Goal: Task Accomplishment & Management: Use online tool/utility

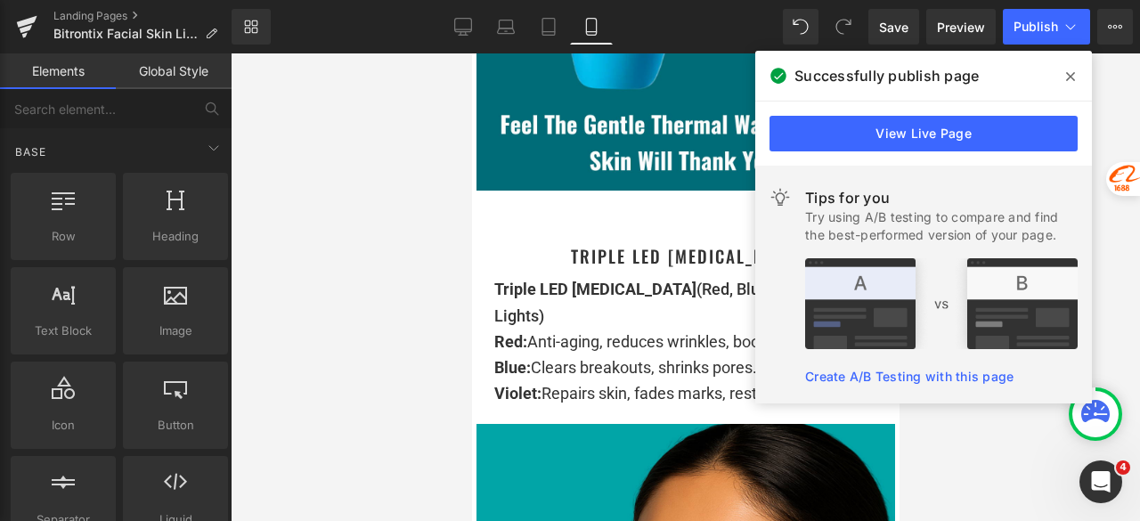
click at [1065, 78] on span at bounding box center [1071, 76] width 29 height 29
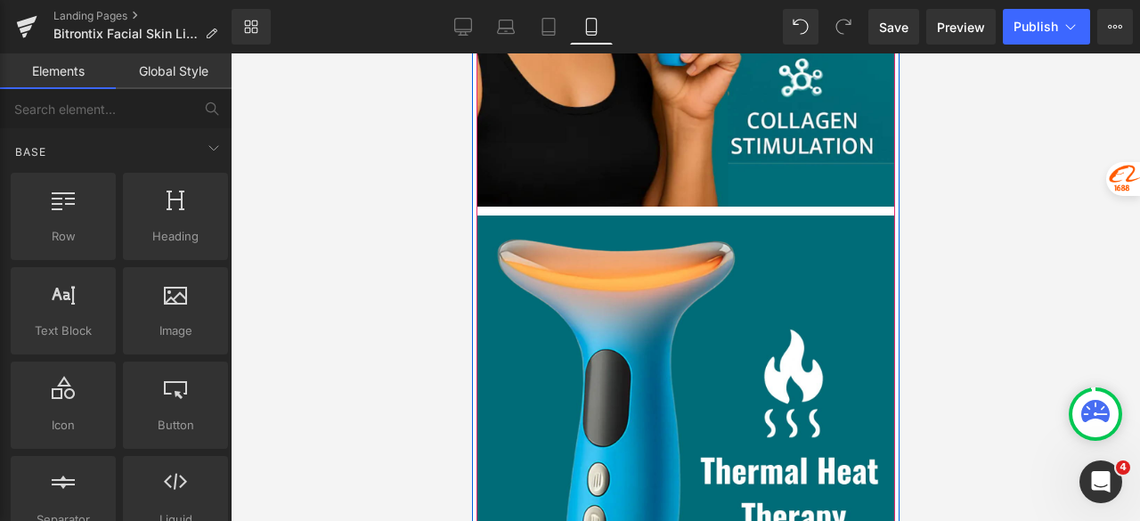
scroll to position [9087, 0]
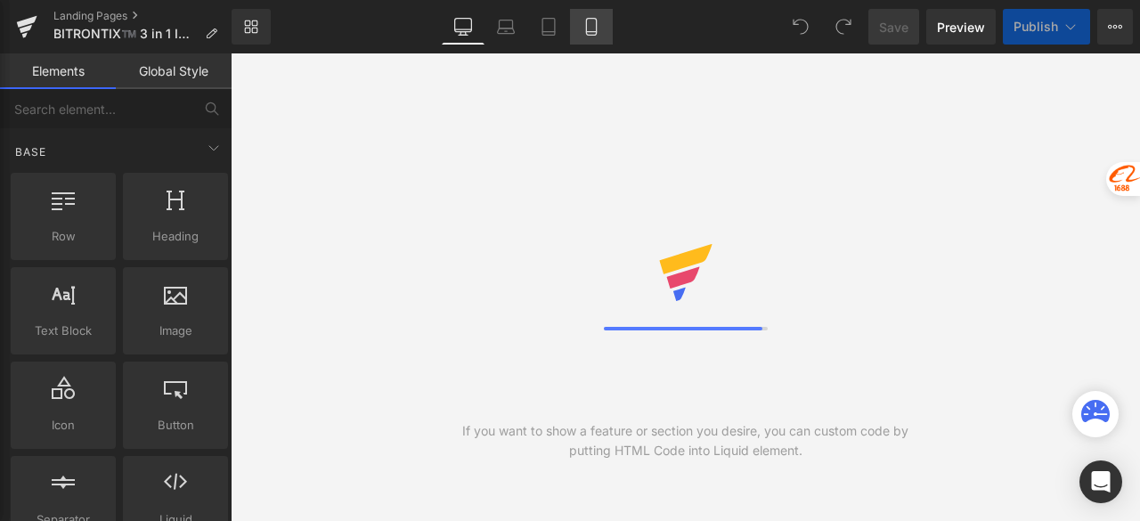
click at [598, 29] on icon at bounding box center [592, 27] width 18 height 18
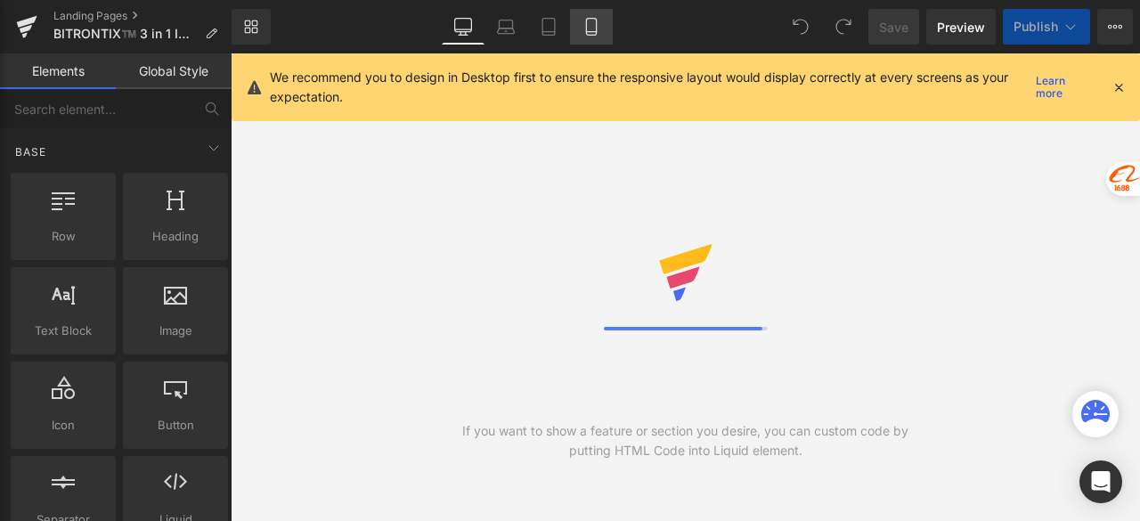
click at [590, 29] on icon at bounding box center [592, 27] width 18 height 18
click at [590, 20] on icon at bounding box center [592, 27] width 18 height 18
click at [595, 28] on icon at bounding box center [592, 27] width 18 height 18
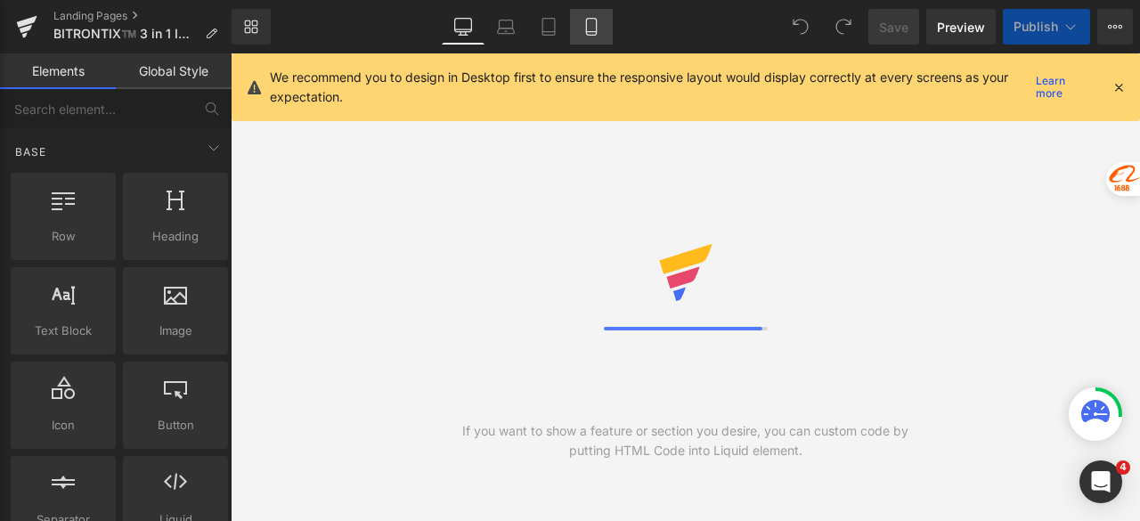
click at [595, 28] on icon at bounding box center [592, 27] width 18 height 18
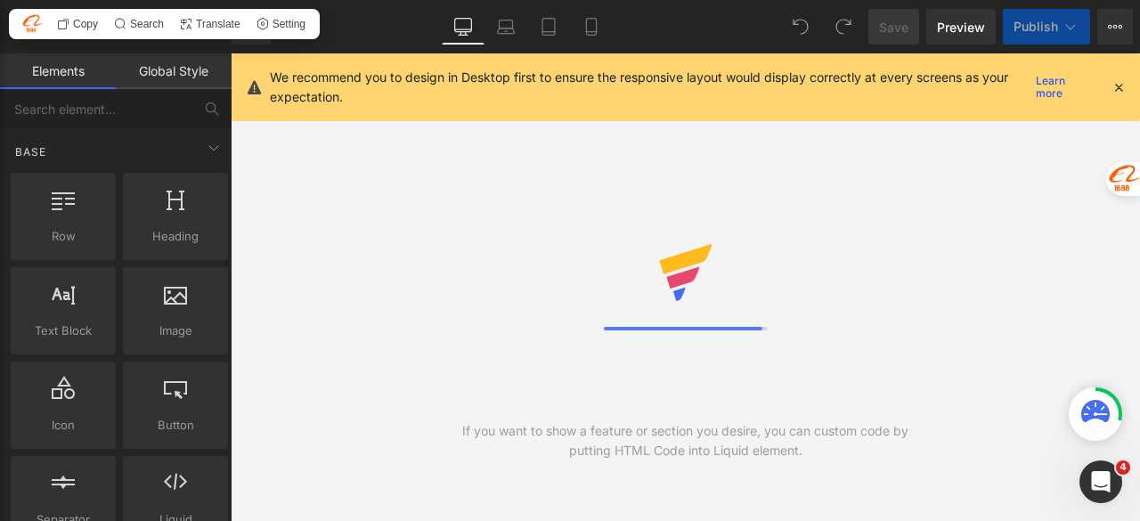
click at [1121, 86] on icon at bounding box center [1119, 87] width 16 height 16
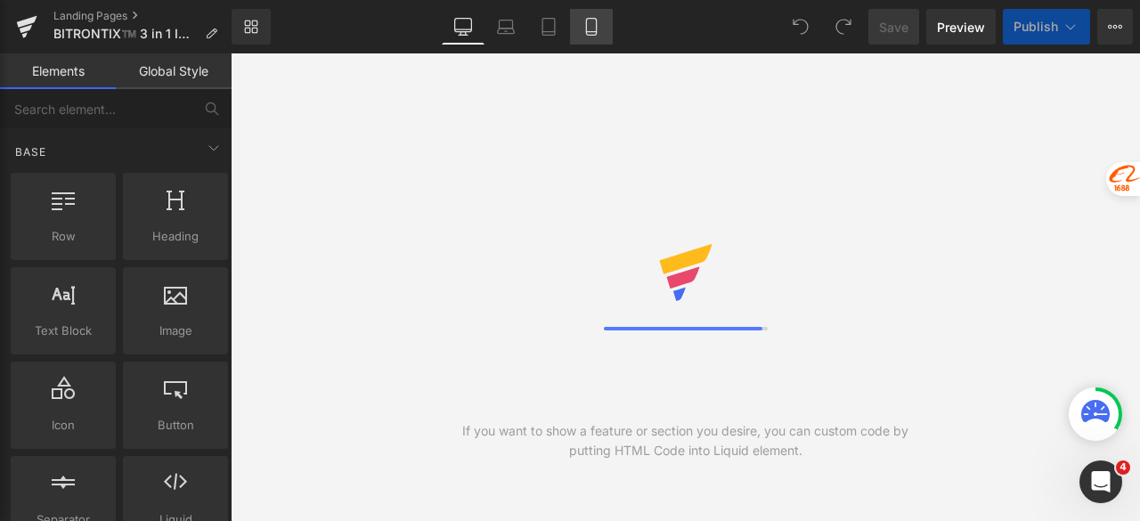
click at [590, 28] on icon at bounding box center [592, 27] width 18 height 18
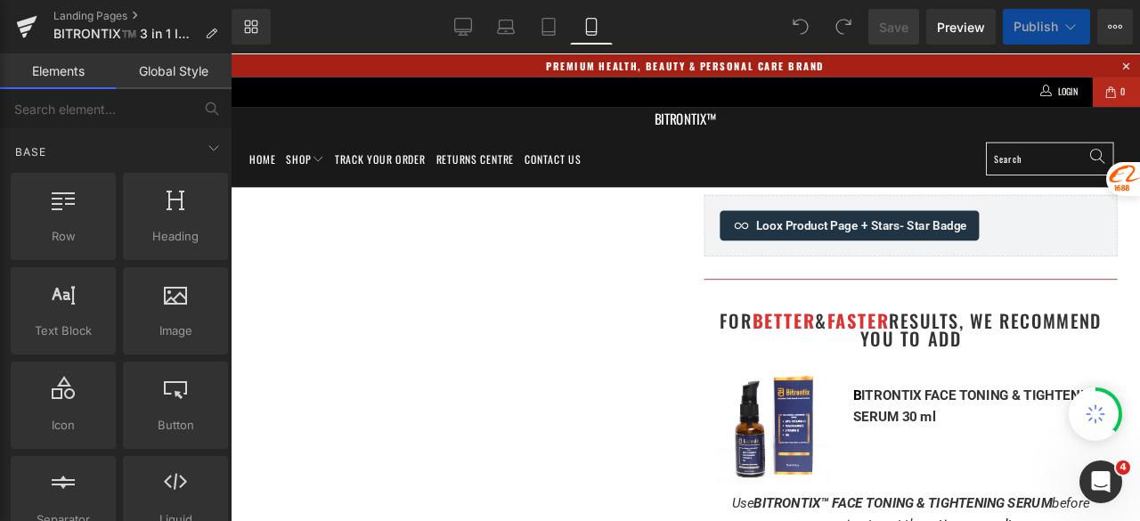
click at [590, 28] on icon at bounding box center [592, 27] width 18 height 18
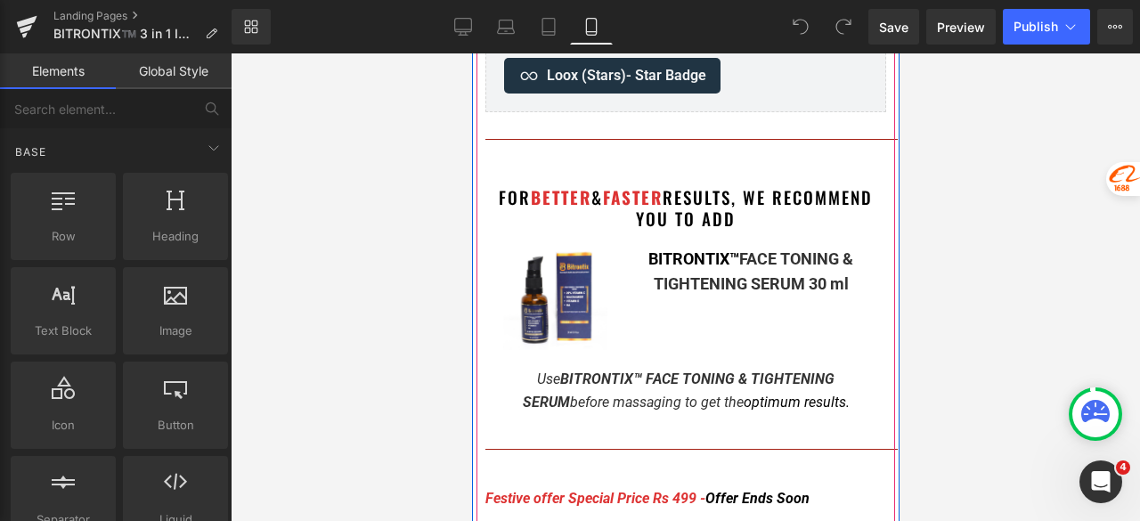
scroll to position [713, 0]
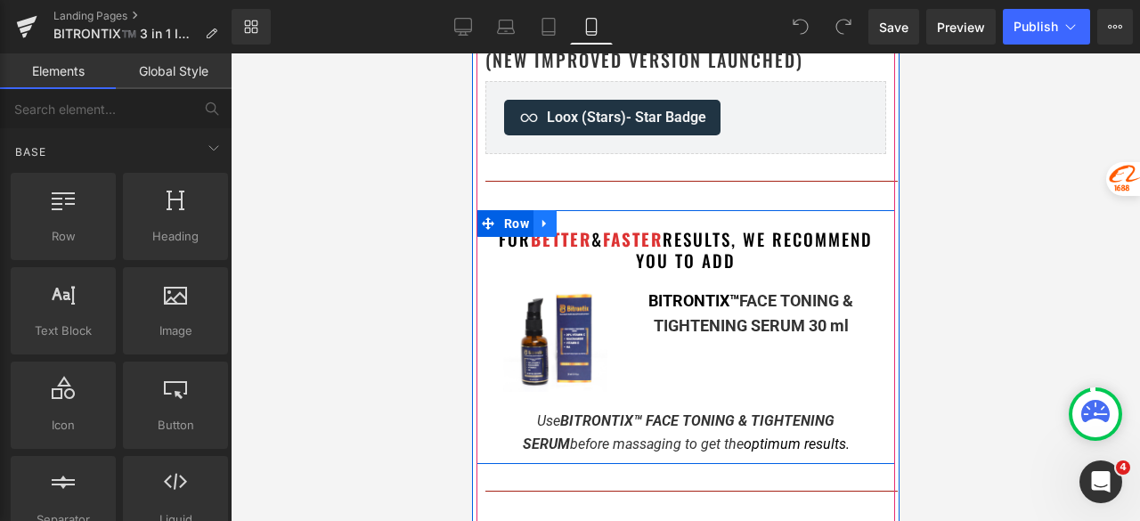
click at [539, 224] on icon at bounding box center [544, 222] width 12 height 13
click at [538, 225] on icon at bounding box center [544, 222] width 12 height 13
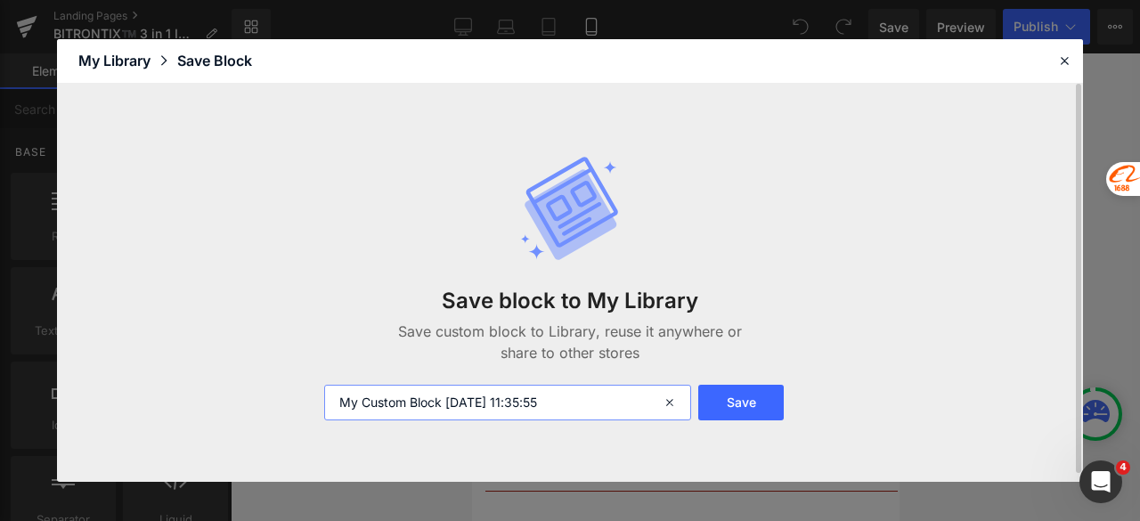
drag, startPoint x: 579, startPoint y: 404, endPoint x: 253, endPoint y: 407, distance: 326.1
click at [253, 407] on div "Save block to My Library Save custom block to Library, reuse it anywhere or sha…" at bounding box center [570, 283] width 1026 height 398
type input "serum mobile"
click at [735, 398] on button "Save" at bounding box center [741, 403] width 86 height 36
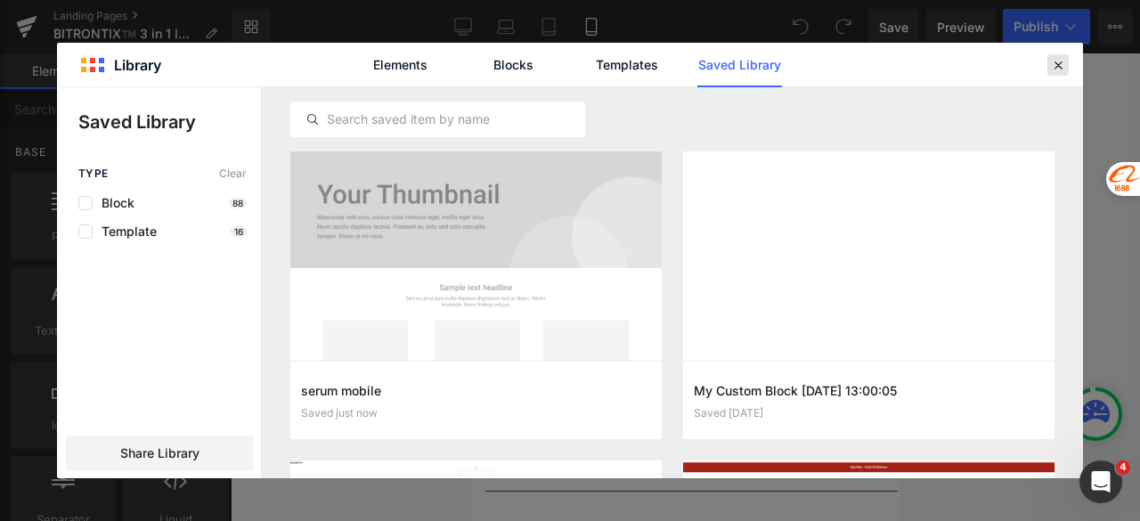
click at [1060, 67] on icon at bounding box center [1058, 65] width 16 height 16
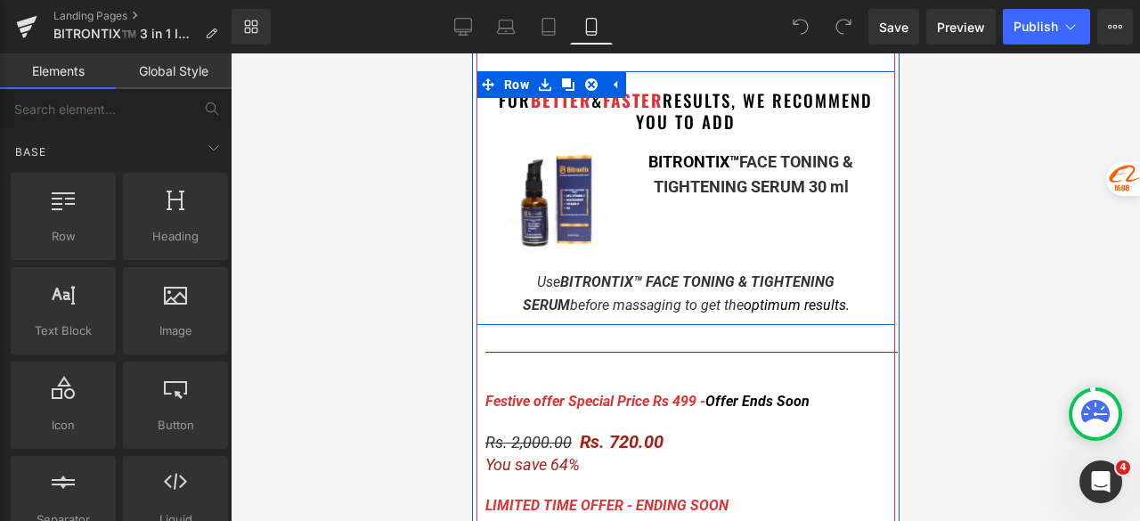
scroll to position [891, 0]
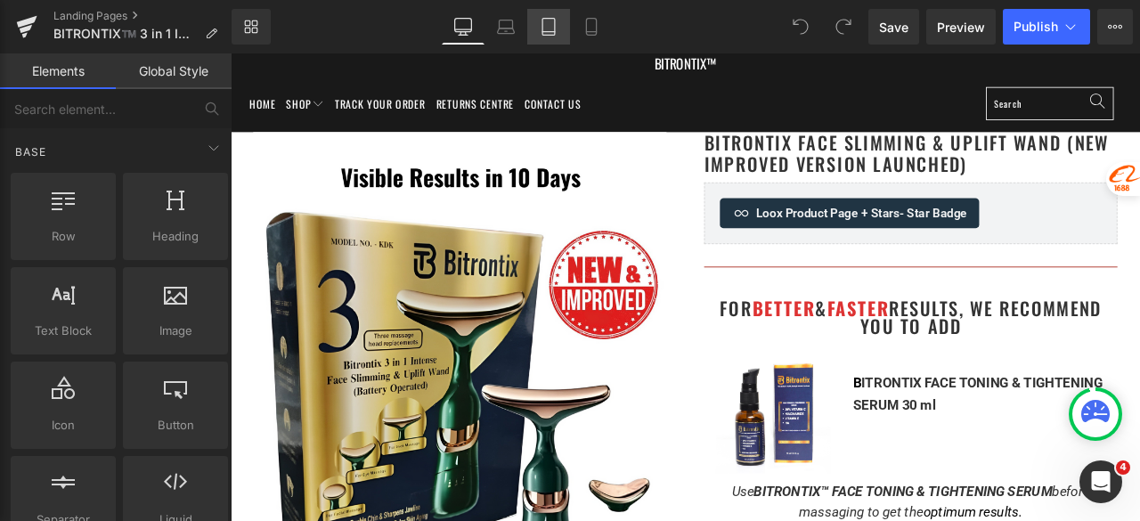
scroll to position [89, 0]
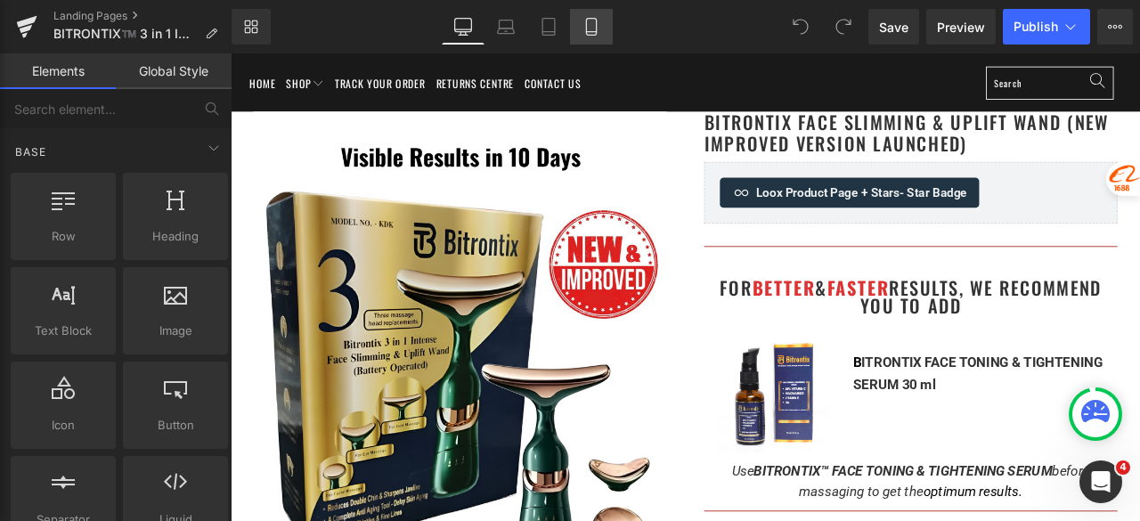
click at [587, 25] on icon at bounding box center [591, 27] width 10 height 17
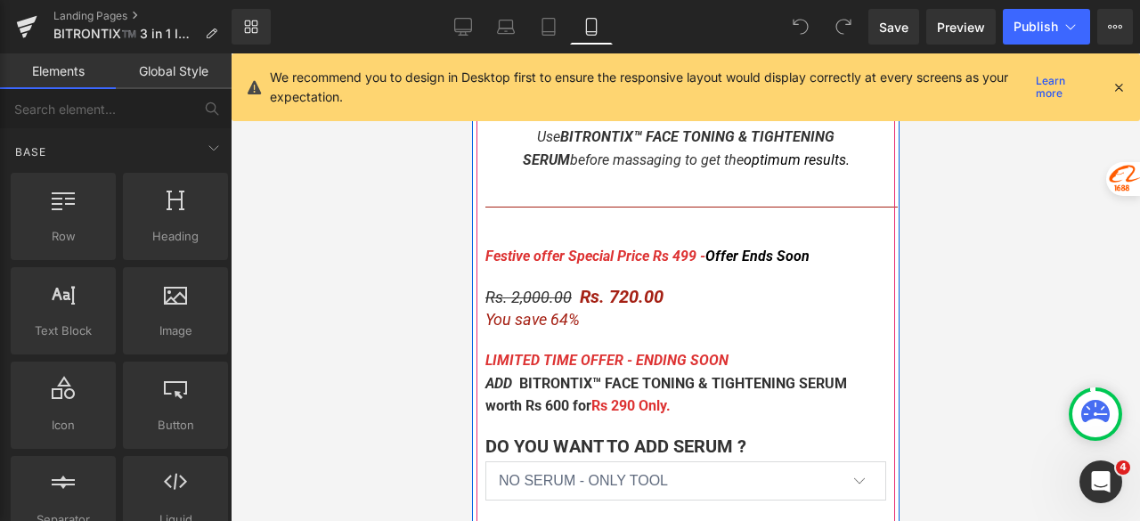
scroll to position [1069, 0]
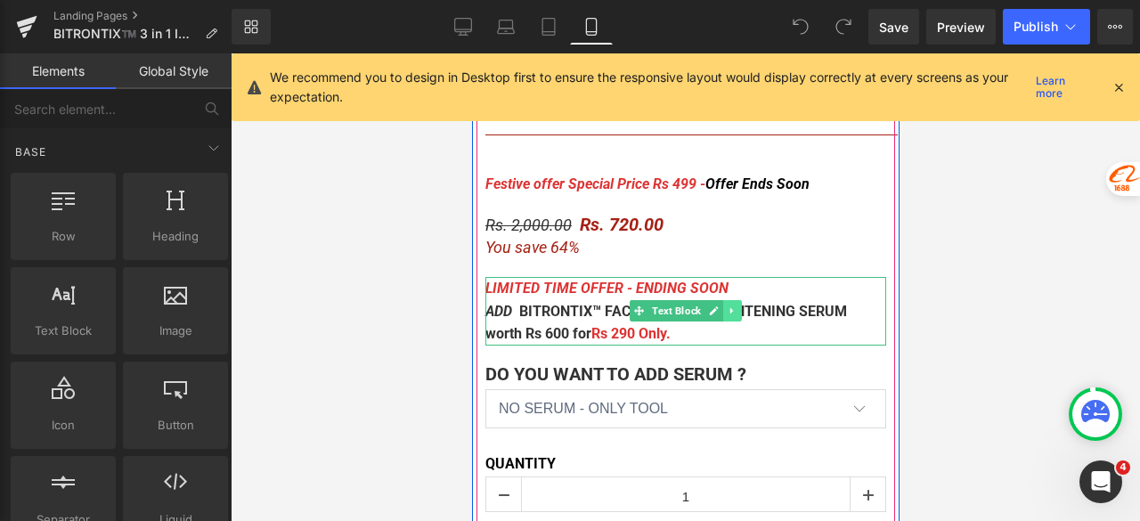
click at [729, 309] on icon at bounding box center [732, 311] width 10 height 11
click at [699, 311] on icon at bounding box center [704, 311] width 10 height 10
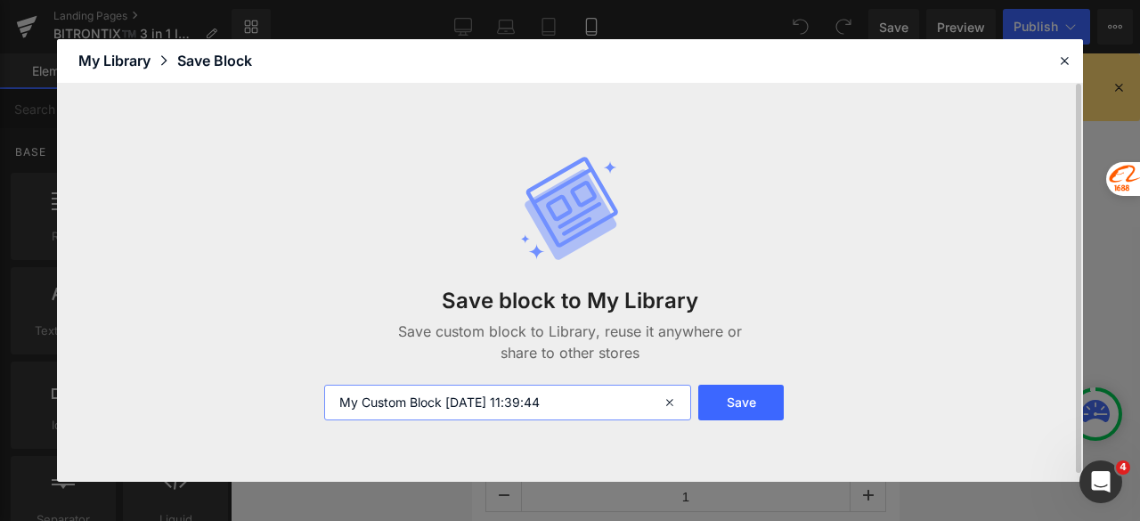
drag, startPoint x: 600, startPoint y: 400, endPoint x: 326, endPoint y: 404, distance: 274.4
click at [326, 404] on input "My Custom Block 2025-08-10 11:39:44" at bounding box center [507, 403] width 367 height 36
type input "serum offer mobile"
click at [755, 400] on button "Save" at bounding box center [741, 403] width 86 height 36
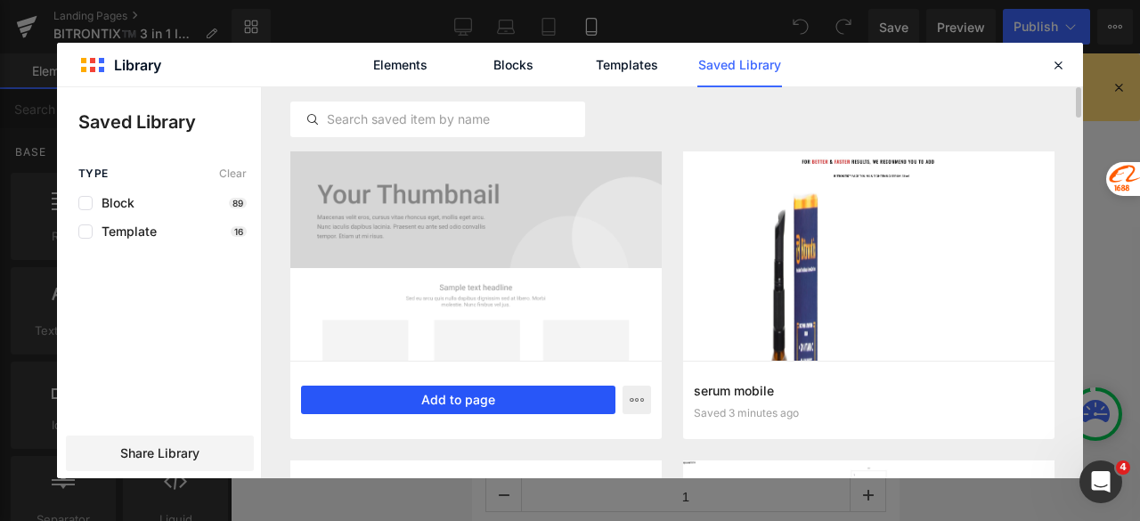
click at [430, 396] on button "Add to page" at bounding box center [458, 400] width 314 height 29
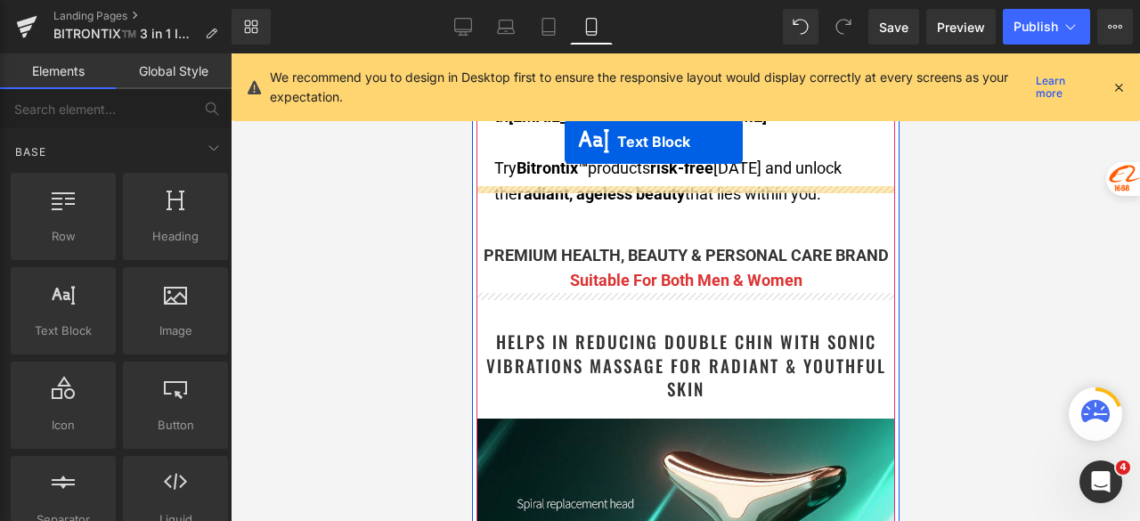
scroll to position [2201, 0]
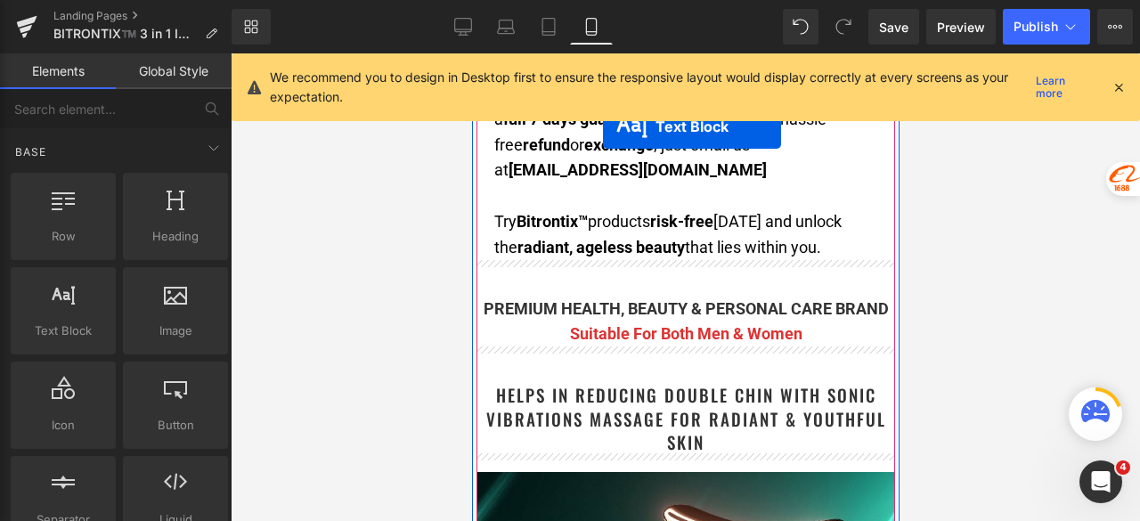
drag, startPoint x: 672, startPoint y: 192, endPoint x: 602, endPoint y: 127, distance: 95.8
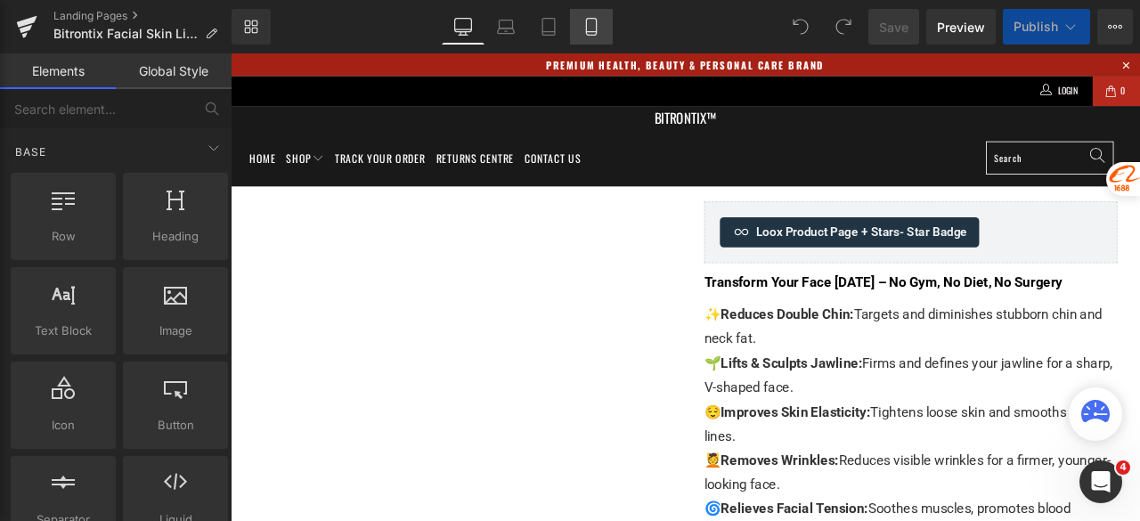
click at [592, 29] on icon at bounding box center [592, 27] width 18 height 18
click at [591, 29] on icon at bounding box center [592, 27] width 18 height 18
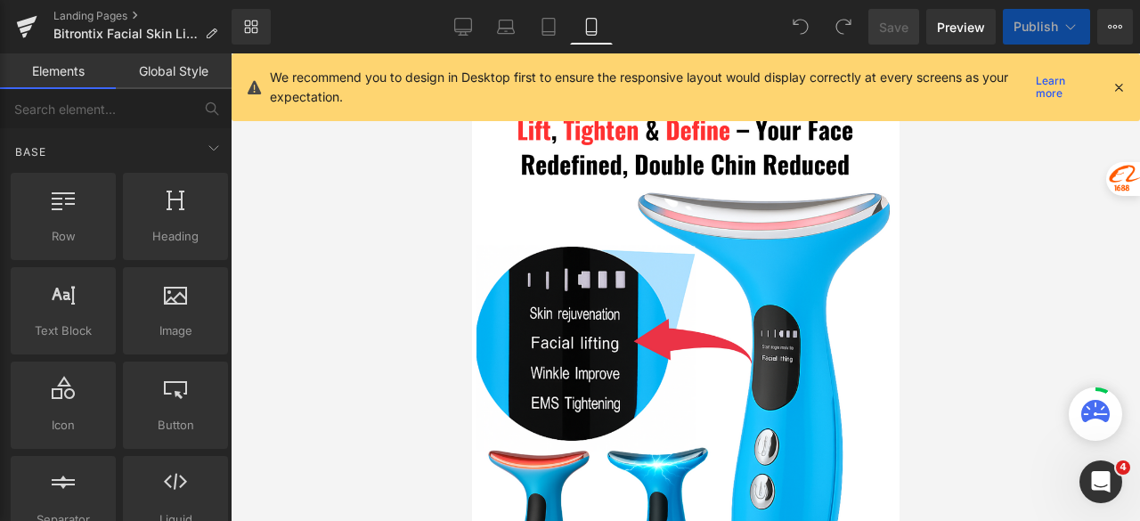
click at [591, 29] on icon at bounding box center [592, 27] width 18 height 18
click at [1117, 83] on icon at bounding box center [1119, 87] width 16 height 16
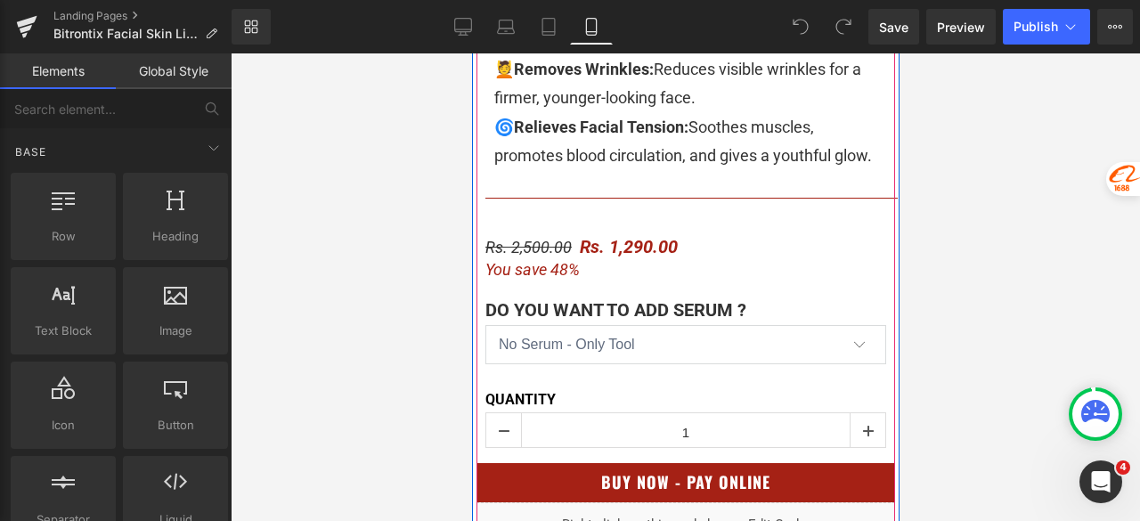
scroll to position [1158, 0]
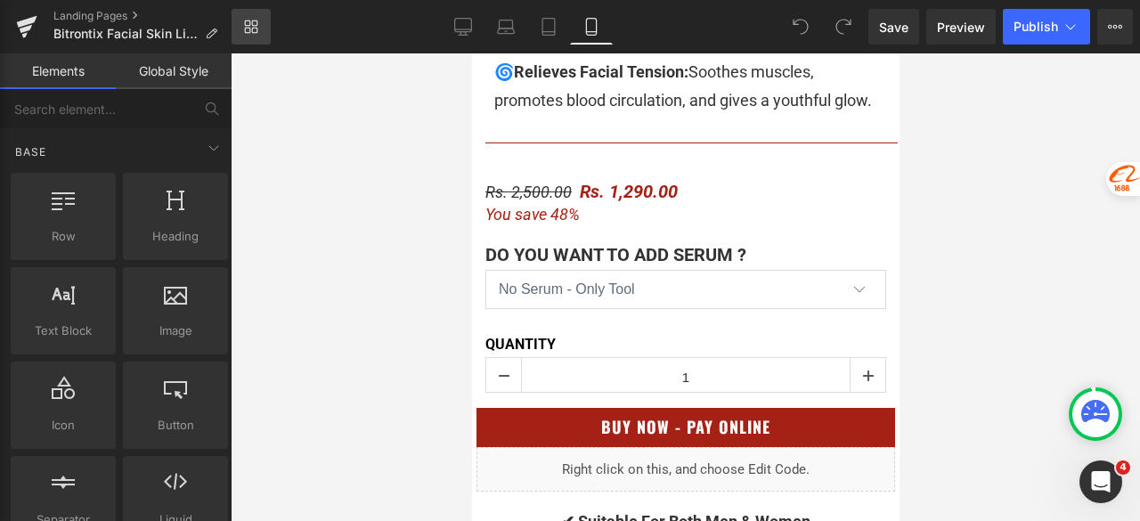
click at [257, 22] on icon at bounding box center [251, 27] width 14 height 14
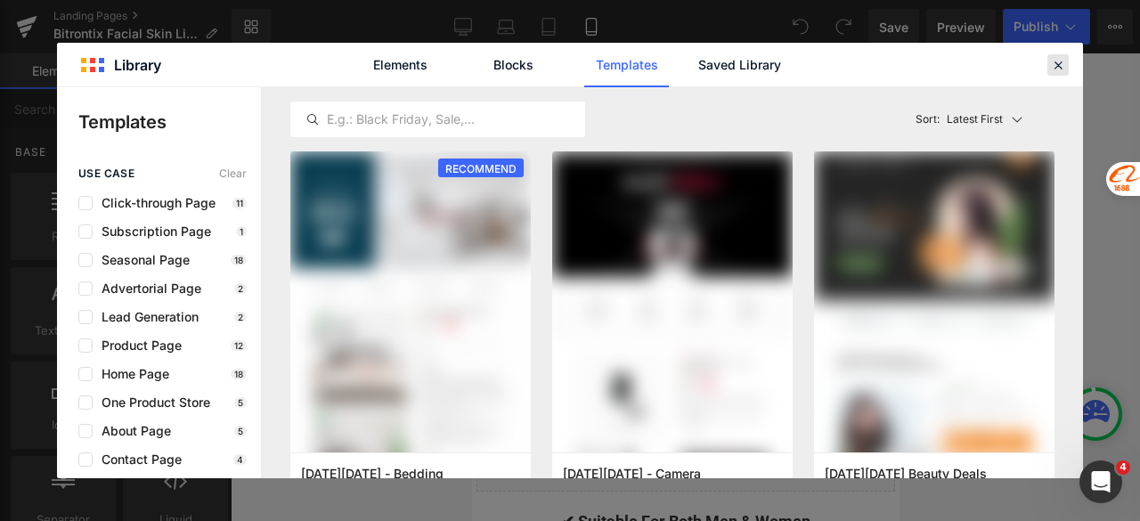
click at [1057, 61] on icon at bounding box center [1058, 65] width 16 height 16
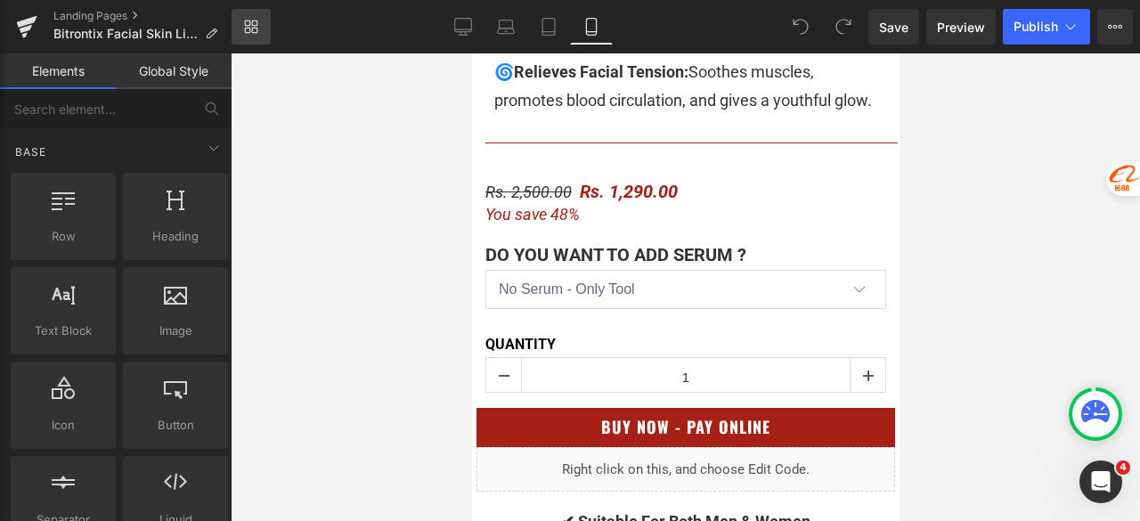
click at [250, 27] on icon at bounding box center [251, 27] width 14 height 14
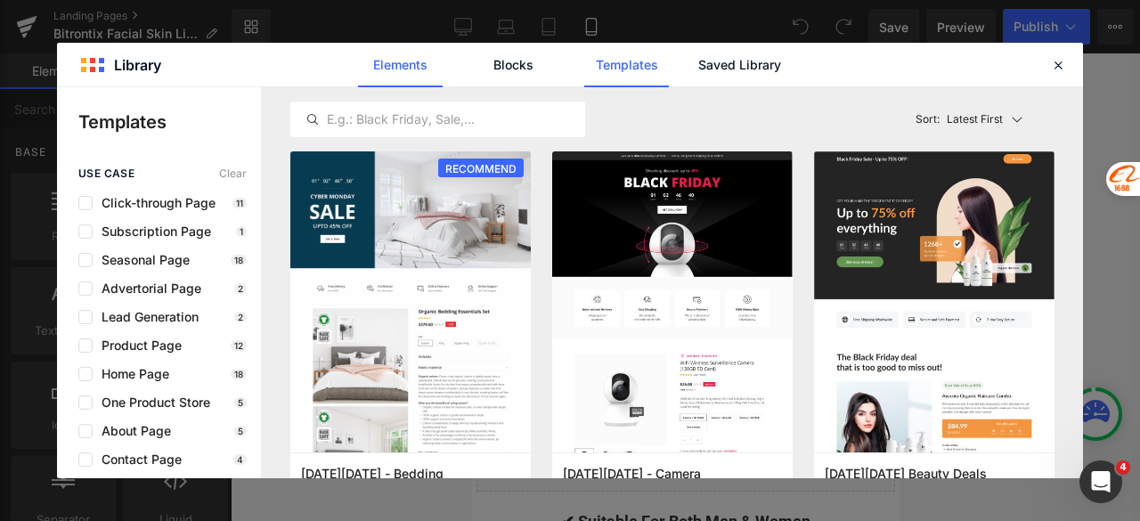
click at [584, 61] on link "Elements" at bounding box center [626, 65] width 85 height 45
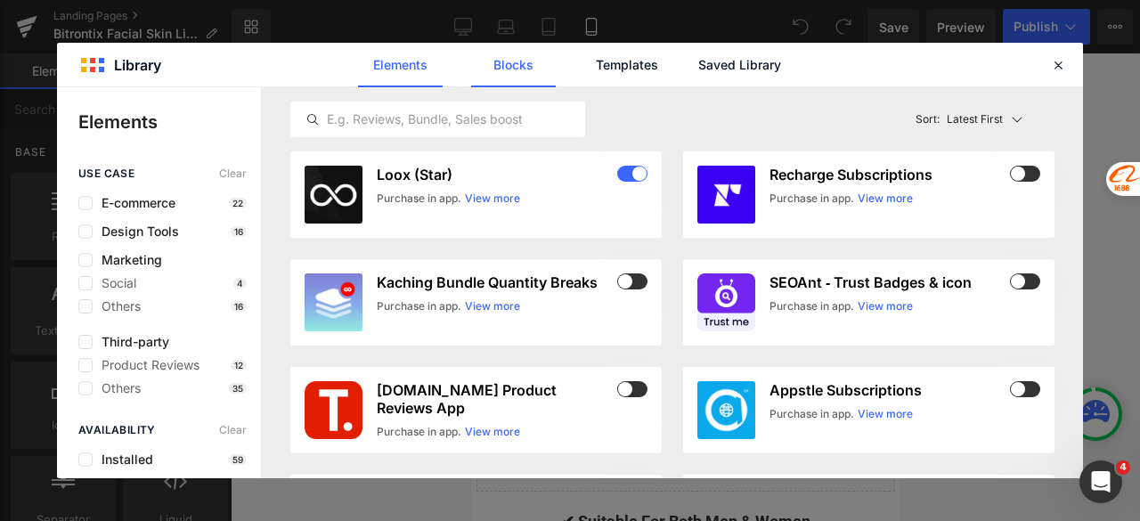
click at [698, 70] on link "Blocks" at bounding box center [740, 65] width 85 height 45
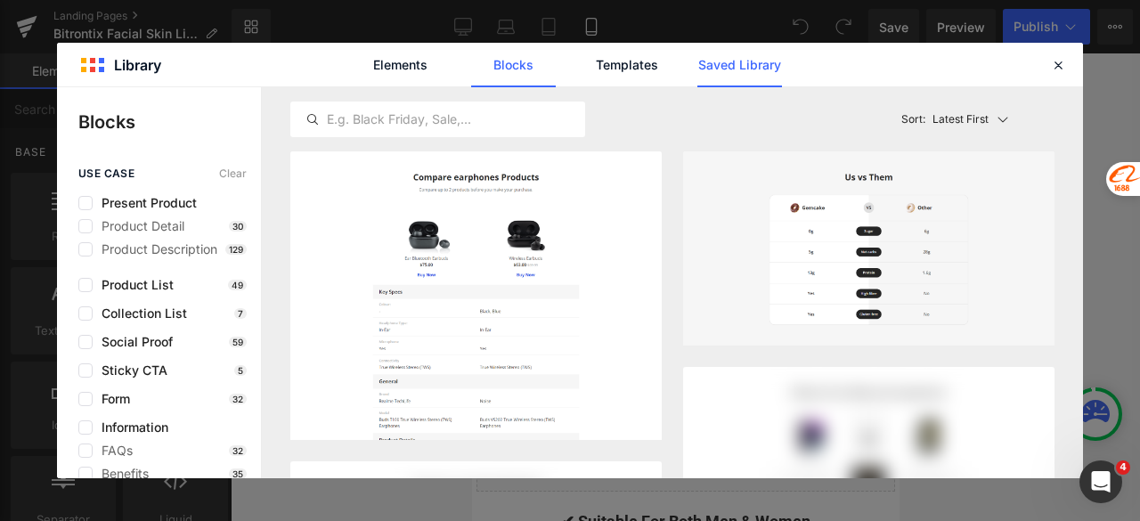
click at [718, 70] on link "Saved Library" at bounding box center [740, 65] width 85 height 45
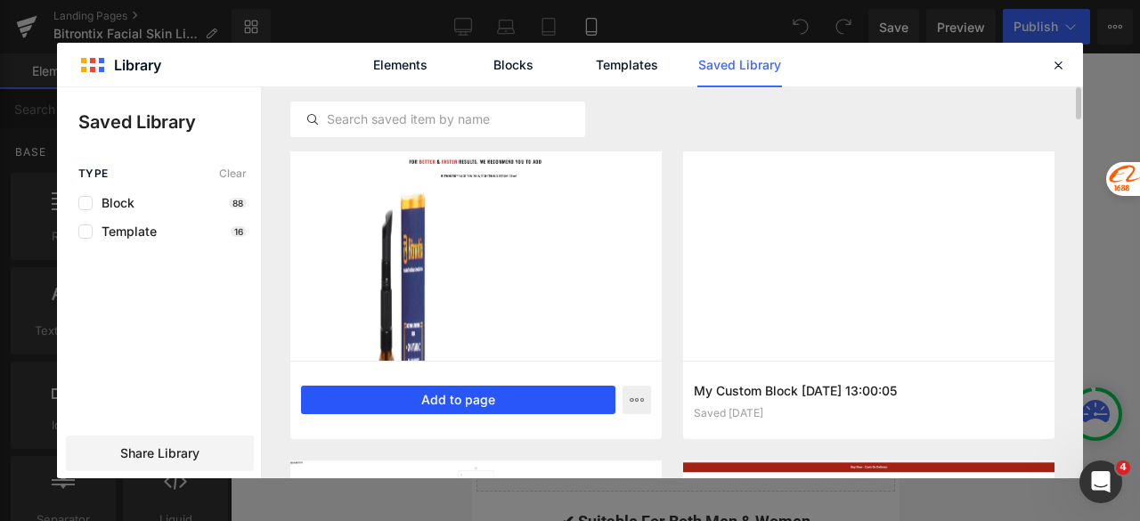
click at [483, 392] on button "Add to page" at bounding box center [458, 400] width 314 height 29
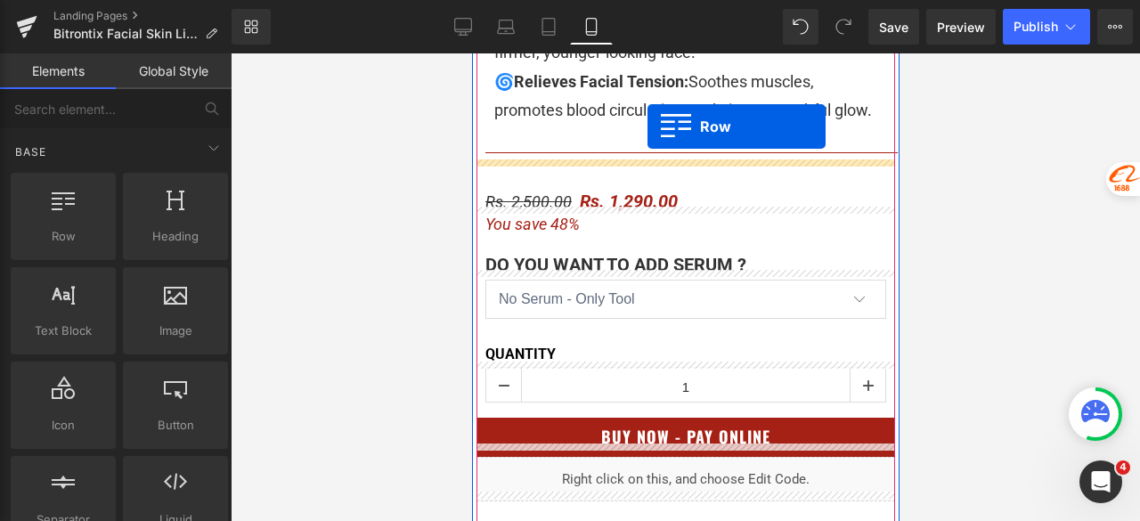
scroll to position [1113, 0]
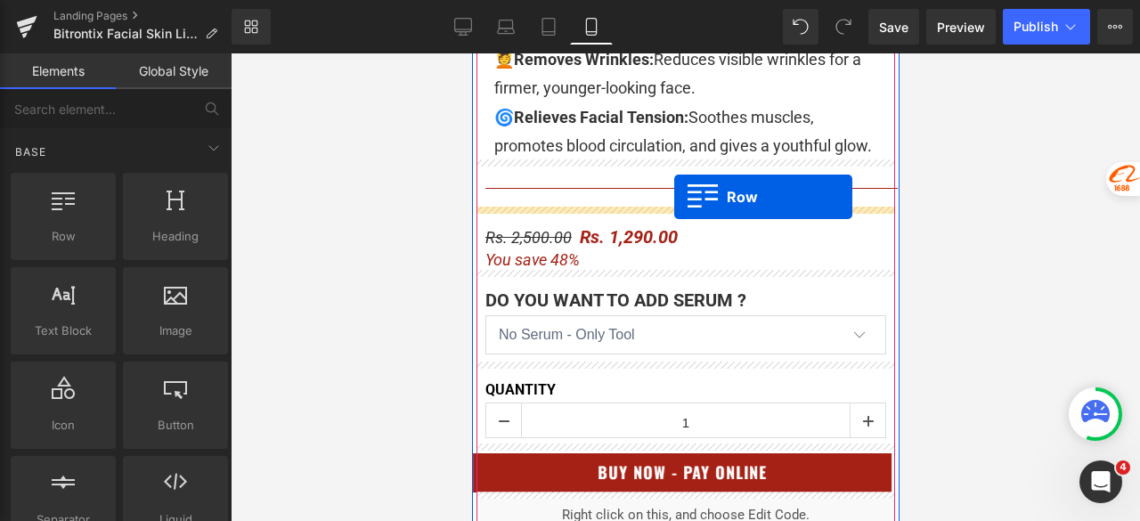
drag, startPoint x: 499, startPoint y: 163, endPoint x: 673, endPoint y: 197, distance: 177.9
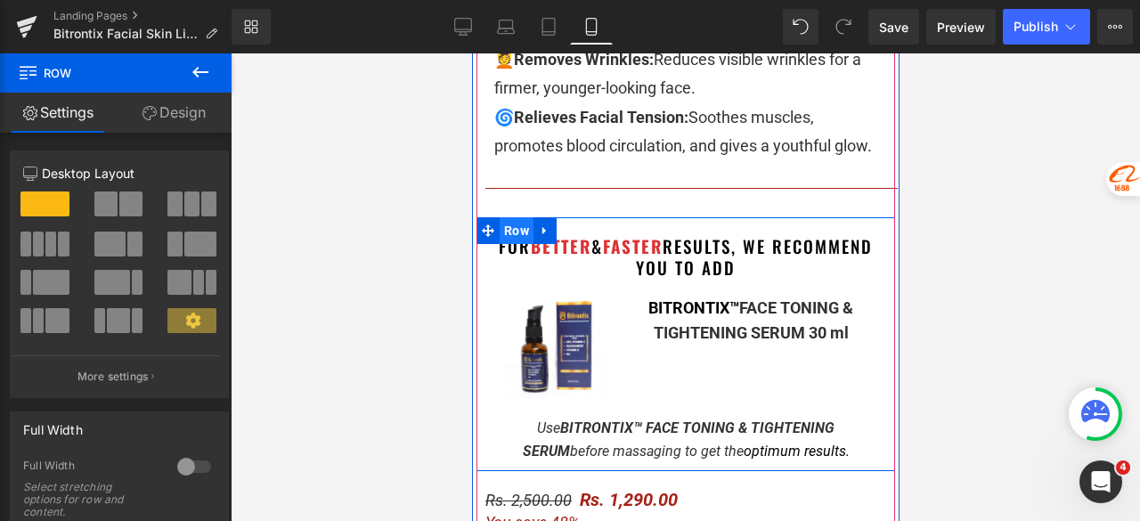
click at [510, 229] on span "Row" at bounding box center [516, 230] width 34 height 27
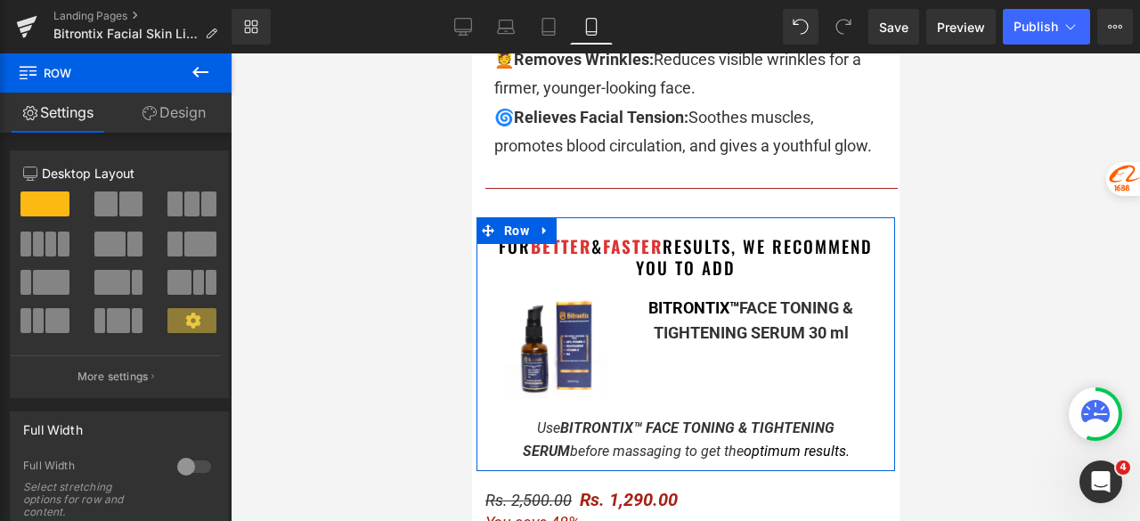
click at [156, 112] on link "Design" at bounding box center [174, 113] width 116 height 40
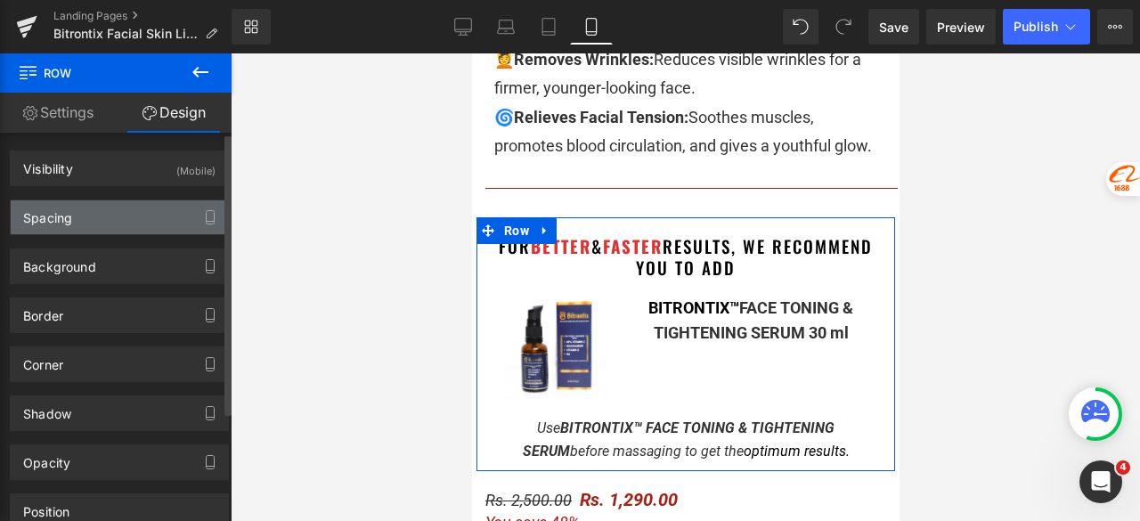
click at [108, 220] on div "Spacing" at bounding box center [119, 217] width 217 height 34
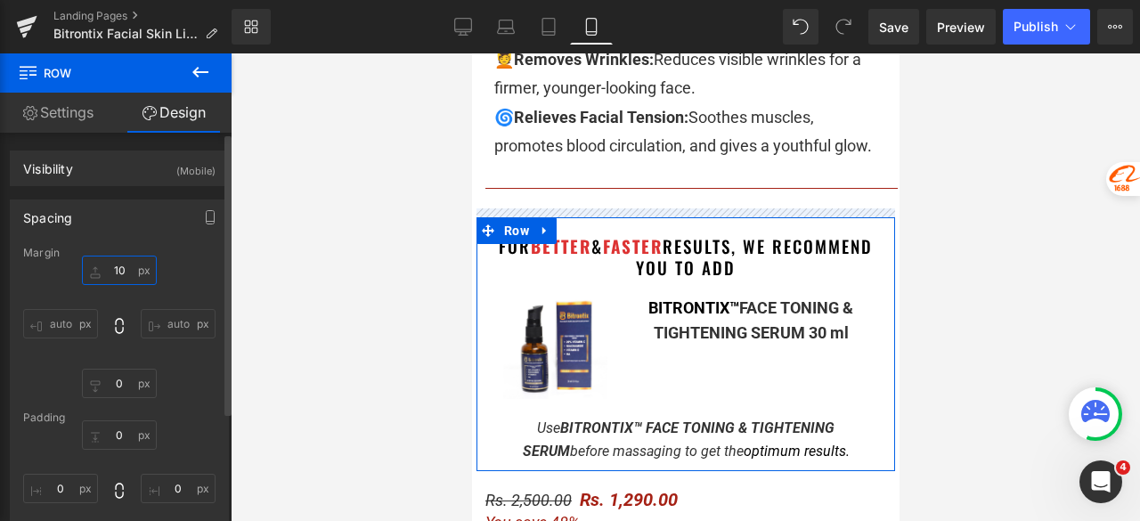
click at [120, 268] on input "10" at bounding box center [119, 270] width 75 height 29
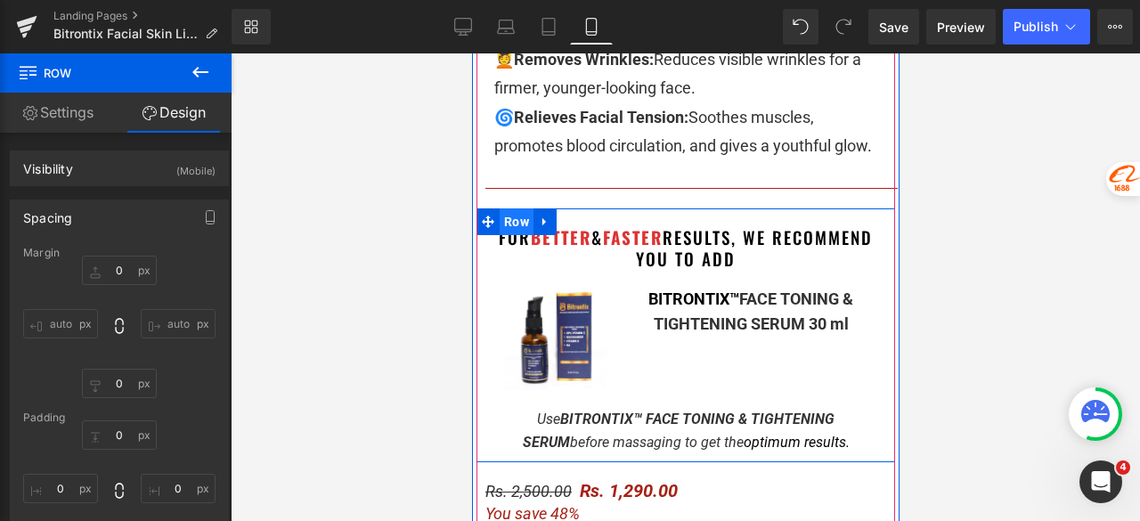
click at [504, 222] on span "Row" at bounding box center [516, 221] width 34 height 27
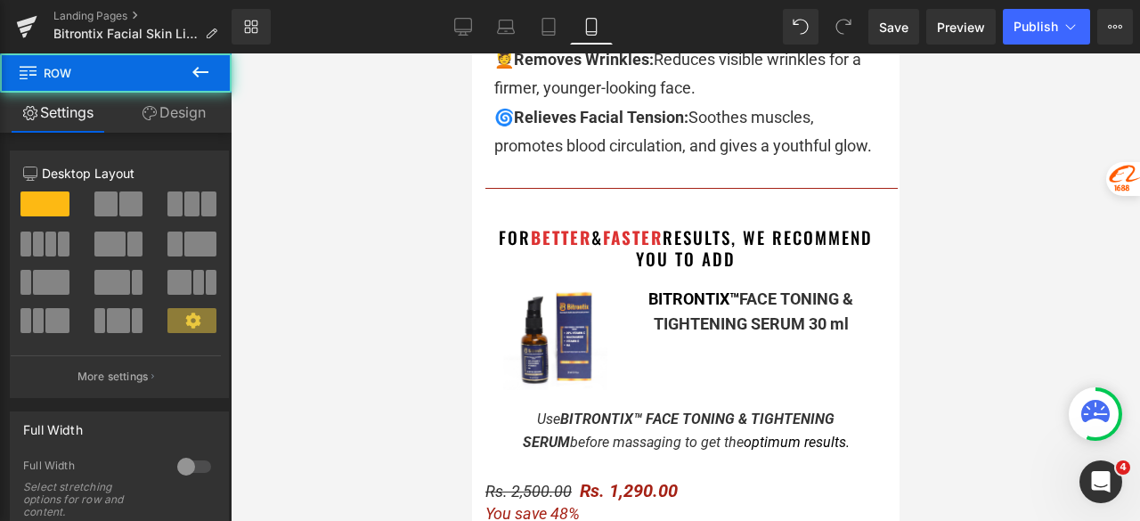
click at [200, 104] on link "Design" at bounding box center [174, 113] width 116 height 40
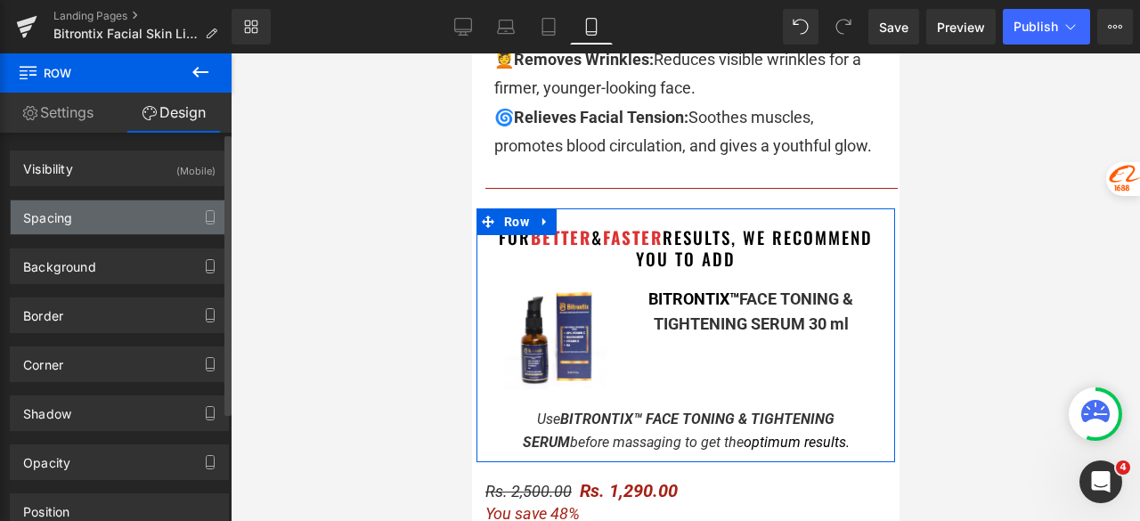
click at [98, 220] on div "Spacing" at bounding box center [119, 217] width 217 height 34
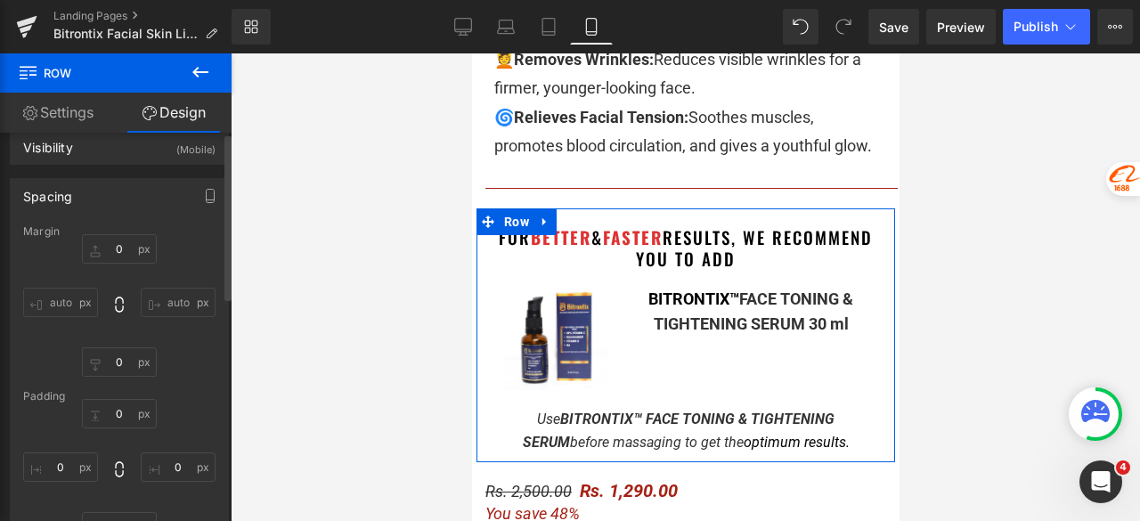
scroll to position [0, 0]
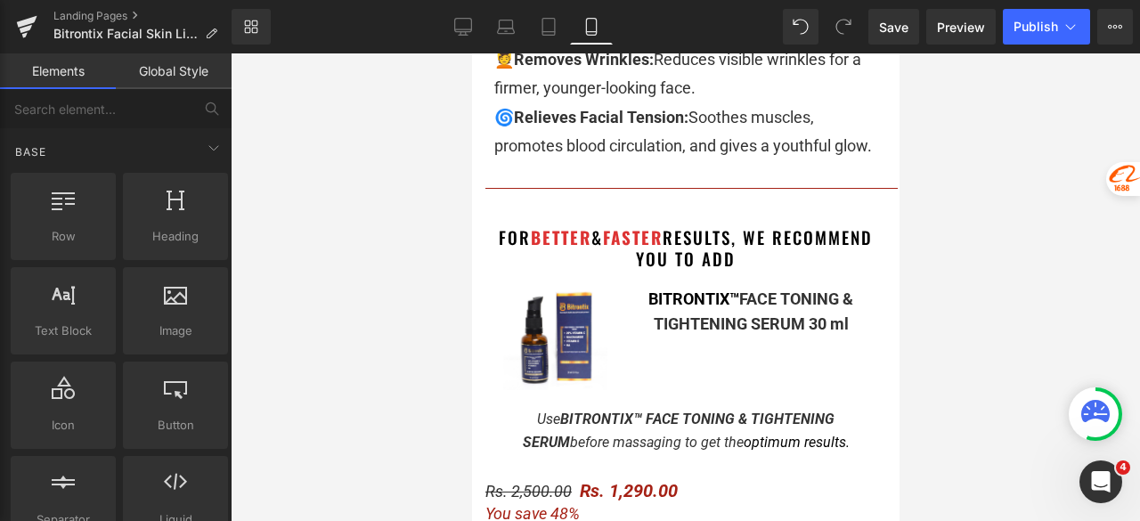
click at [1021, 238] on div at bounding box center [686, 287] width 910 height 468
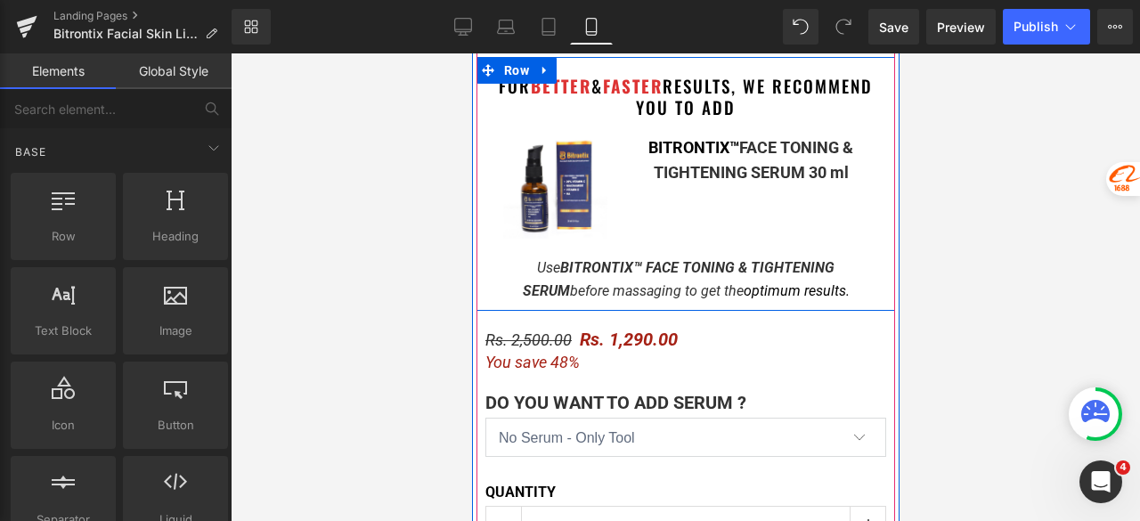
scroll to position [1291, 0]
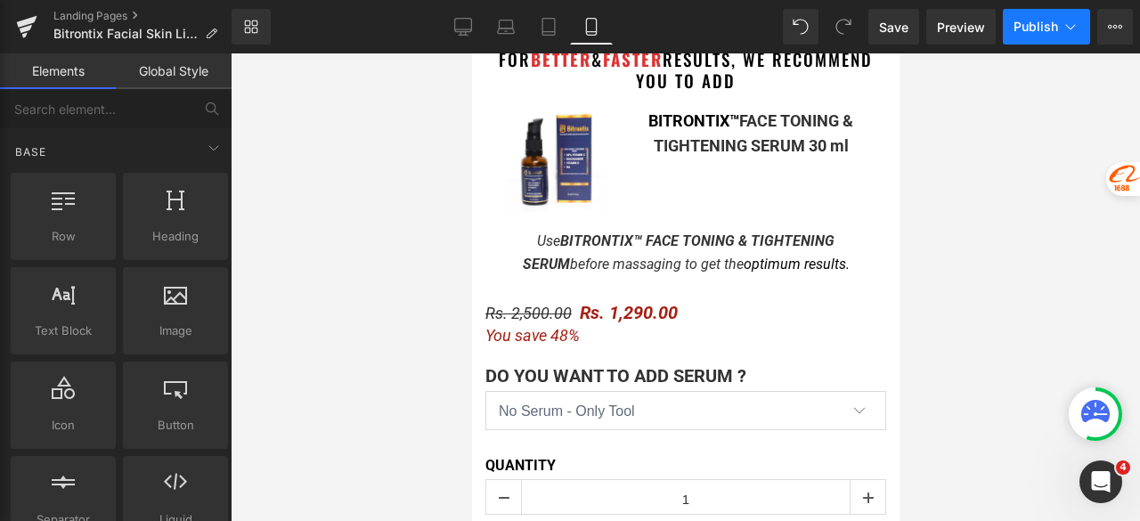
click at [1019, 22] on span "Publish" at bounding box center [1036, 27] width 45 height 14
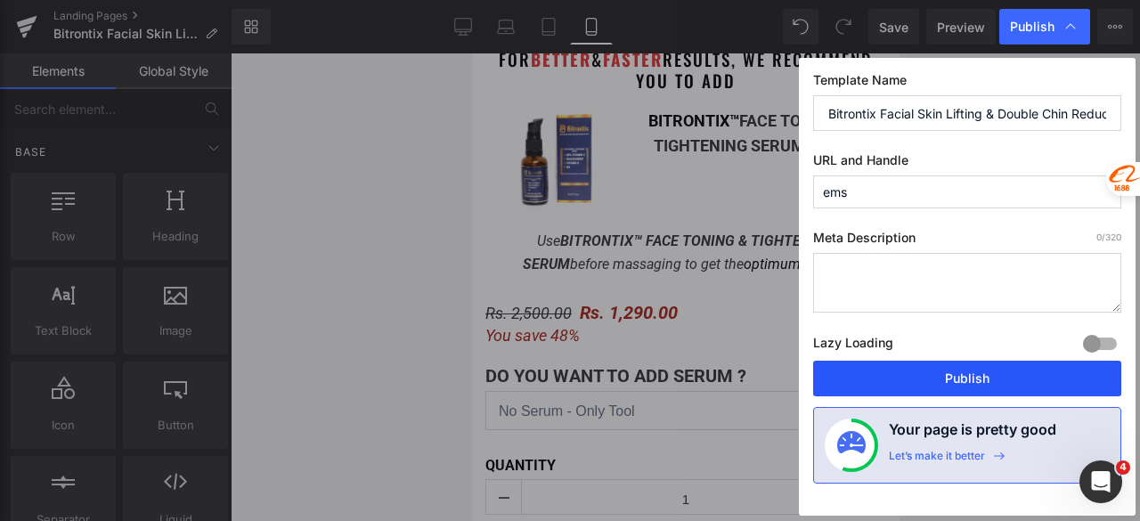
drag, startPoint x: 925, startPoint y: 383, endPoint x: 174, endPoint y: 167, distance: 781.6
click at [925, 383] on button "Publish" at bounding box center [967, 379] width 308 height 36
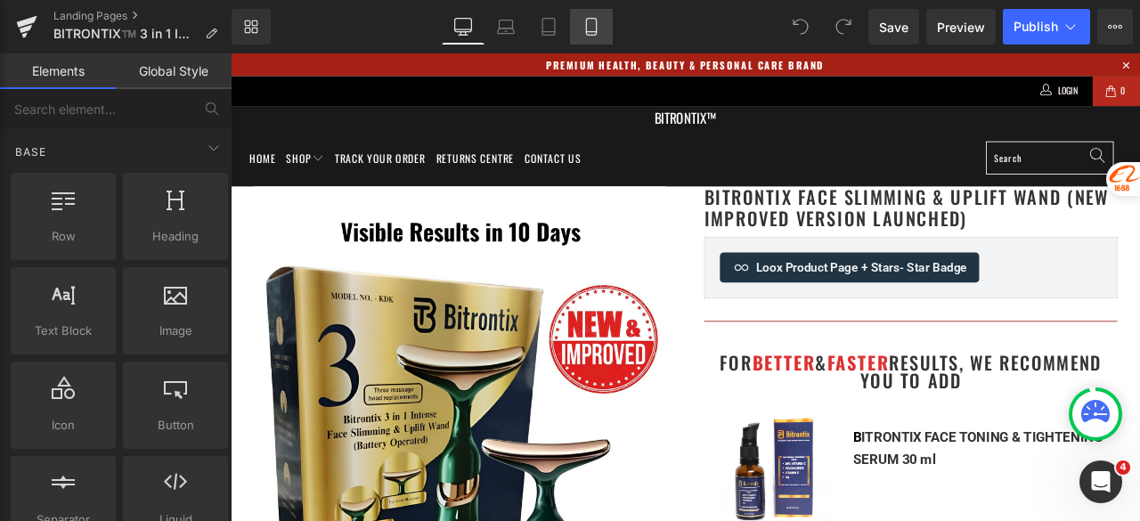
click at [591, 34] on icon at bounding box center [592, 27] width 18 height 18
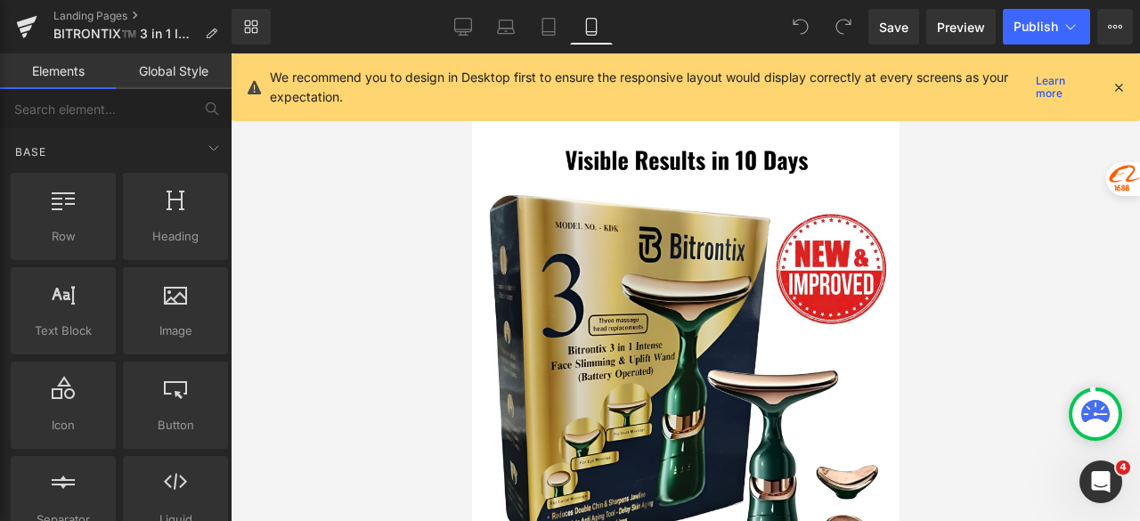
click at [1119, 85] on icon at bounding box center [1119, 87] width 16 height 16
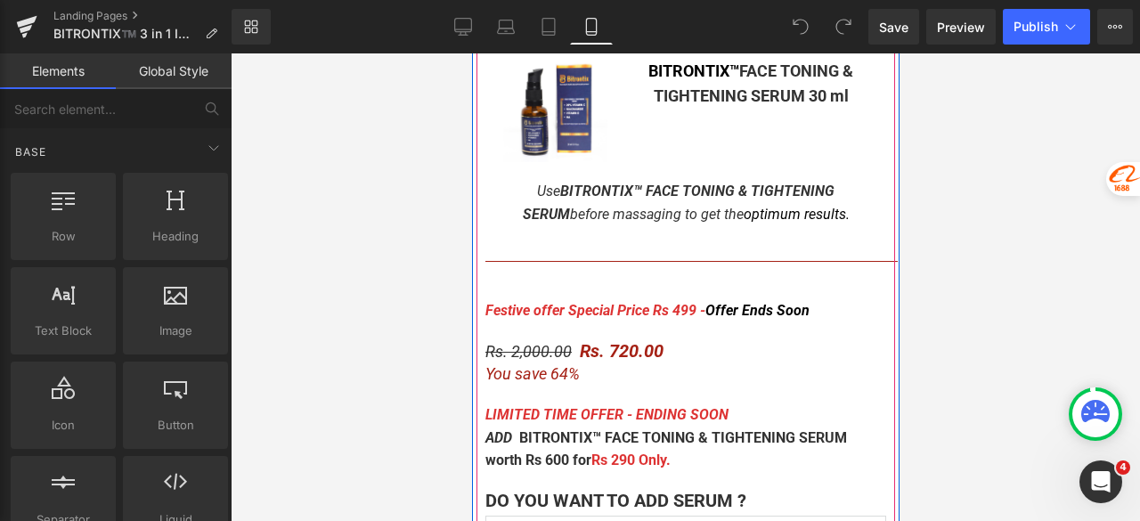
scroll to position [980, 0]
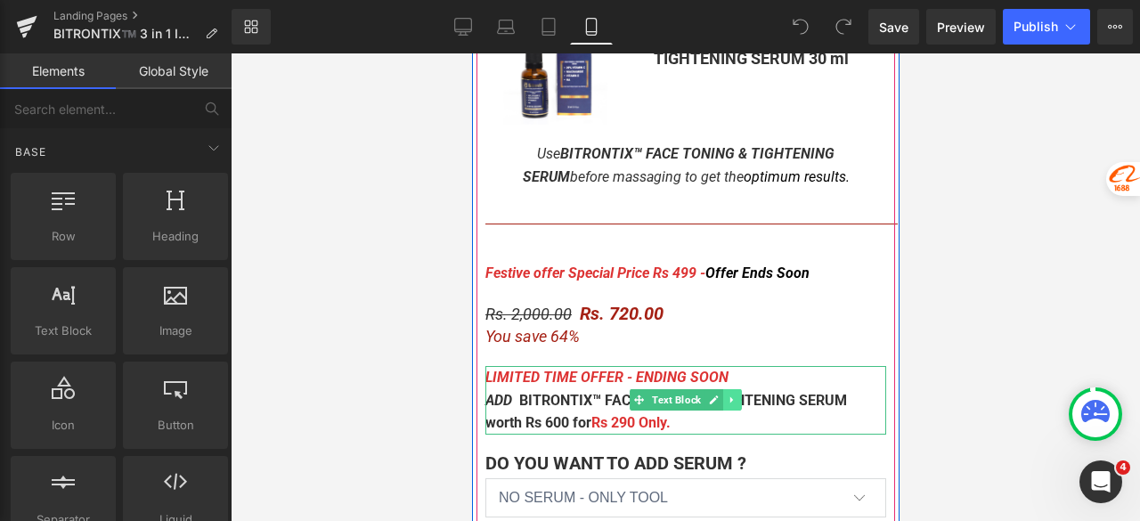
click at [727, 402] on icon at bounding box center [732, 400] width 10 height 11
click at [699, 396] on icon at bounding box center [704, 400] width 10 height 11
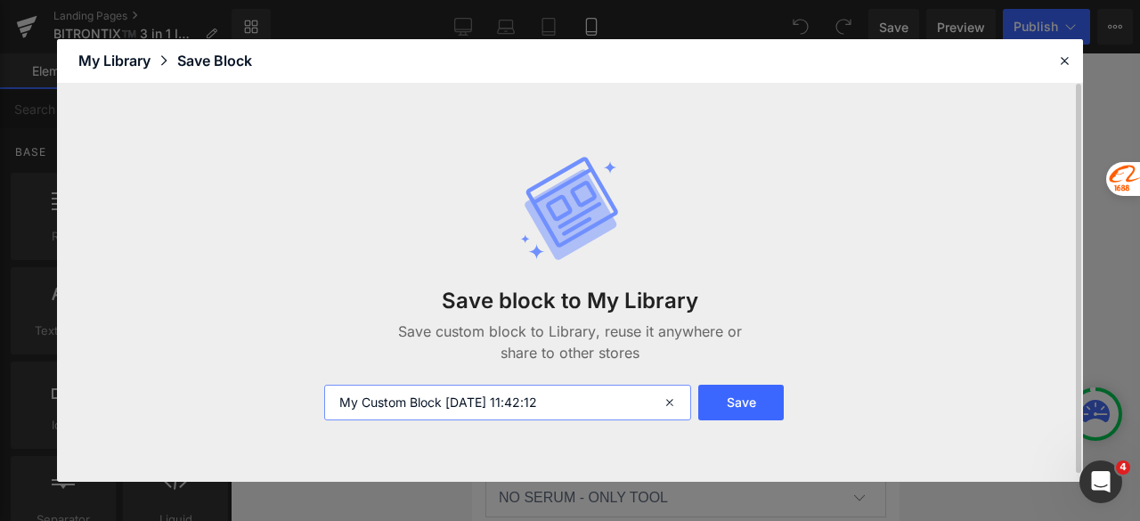
click at [577, 404] on input "My Custom Block 2025-08-10 11:42:12" at bounding box center [507, 403] width 367 height 36
click at [1070, 54] on icon at bounding box center [1065, 61] width 16 height 16
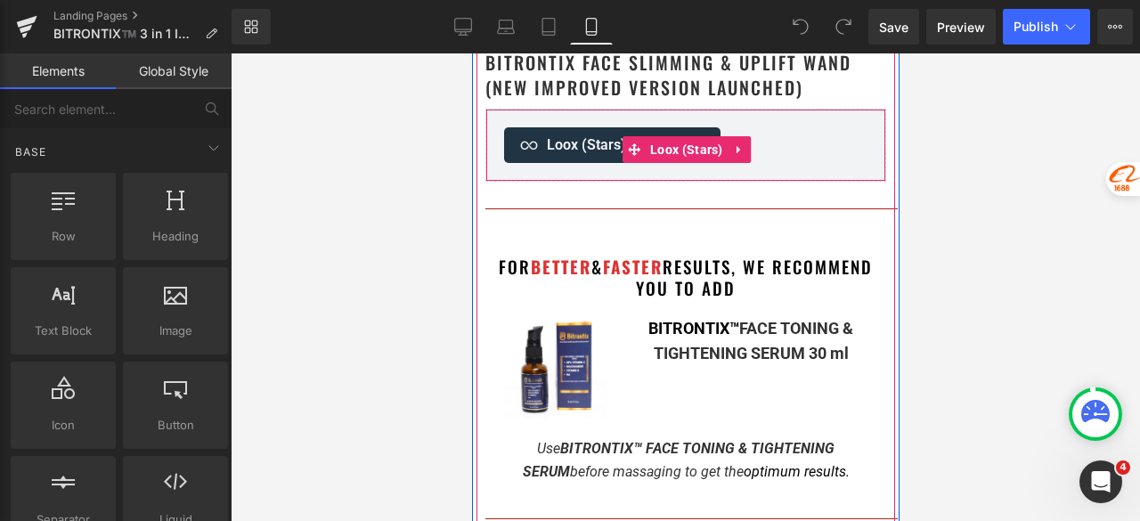
scroll to position [713, 0]
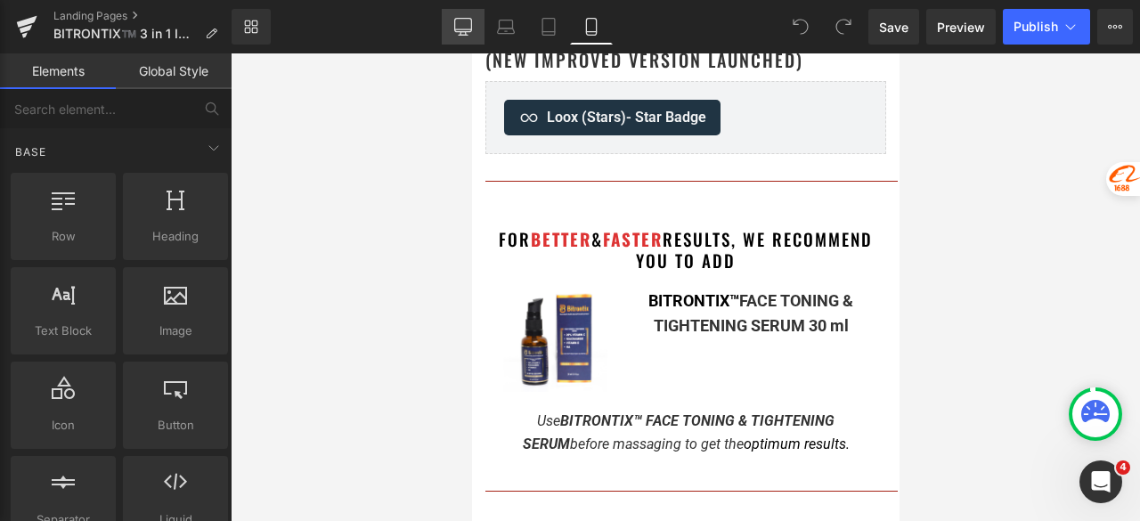
click at [461, 26] on icon at bounding box center [463, 27] width 18 height 18
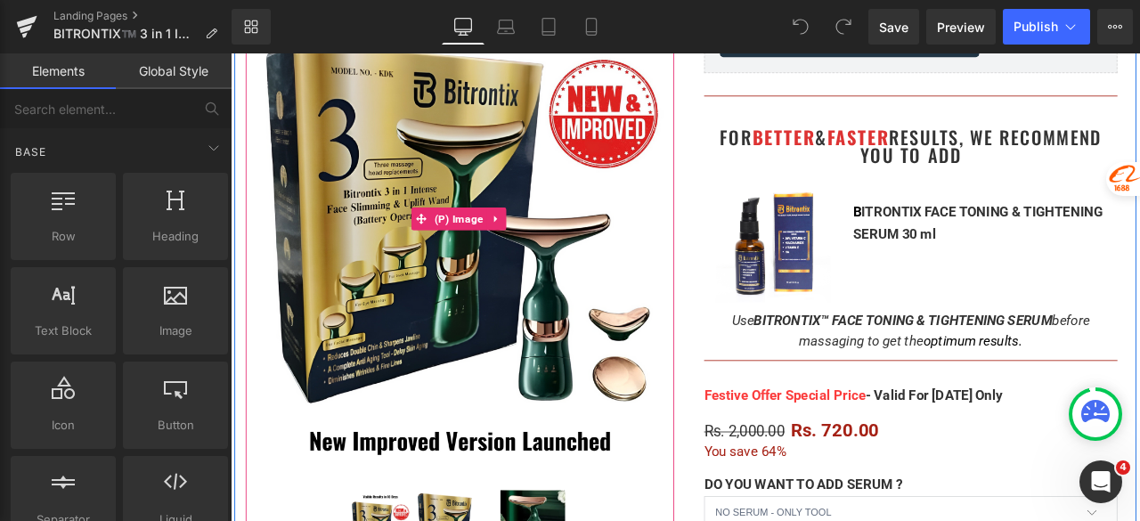
scroll to position [89, 0]
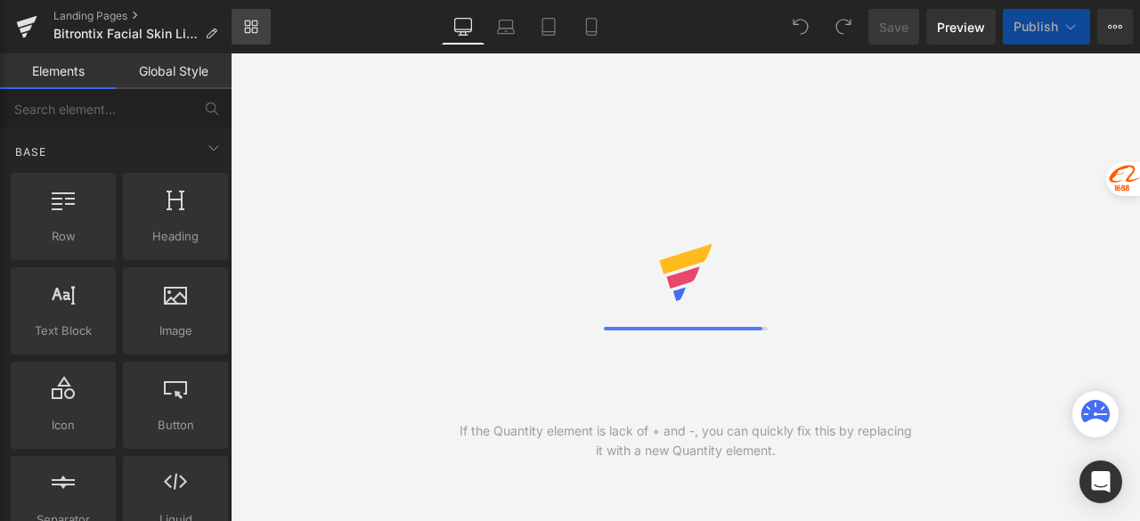
click at [250, 29] on icon at bounding box center [251, 27] width 14 height 14
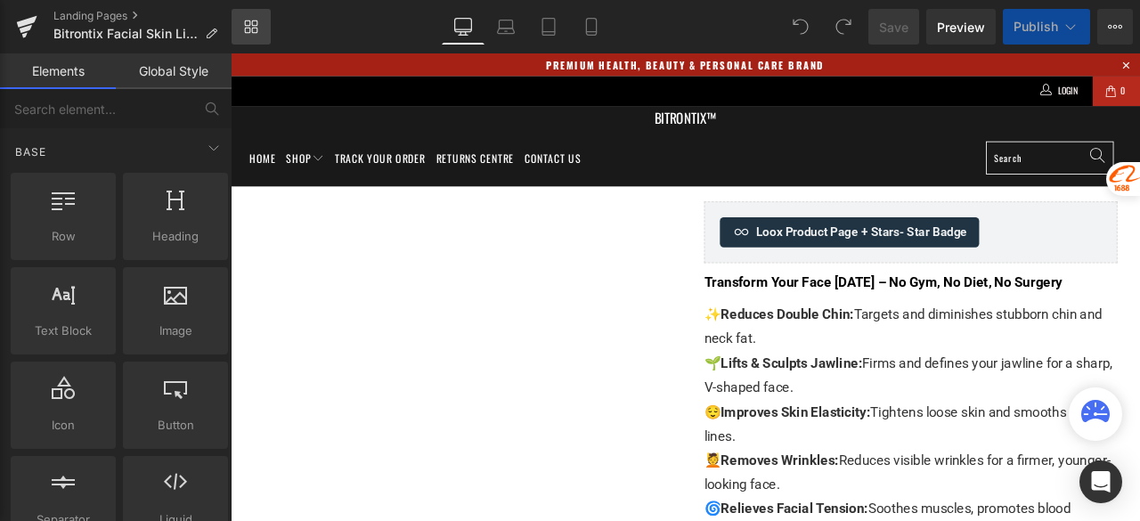
click at [238, 26] on link "Library" at bounding box center [251, 27] width 39 height 36
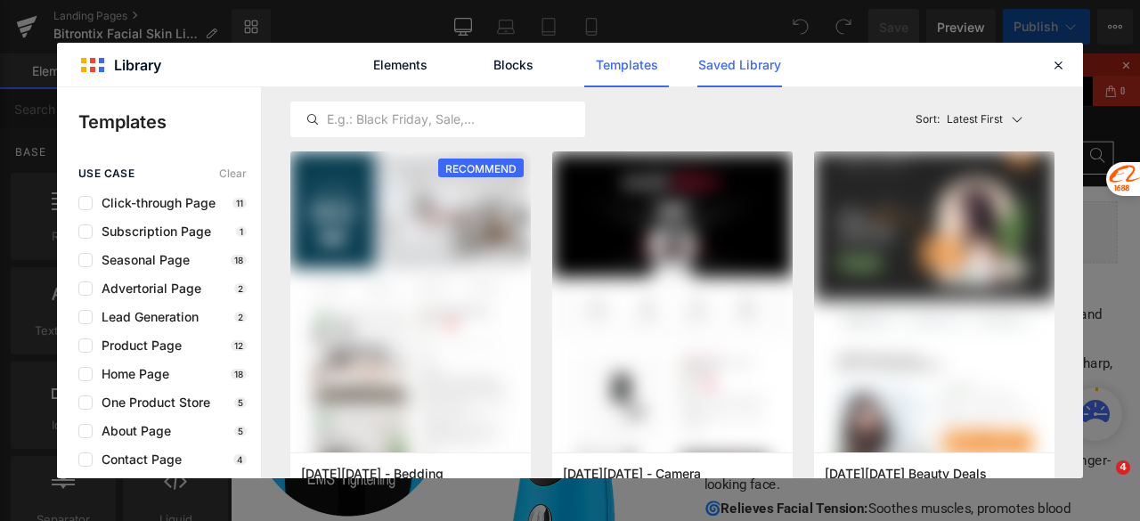
click at [743, 67] on link "Saved Library" at bounding box center [740, 65] width 85 height 45
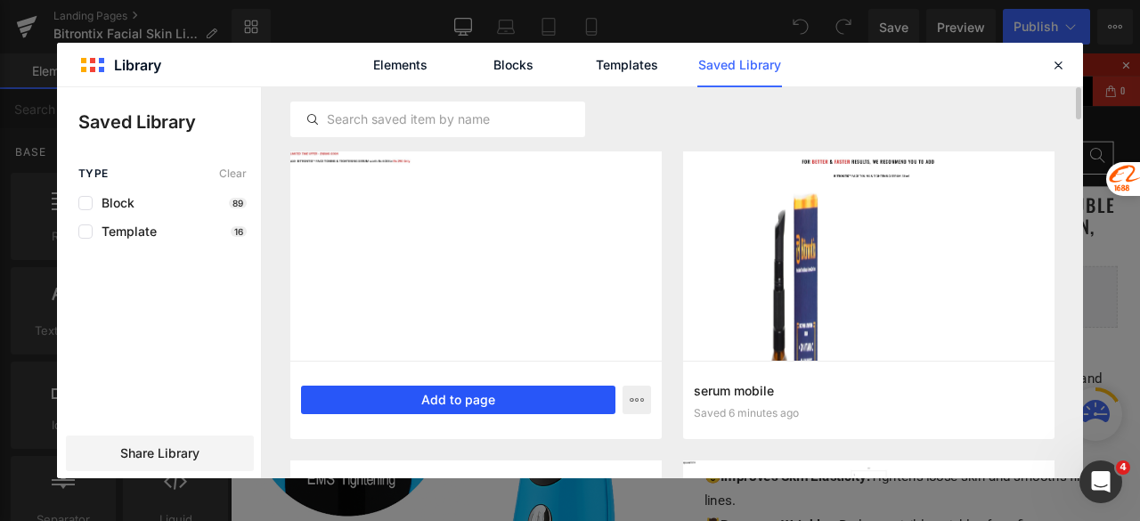
click at [459, 396] on button "Add to page" at bounding box center [458, 400] width 314 height 29
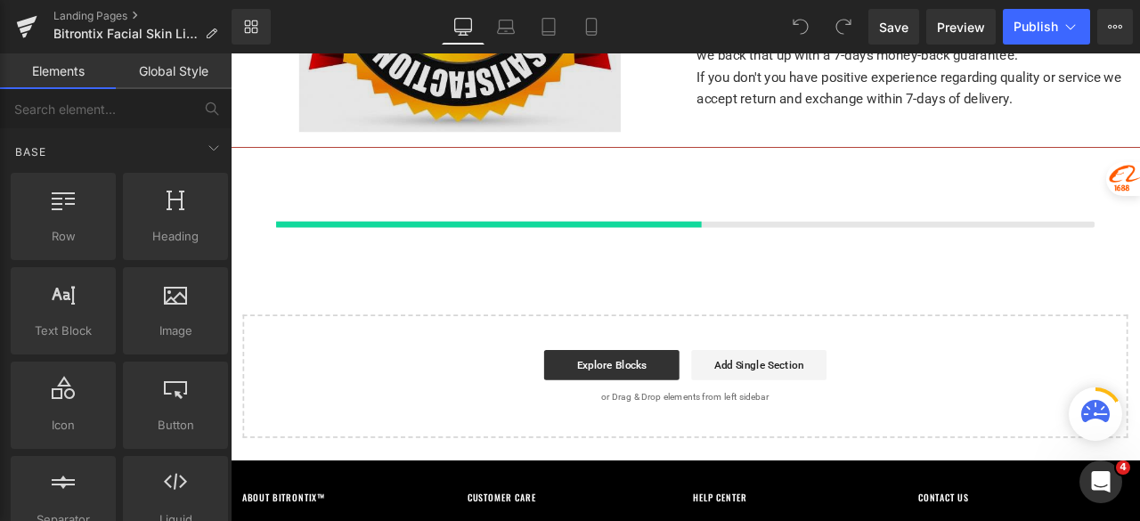
scroll to position [6291, 0]
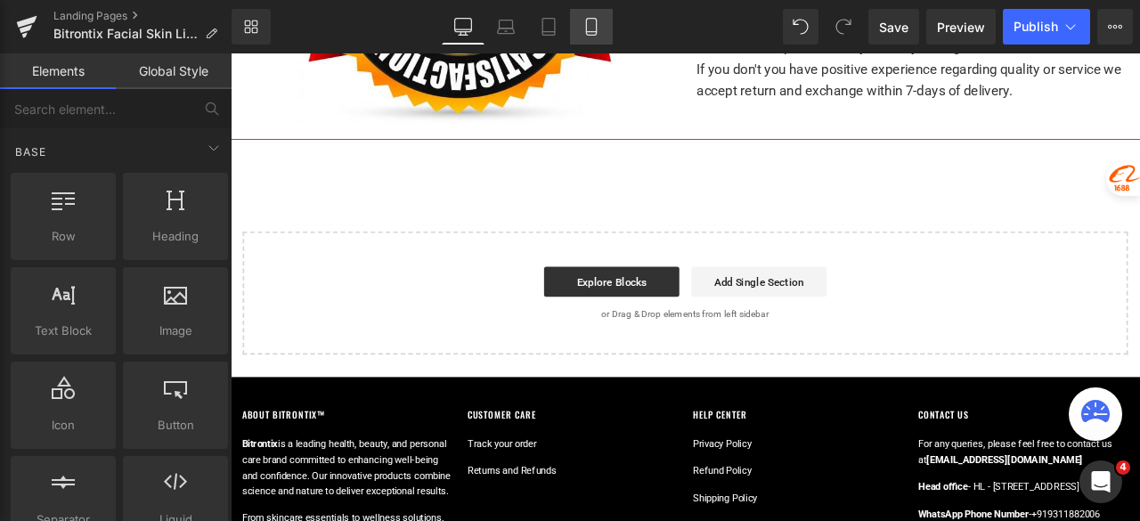
click at [596, 37] on link "Mobile" at bounding box center [591, 27] width 43 height 36
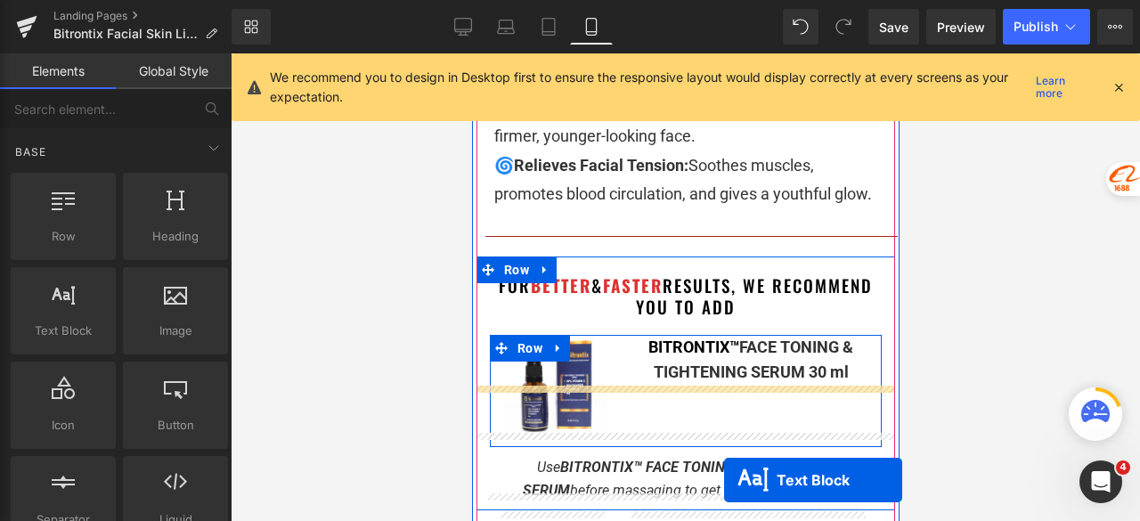
scroll to position [1154, 0]
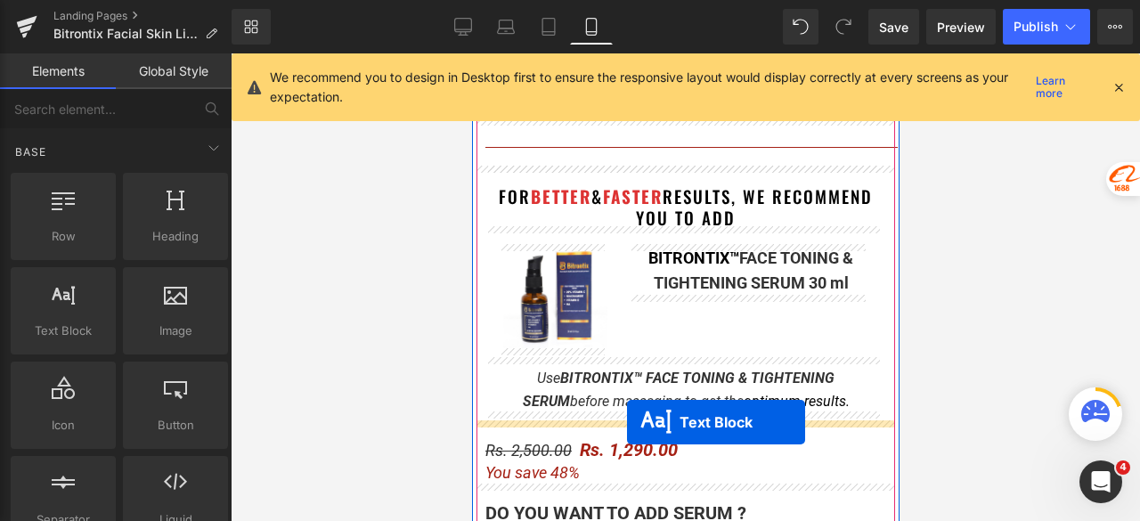
drag, startPoint x: 668, startPoint y: 282, endPoint x: 626, endPoint y: 422, distance: 146.0
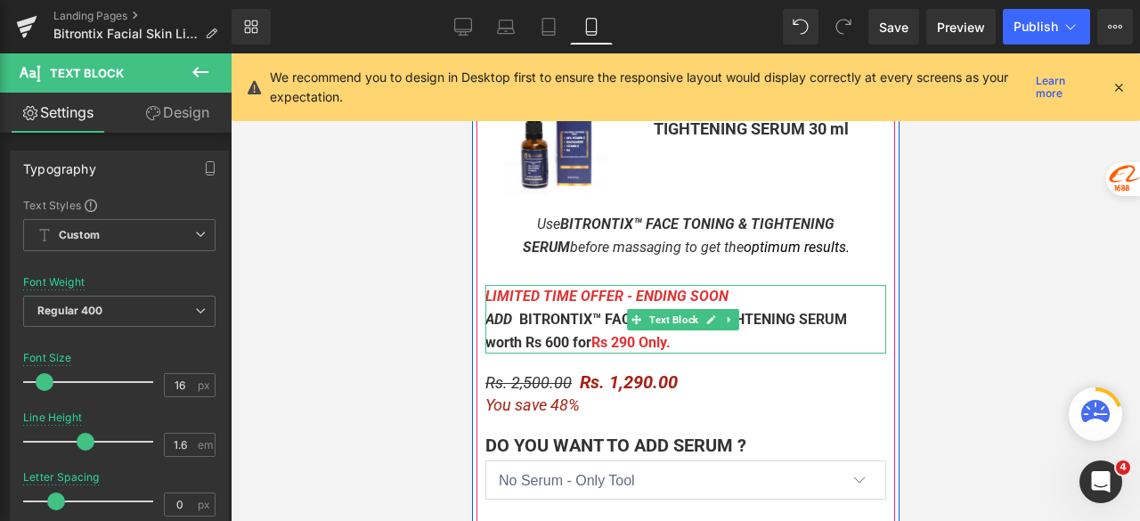
scroll to position [1332, 0]
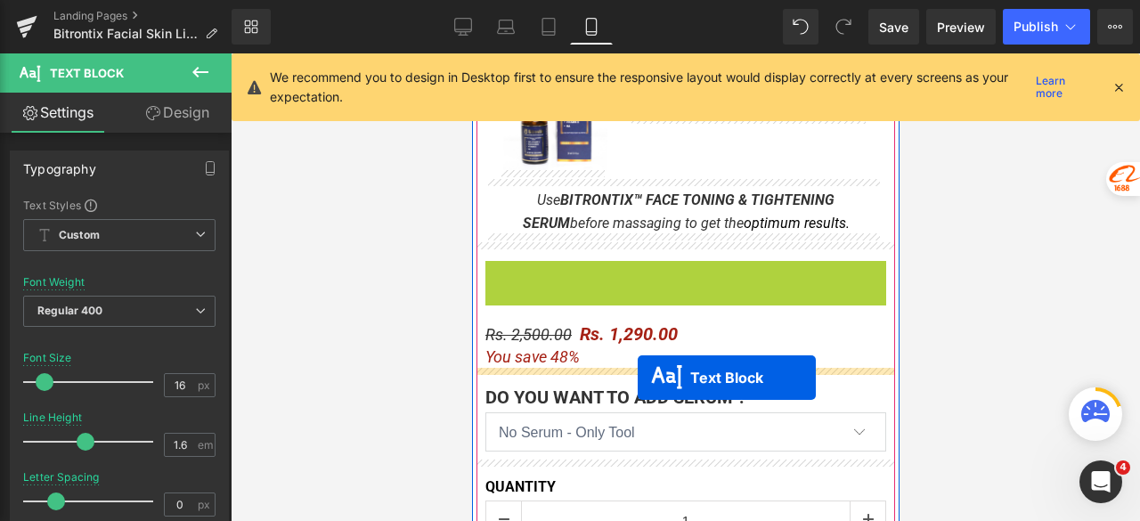
drag, startPoint x: 637, startPoint y: 293, endPoint x: 637, endPoint y: 377, distance: 83.7
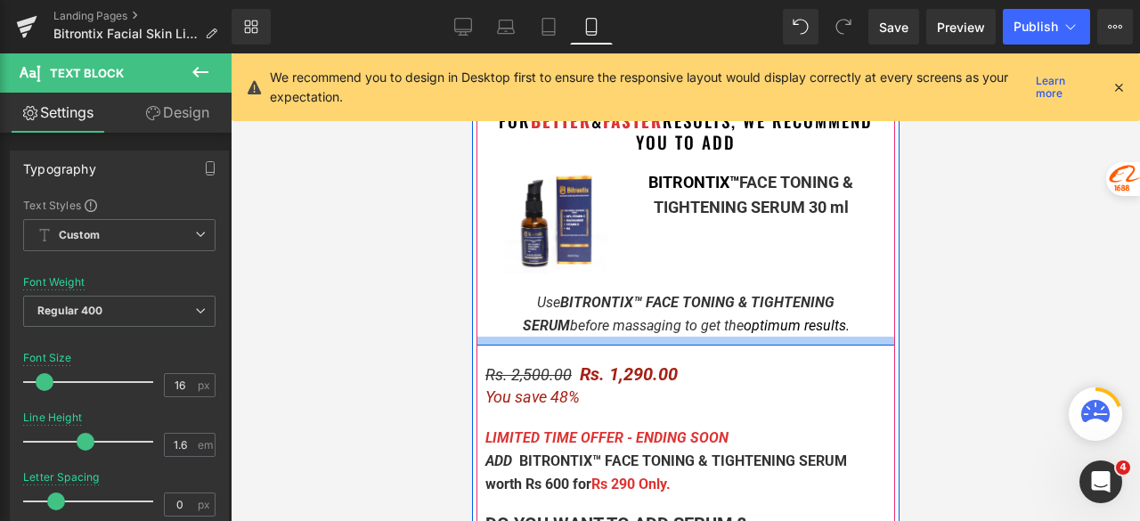
scroll to position [1065, 0]
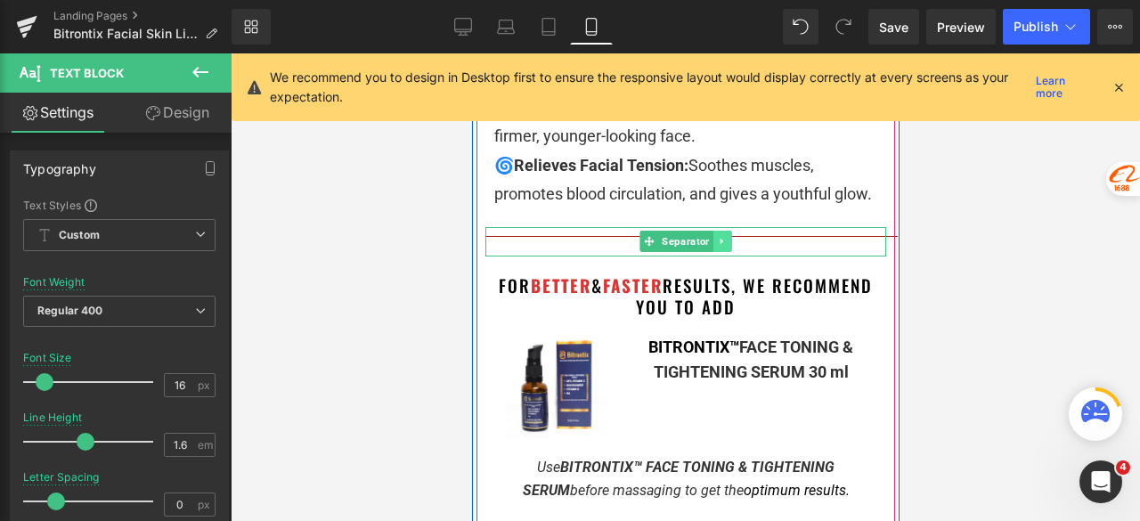
click at [720, 240] on icon at bounding box center [721, 242] width 3 height 6
click at [707, 239] on icon at bounding box center [712, 241] width 10 height 10
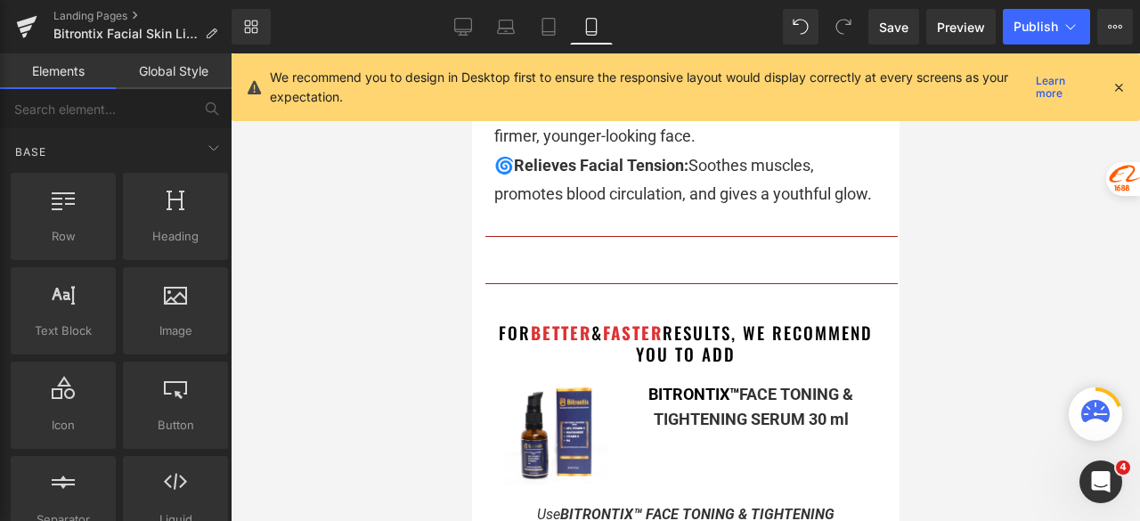
click at [973, 234] on div at bounding box center [686, 287] width 910 height 468
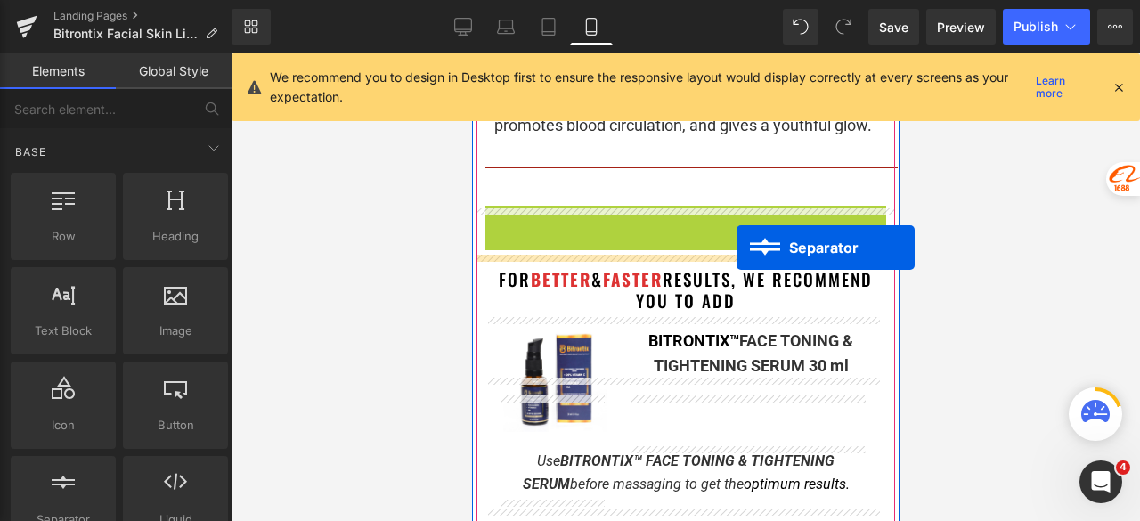
scroll to position [1243, 0]
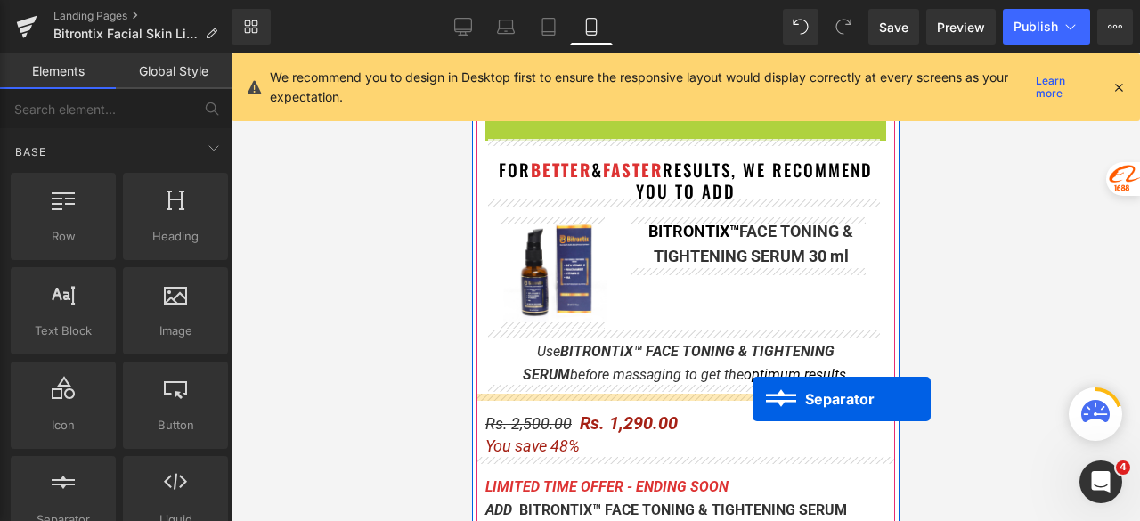
drag, startPoint x: 670, startPoint y: 284, endPoint x: 752, endPoint y: 398, distance: 140.4
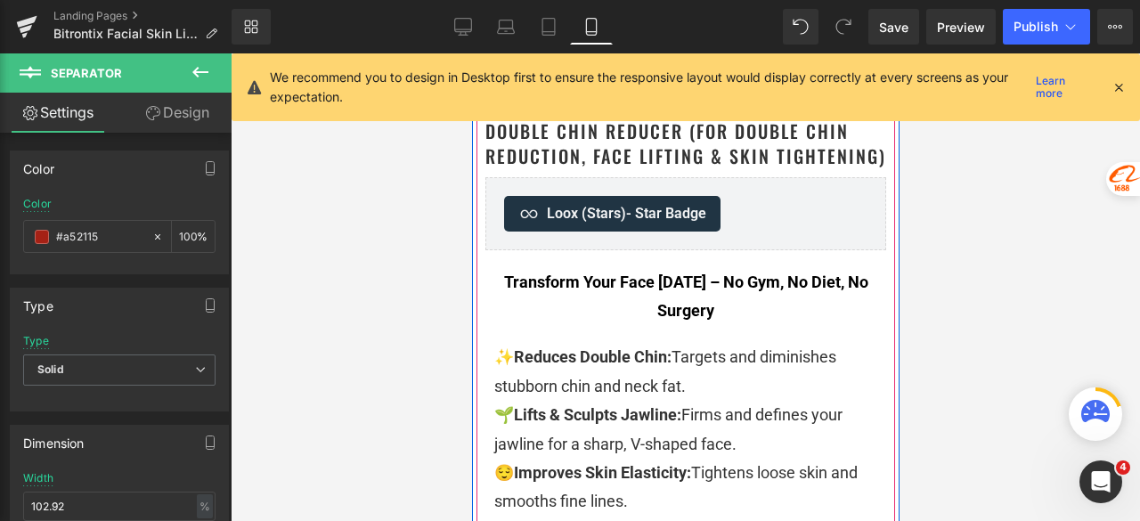
scroll to position [619, 0]
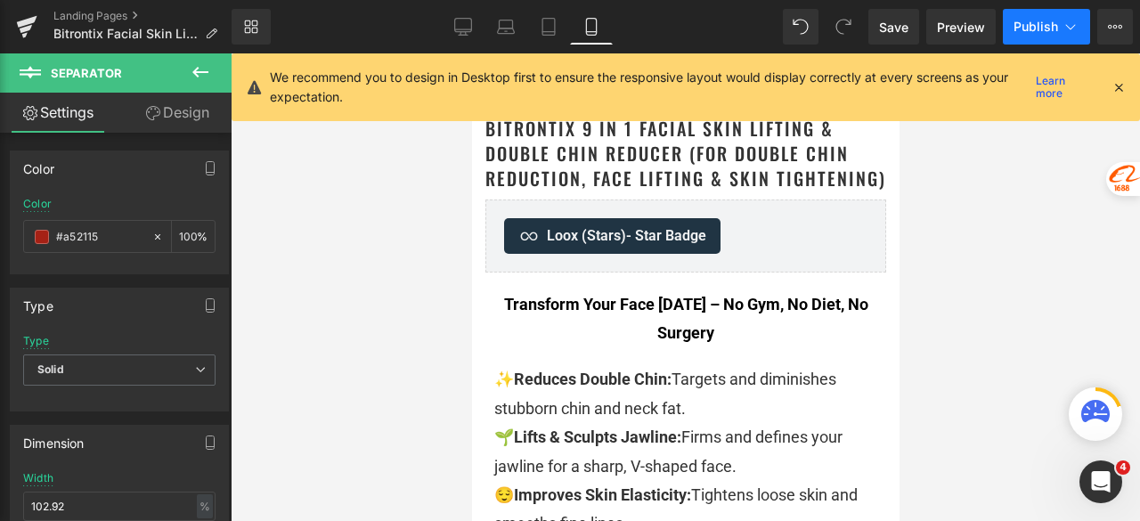
click at [1032, 25] on span "Publish" at bounding box center [1036, 27] width 45 height 14
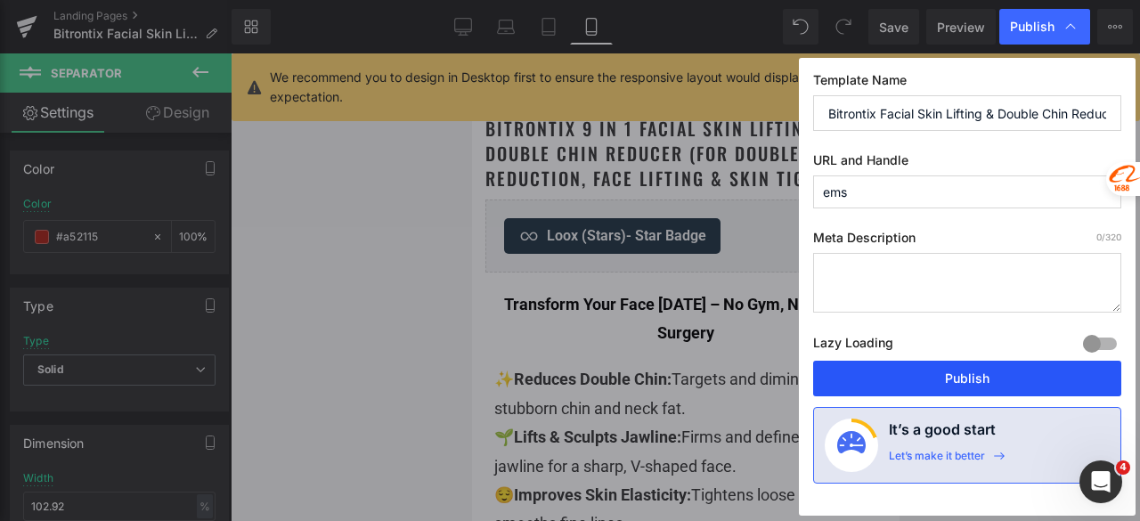
click at [976, 377] on button "Publish" at bounding box center [967, 379] width 308 height 36
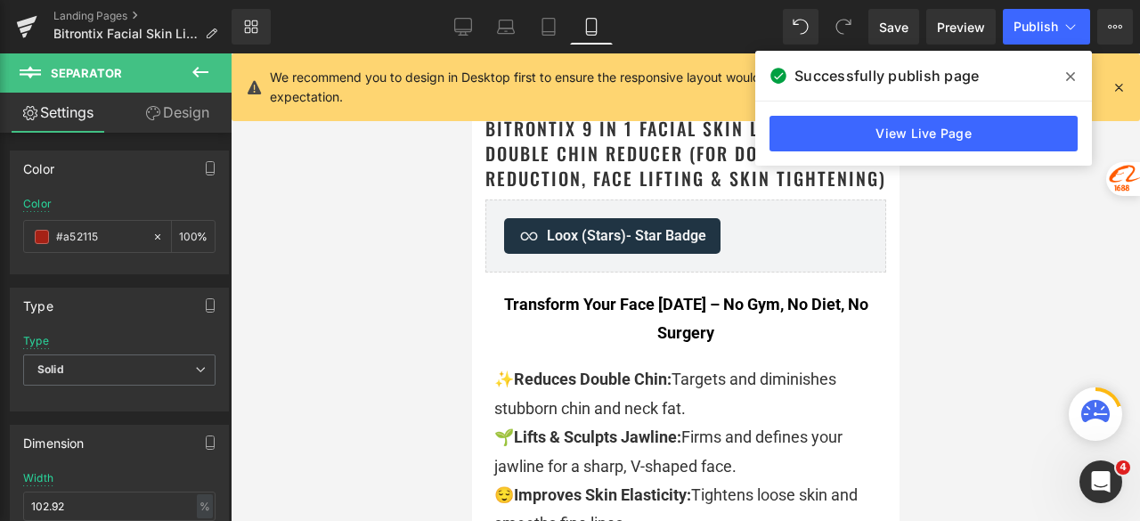
click at [1068, 69] on span at bounding box center [1071, 76] width 29 height 29
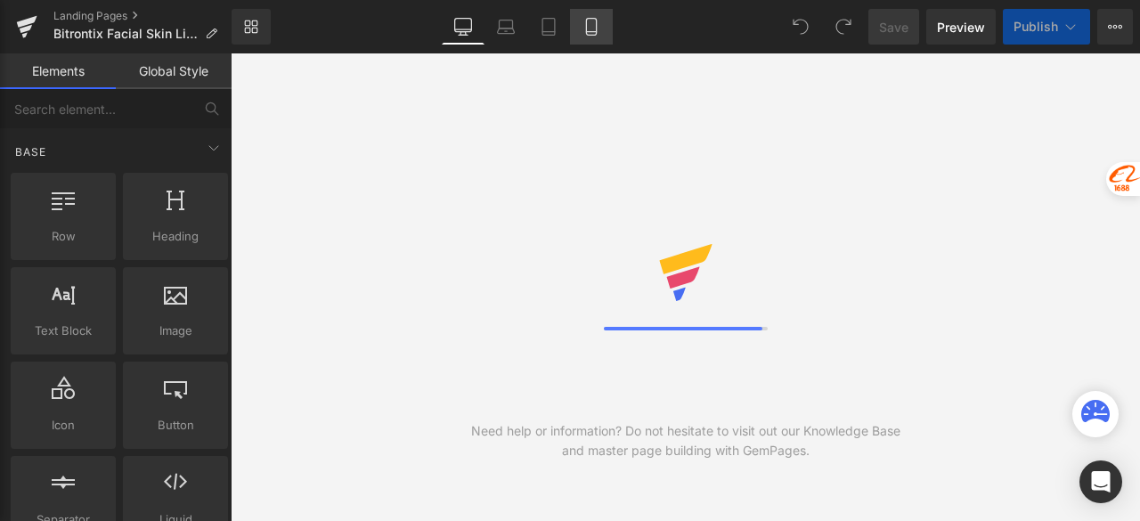
click at [595, 29] on icon at bounding box center [592, 27] width 18 height 18
click at [589, 29] on icon at bounding box center [592, 27] width 18 height 18
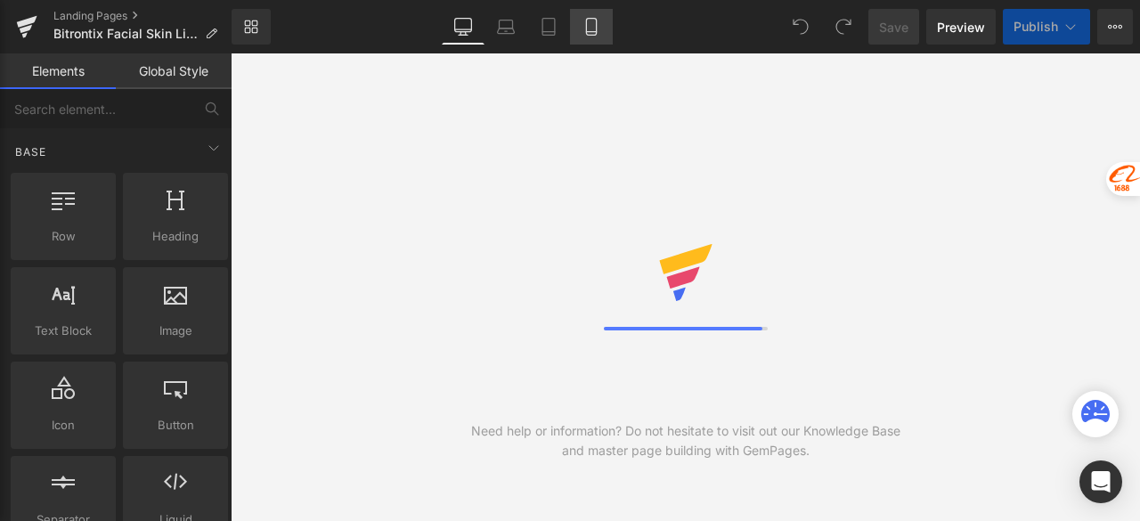
click at [592, 29] on icon at bounding box center [592, 27] width 18 height 18
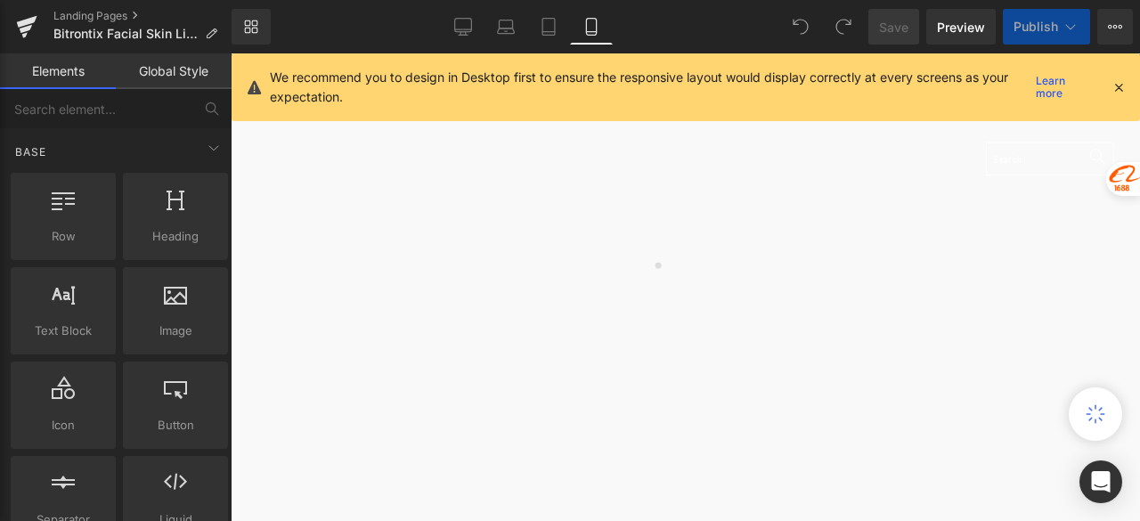
click at [592, 29] on icon at bounding box center [592, 27] width 18 height 18
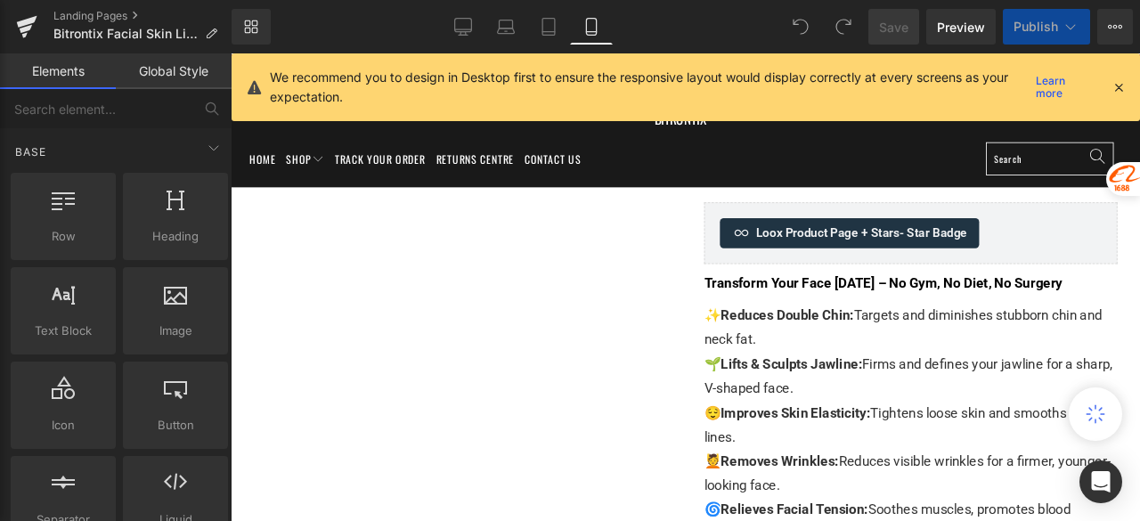
click at [592, 29] on icon at bounding box center [592, 27] width 18 height 18
click at [593, 29] on icon at bounding box center [592, 27] width 18 height 18
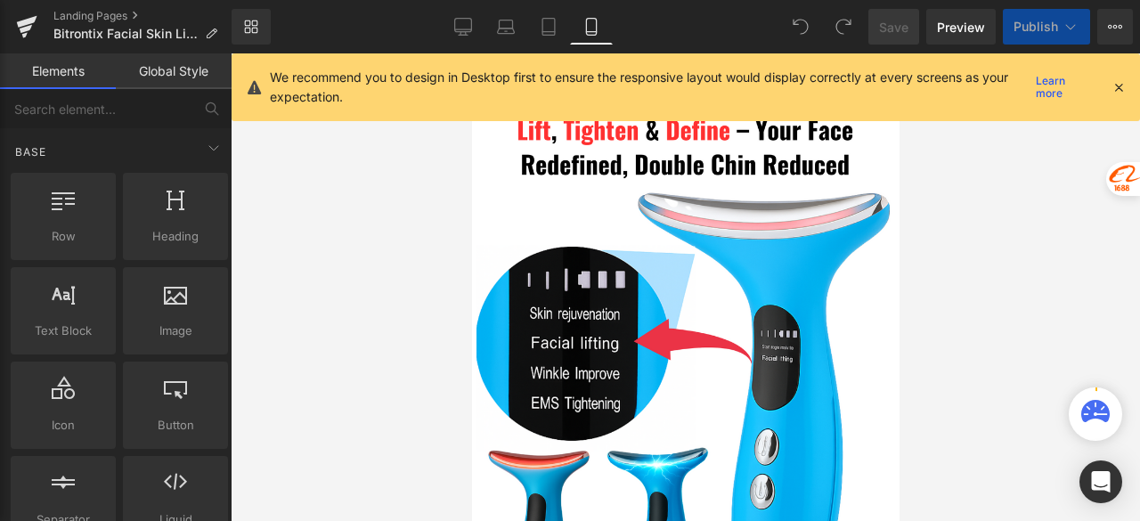
click at [590, 28] on icon at bounding box center [592, 27] width 18 height 18
click at [1121, 86] on icon at bounding box center [1119, 87] width 16 height 16
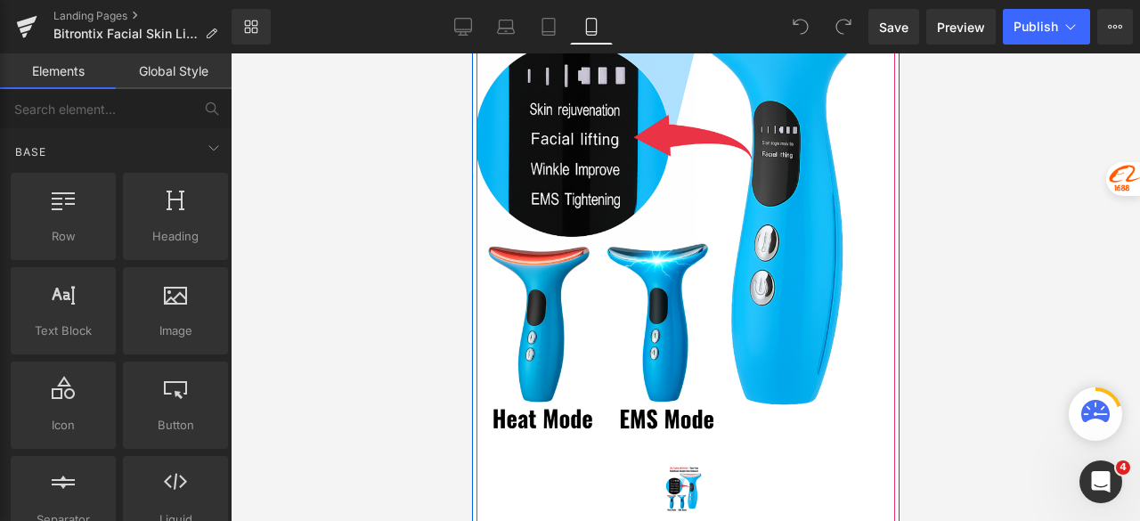
scroll to position [178, 0]
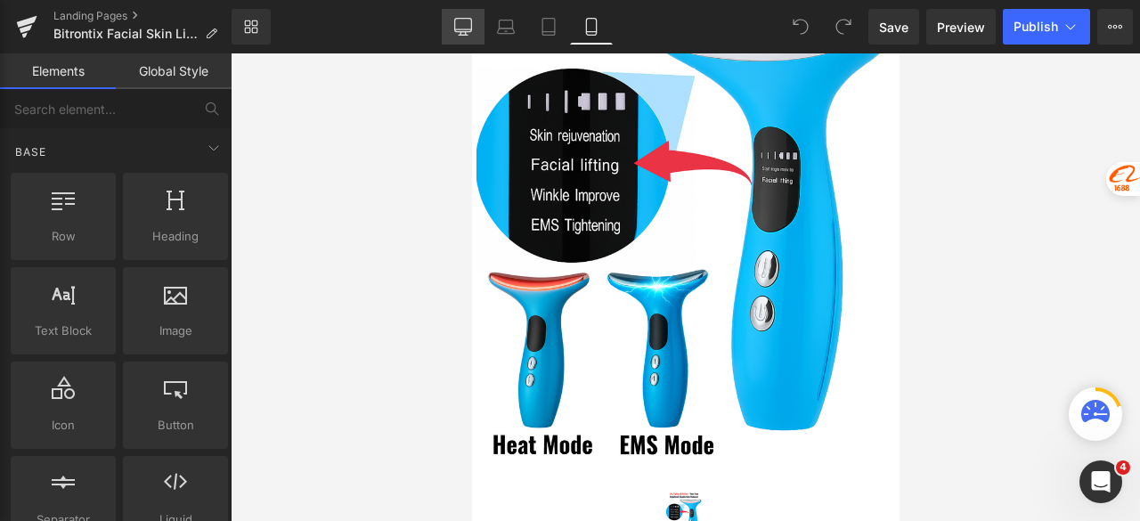
click at [466, 24] on icon at bounding box center [463, 27] width 18 height 18
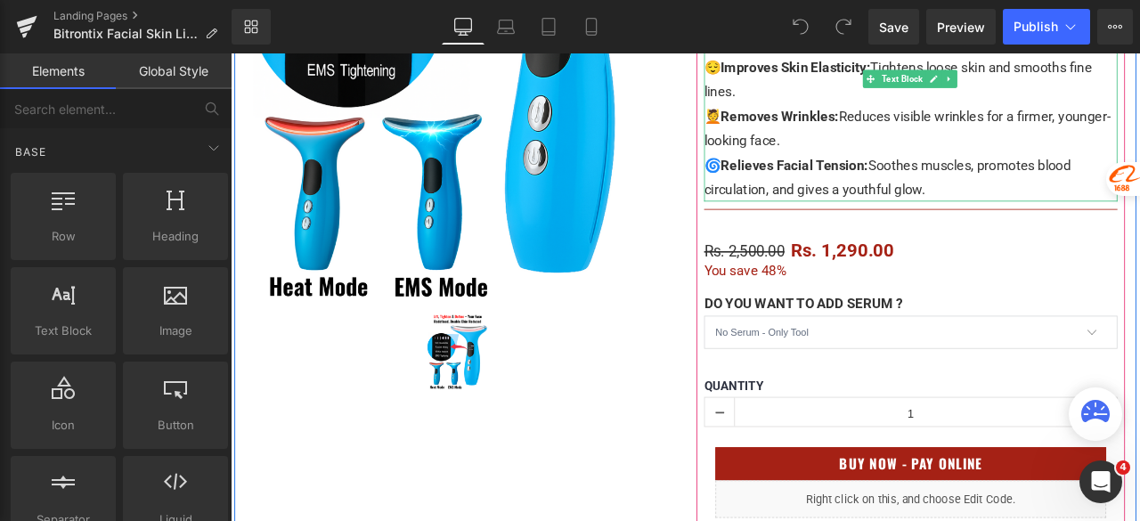
scroll to position [513, 0]
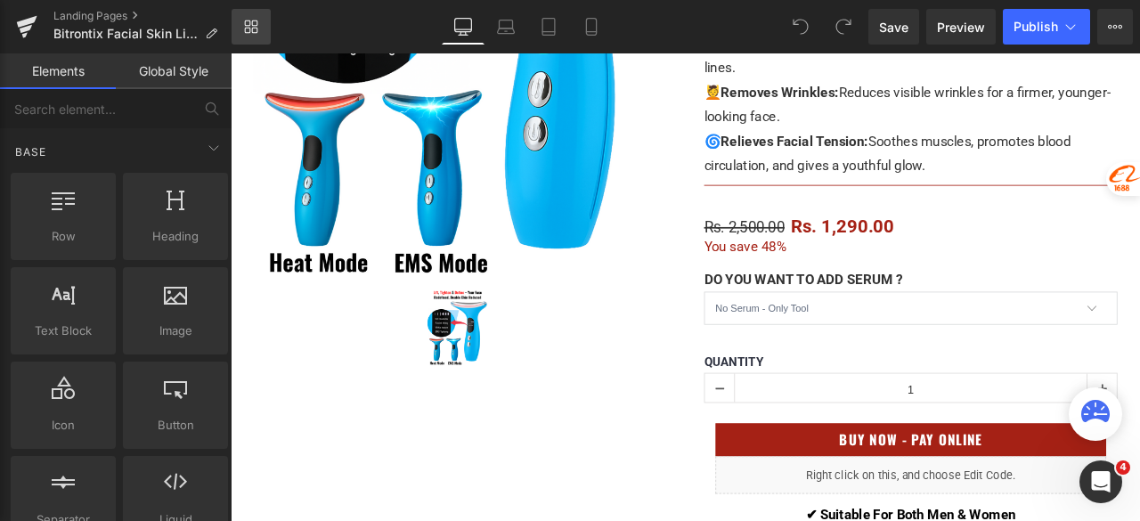
click at [251, 24] on icon at bounding box center [251, 27] width 14 height 14
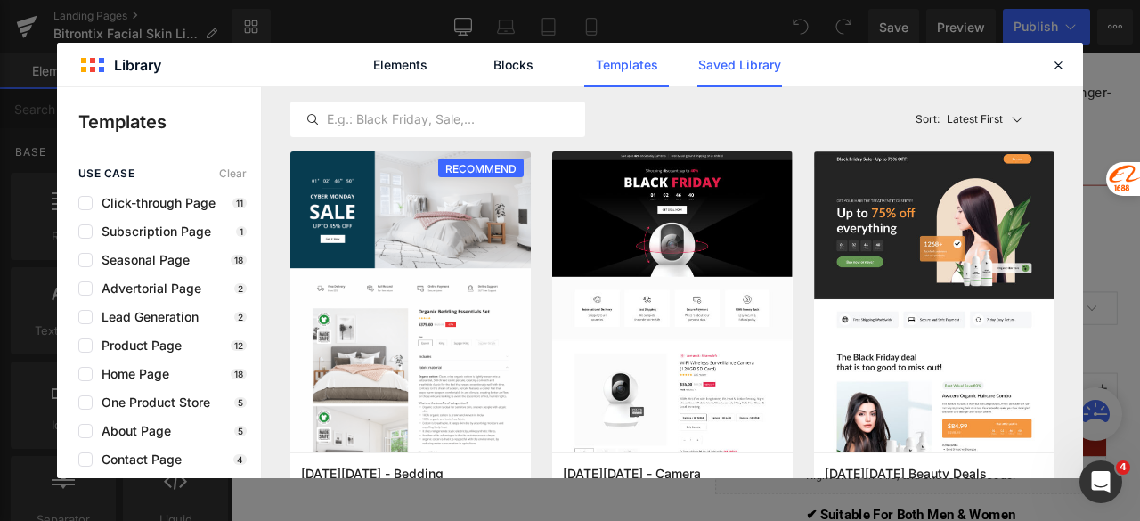
click at [739, 62] on link "Saved Library" at bounding box center [740, 65] width 85 height 45
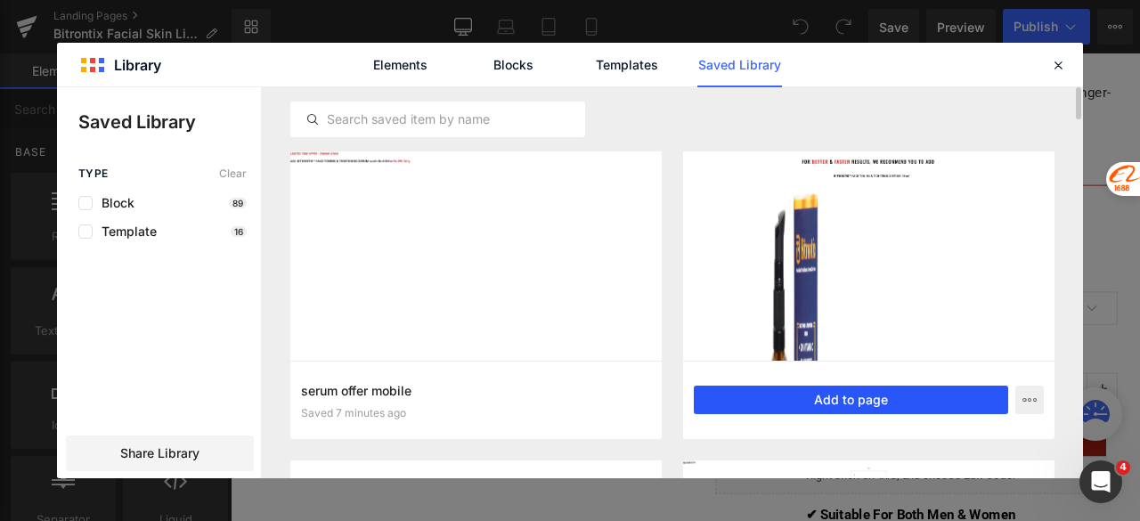
click at [828, 396] on button "Add to page" at bounding box center [851, 400] width 314 height 29
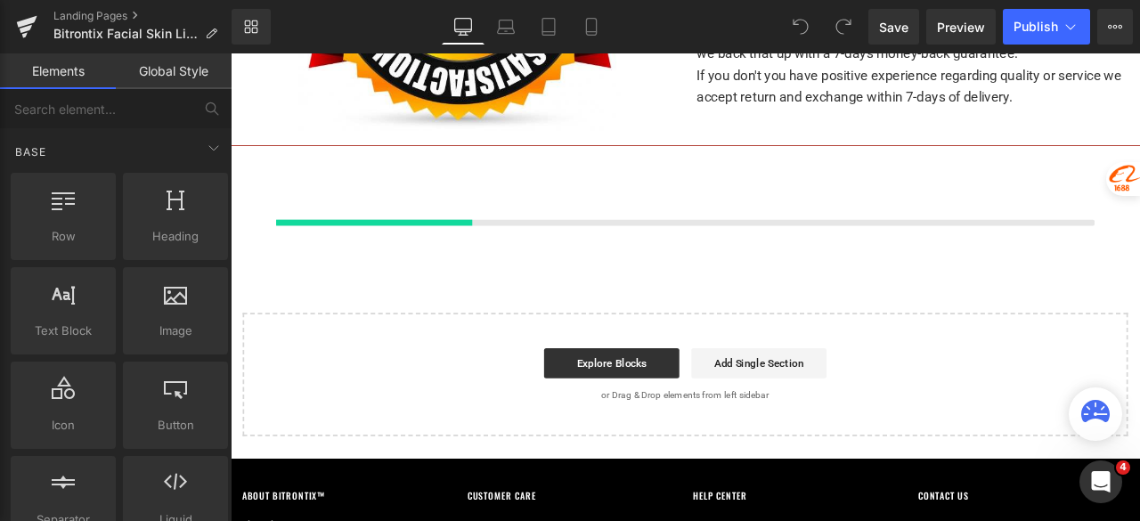
scroll to position [6291, 0]
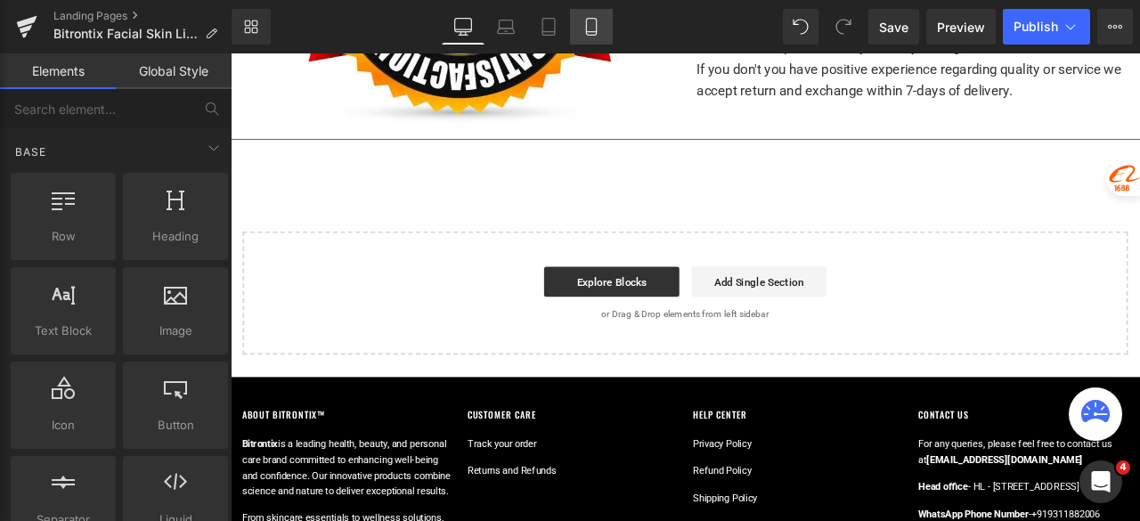
click at [581, 20] on link "Mobile" at bounding box center [591, 27] width 43 height 36
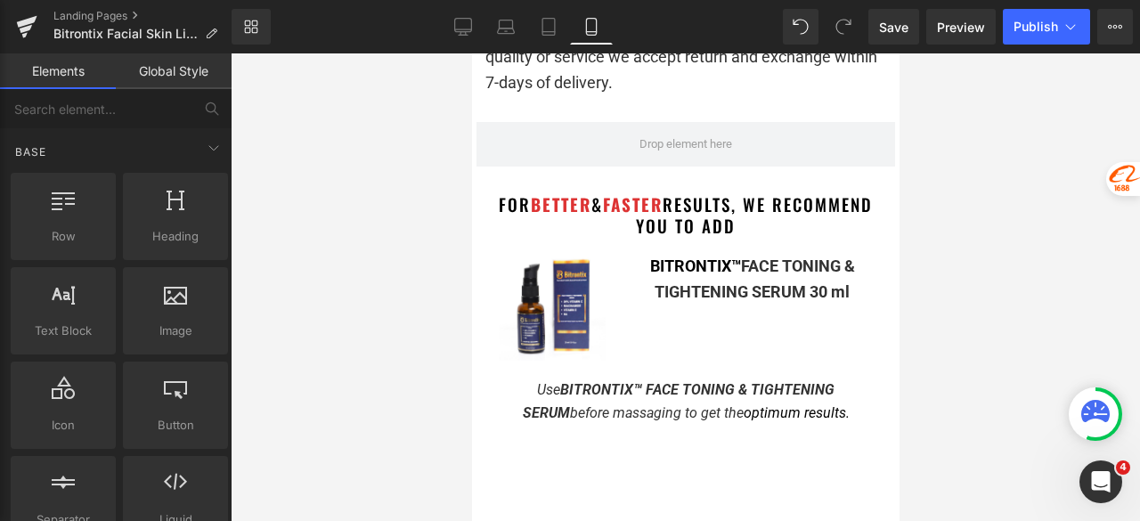
scroll to position [15415, 0]
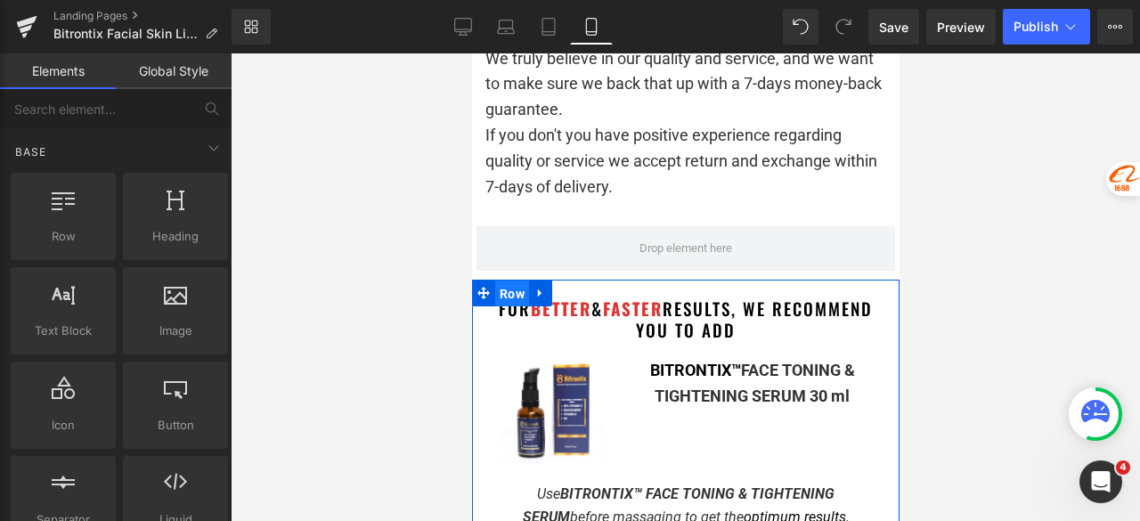
click at [506, 281] on span "Row" at bounding box center [511, 294] width 34 height 27
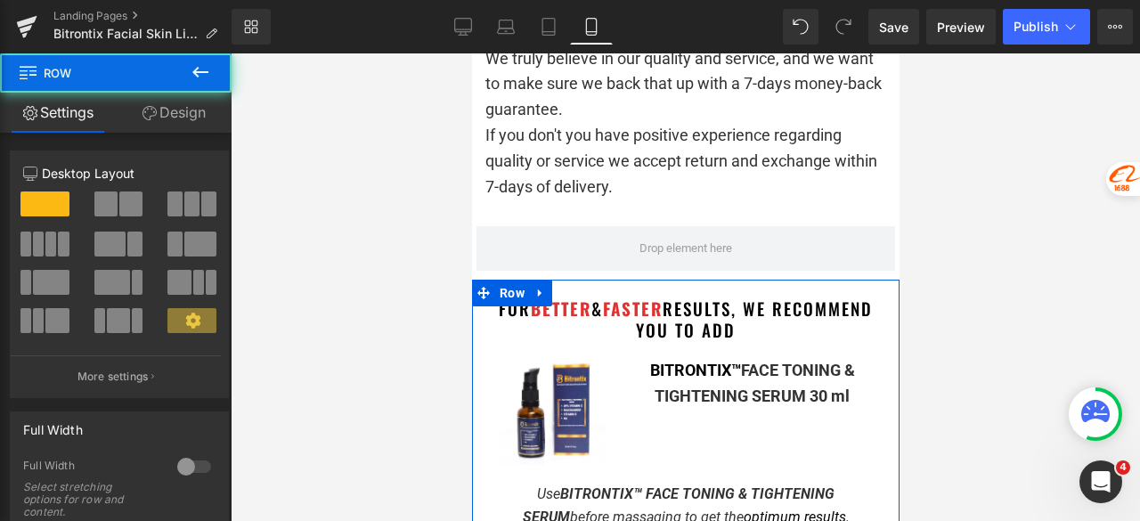
click at [196, 103] on link "Design" at bounding box center [174, 113] width 116 height 40
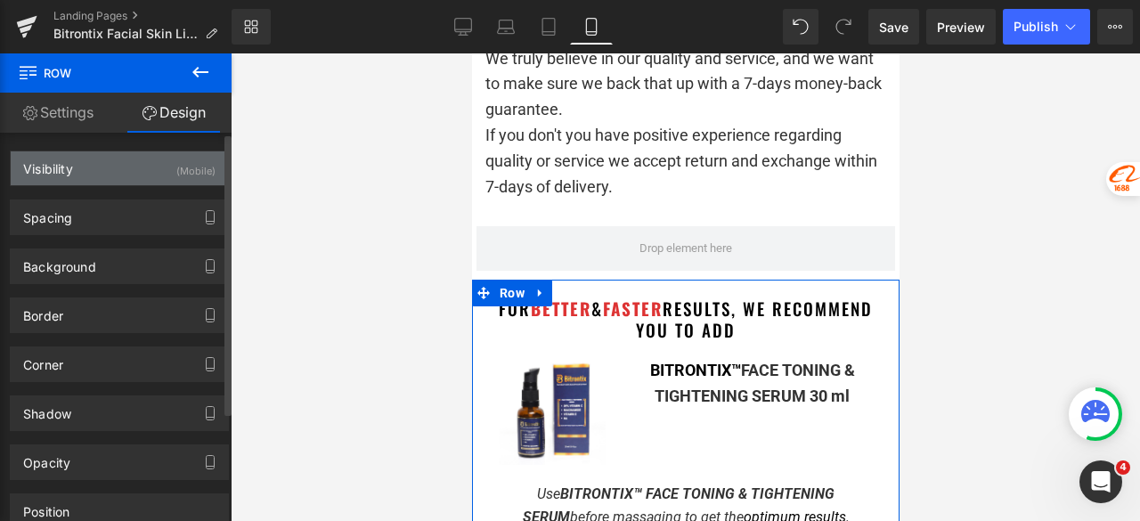
click at [123, 174] on div "Visibility (Mobile)" at bounding box center [119, 168] width 217 height 34
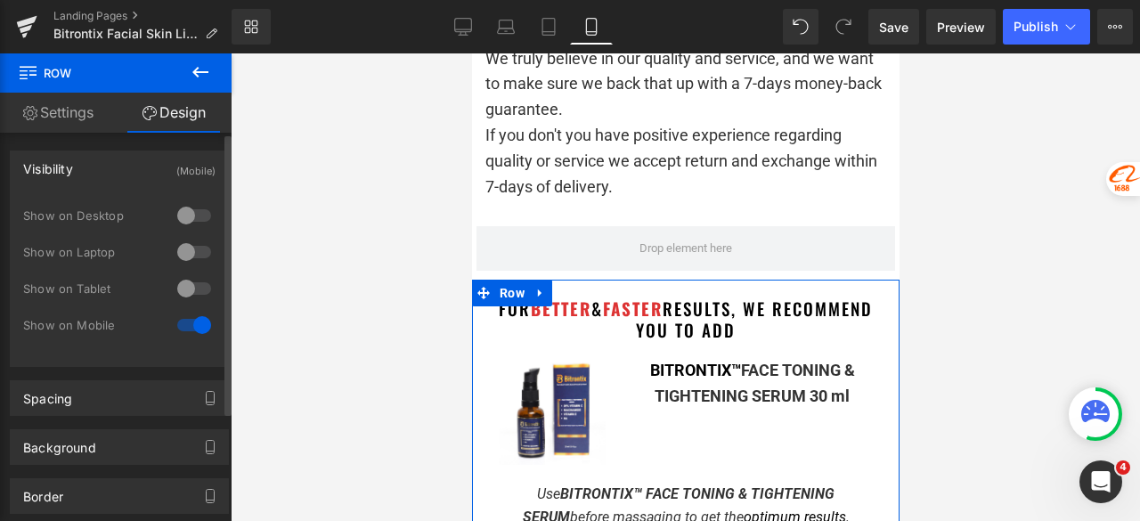
click at [197, 288] on div at bounding box center [194, 288] width 43 height 29
click at [200, 257] on div at bounding box center [194, 252] width 43 height 29
click at [196, 224] on div at bounding box center [194, 215] width 43 height 29
click at [178, 329] on div at bounding box center [194, 325] width 43 height 29
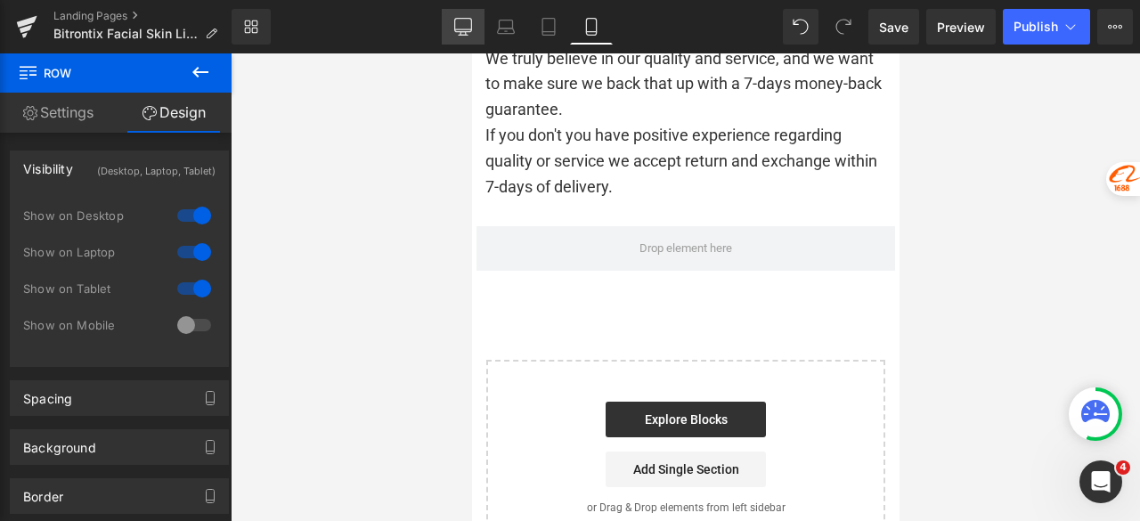
click at [456, 24] on icon at bounding box center [463, 27] width 18 height 18
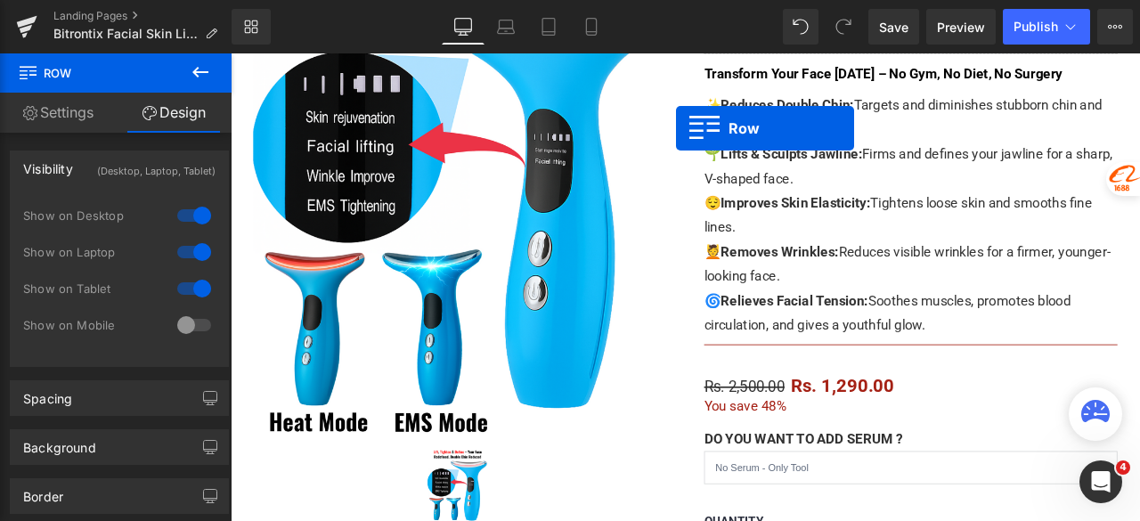
scroll to position [271, 0]
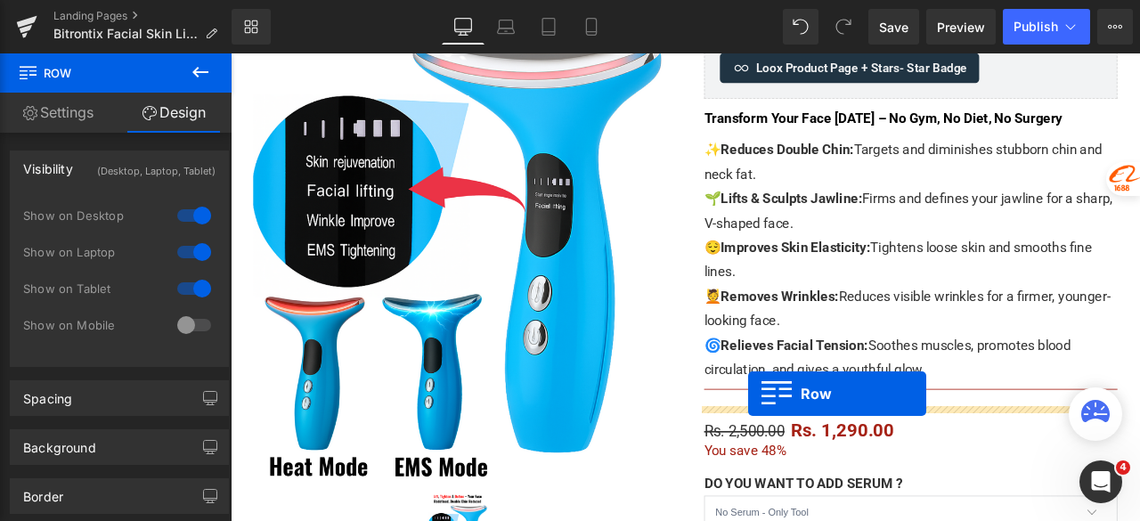
drag, startPoint x: 273, startPoint y: 224, endPoint x: 844, endPoint y: 457, distance: 616.9
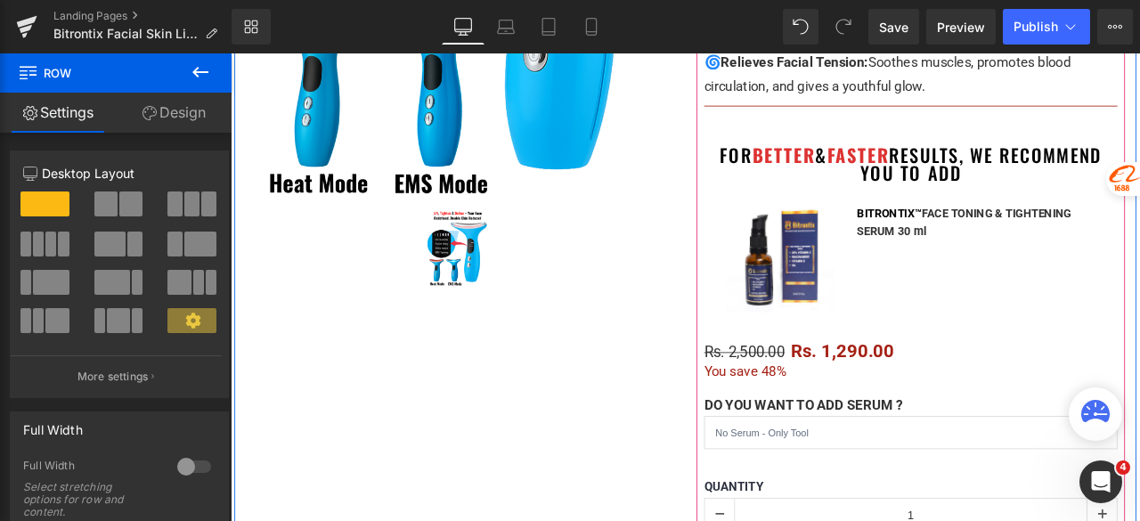
scroll to position [627, 0]
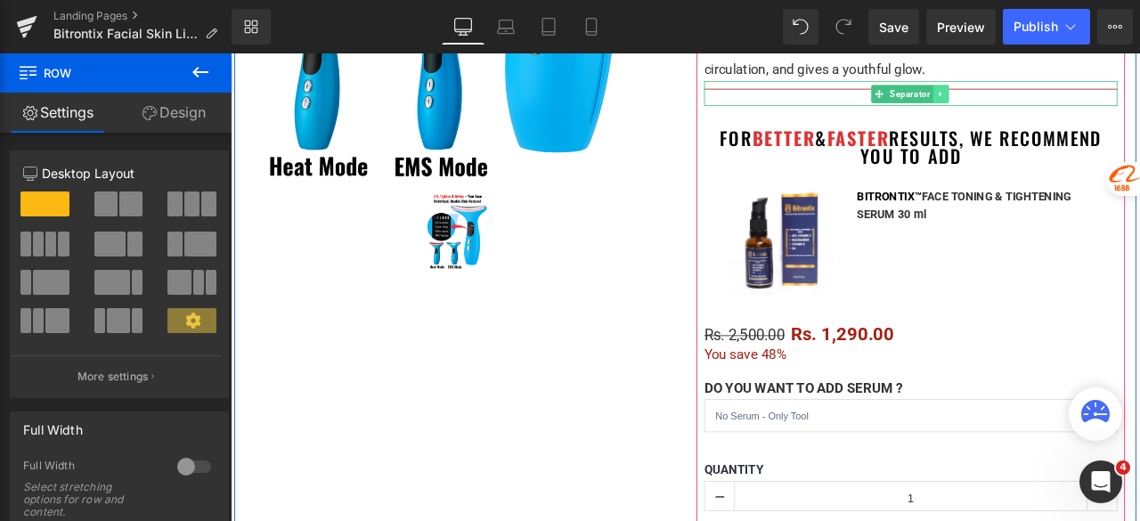
click at [1067, 105] on icon at bounding box center [1072, 101] width 10 height 11
click at [1058, 104] on icon at bounding box center [1063, 101] width 10 height 11
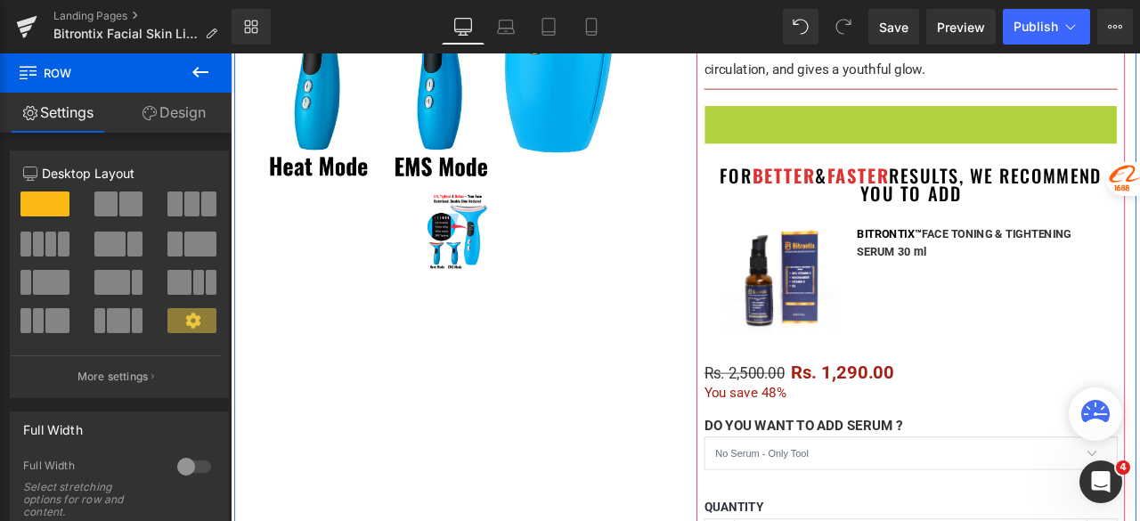
scroll to position [609, 0]
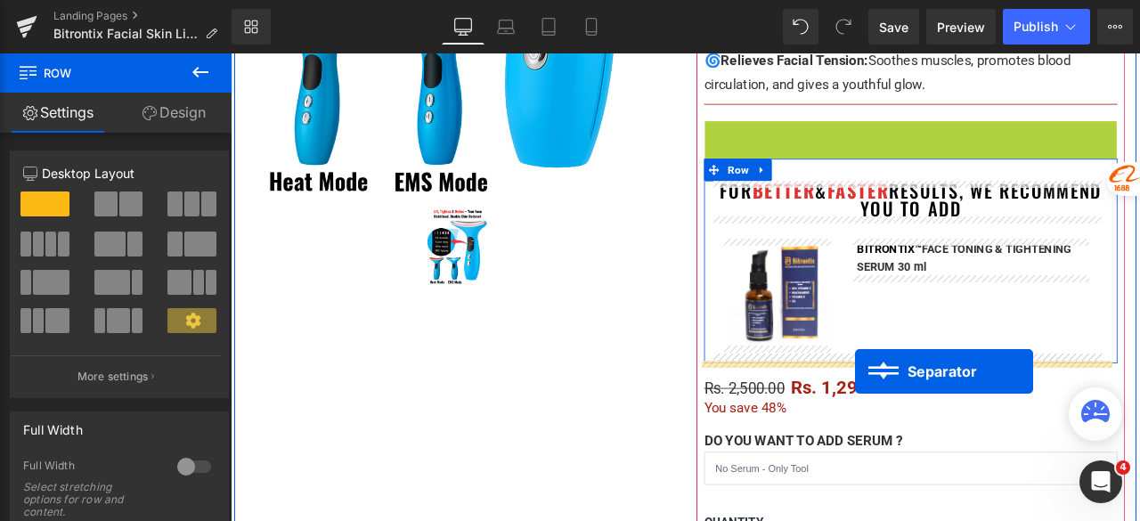
drag, startPoint x: 1037, startPoint y: 124, endPoint x: 1042, endPoint y: 412, distance: 287.8
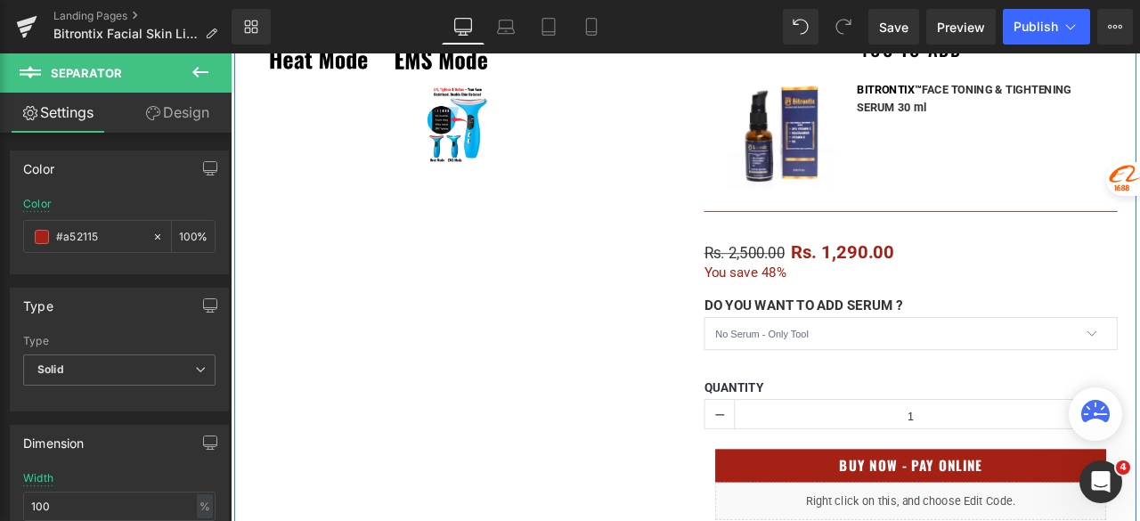
scroll to position [788, 0]
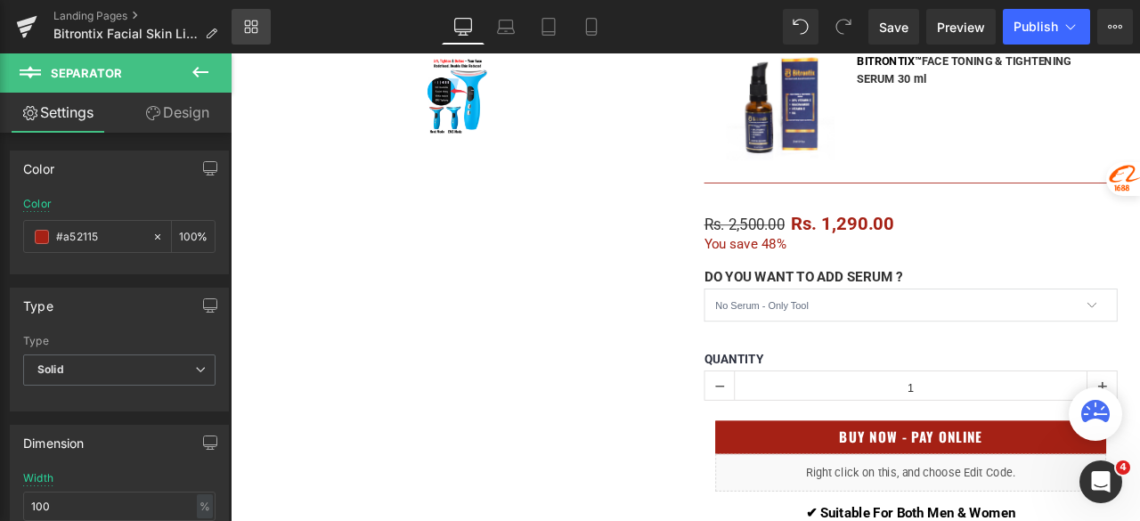
click at [258, 32] on link "Library" at bounding box center [251, 27] width 39 height 36
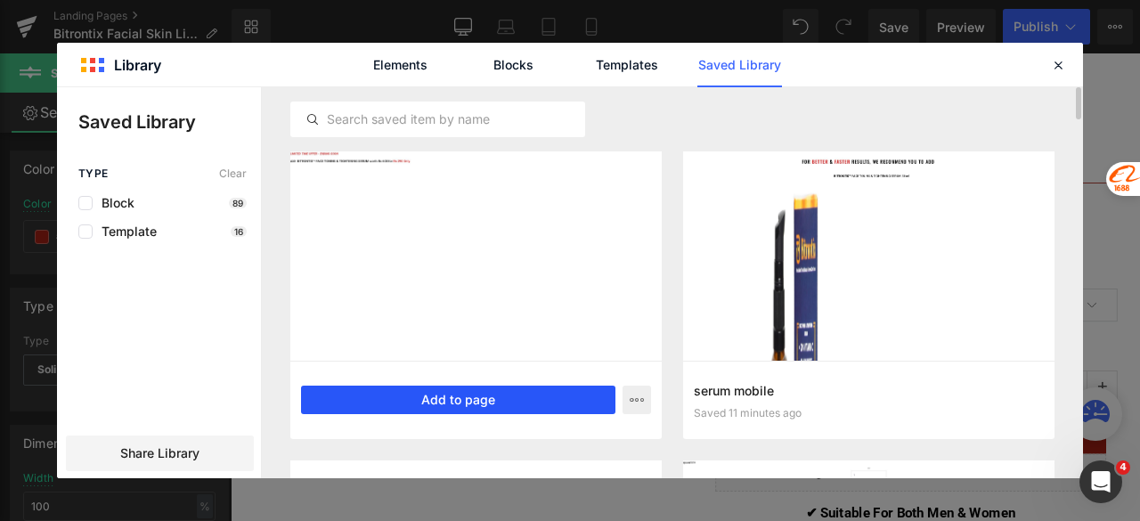
click at [486, 393] on button "Add to page" at bounding box center [458, 400] width 314 height 29
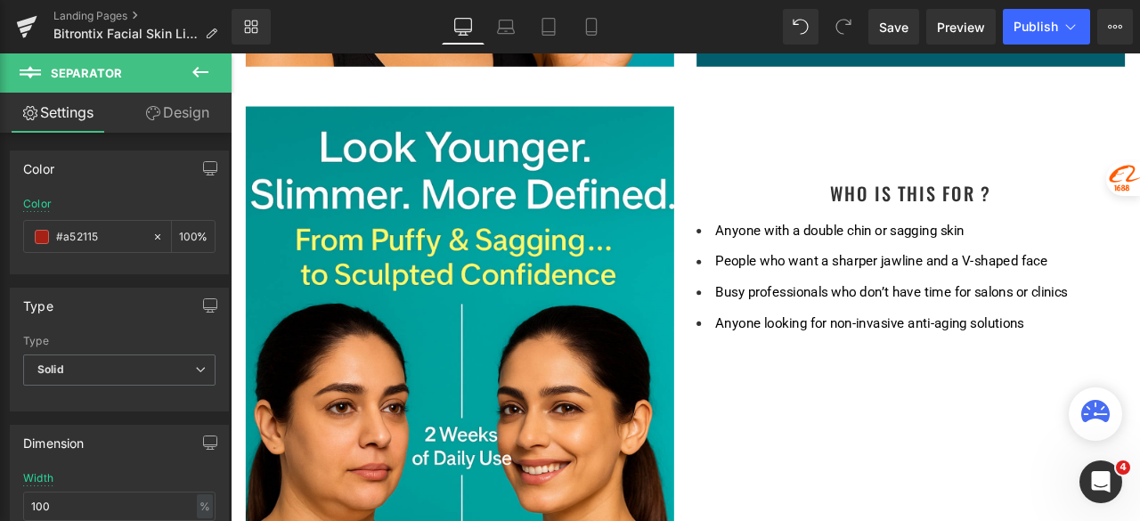
scroll to position [6561, 0]
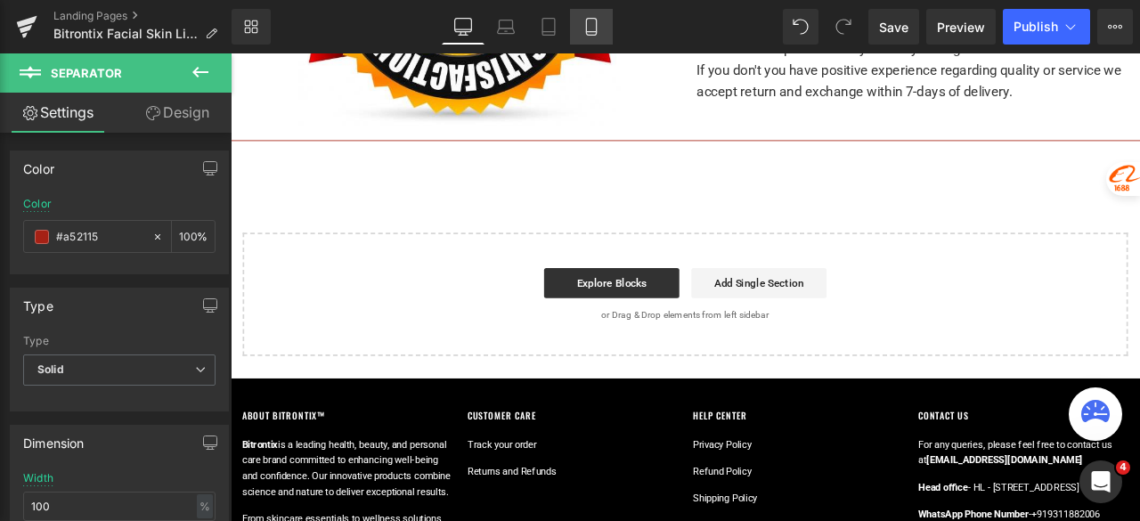
click at [595, 32] on icon at bounding box center [591, 32] width 10 height 0
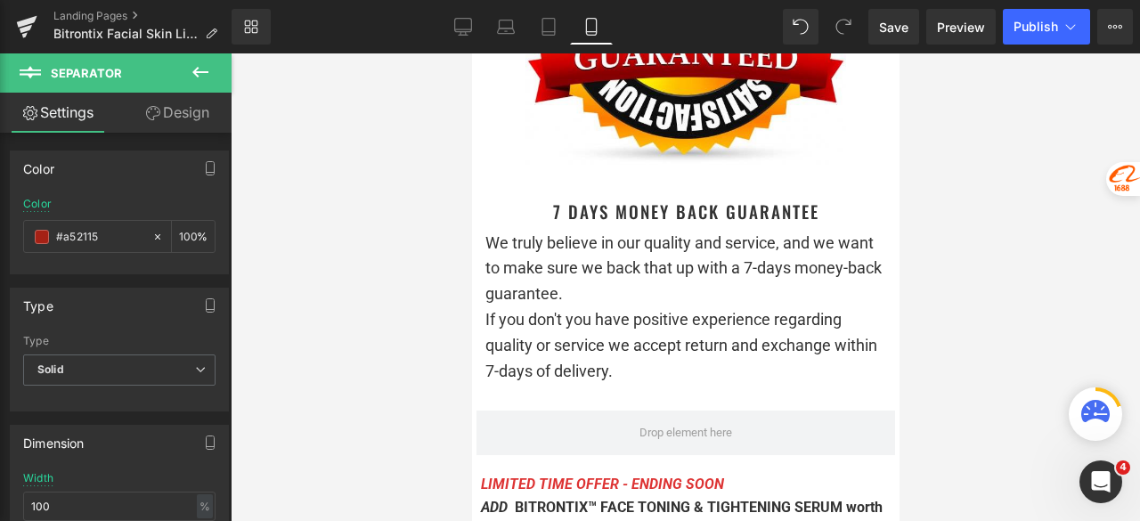
scroll to position [15409, 0]
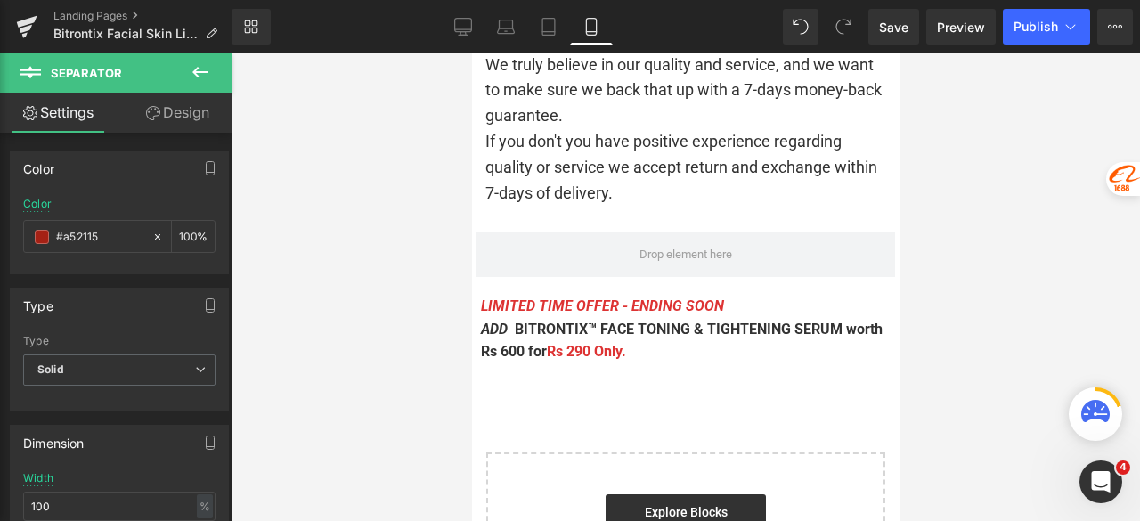
drag, startPoint x: 889, startPoint y: 78, endPoint x: 1371, endPoint y: 543, distance: 669.1
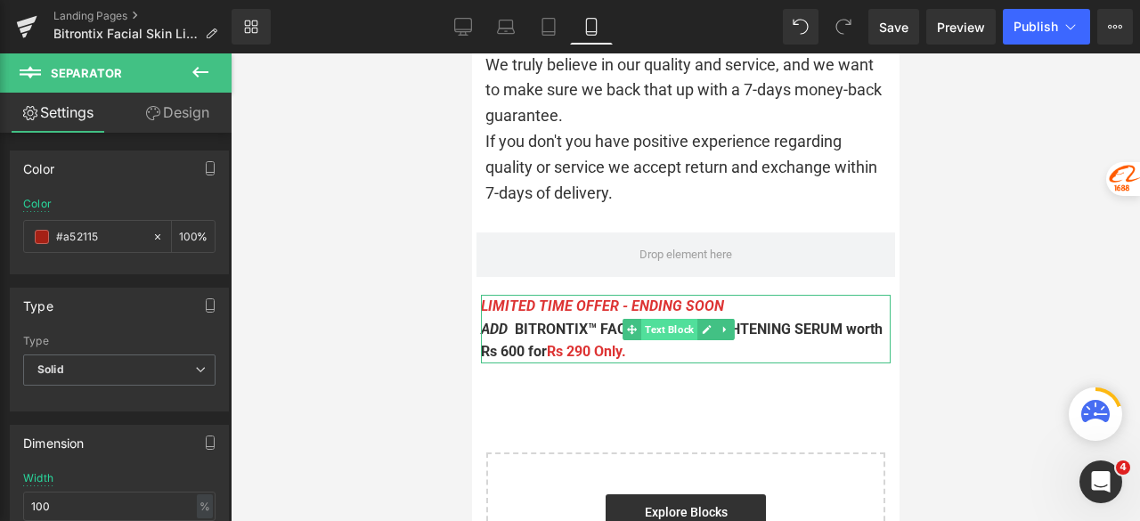
click at [670, 319] on span "Text Block" at bounding box center [669, 329] width 56 height 21
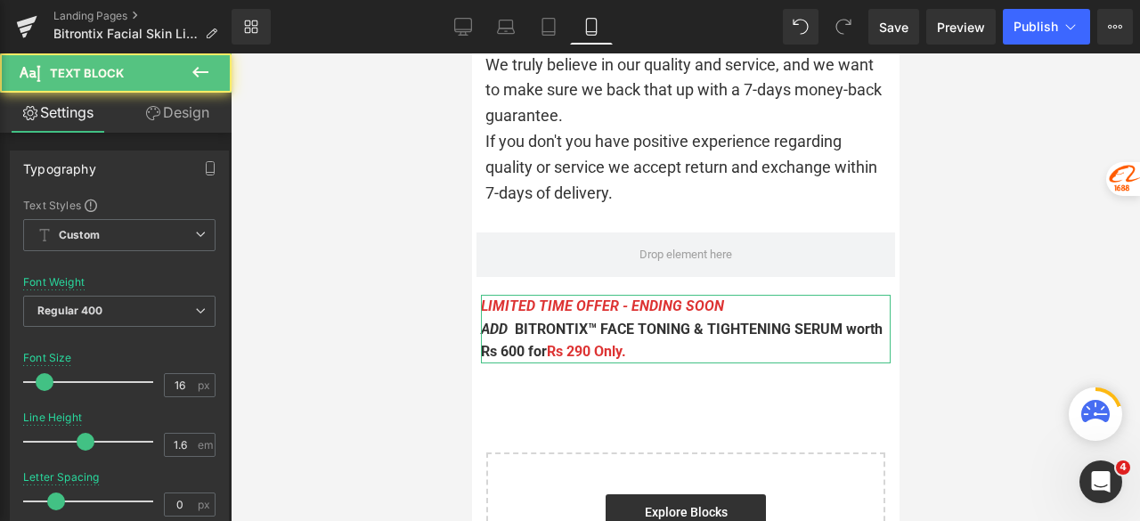
click at [169, 107] on link "Design" at bounding box center [177, 113] width 116 height 40
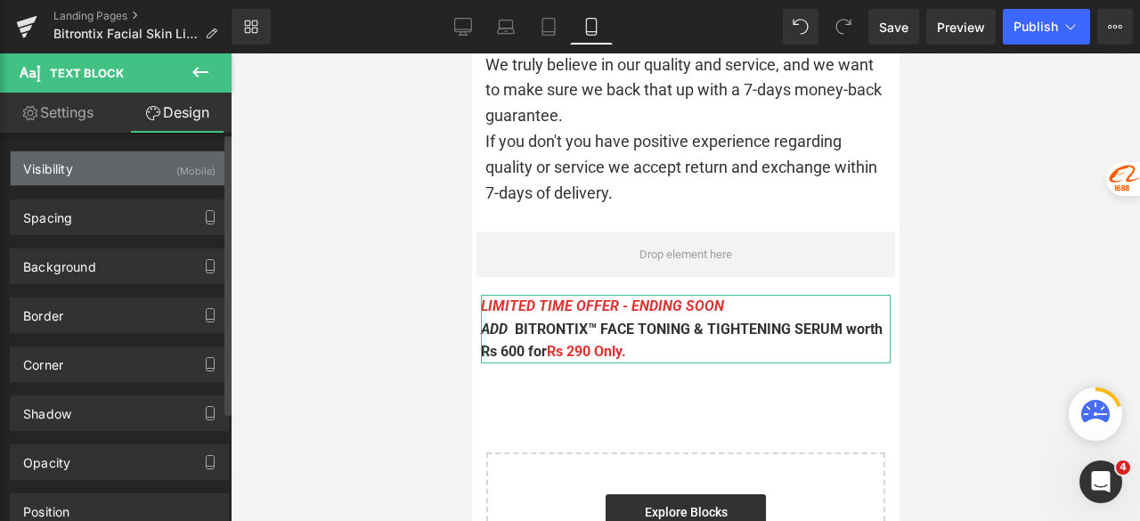
click at [140, 167] on div "Visibility (Mobile)" at bounding box center [119, 168] width 217 height 34
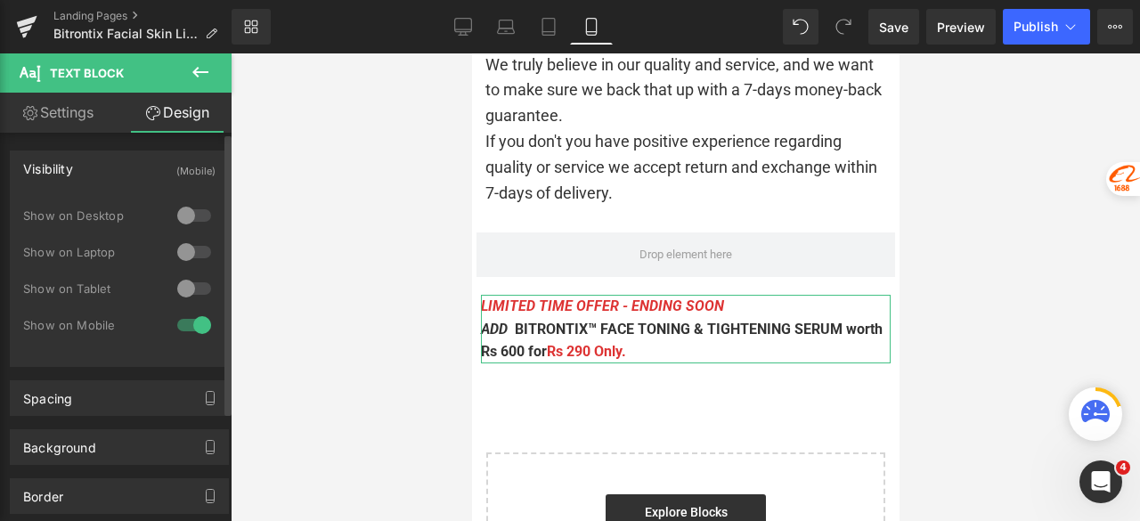
click at [195, 211] on div at bounding box center [194, 215] width 43 height 29
click at [198, 247] on div at bounding box center [194, 252] width 43 height 29
click at [200, 285] on div at bounding box center [194, 288] width 43 height 29
click at [183, 326] on div at bounding box center [194, 325] width 43 height 29
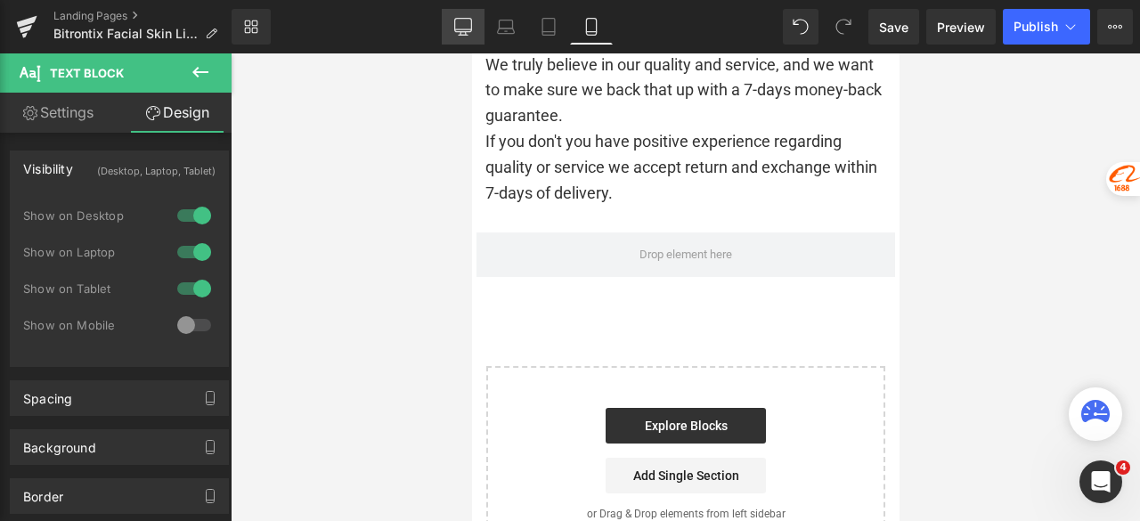
click at [477, 19] on link "Desktop" at bounding box center [463, 27] width 43 height 36
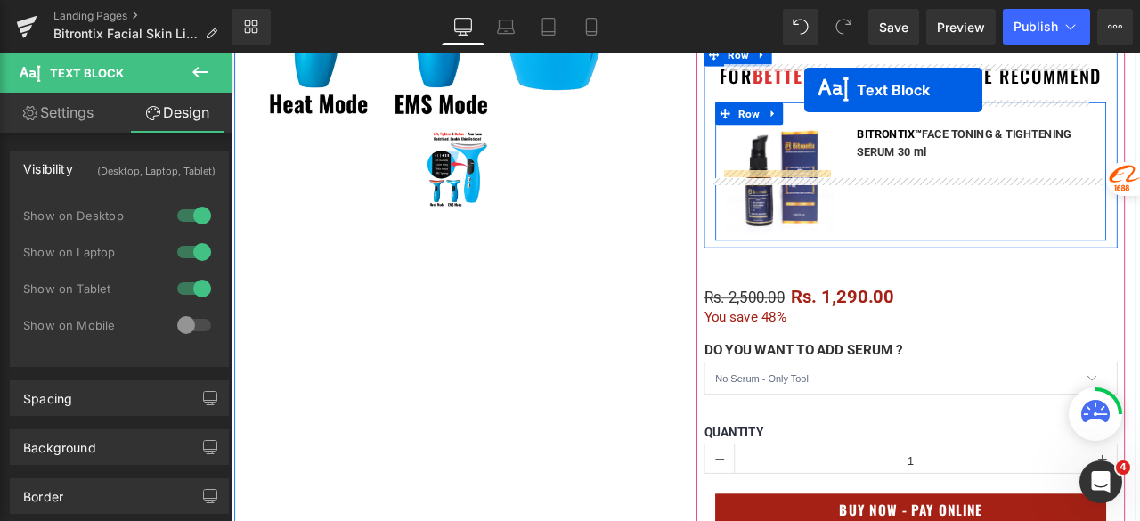
scroll to position [648, 0]
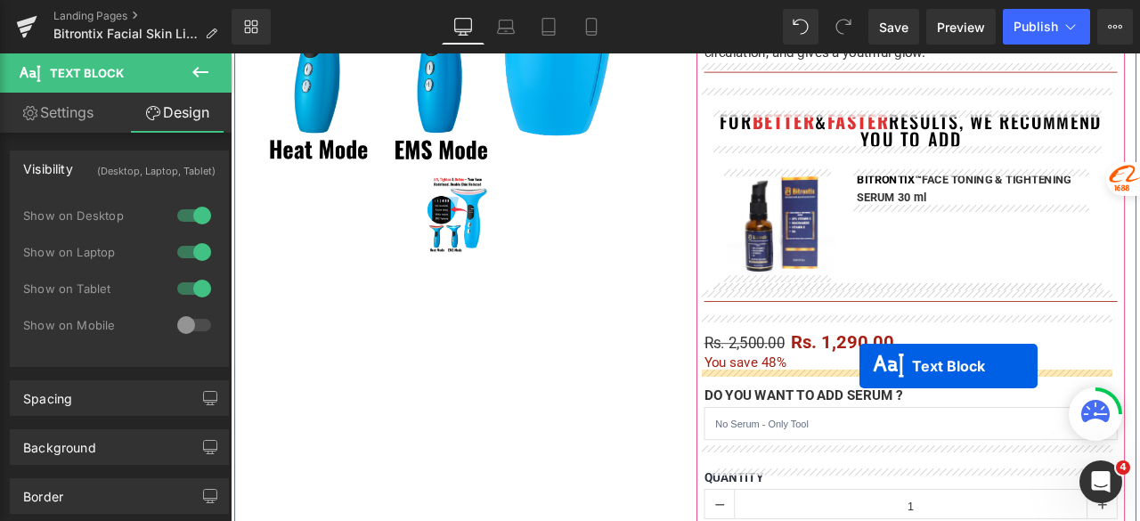
drag, startPoint x: 752, startPoint y: 233, endPoint x: 977, endPoint y: 423, distance: 295.2
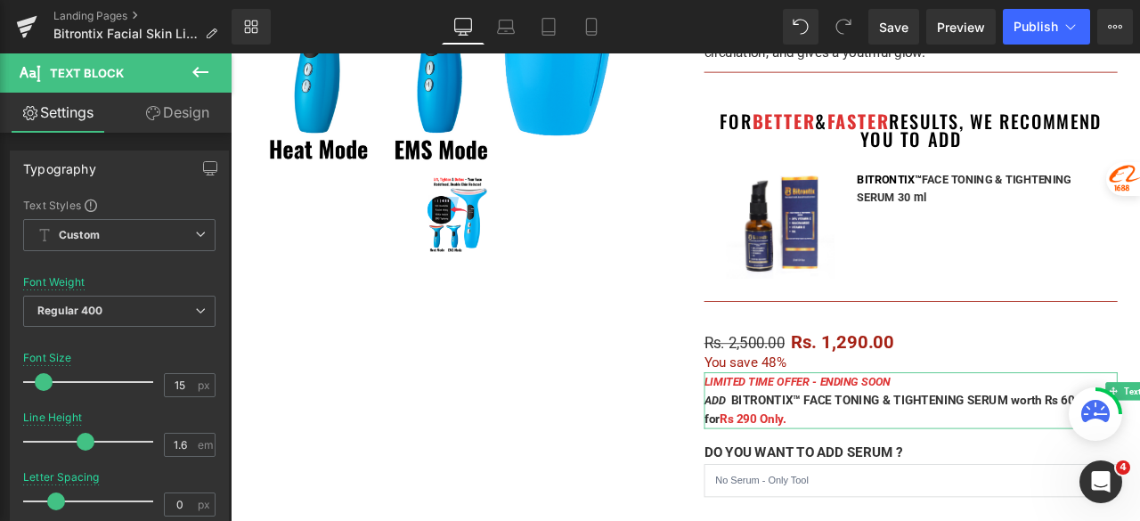
click at [196, 117] on link "Design" at bounding box center [177, 113] width 116 height 40
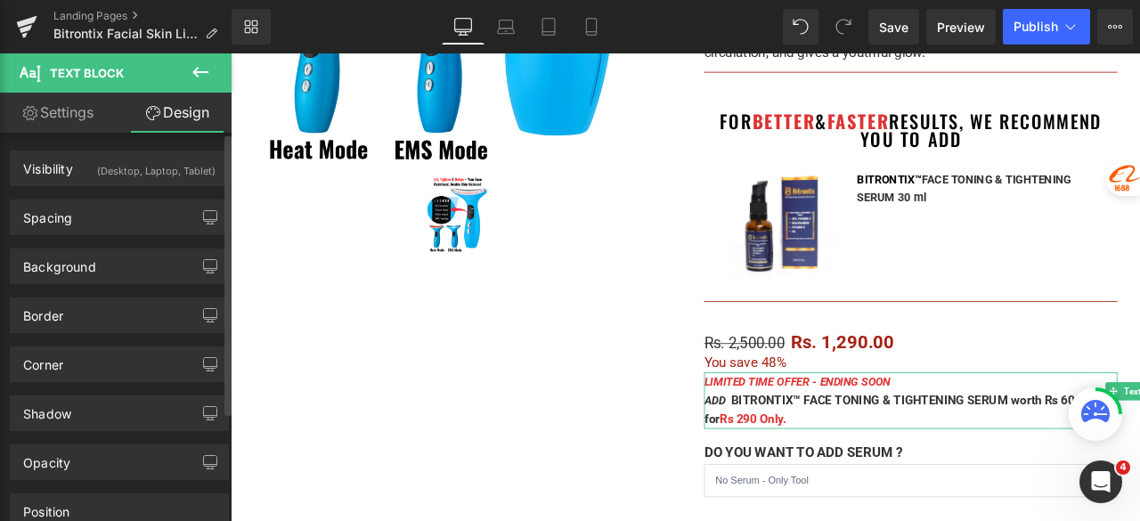
drag, startPoint x: 105, startPoint y: 224, endPoint x: 143, endPoint y: 249, distance: 45.0
click at [104, 224] on div "Spacing" at bounding box center [119, 217] width 217 height 34
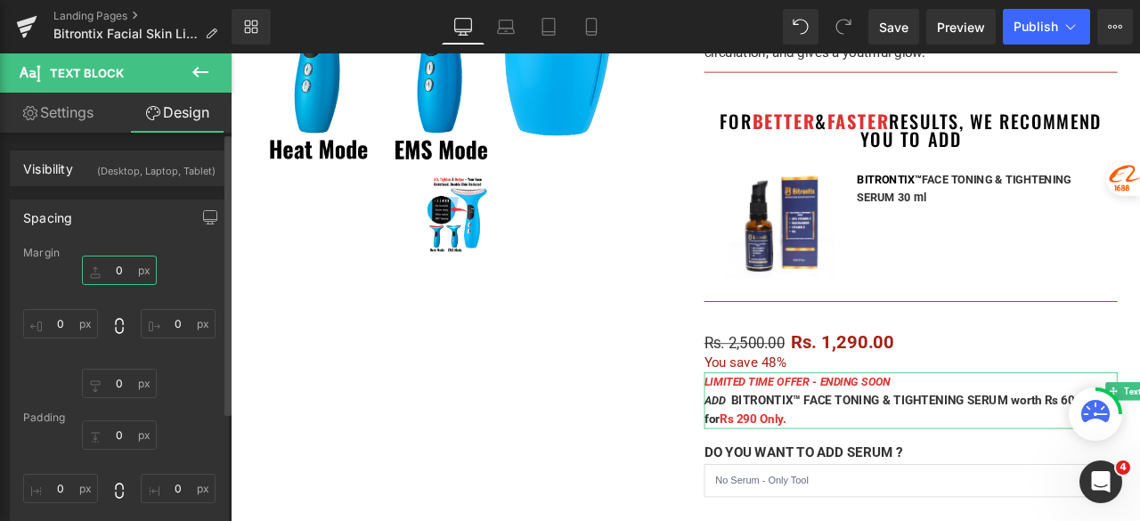
click at [120, 273] on input "0" at bounding box center [119, 270] width 75 height 29
type input "20"
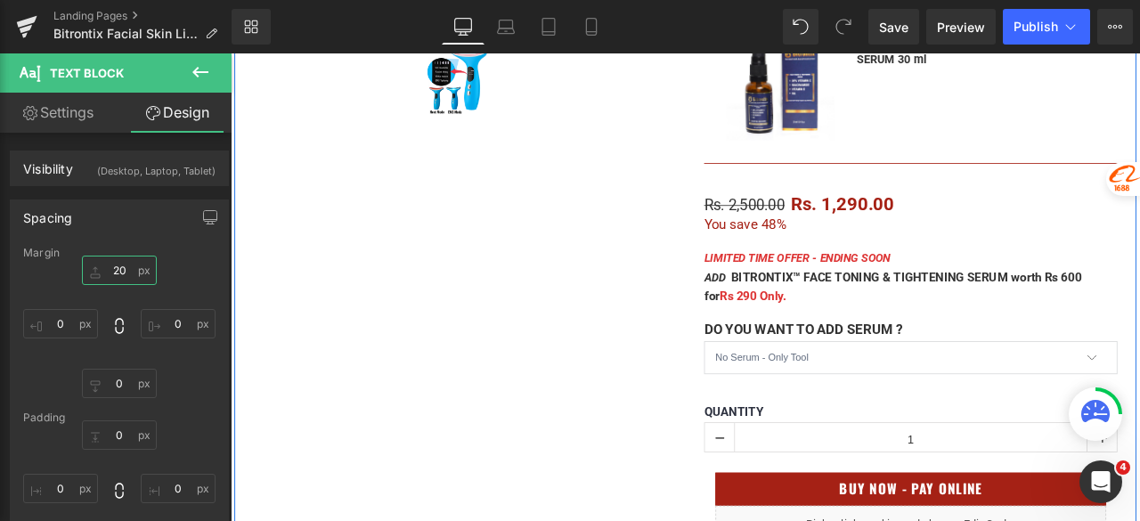
scroll to position [826, 0]
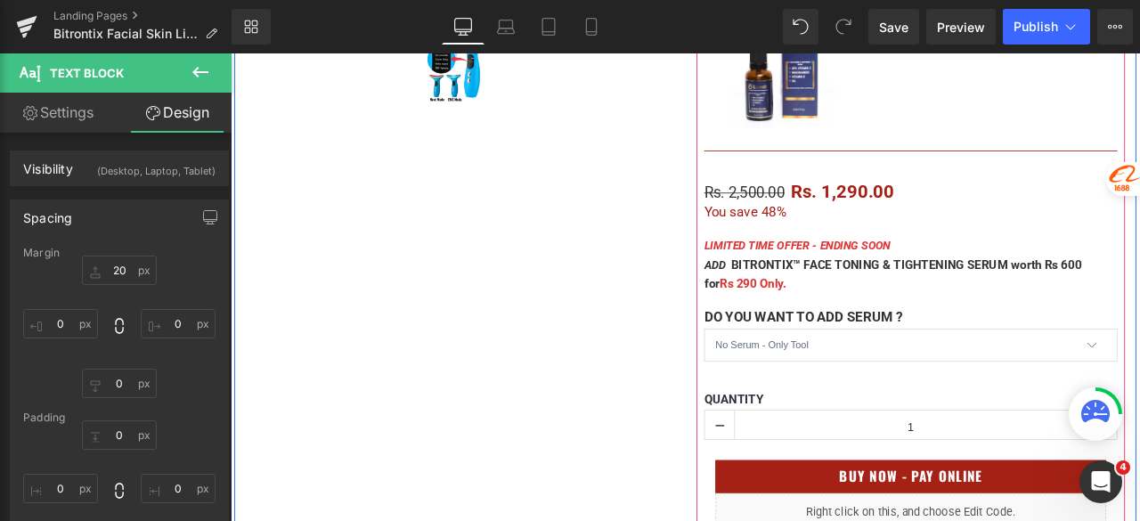
click at [1130, 199] on div "Bitrontix 9 in 1 Facial Skin Lifting & Double Chin Reducer (For Double Chin Red…" at bounding box center [1037, 27] width 490 height 1284
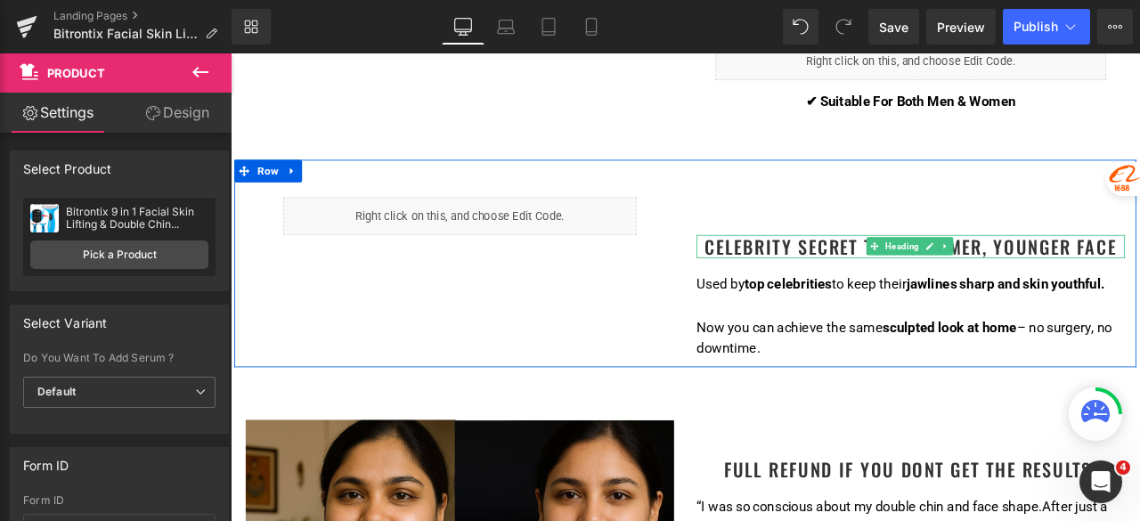
scroll to position [1538, 0]
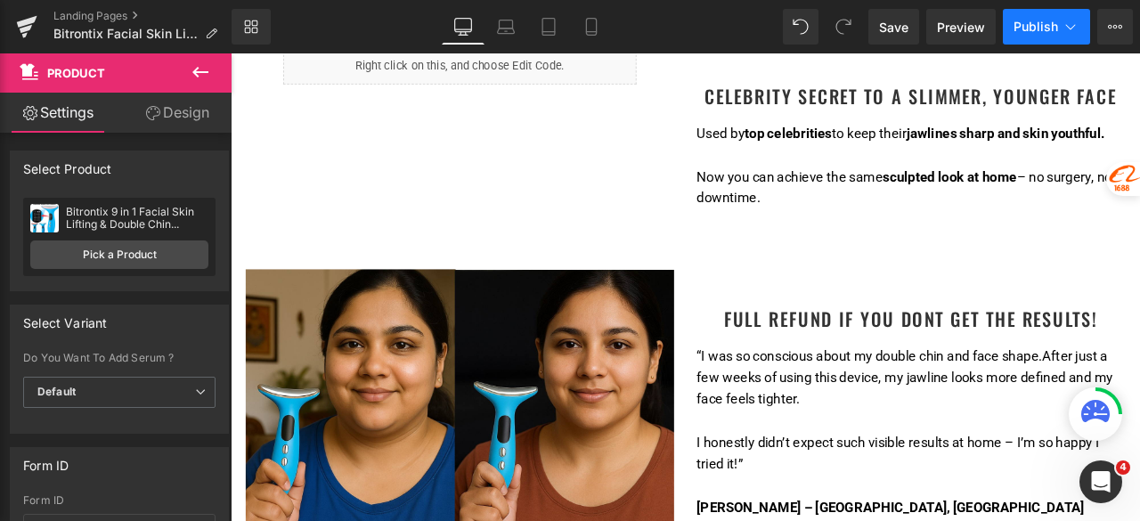
click at [1030, 18] on button "Publish" at bounding box center [1046, 27] width 87 height 36
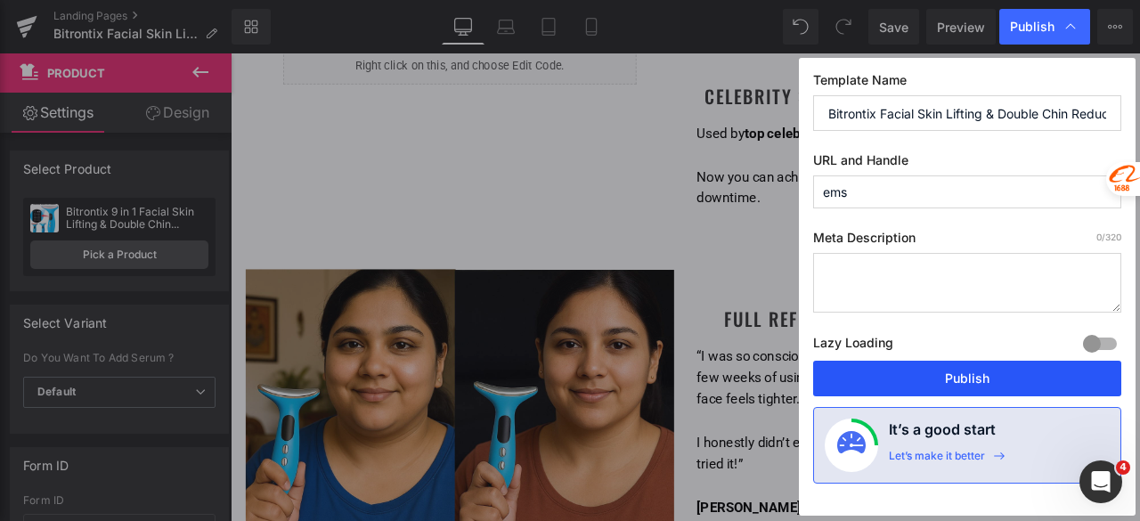
click at [961, 382] on button "Publish" at bounding box center [967, 379] width 308 height 36
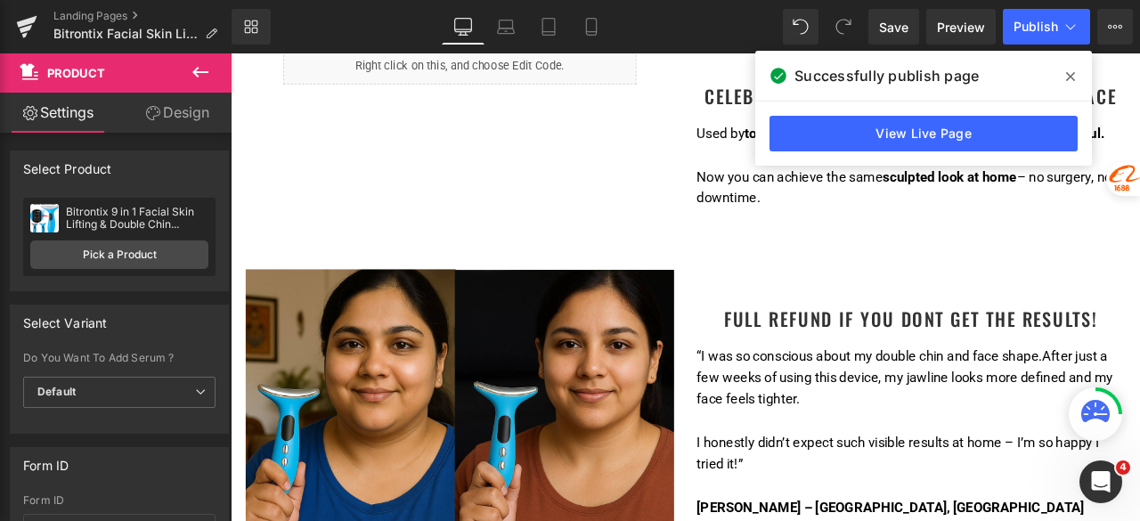
click at [1068, 74] on icon at bounding box center [1070, 76] width 9 height 9
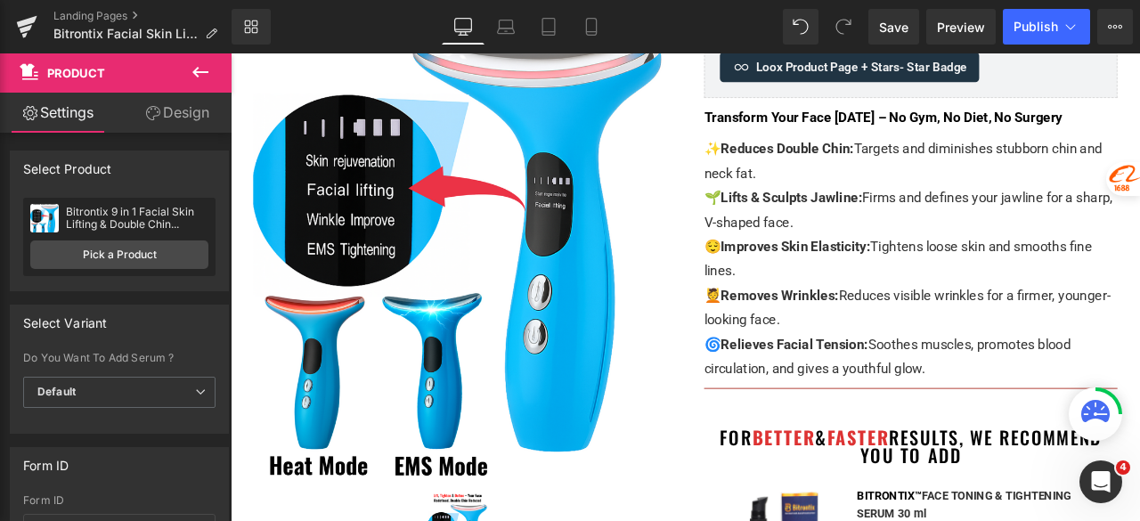
scroll to position [113, 0]
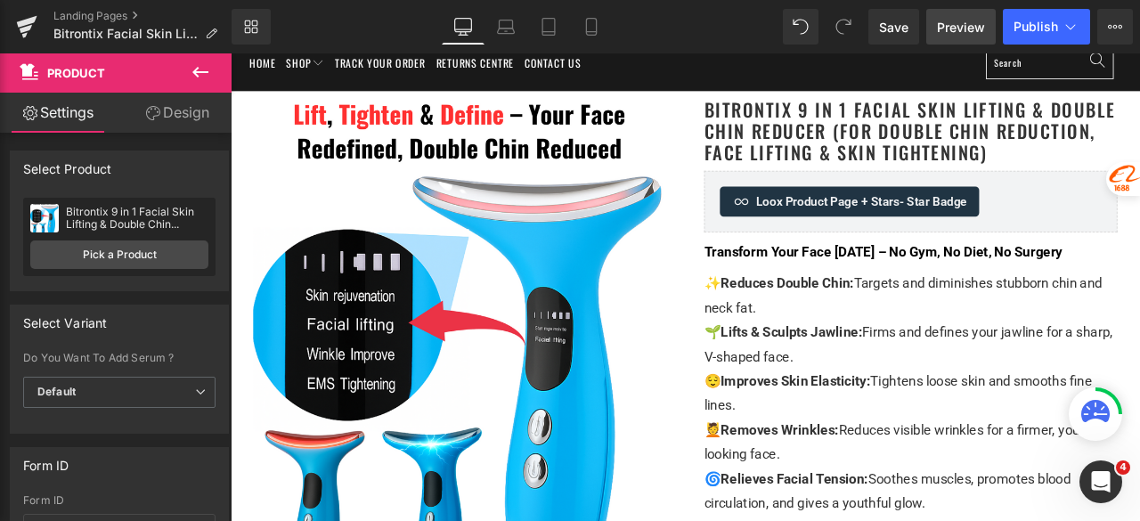
click at [951, 24] on span "Preview" at bounding box center [961, 27] width 48 height 19
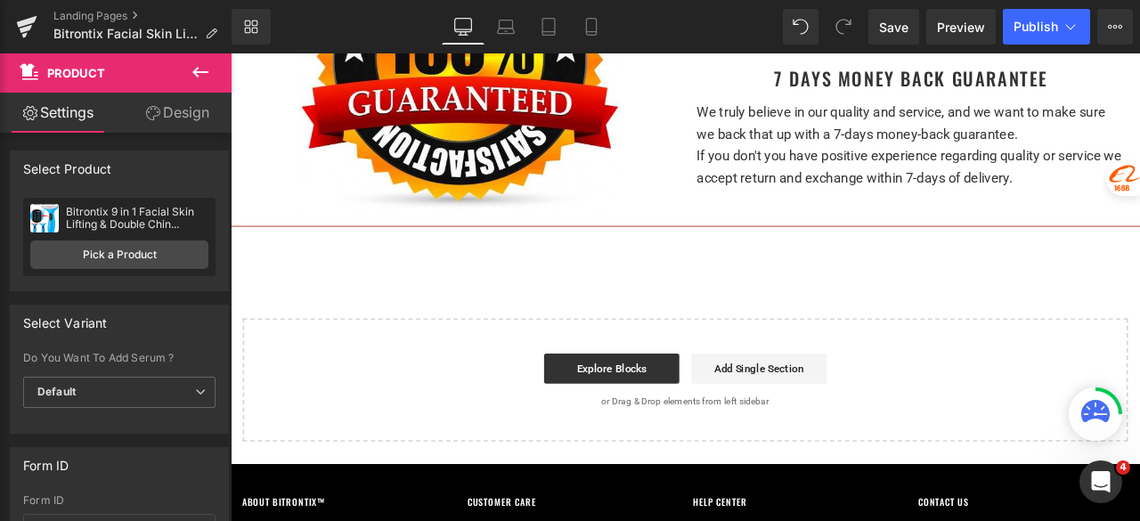
scroll to position [6481, 0]
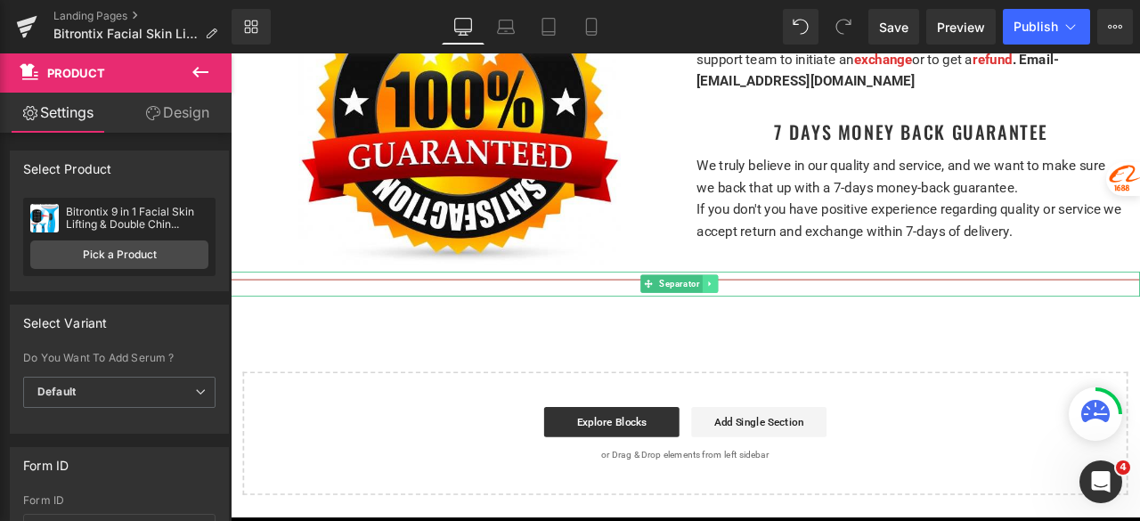
click at [796, 322] on icon at bounding box center [800, 327] width 10 height 11
click at [805, 322] on icon at bounding box center [809, 327] width 10 height 10
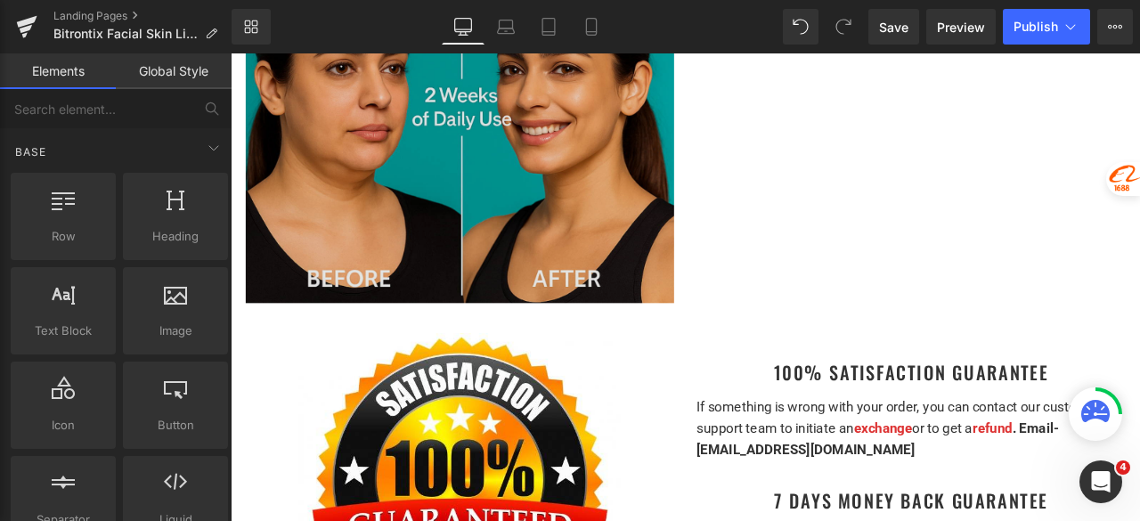
scroll to position [6036, 0]
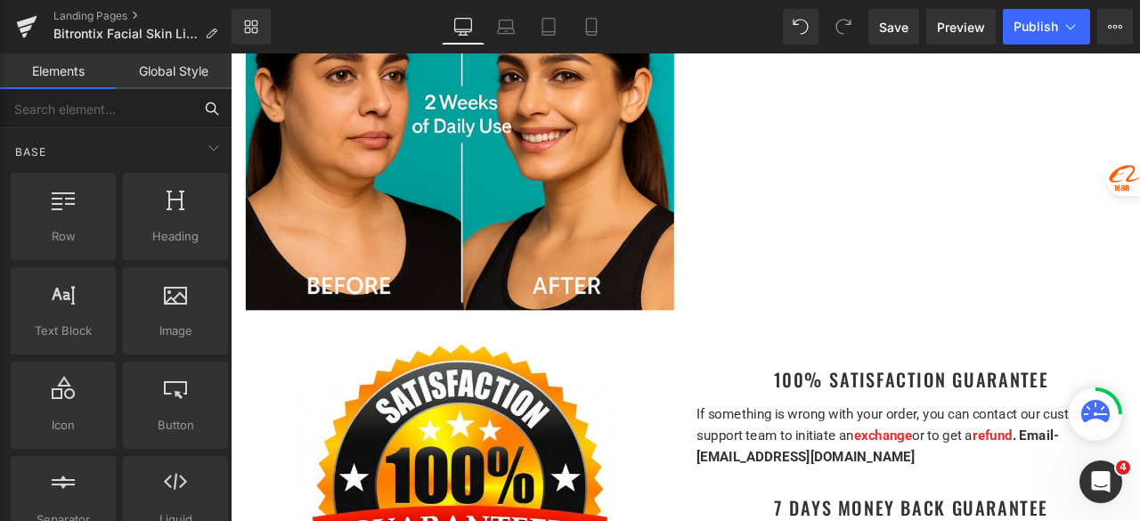
click at [123, 111] on input "text" at bounding box center [96, 108] width 192 height 39
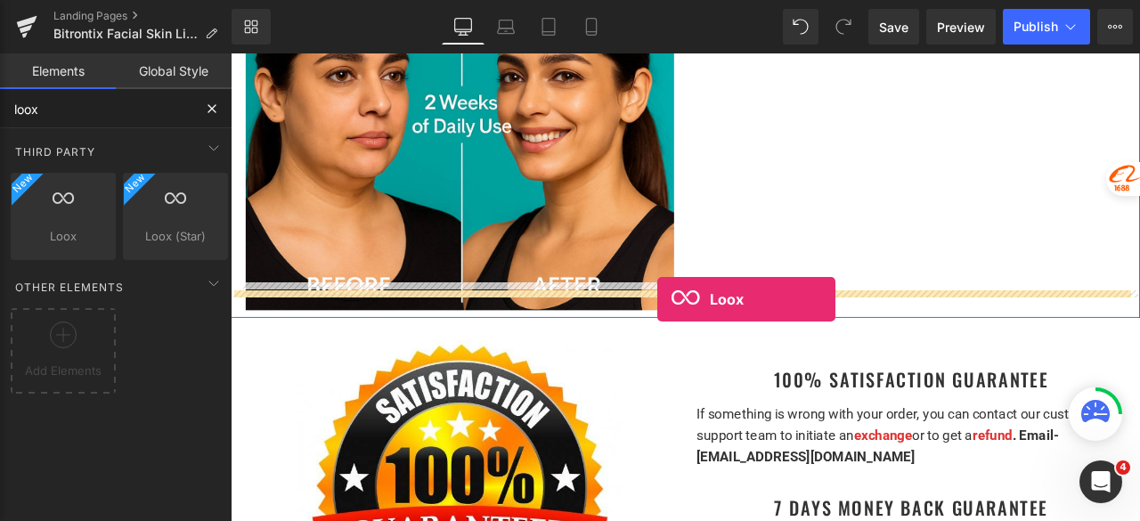
drag, startPoint x: 281, startPoint y: 289, endPoint x: 737, endPoint y: 346, distance: 459.7
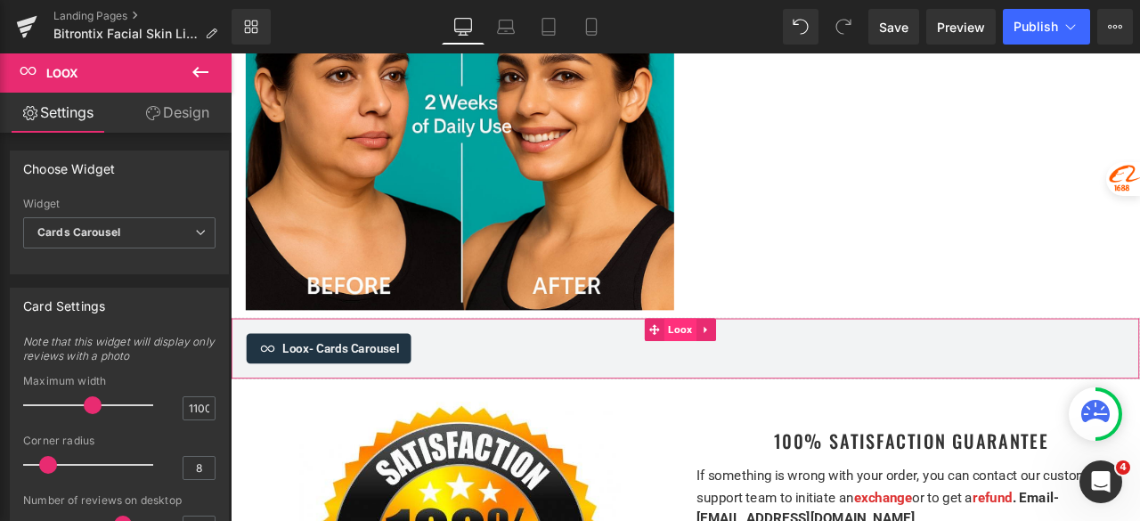
click at [762, 368] on span "Loox" at bounding box center [763, 381] width 37 height 27
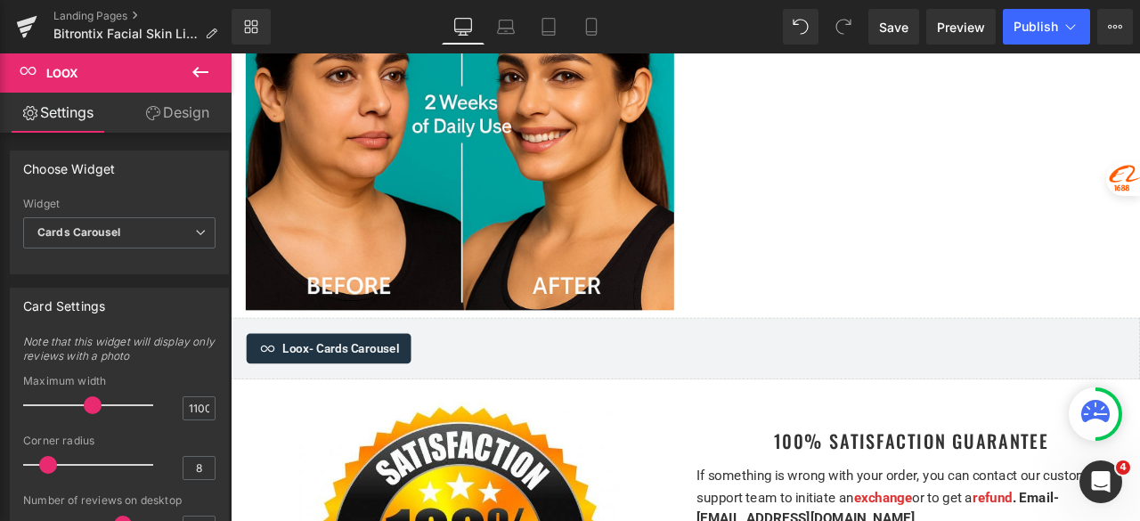
click at [192, 69] on icon at bounding box center [200, 71] width 21 height 21
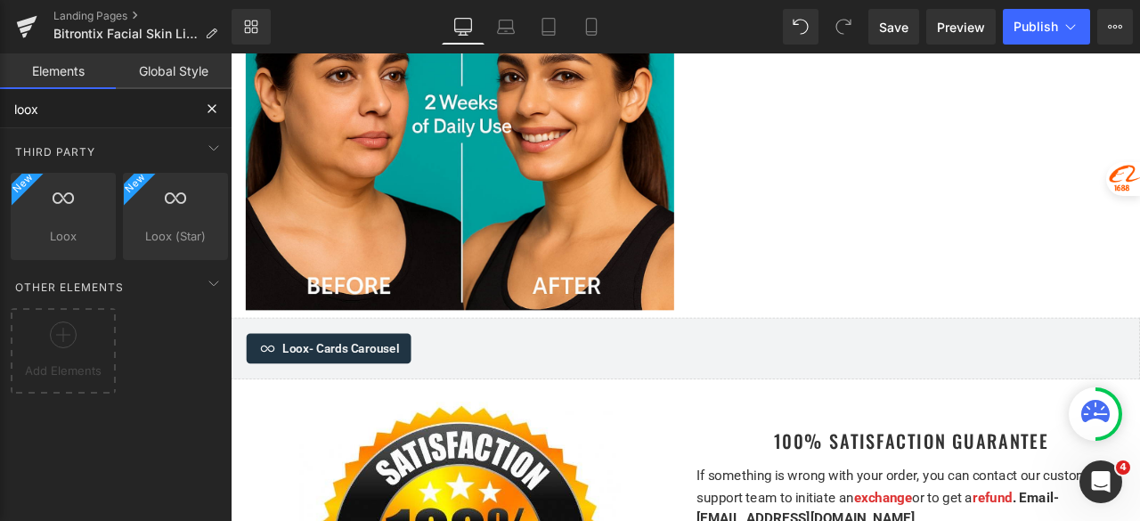
click at [120, 123] on input "loox" at bounding box center [96, 108] width 192 height 39
type input "l"
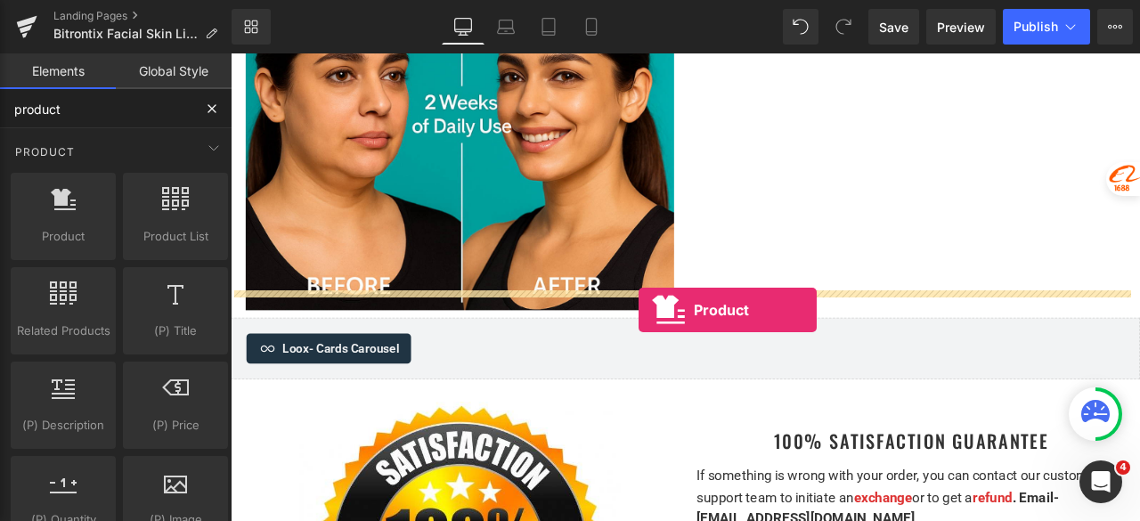
drag, startPoint x: 378, startPoint y: 270, endPoint x: 714, endPoint y: 357, distance: 347.9
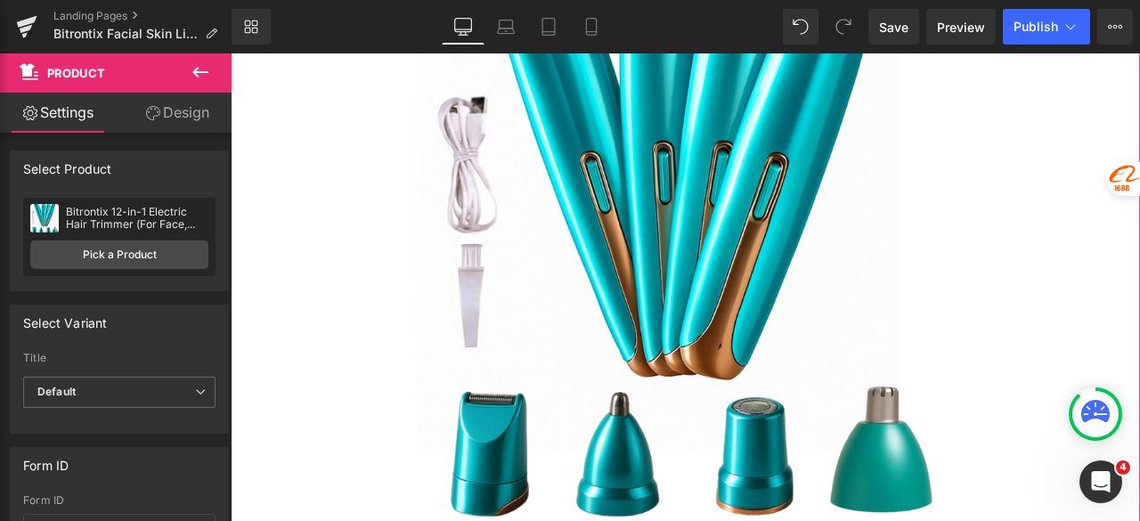
click at [706, 283] on img at bounding box center [770, 257] width 636 height 796
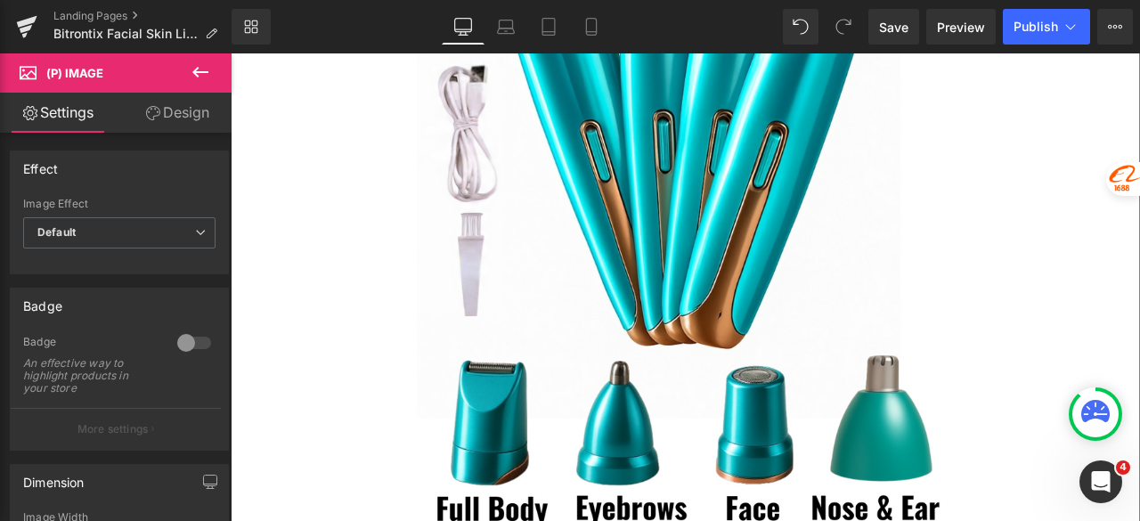
scroll to position [6481, 0]
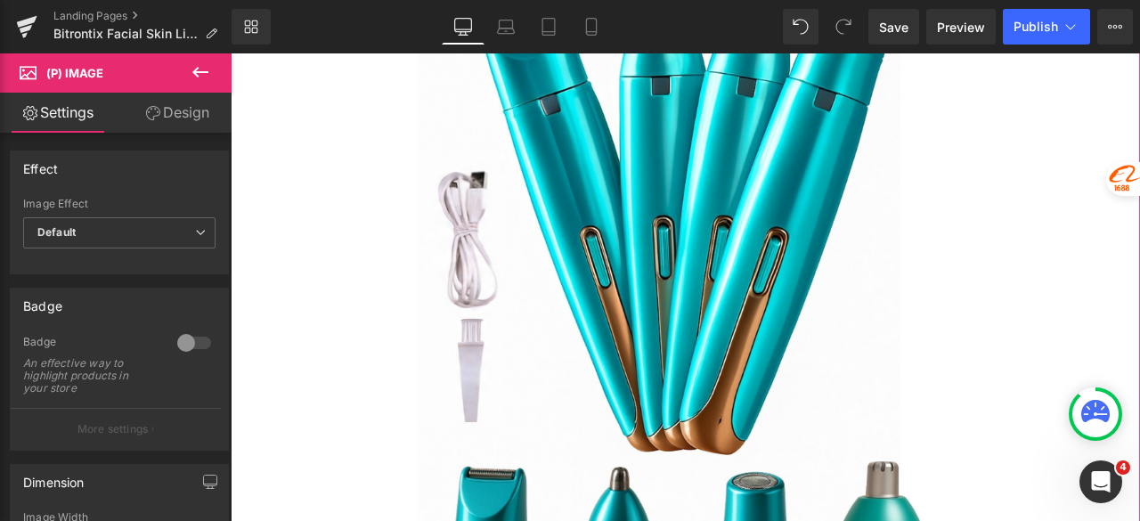
click at [781, 259] on img at bounding box center [770, 346] width 636 height 796
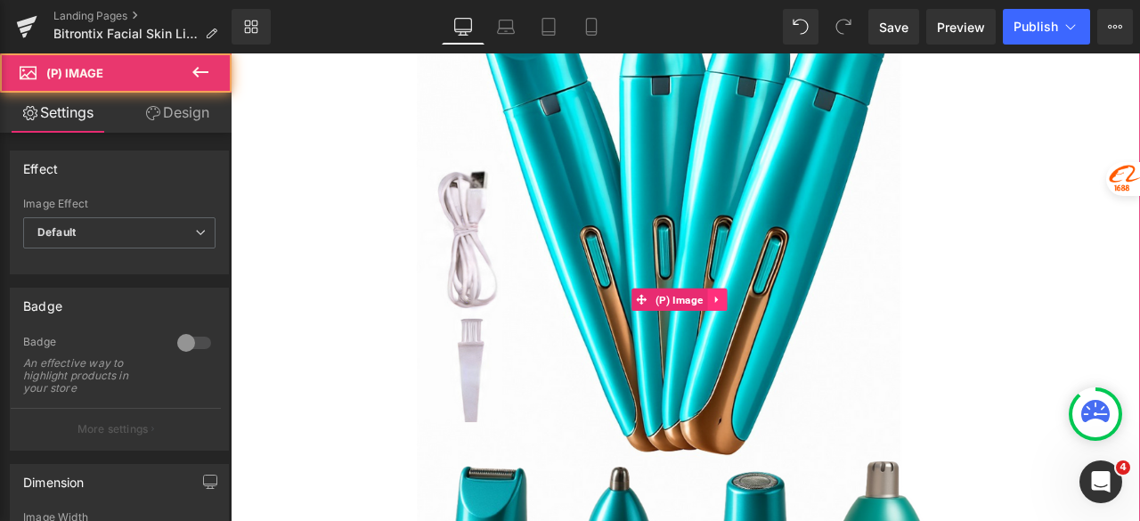
click at [805, 342] on icon at bounding box center [806, 346] width 4 height 8
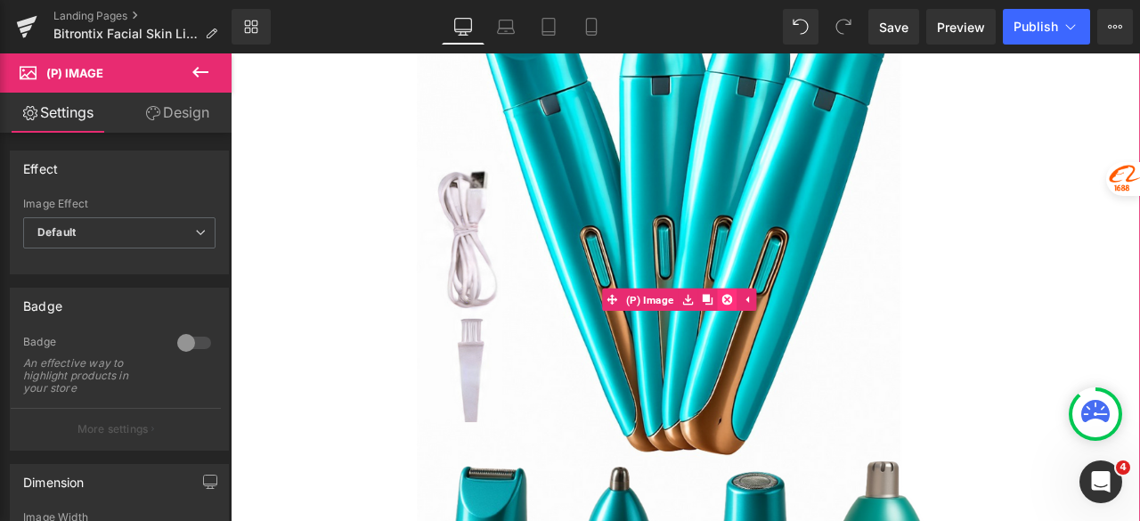
click at [820, 339] on icon at bounding box center [819, 345] width 12 height 13
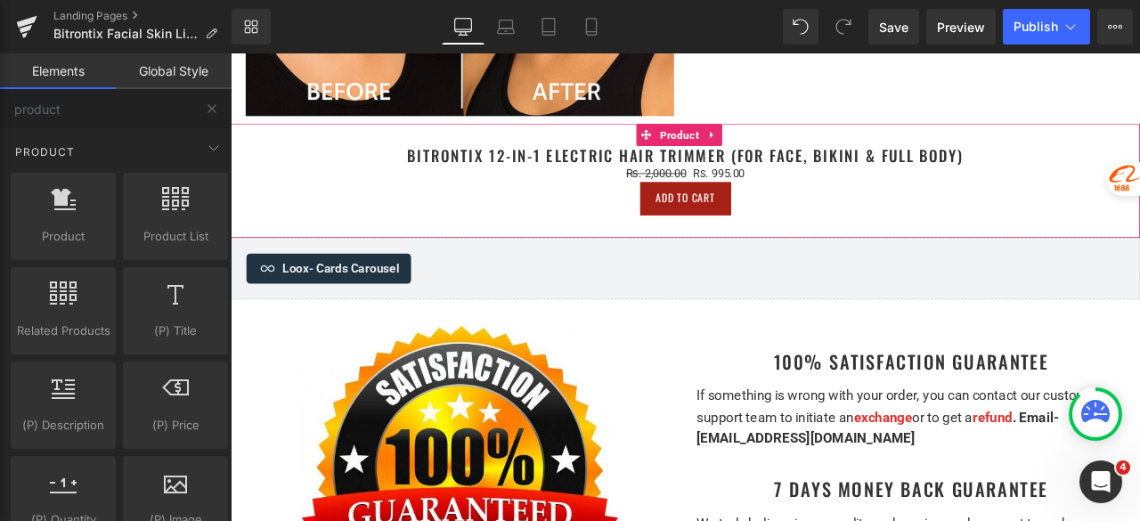
scroll to position [6214, 0]
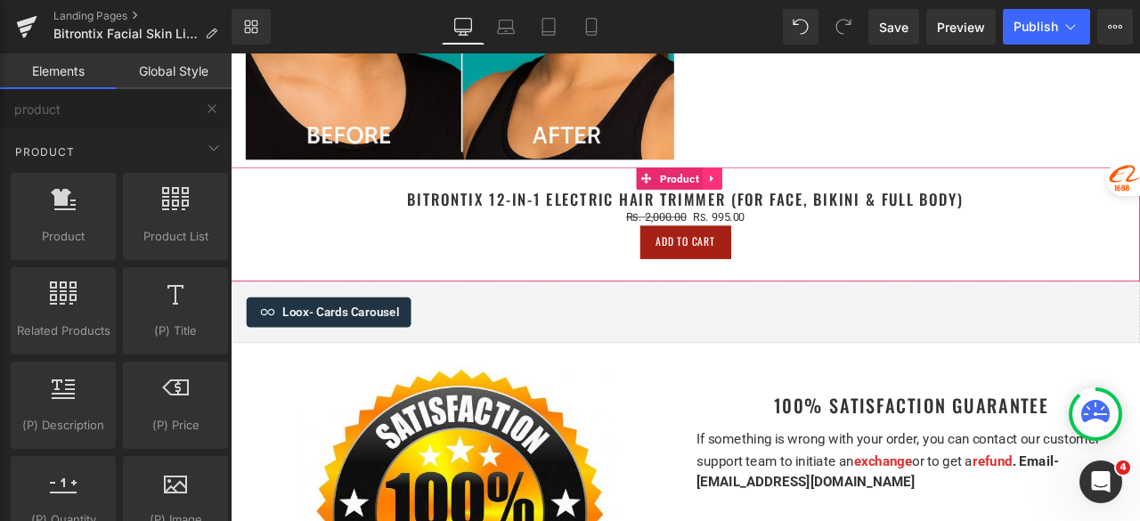
click at [803, 195] on icon at bounding box center [802, 201] width 12 height 13
click at [815, 196] on icon at bounding box center [813, 202] width 12 height 12
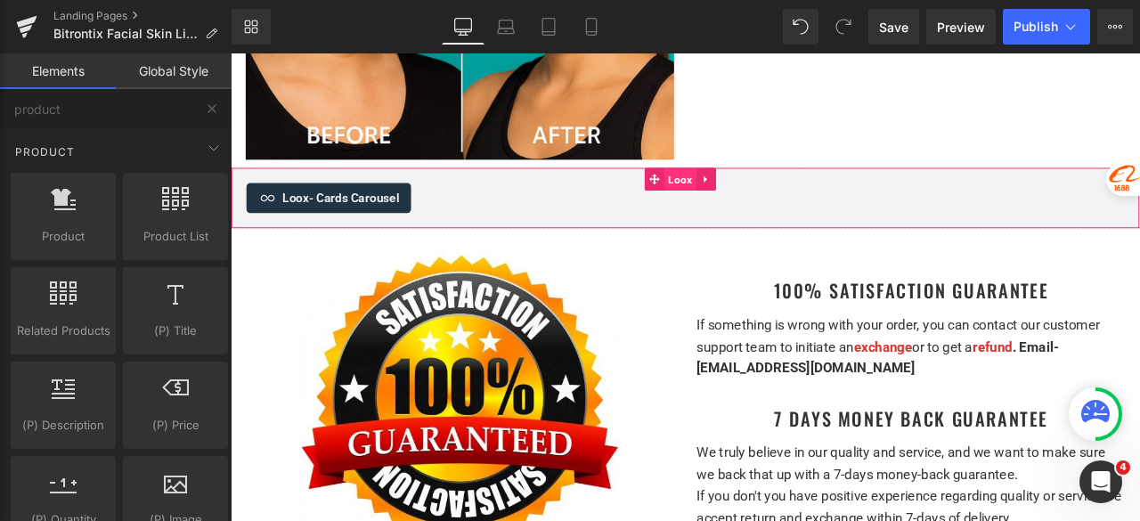
click at [763, 191] on span "Loox" at bounding box center [763, 204] width 37 height 27
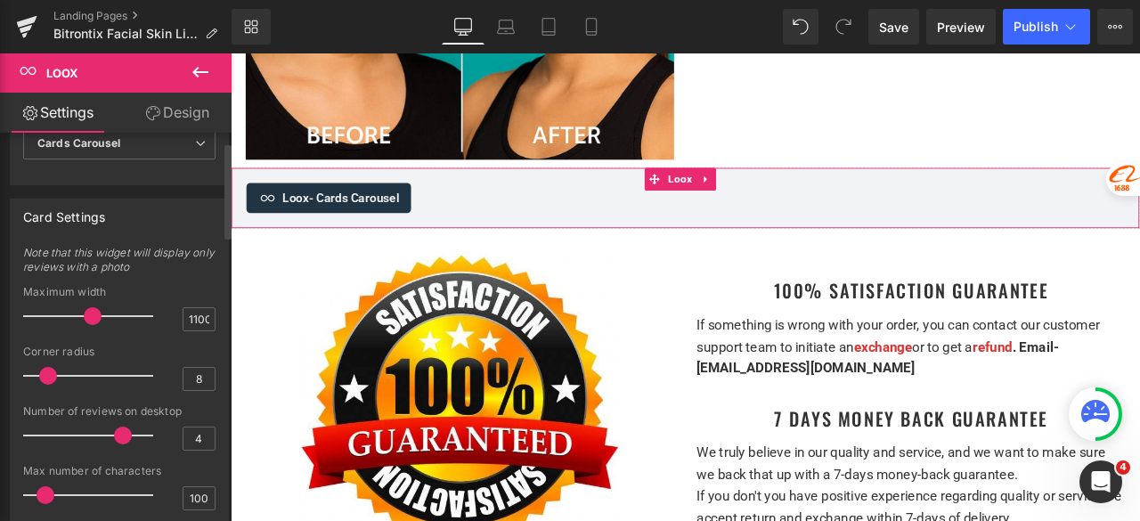
scroll to position [0, 0]
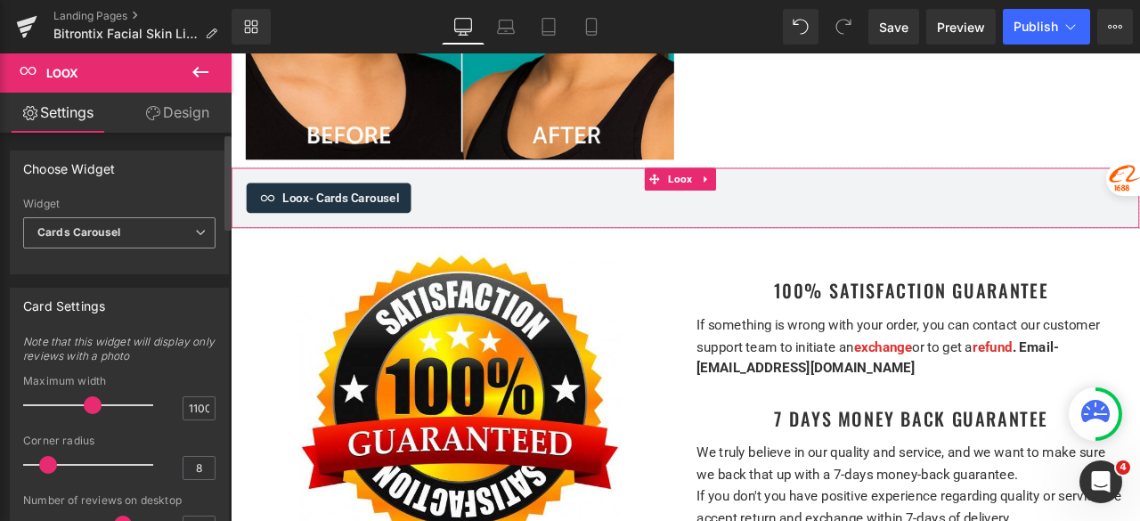
click at [141, 234] on span "Cards Carousel" at bounding box center [119, 232] width 192 height 31
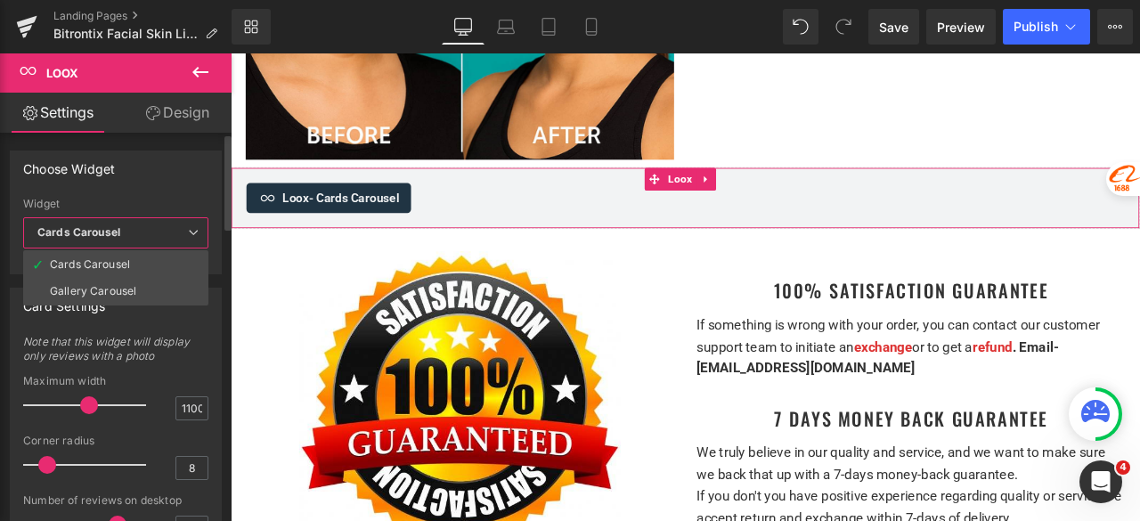
click at [141, 234] on span "Cards Carousel" at bounding box center [115, 232] width 185 height 31
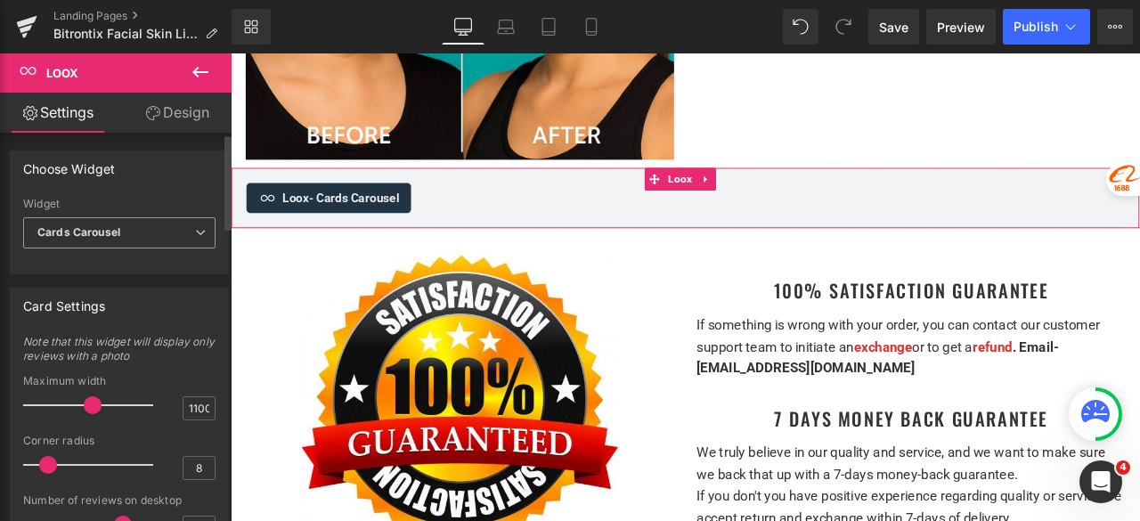
click at [159, 234] on span "Cards Carousel" at bounding box center [119, 232] width 192 height 31
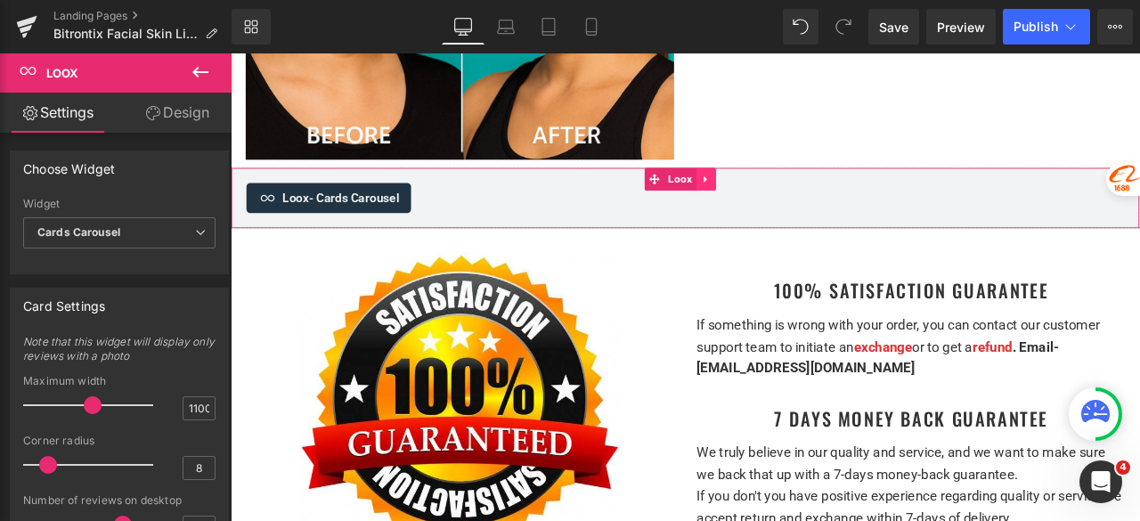
click at [796, 196] on icon at bounding box center [794, 202] width 12 height 13
click at [806, 197] on icon at bounding box center [805, 203] width 12 height 12
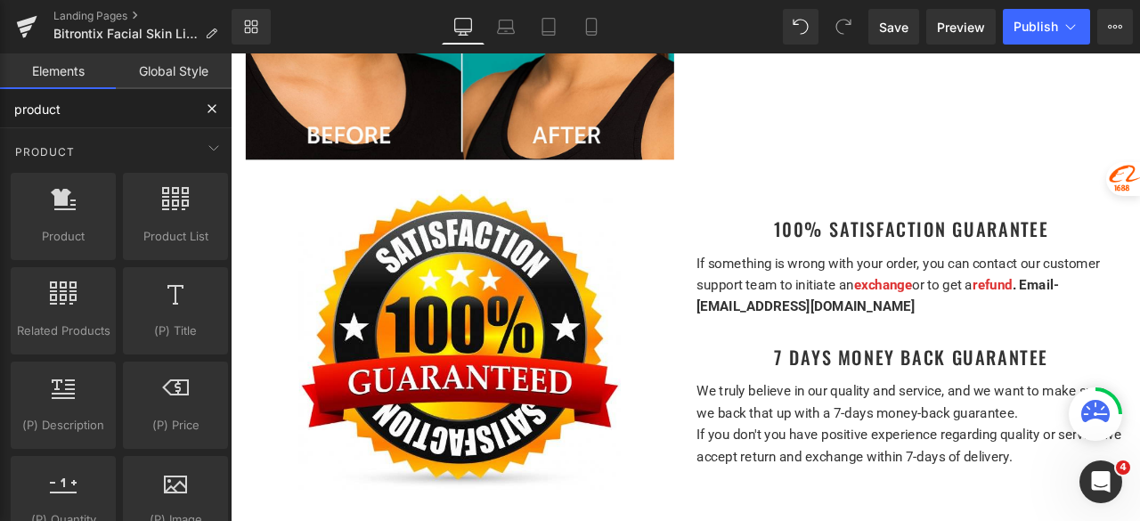
click at [128, 108] on input "product" at bounding box center [96, 108] width 192 height 39
type input "p"
type input "loo"
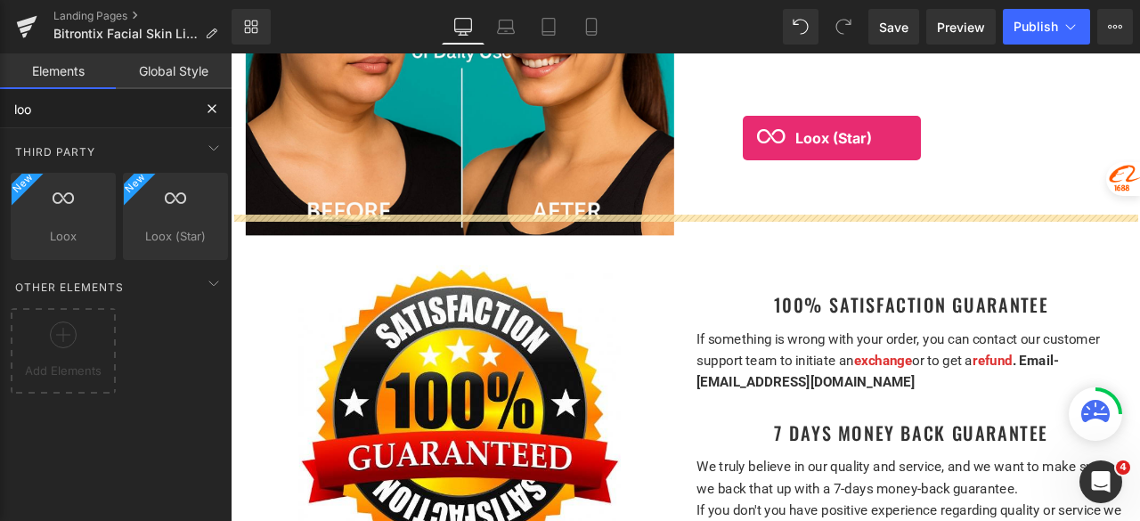
scroll to position [6107, 0]
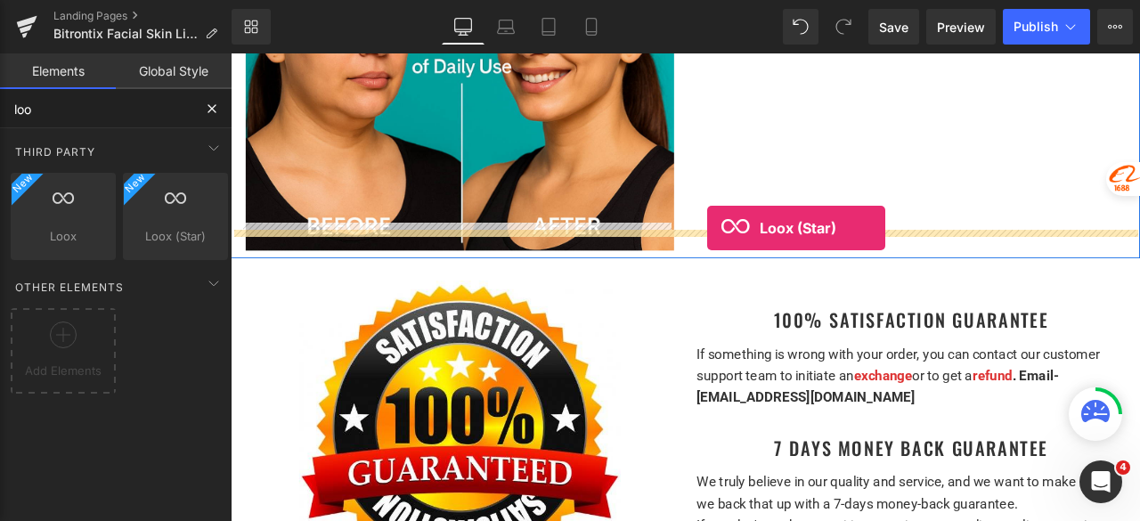
drag, startPoint x: 390, startPoint y: 273, endPoint x: 796, endPoint y: 261, distance: 405.5
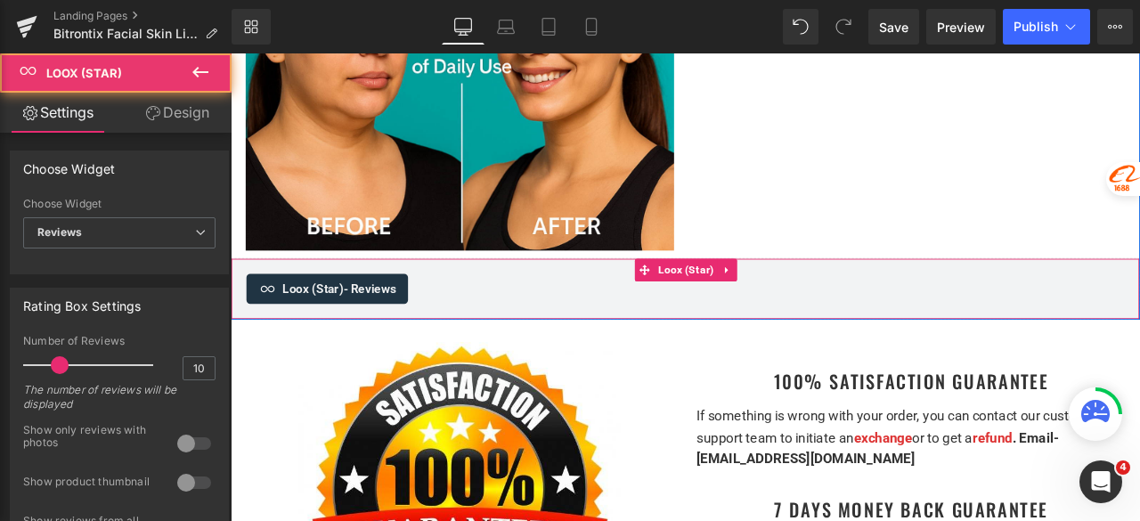
click at [385, 323] on span "- Reviews" at bounding box center [395, 331] width 62 height 17
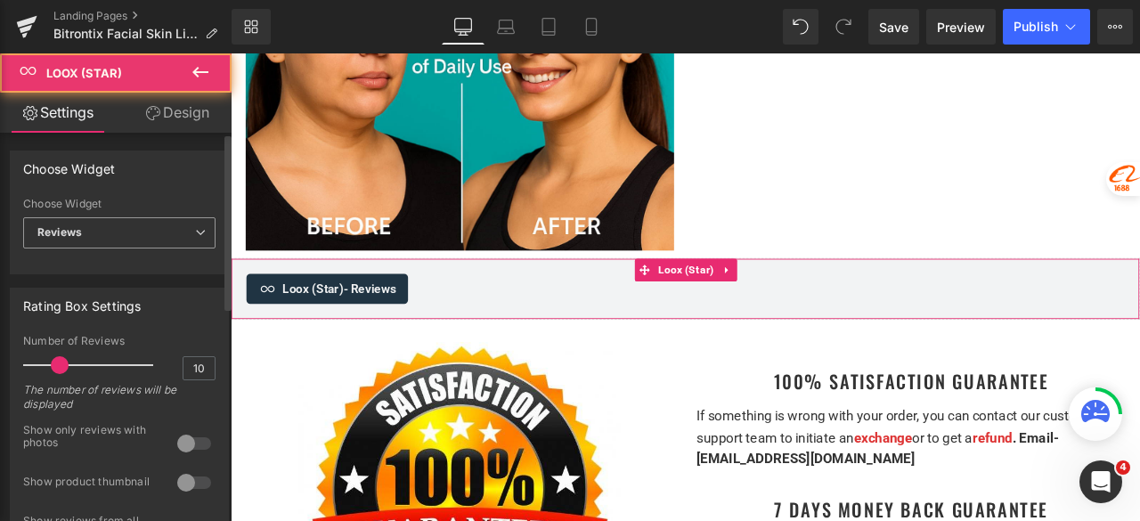
click at [135, 225] on span "Reviews" at bounding box center [119, 232] width 192 height 31
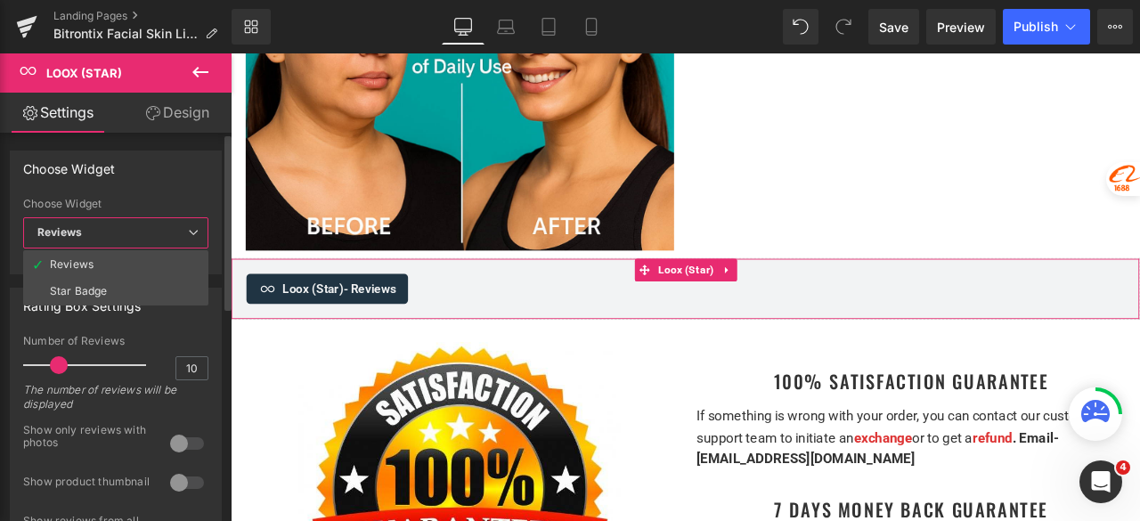
click at [175, 179] on div "Choose Widget" at bounding box center [116, 168] width 210 height 34
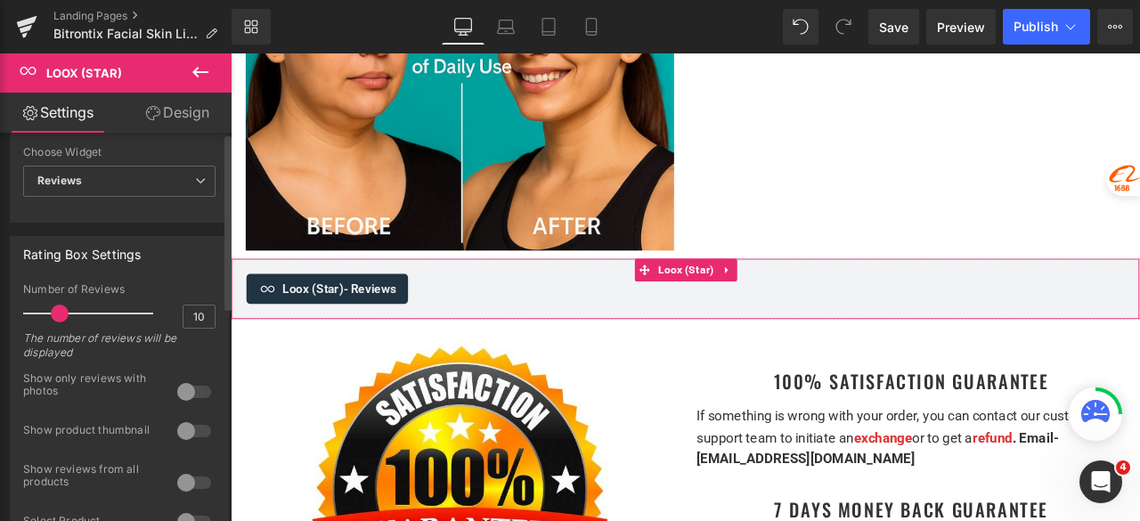
scroll to position [0, 0]
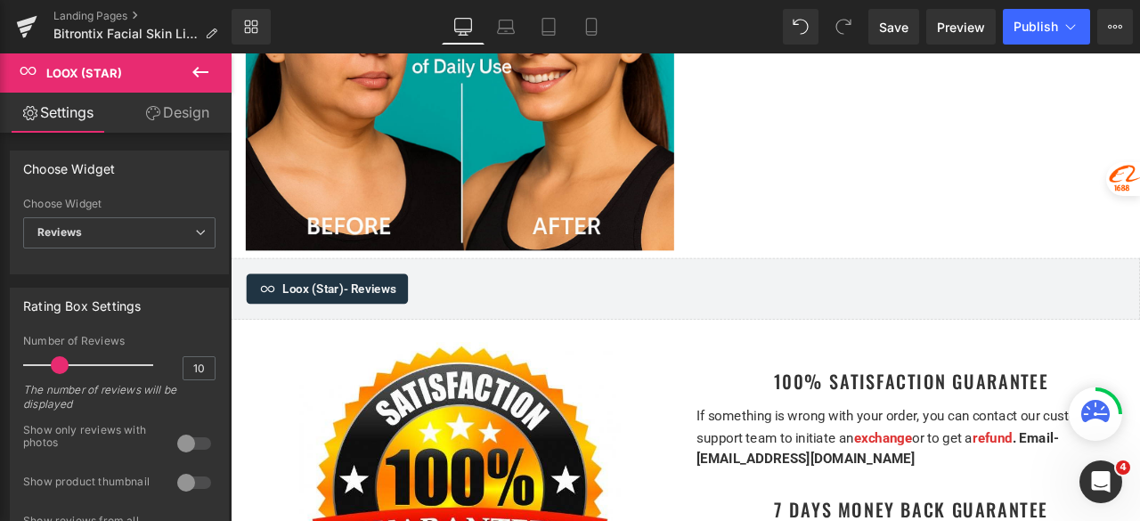
click at [203, 73] on icon at bounding box center [200, 71] width 21 height 21
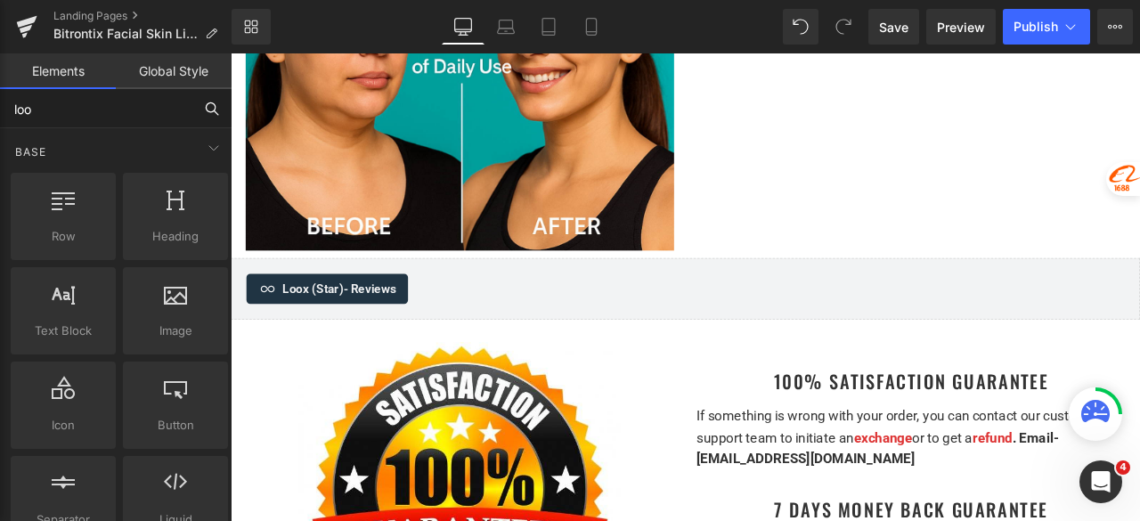
click at [74, 117] on input "loo" at bounding box center [96, 108] width 192 height 39
type input "product"
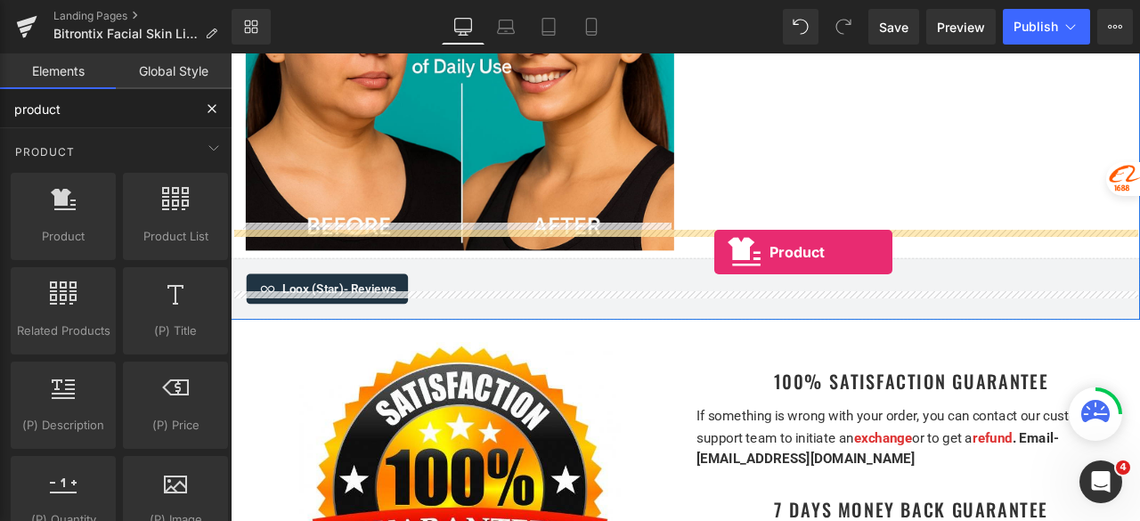
drag, startPoint x: 302, startPoint y: 263, endPoint x: 804, endPoint y: 290, distance: 502.3
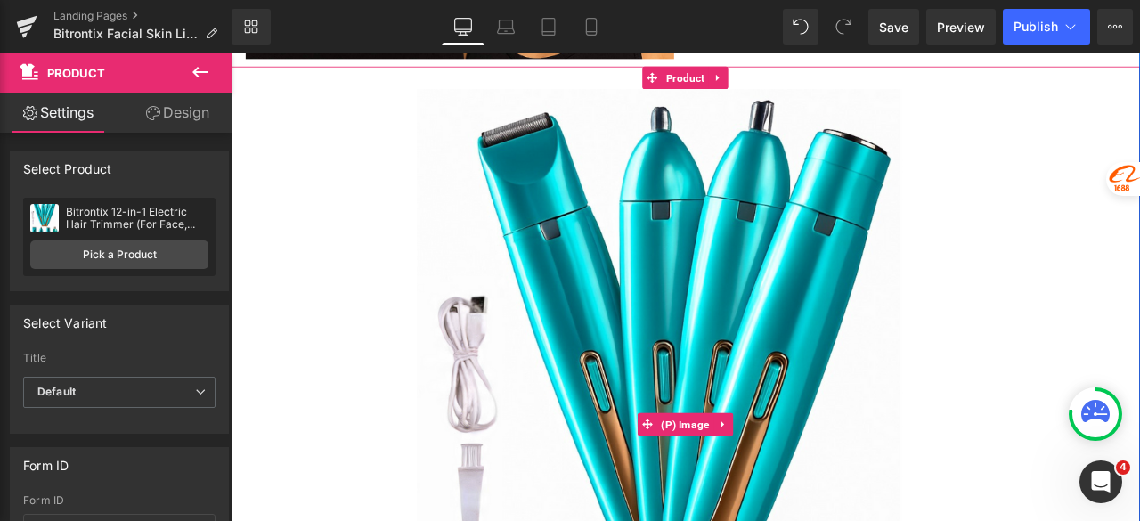
scroll to position [6374, 0]
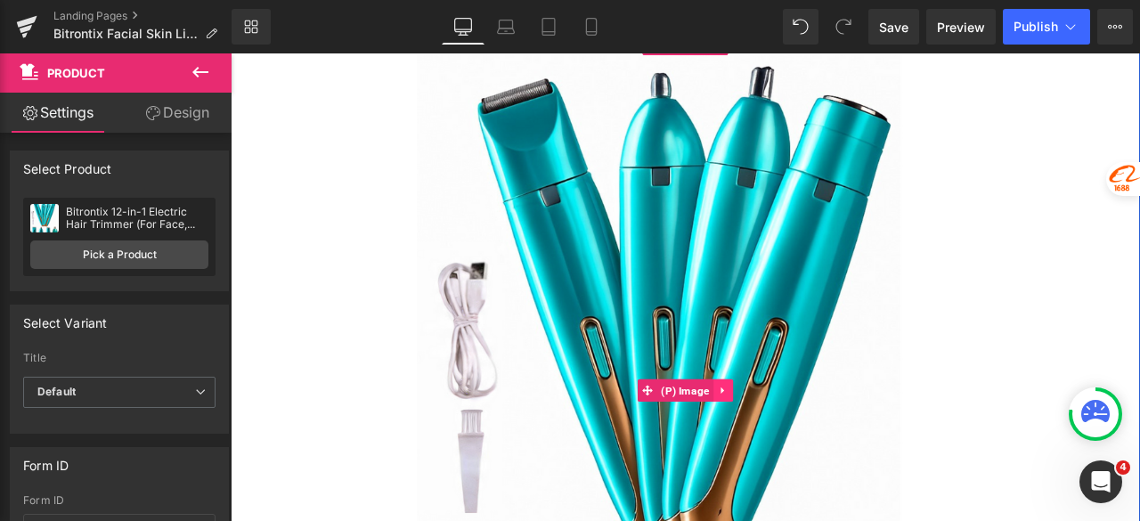
click at [806, 439] on link at bounding box center [814, 452] width 23 height 27
click at [820, 446] on icon at bounding box center [826, 452] width 12 height 13
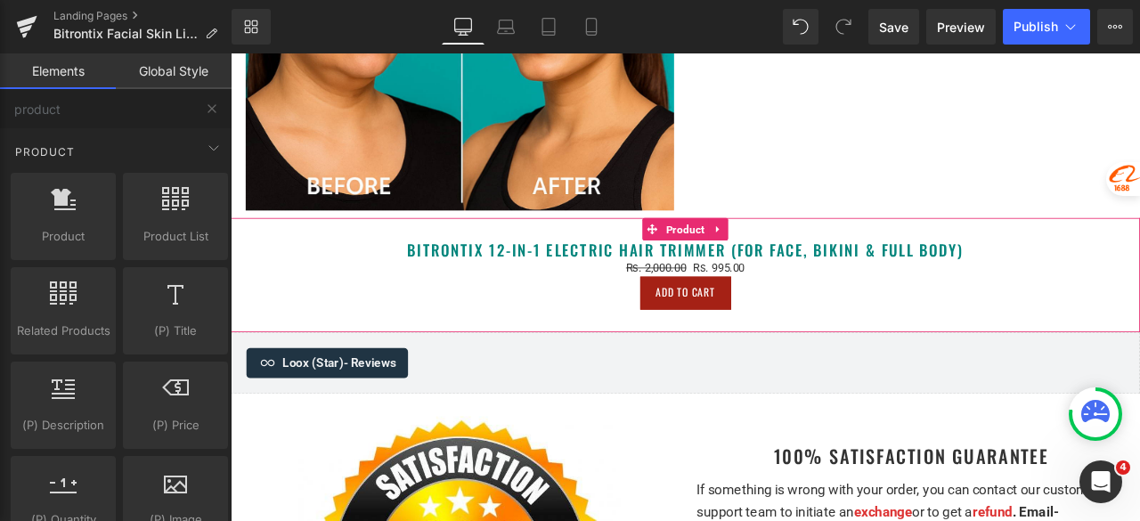
scroll to position [6107, 0]
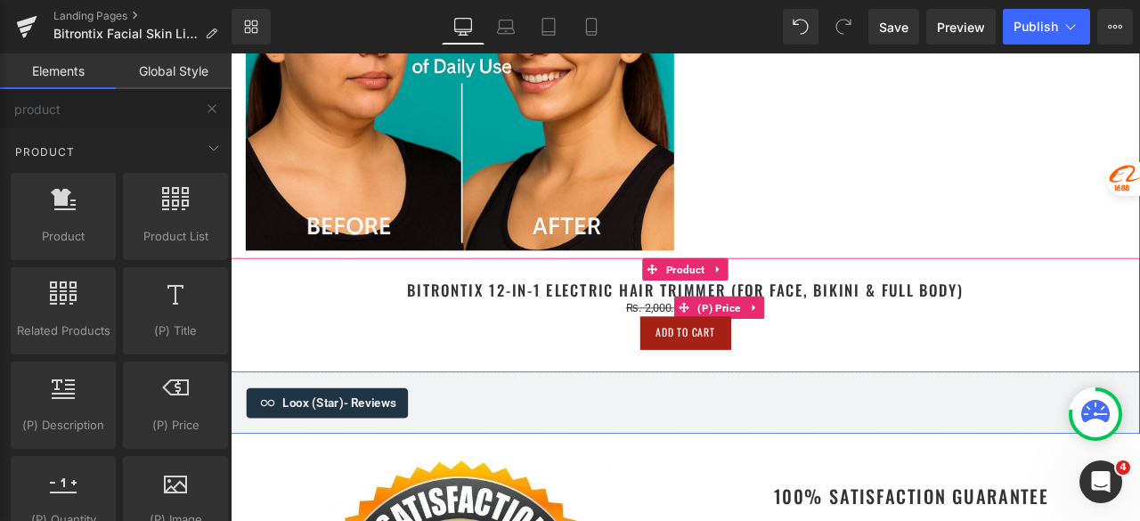
click at [849, 350] on icon at bounding box center [851, 354] width 4 height 8
click at [859, 347] on icon at bounding box center [863, 353] width 12 height 13
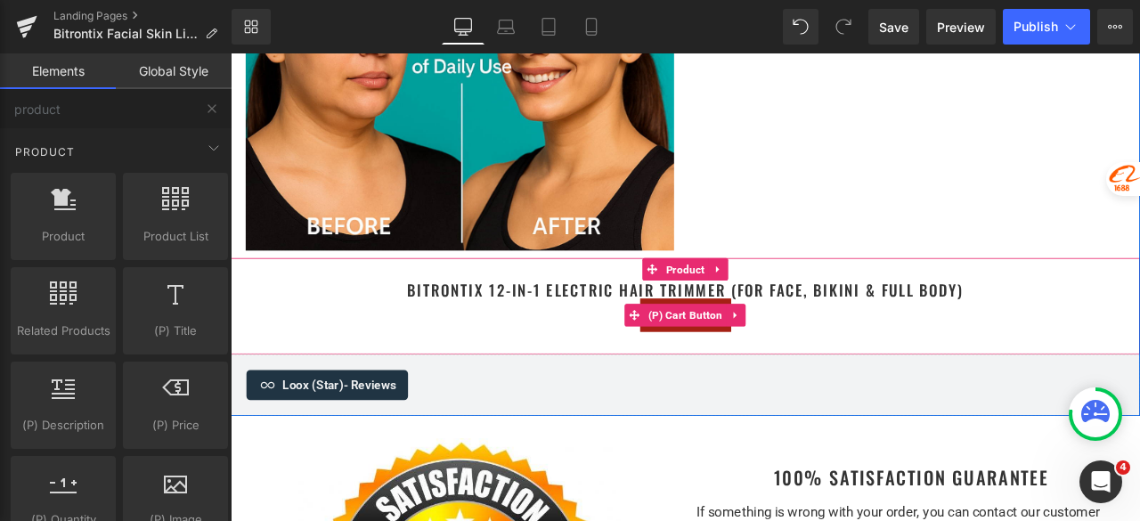
click at [826, 356] on icon at bounding box center [830, 362] width 12 height 13
click at [837, 357] on icon at bounding box center [842, 363] width 12 height 12
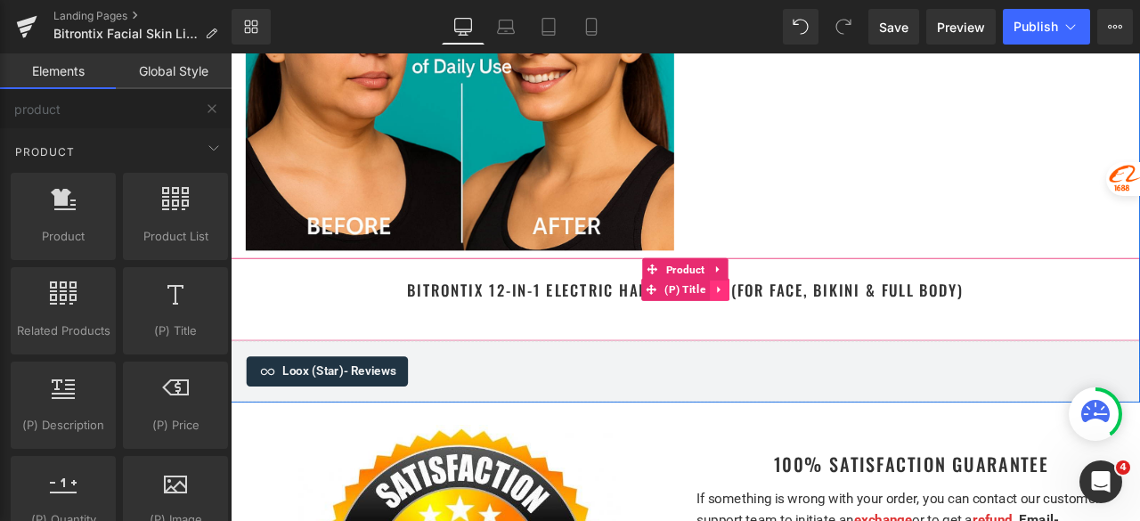
click at [800, 320] on link at bounding box center [809, 333] width 23 height 27
click at [819, 326] on icon at bounding box center [821, 332] width 12 height 13
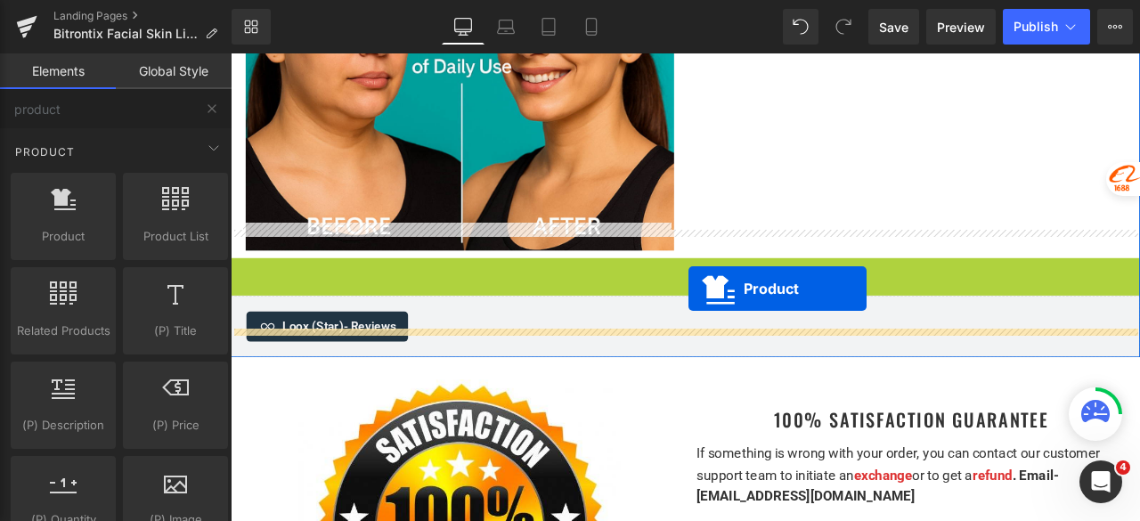
drag, startPoint x: 765, startPoint y: 273, endPoint x: 773, endPoint y: 332, distance: 59.3
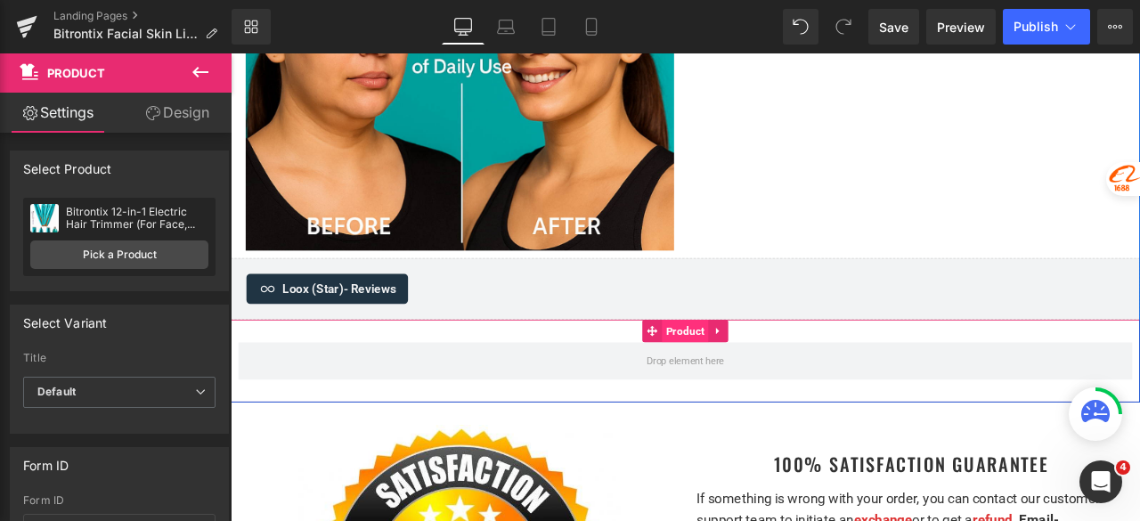
click at [766, 369] on span "Product" at bounding box center [769, 382] width 55 height 27
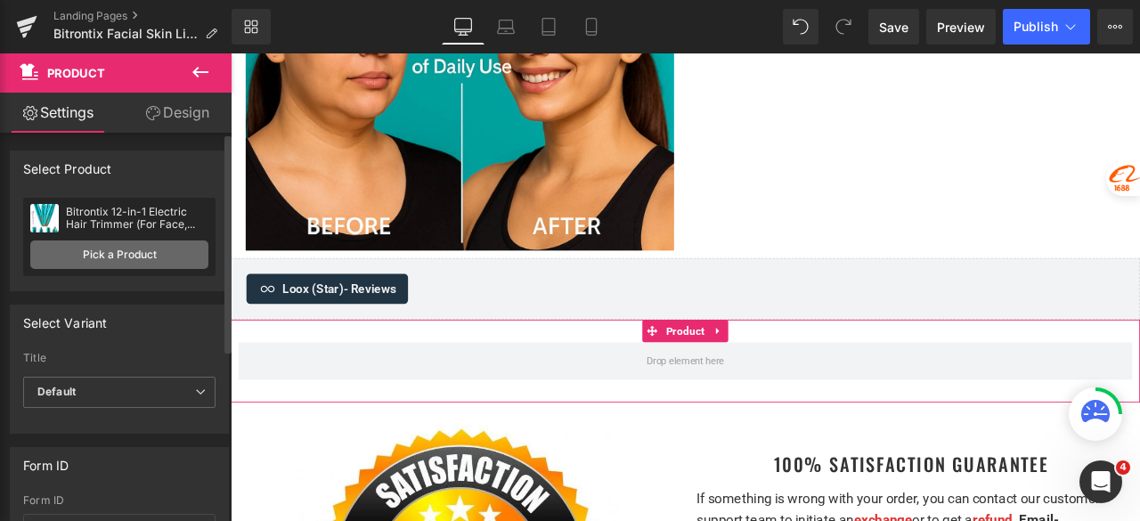
click at [152, 249] on link "Pick a Product" at bounding box center [119, 255] width 178 height 29
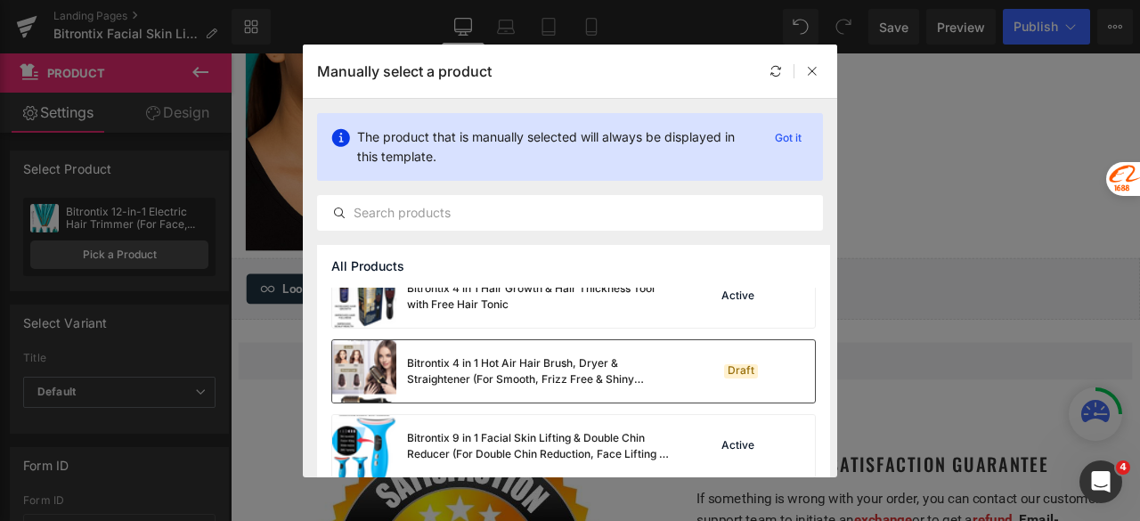
scroll to position [980, 0]
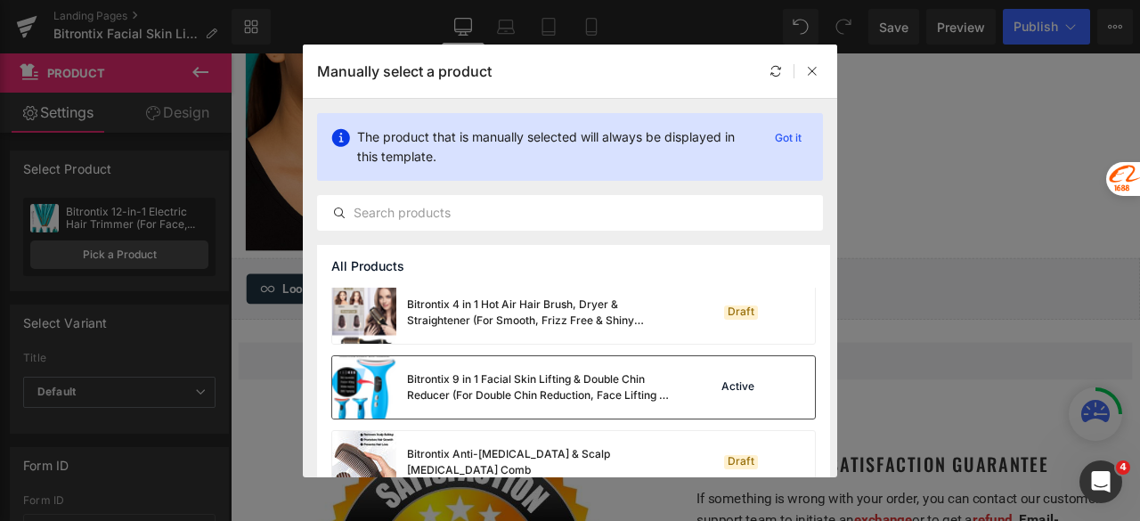
click at [471, 381] on div "Bitrontix 9 in 1 Facial Skin Lifting & Double Chin Reducer (For Double Chin Red…" at bounding box center [540, 387] width 267 height 32
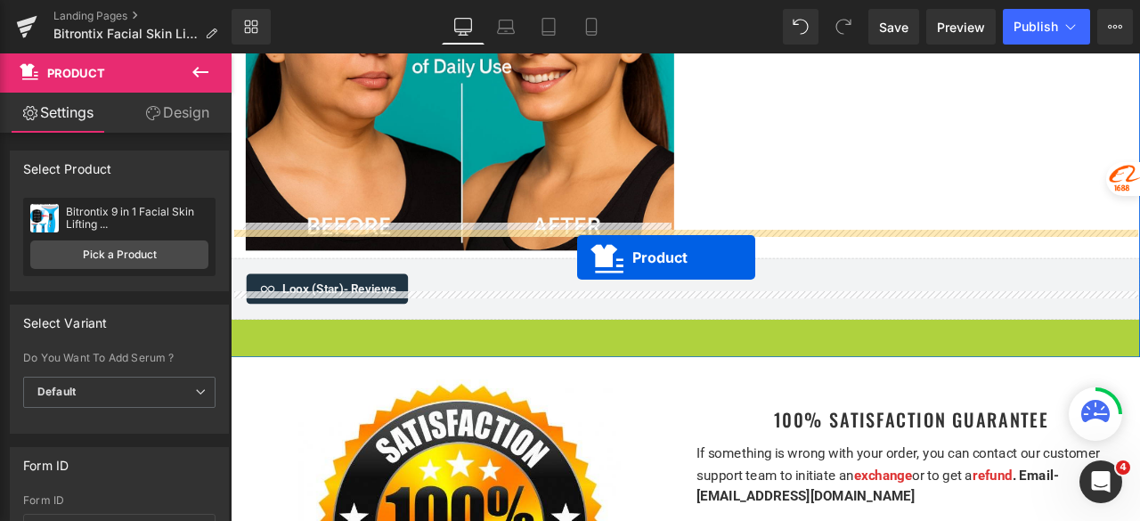
drag, startPoint x: 746, startPoint y: 348, endPoint x: 641, endPoint y: 296, distance: 116.7
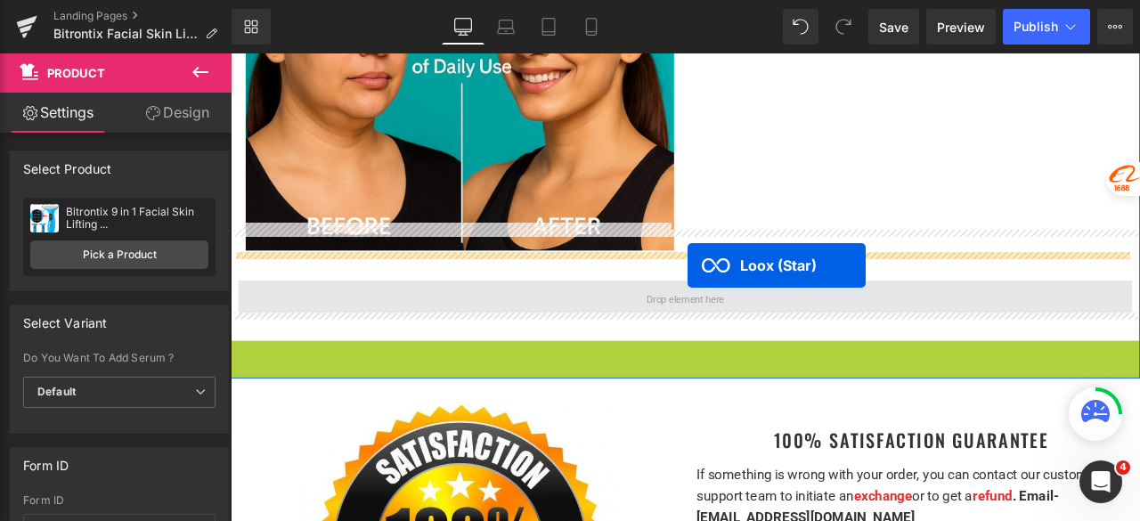
drag, startPoint x: 745, startPoint y: 373, endPoint x: 771, endPoint y: 305, distance: 73.6
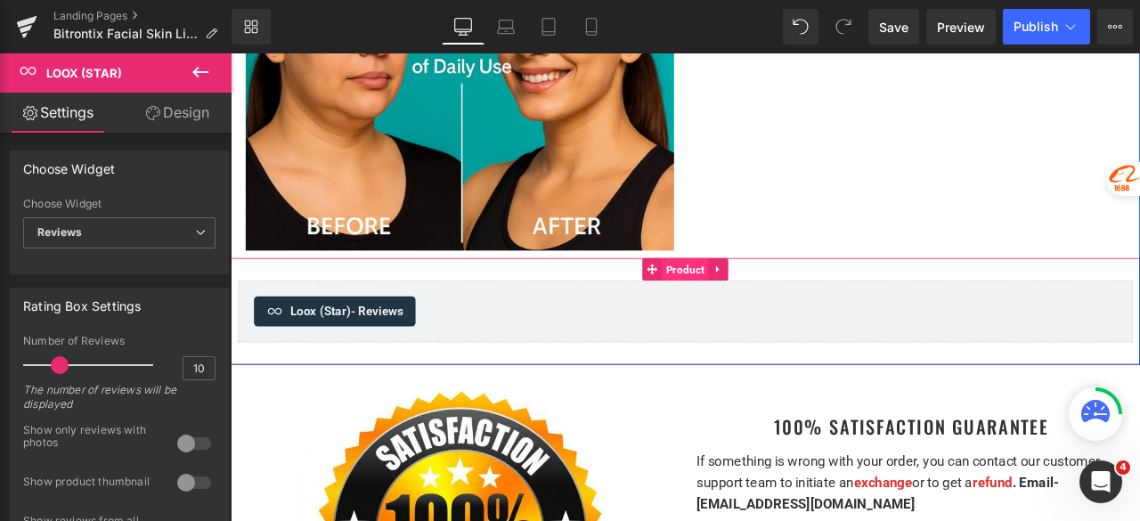
click at [762, 296] on span "Product" at bounding box center [769, 309] width 55 height 27
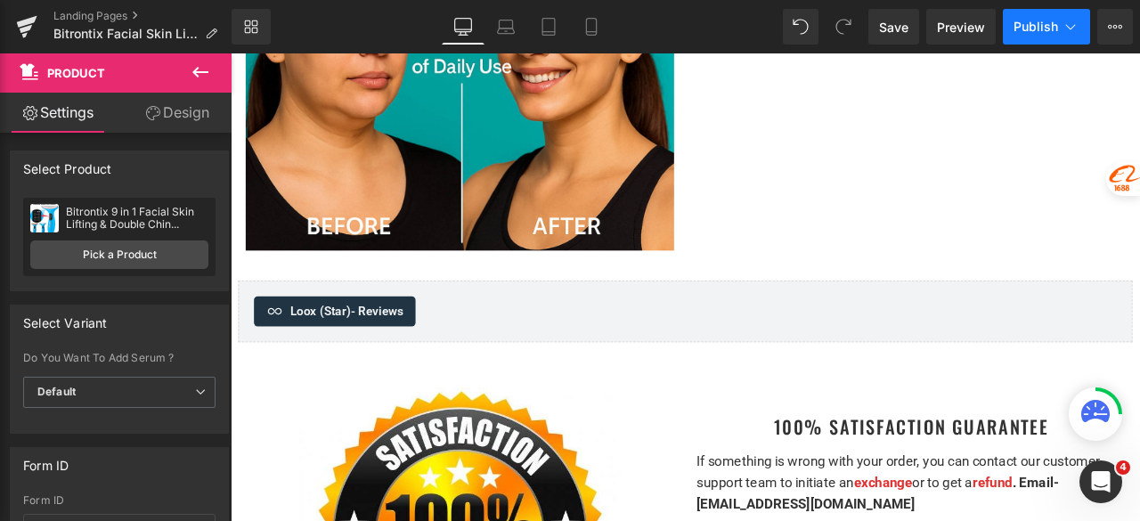
click at [1024, 29] on span "Publish" at bounding box center [1036, 27] width 45 height 14
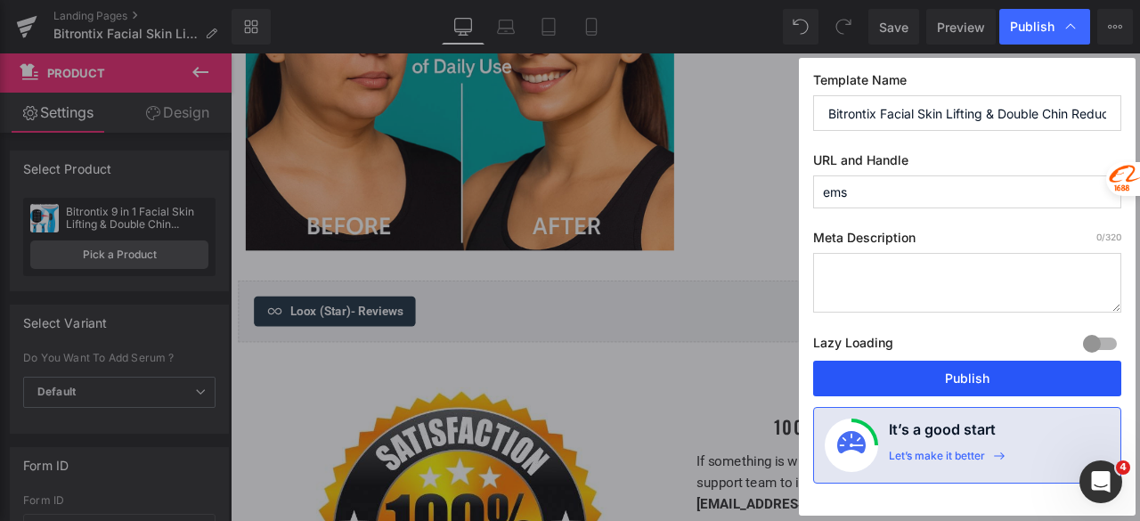
drag, startPoint x: 936, startPoint y: 374, endPoint x: 829, endPoint y: 281, distance: 142.0
click at [936, 374] on button "Publish" at bounding box center [967, 379] width 308 height 36
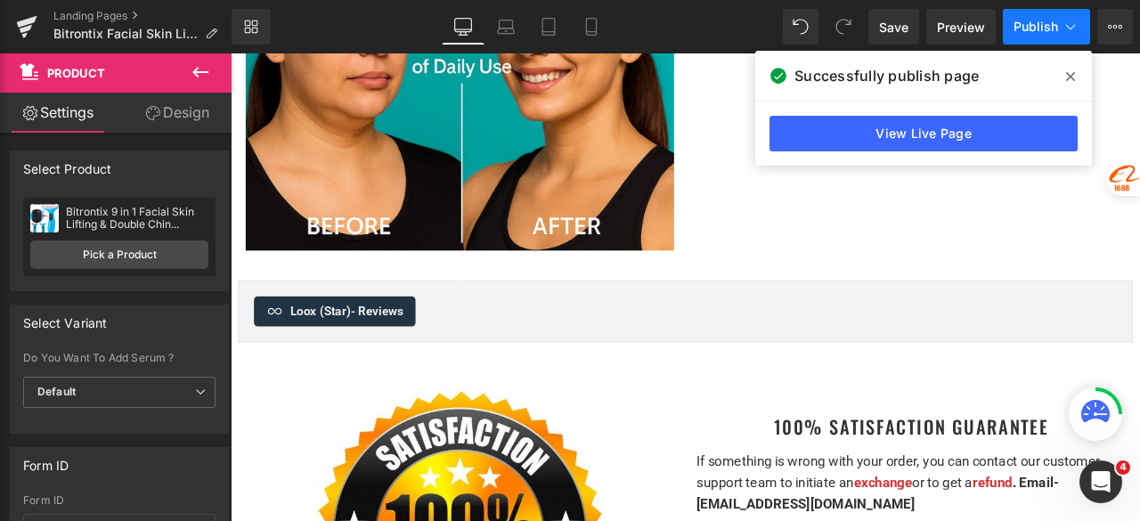
click at [1024, 28] on span "Publish" at bounding box center [1036, 27] width 45 height 14
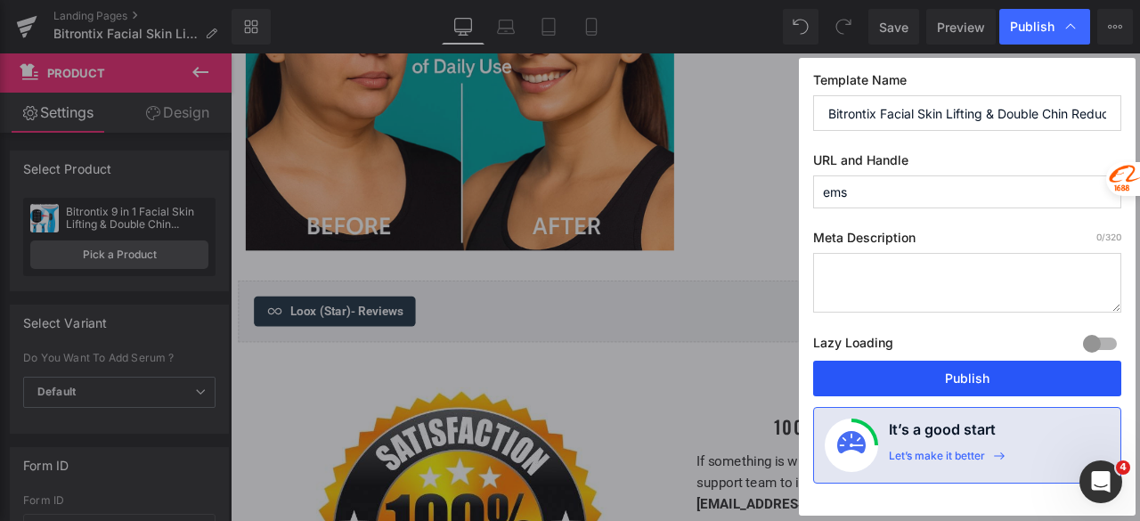
click at [953, 374] on button "Publish" at bounding box center [967, 379] width 308 height 36
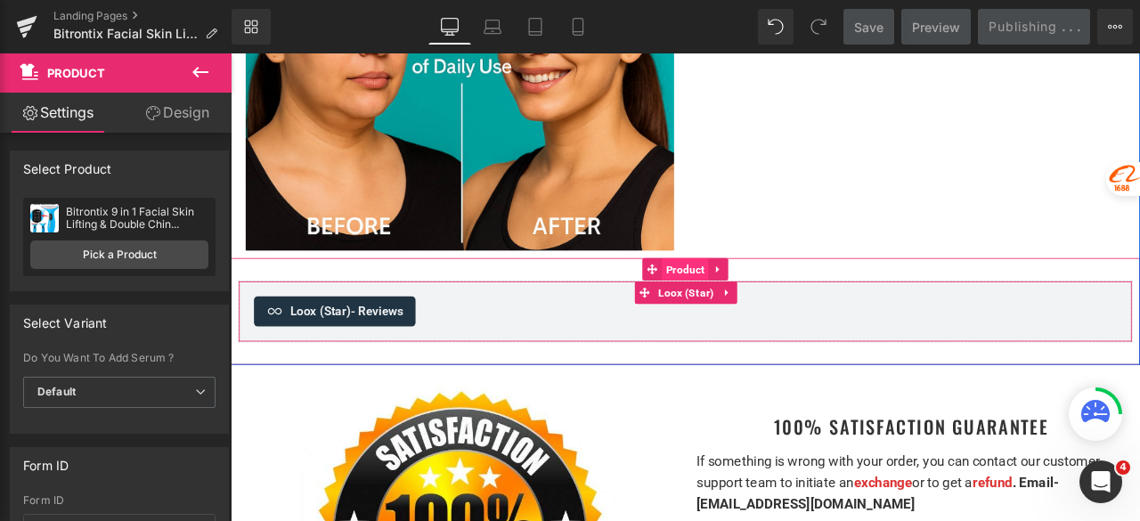
click at [711, 341] on div "Loox (Star) - Reviews" at bounding box center [769, 359] width 1023 height 36
click at [750, 296] on span "Product" at bounding box center [769, 309] width 55 height 27
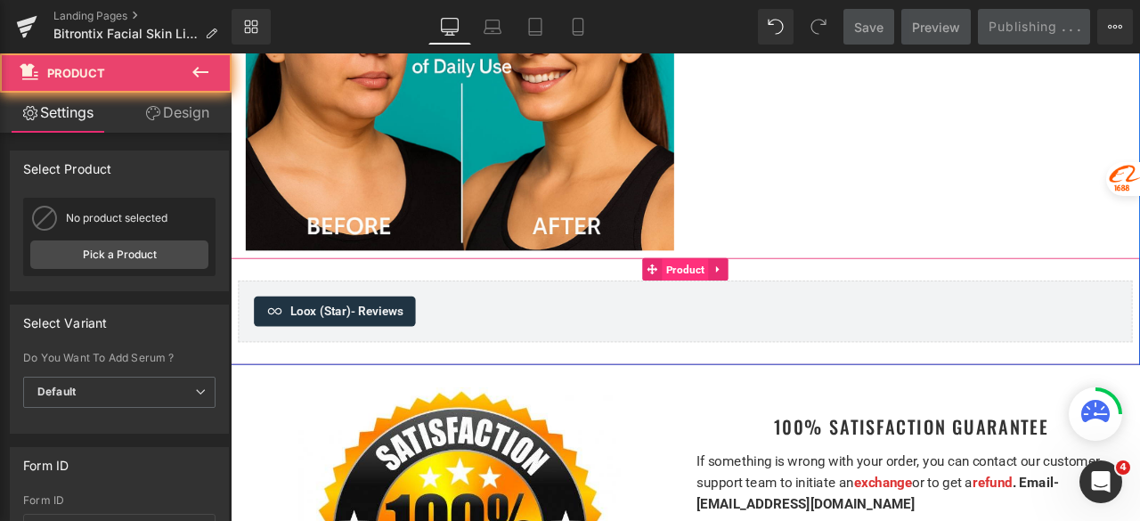
click at [750, 297] on span "Product" at bounding box center [769, 310] width 55 height 27
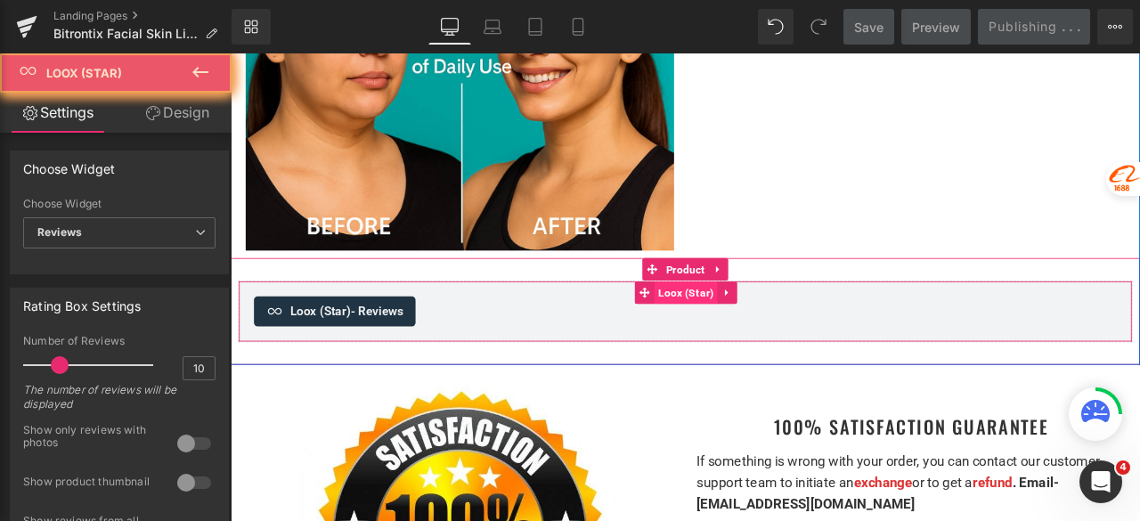
click at [746, 322] on div "Loox (Star) - Reviews Loox (Star)" at bounding box center [770, 358] width 1060 height 73
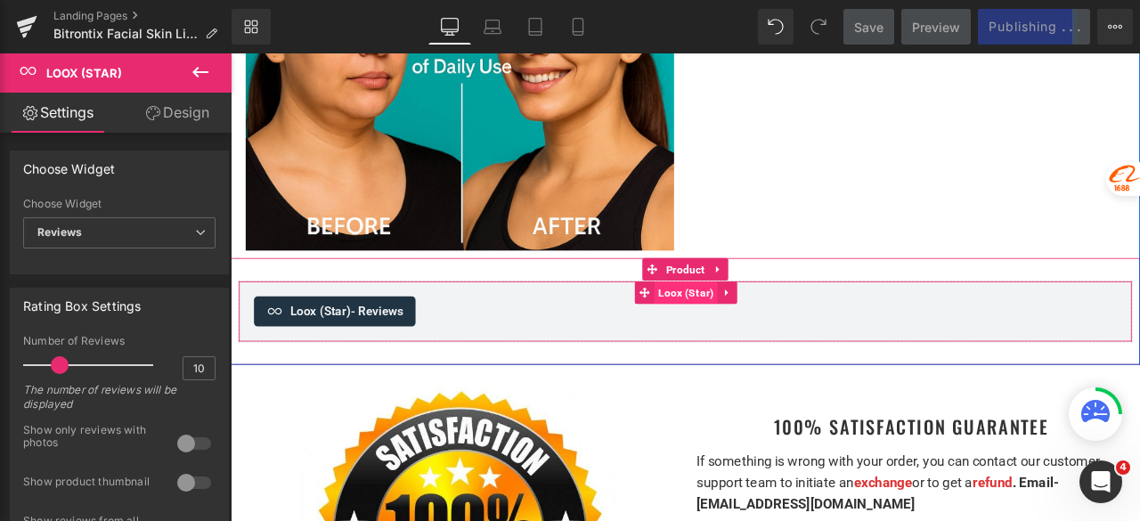
click at [746, 323] on span "Loox (Star)" at bounding box center [770, 336] width 75 height 27
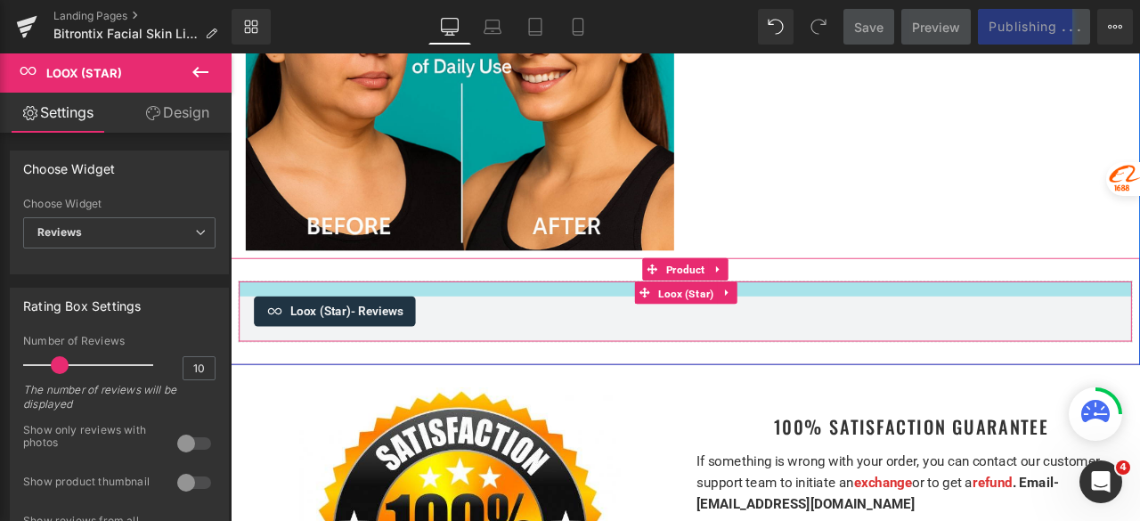
click at [192, 120] on link "Design" at bounding box center [177, 113] width 116 height 40
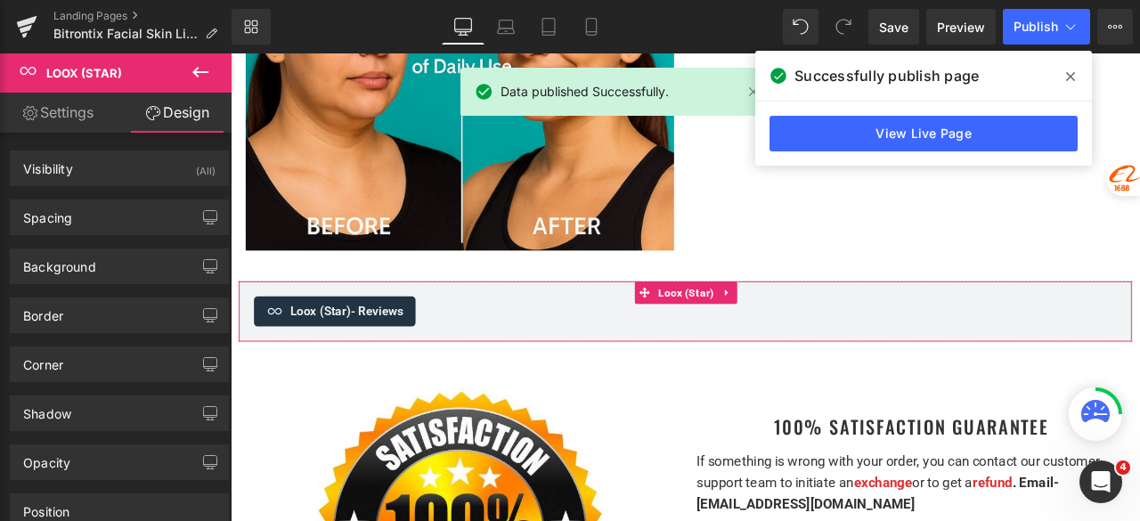
click at [753, 322] on div "Loox (Star) - Reviews Loox (Star)" at bounding box center [770, 358] width 1060 height 73
click at [753, 323] on span "Loox (Star)" at bounding box center [770, 336] width 75 height 27
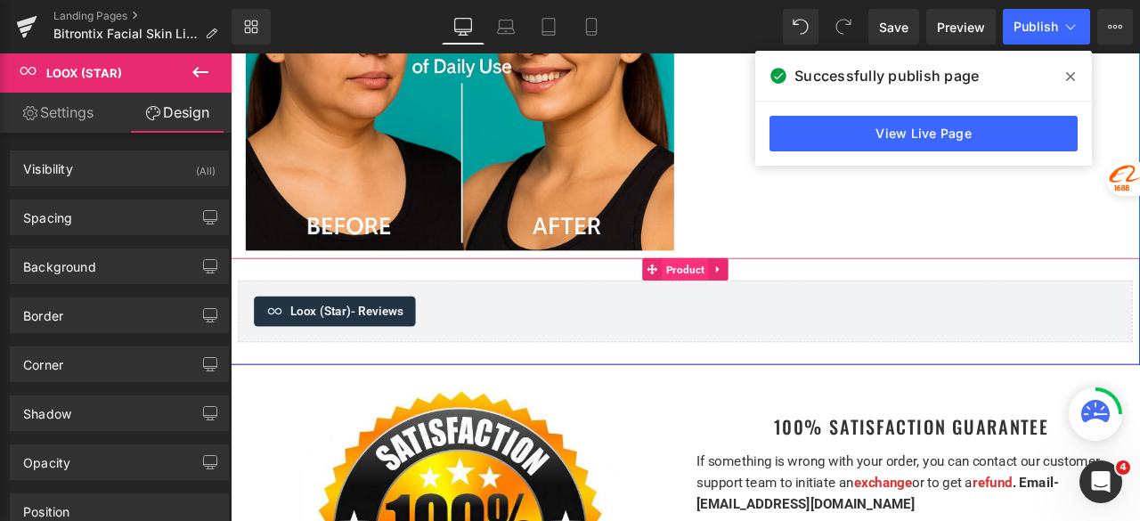
click at [751, 297] on span "Product" at bounding box center [769, 310] width 55 height 27
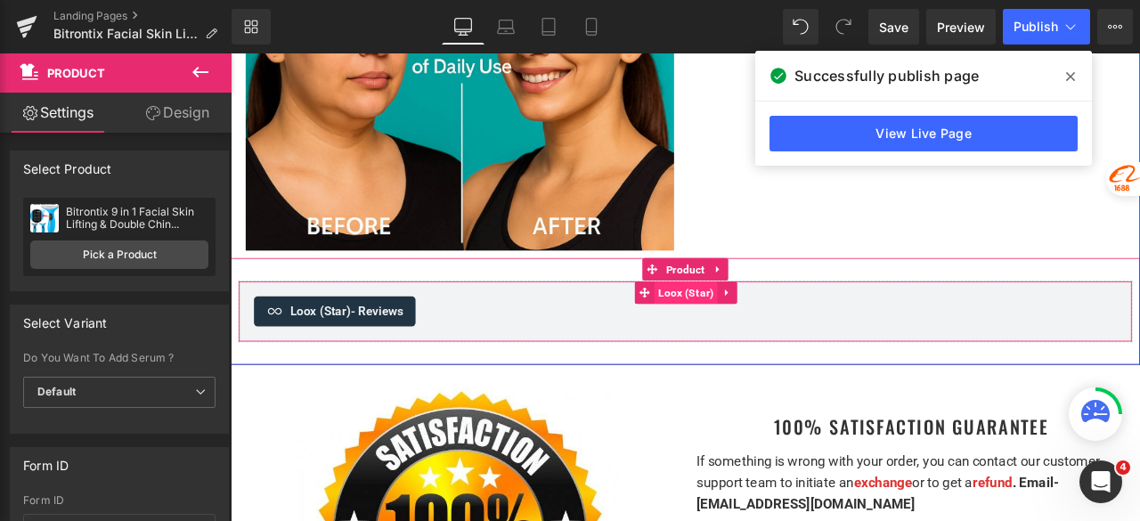
click at [749, 323] on span "Loox (Star)" at bounding box center [770, 336] width 75 height 27
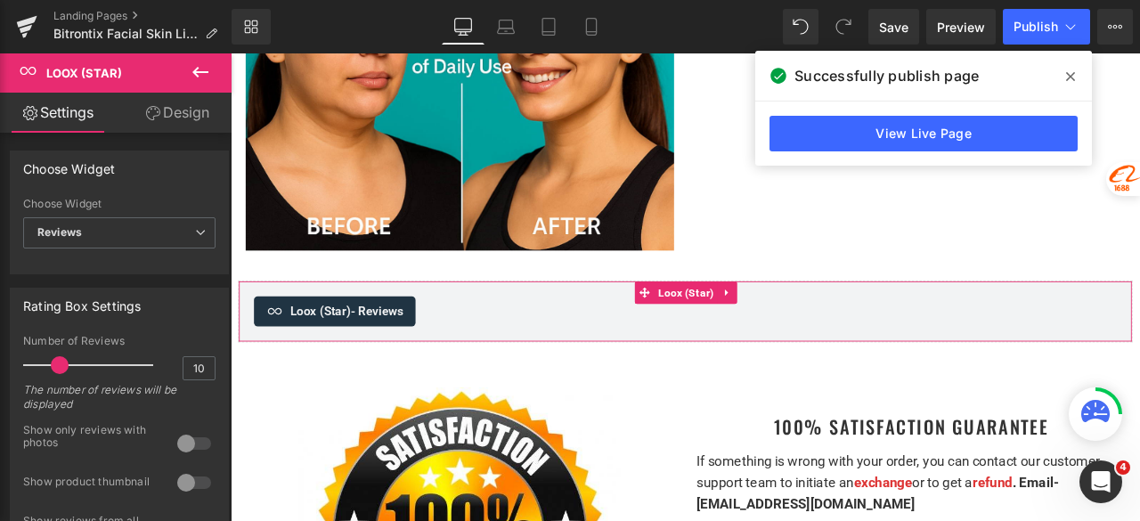
click at [188, 121] on link "Design" at bounding box center [177, 113] width 116 height 40
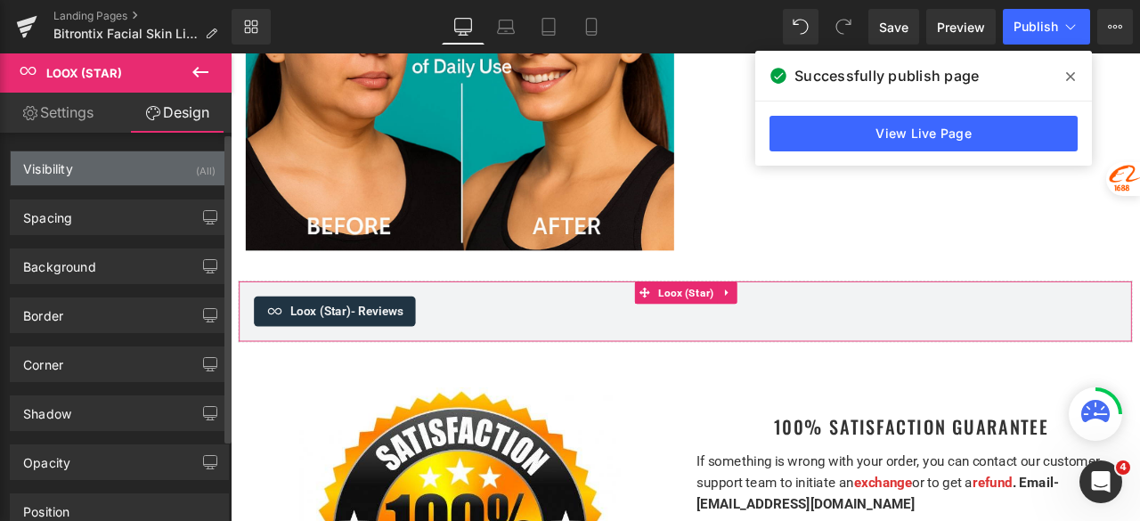
click at [114, 167] on div "Visibility (All)" at bounding box center [119, 168] width 217 height 34
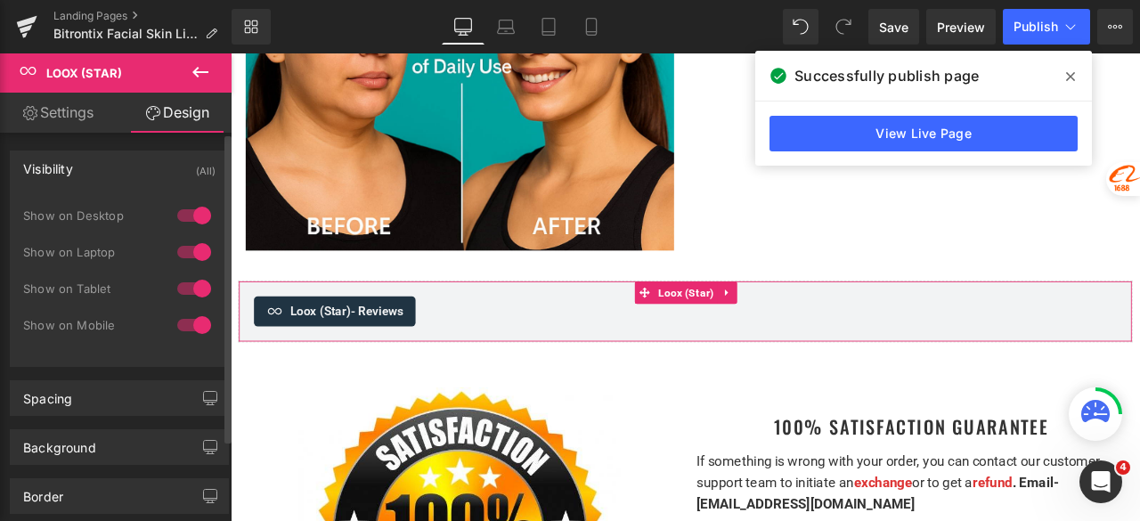
click at [182, 328] on div at bounding box center [194, 325] width 43 height 29
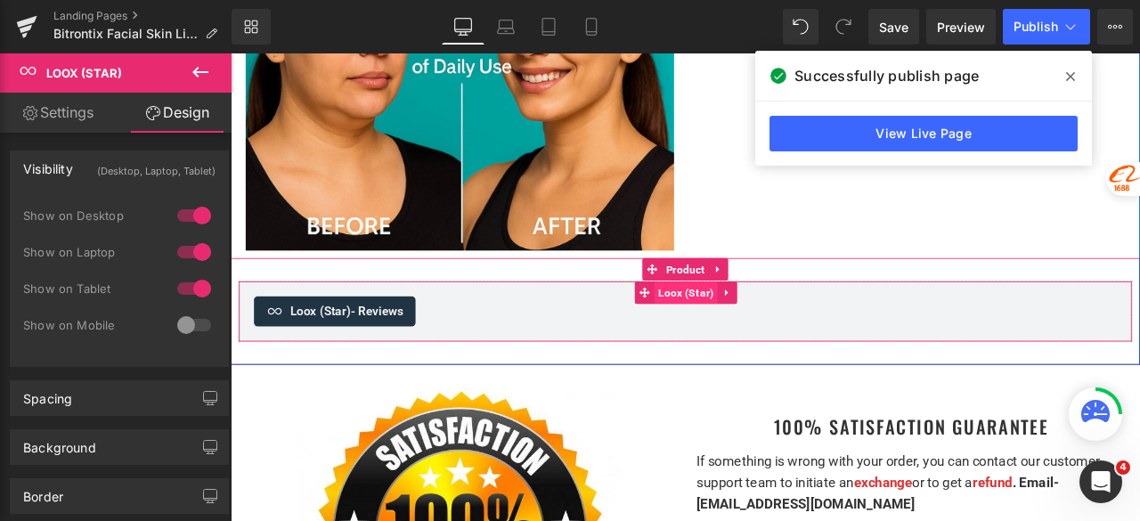
click at [769, 323] on span "Loox (Star)" at bounding box center [770, 336] width 75 height 27
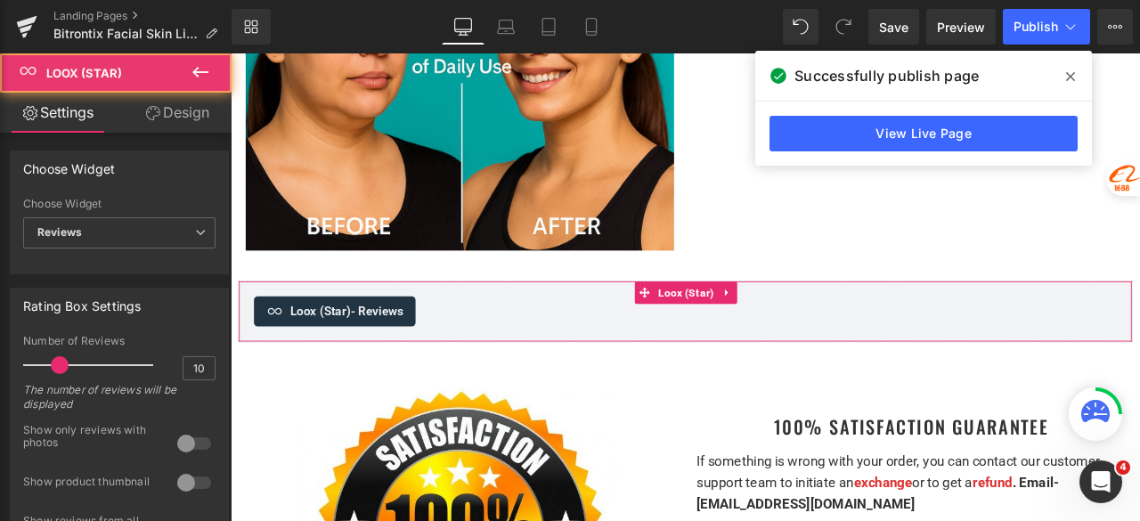
click at [212, 113] on link "Design" at bounding box center [177, 113] width 116 height 40
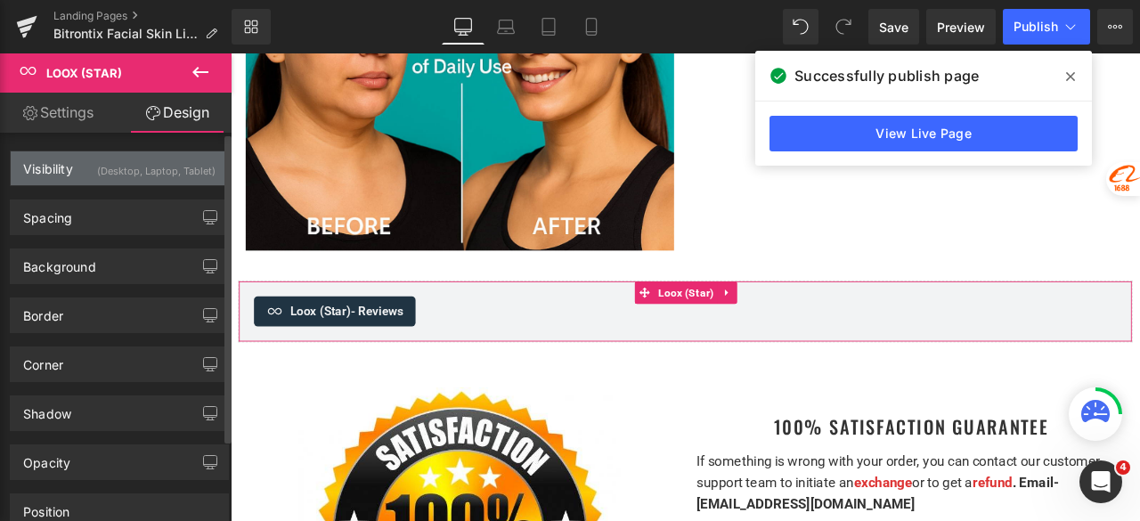
click at [143, 174] on div "(Desktop, Laptop, Tablet)" at bounding box center [156, 165] width 118 height 29
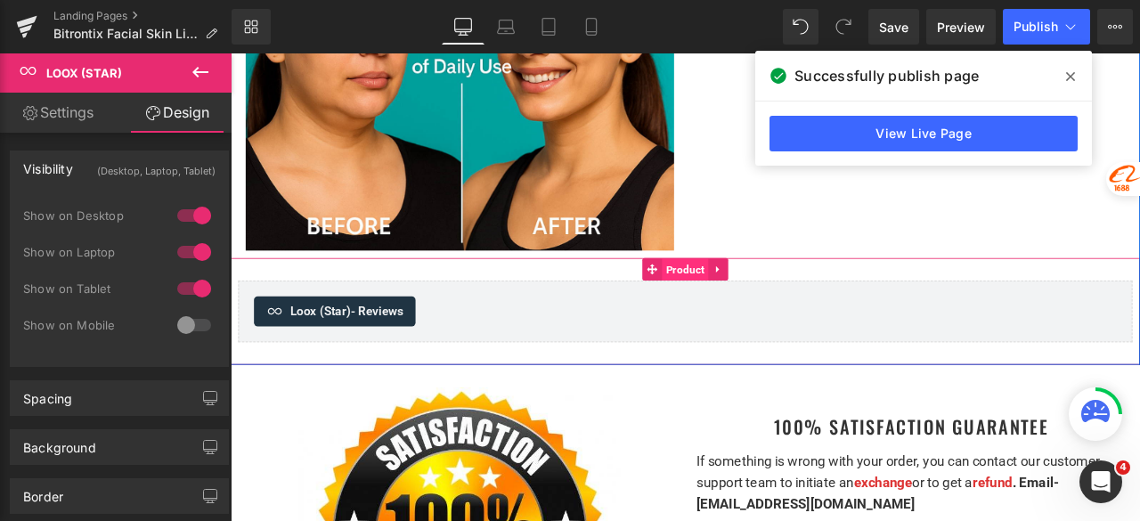
click at [757, 297] on span "Product" at bounding box center [769, 310] width 55 height 27
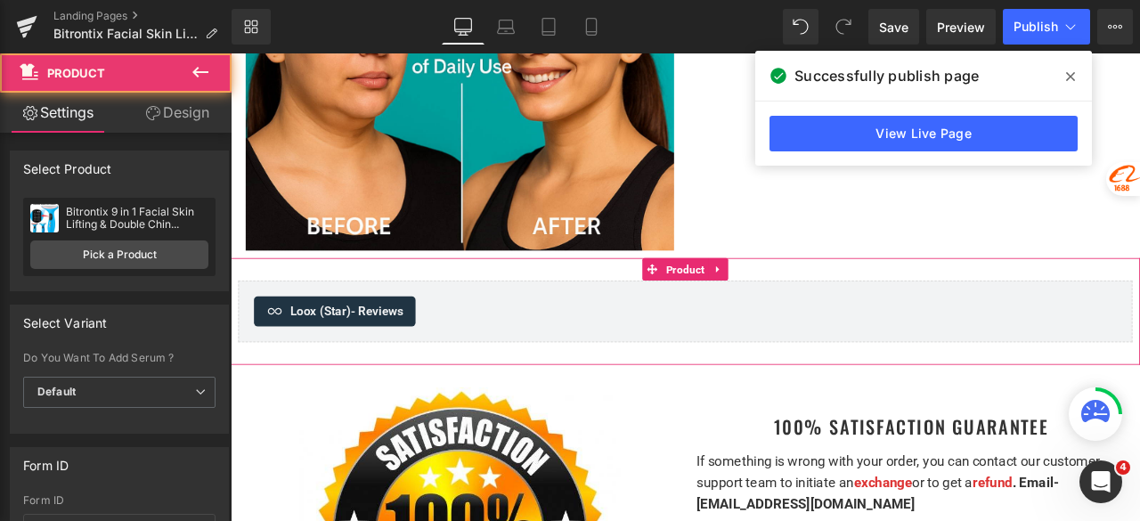
click at [198, 113] on link "Design" at bounding box center [177, 113] width 116 height 40
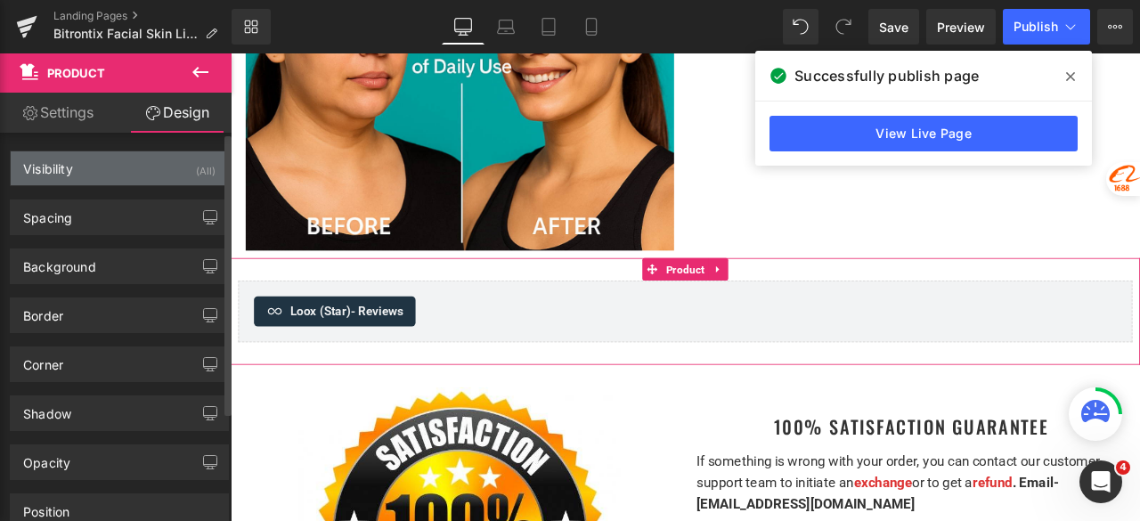
click at [139, 173] on div "Visibility (All)" at bounding box center [119, 168] width 217 height 34
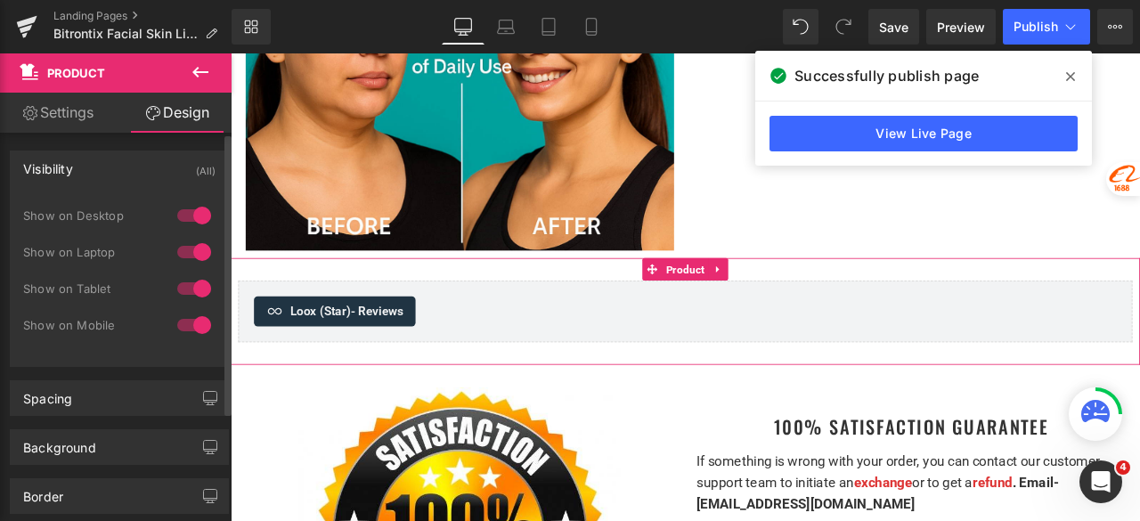
click at [184, 318] on div at bounding box center [194, 325] width 43 height 29
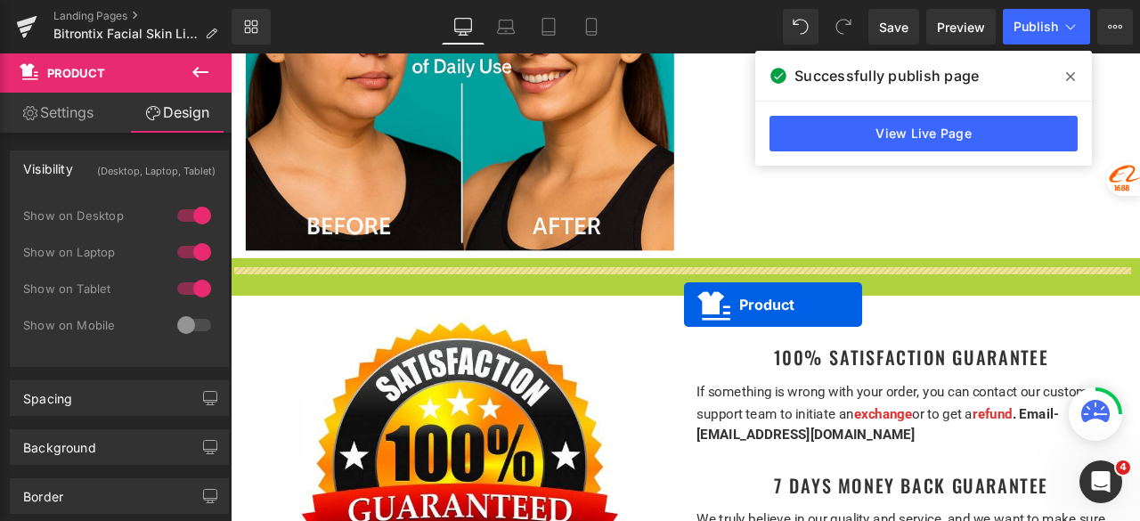
drag, startPoint x: 747, startPoint y: 270, endPoint x: 768, endPoint y: 352, distance: 84.7
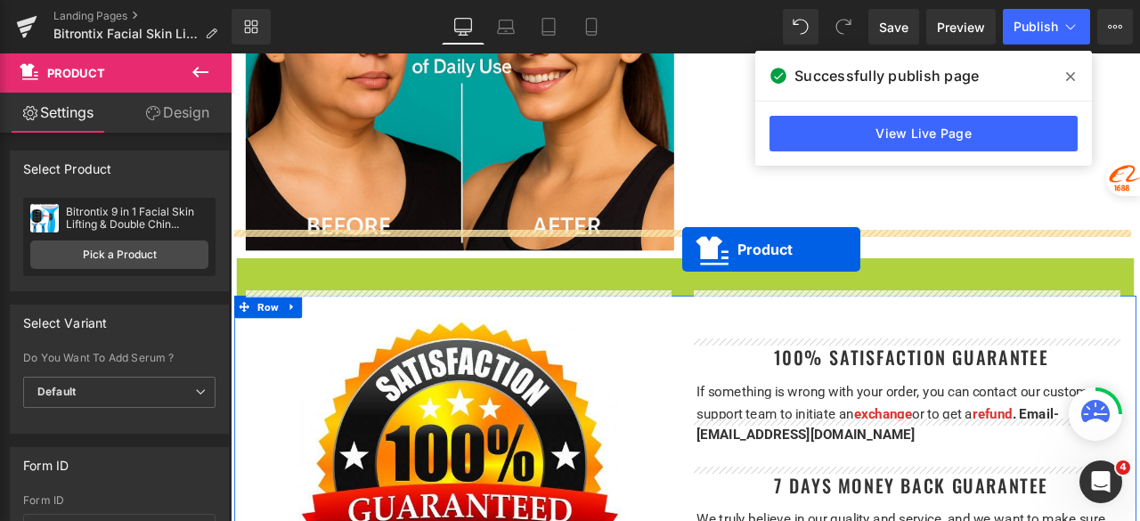
drag, startPoint x: 761, startPoint y: 273, endPoint x: 766, endPoint y: 286, distance: 13.6
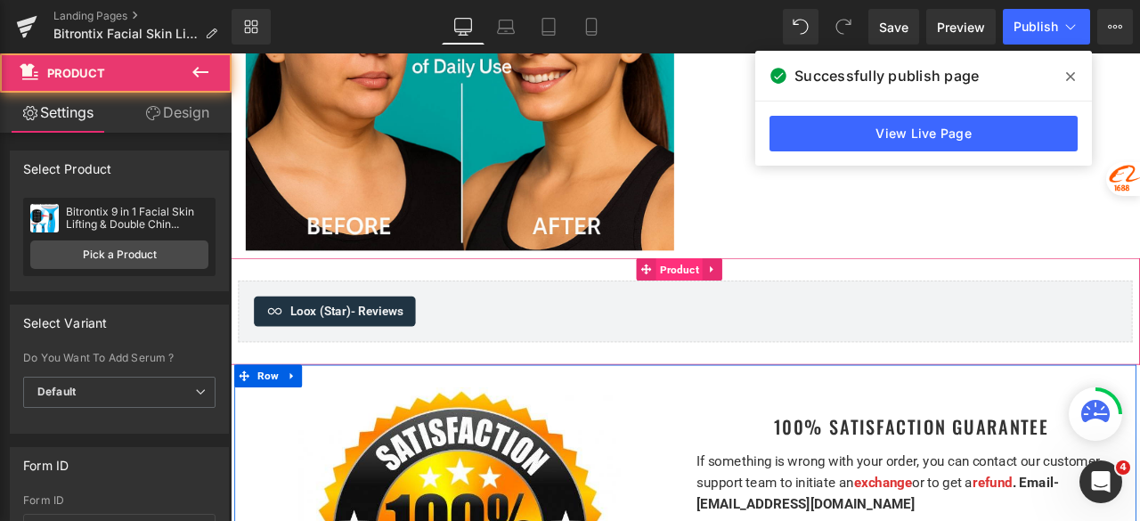
click at [752, 296] on span "Product" at bounding box center [762, 309] width 55 height 27
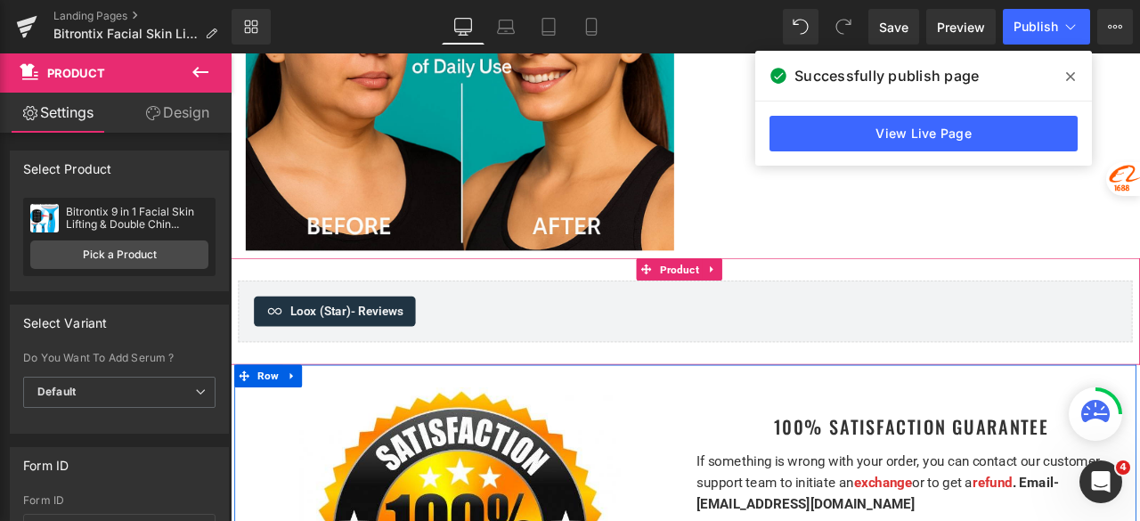
click at [189, 110] on link "Design" at bounding box center [177, 113] width 116 height 40
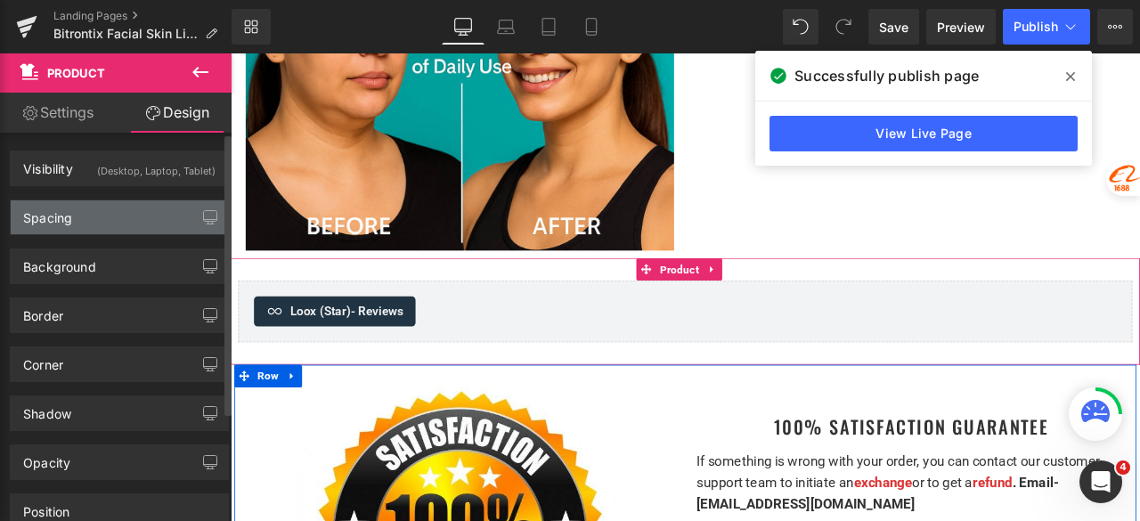
click at [97, 209] on div "Spacing" at bounding box center [119, 217] width 217 height 34
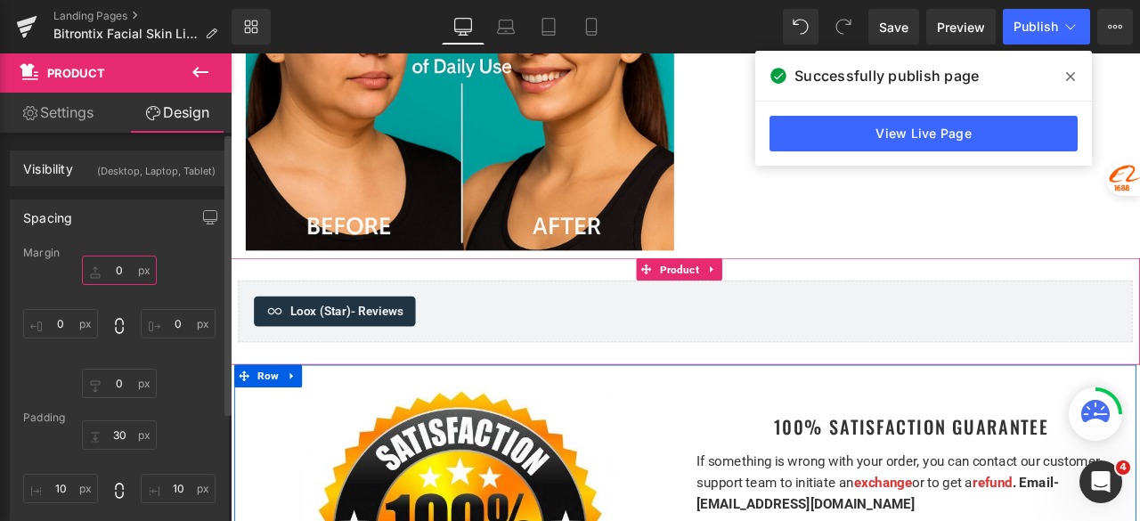
click at [123, 270] on input "0" at bounding box center [119, 270] width 75 height 29
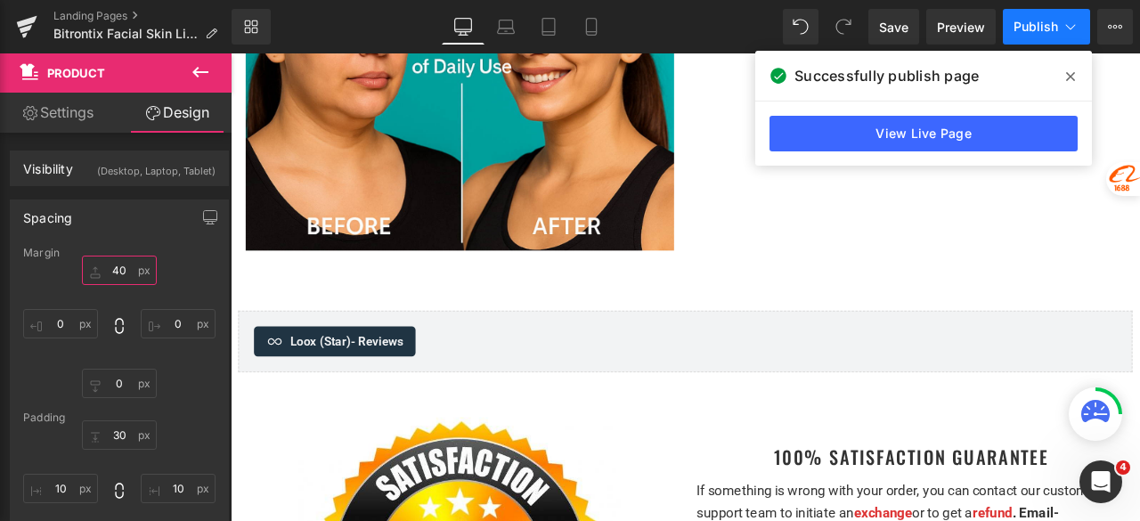
type input "40"
click at [1017, 22] on span "Publish" at bounding box center [1036, 27] width 45 height 14
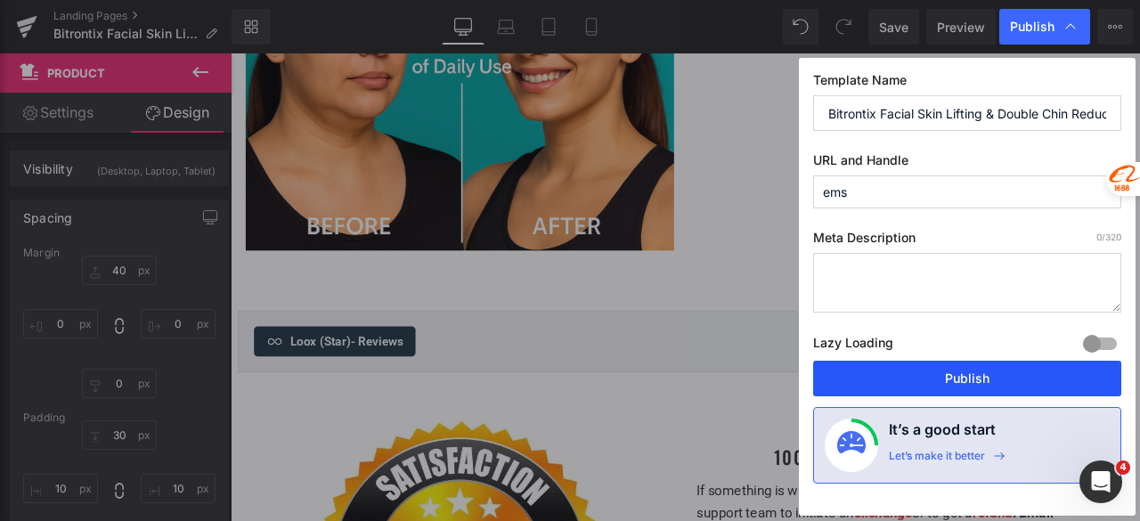
click at [918, 374] on button "Publish" at bounding box center [967, 379] width 308 height 36
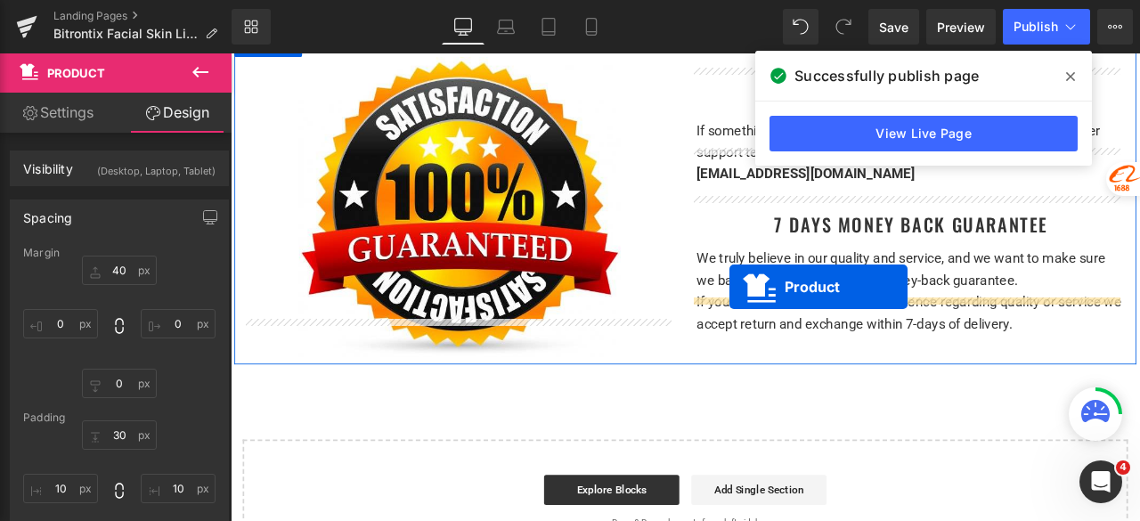
scroll to position [6463, 0]
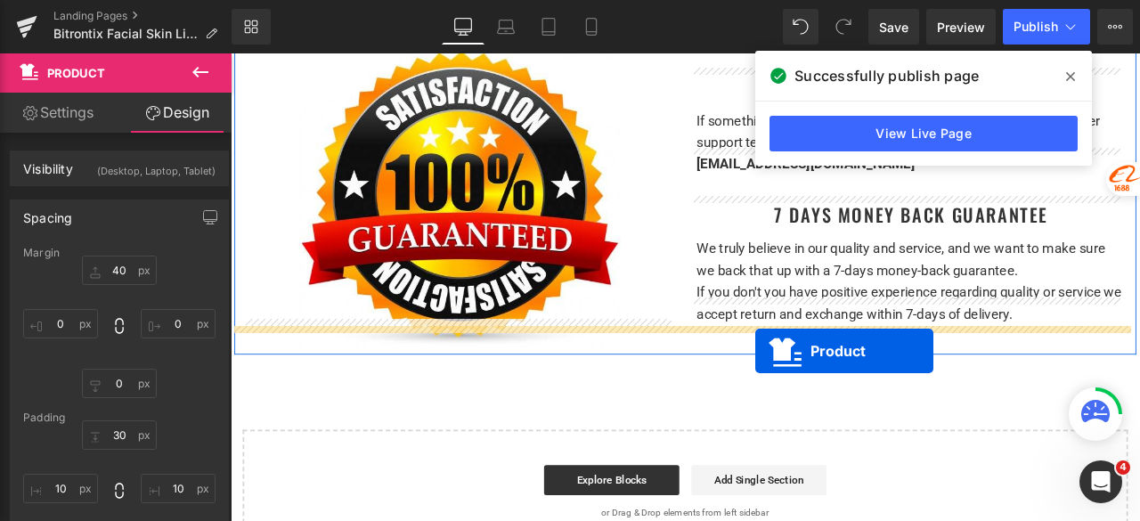
drag, startPoint x: 735, startPoint y: 321, endPoint x: 853, endPoint y: 406, distance: 145.4
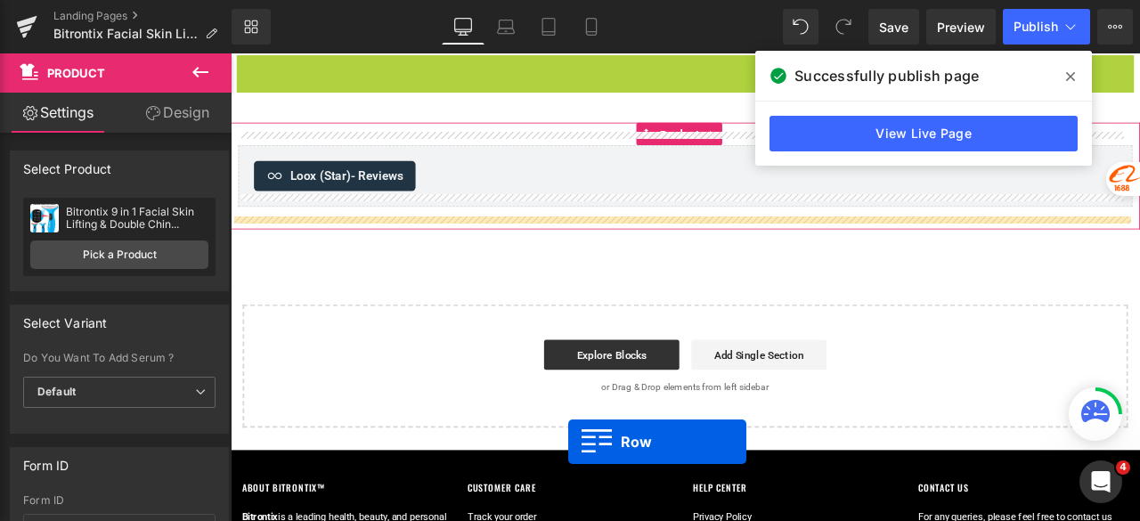
scroll to position [6401, 0]
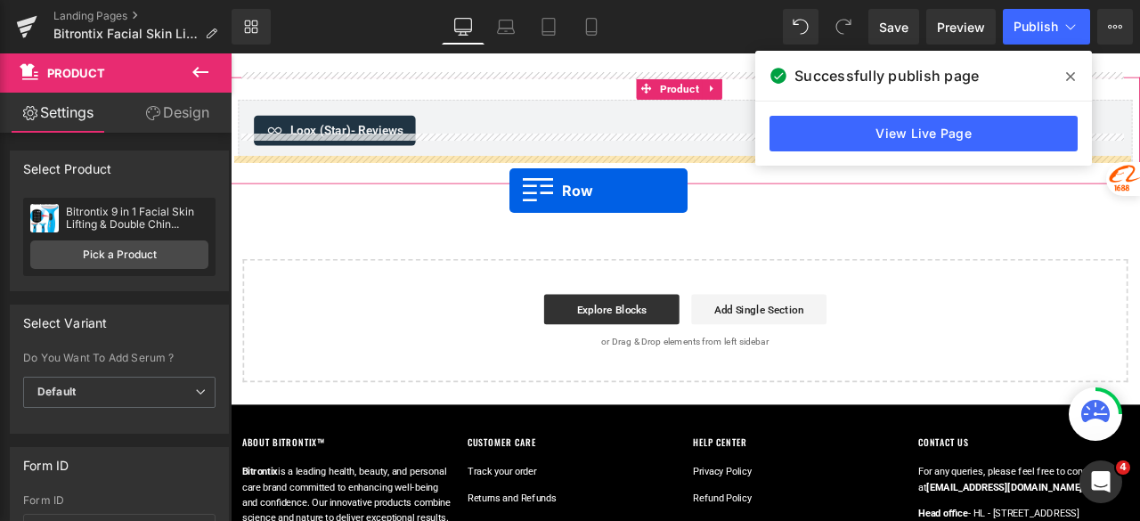
drag, startPoint x: 265, startPoint y: 361, endPoint x: 561, endPoint y: 216, distance: 330.3
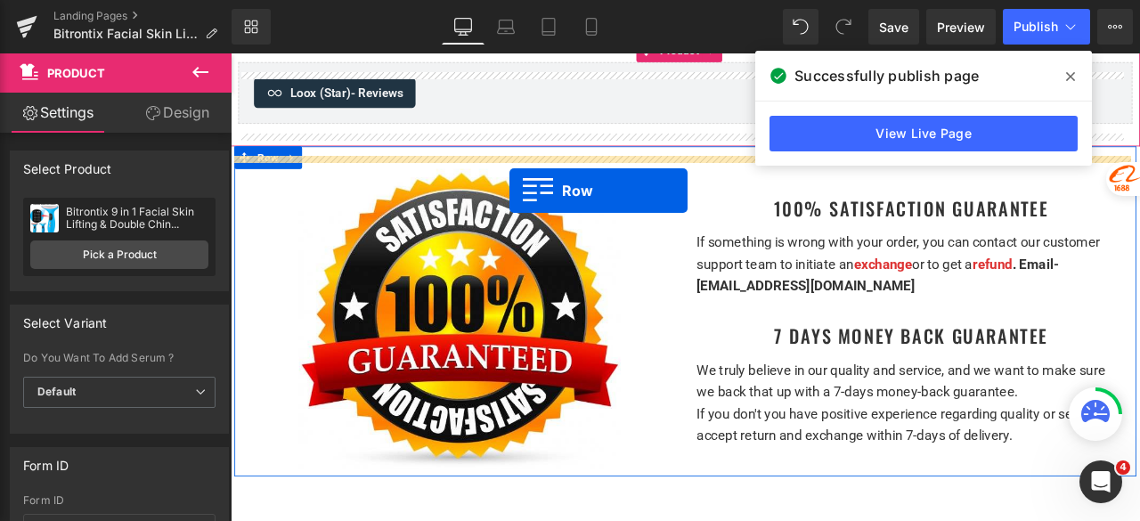
scroll to position [6356, 0]
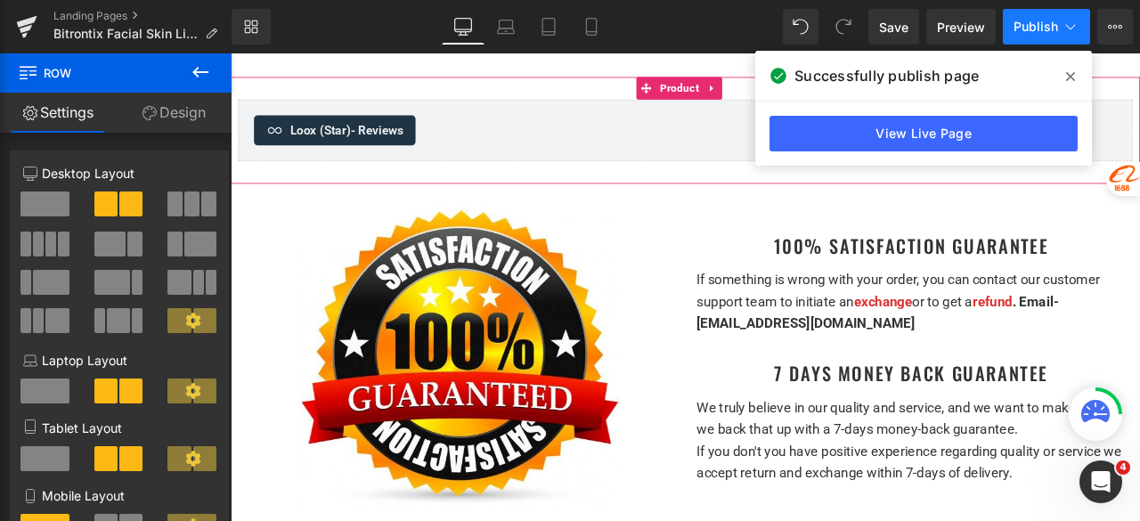
click at [1038, 29] on span "Publish" at bounding box center [1036, 27] width 45 height 14
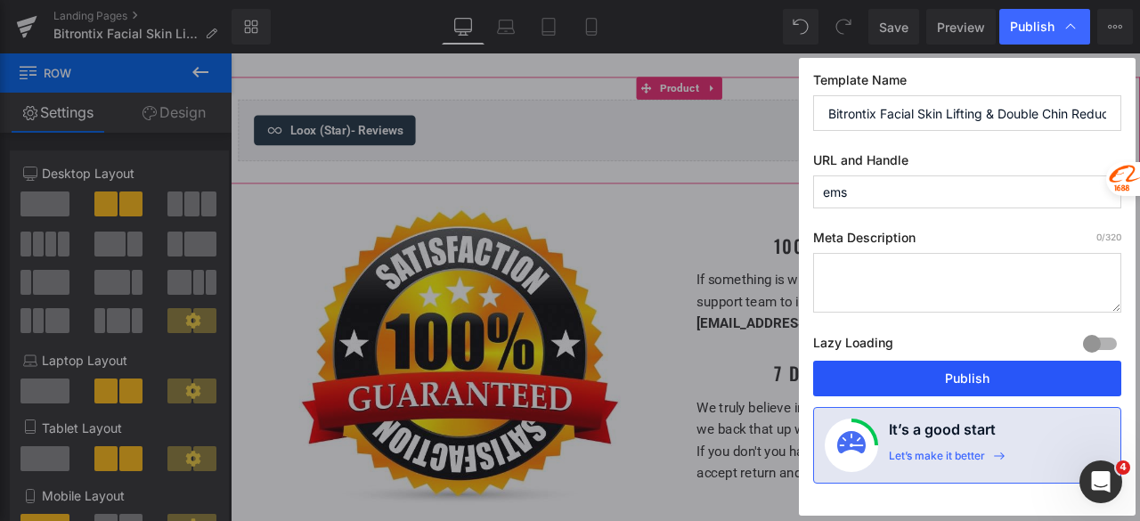
click at [929, 380] on button "Publish" at bounding box center [967, 379] width 308 height 36
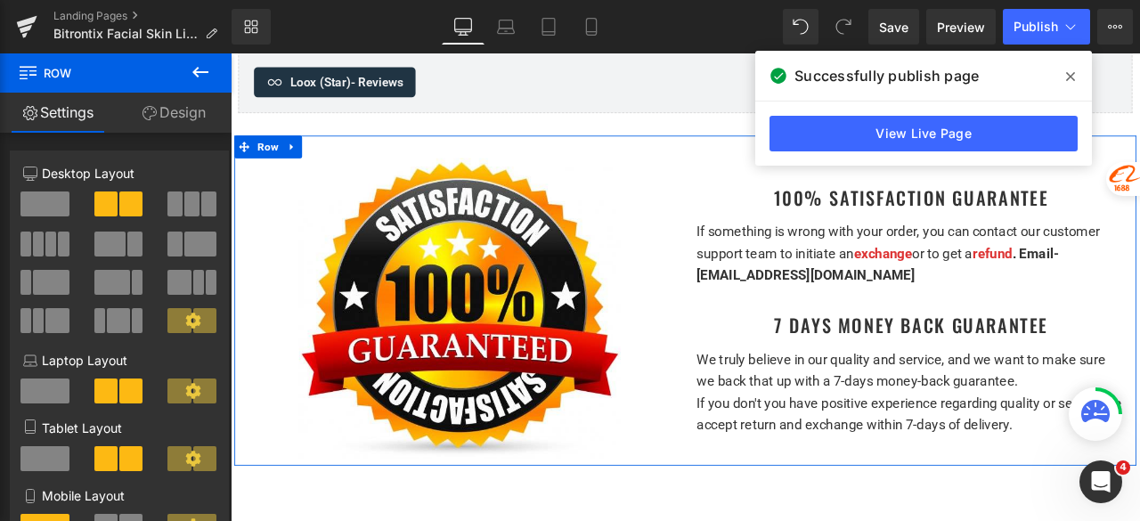
scroll to position [6267, 0]
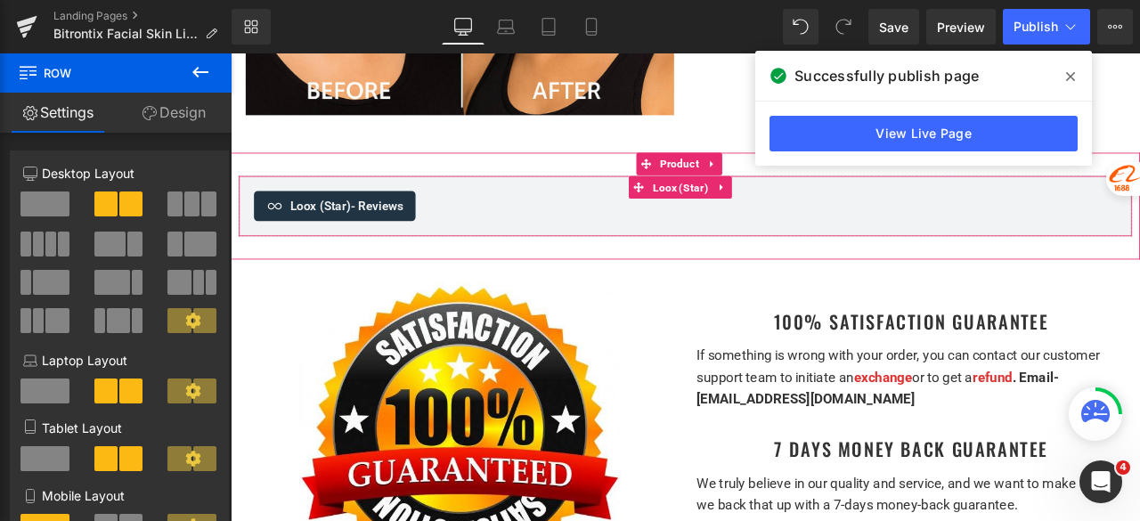
click at [410, 225] on span "- Reviews" at bounding box center [404, 233] width 62 height 17
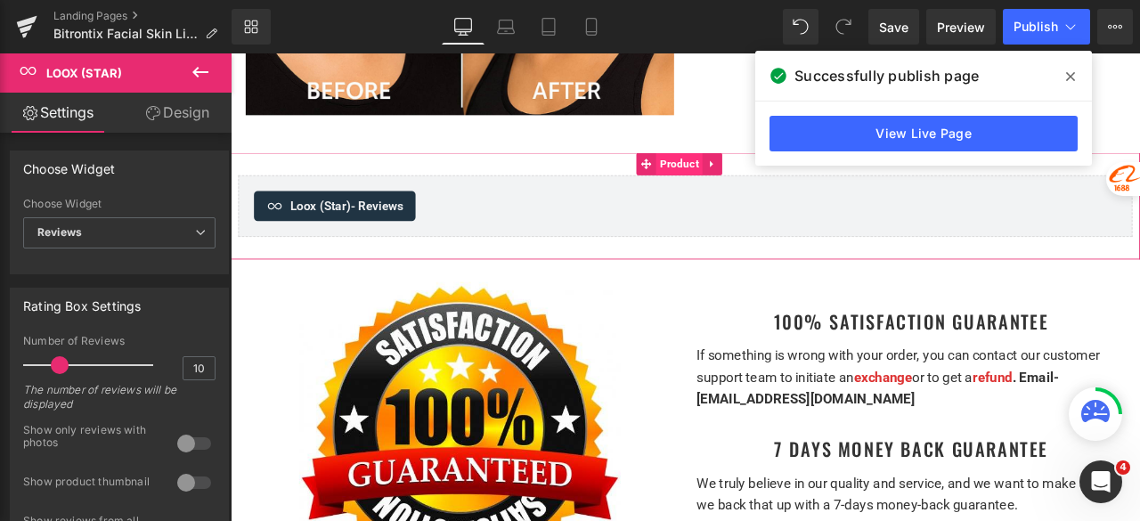
click at [749, 171] on span "Product" at bounding box center [762, 184] width 55 height 27
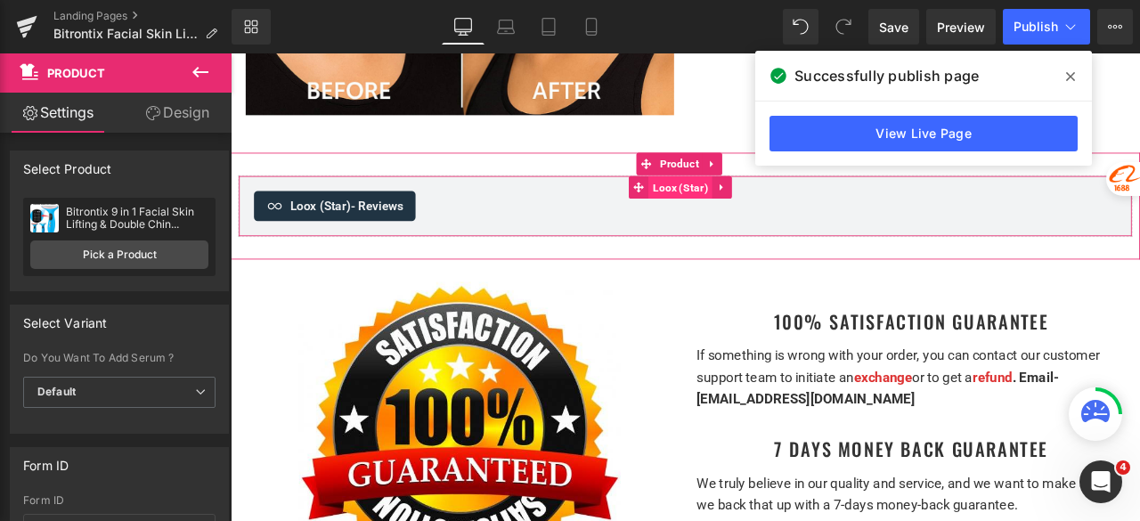
click at [760, 199] on span "Loox (Star)" at bounding box center [763, 212] width 75 height 27
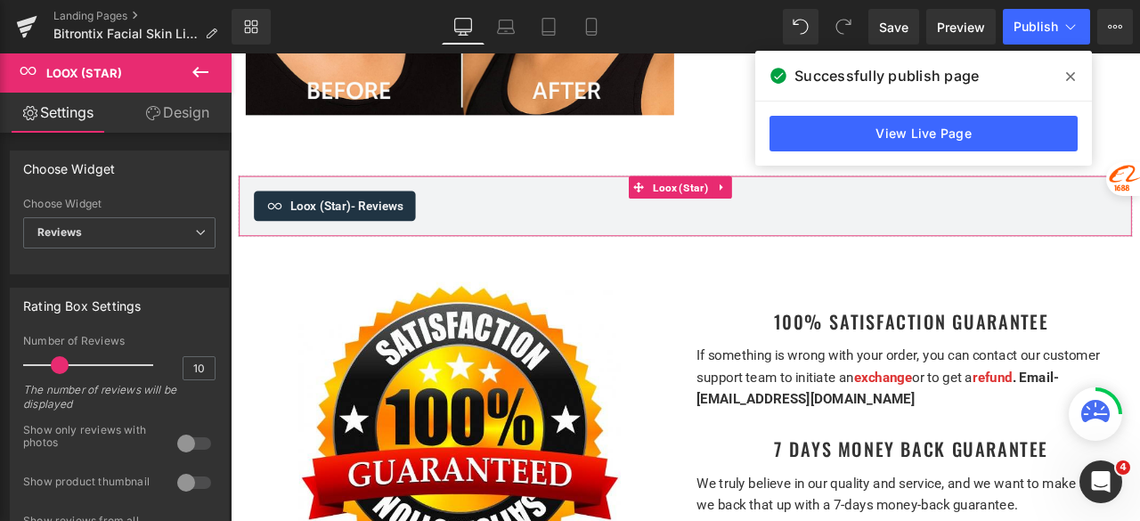
click at [181, 114] on link "Design" at bounding box center [177, 113] width 116 height 40
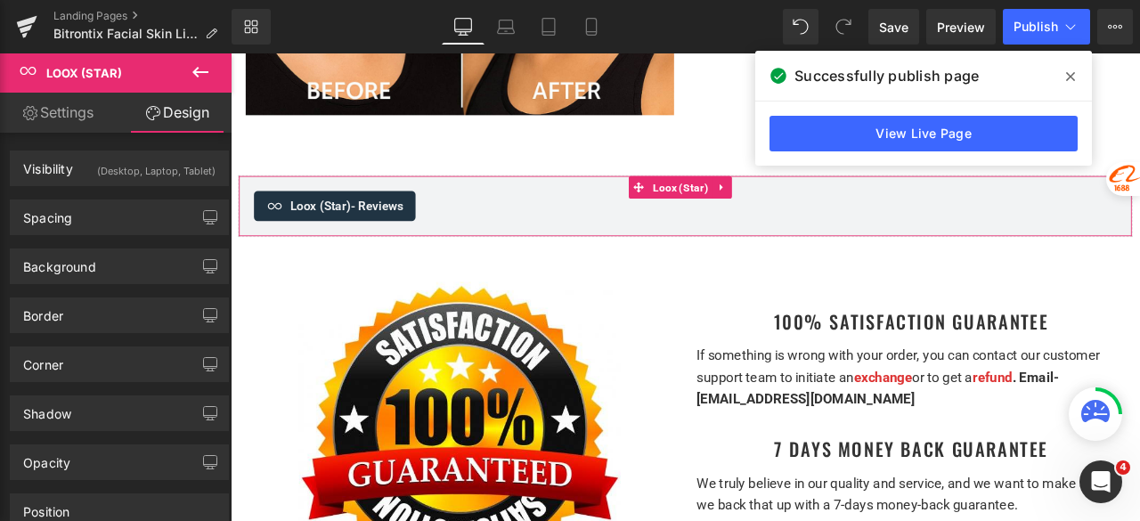
click at [139, 177] on div "(Desktop, Laptop, Tablet)" at bounding box center [156, 165] width 118 height 29
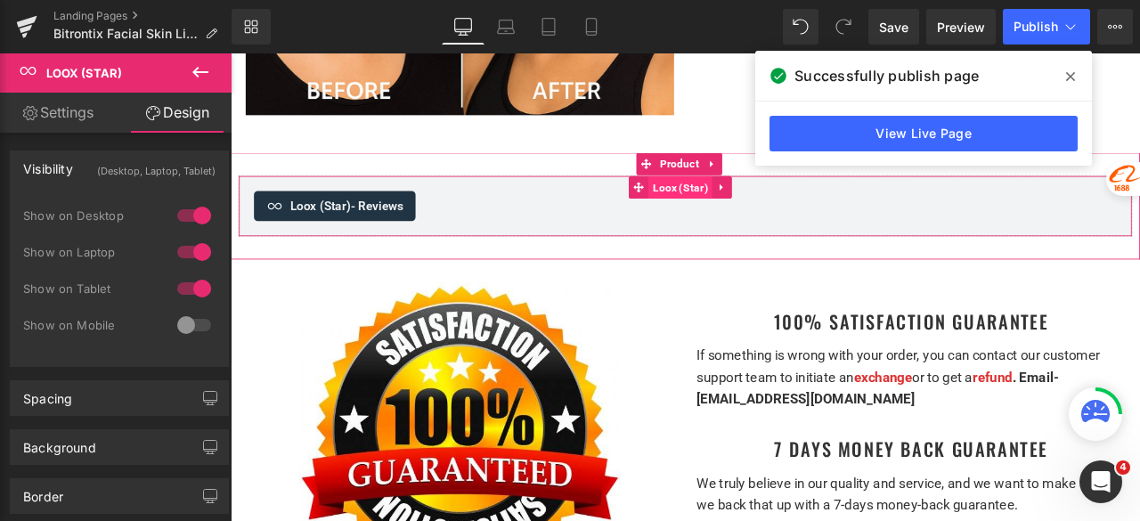
click at [771, 199] on span "Loox (Star)" at bounding box center [763, 212] width 75 height 27
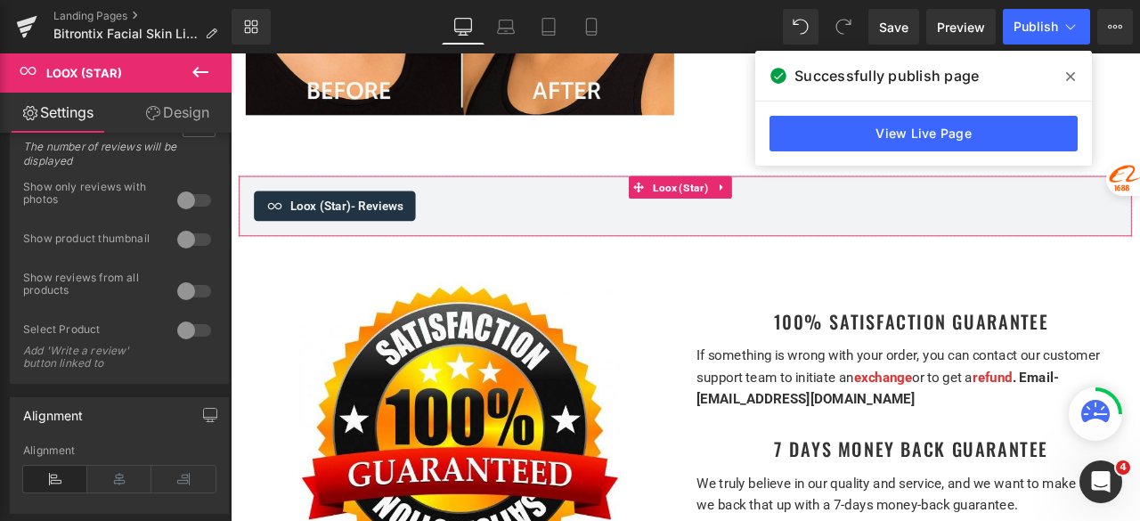
scroll to position [267, 0]
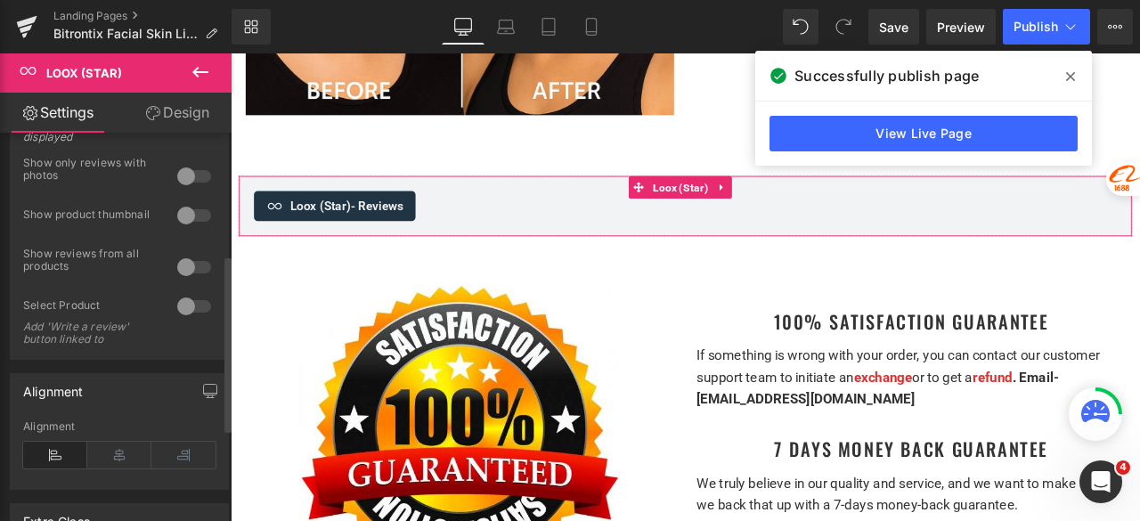
click at [190, 303] on div at bounding box center [194, 306] width 43 height 29
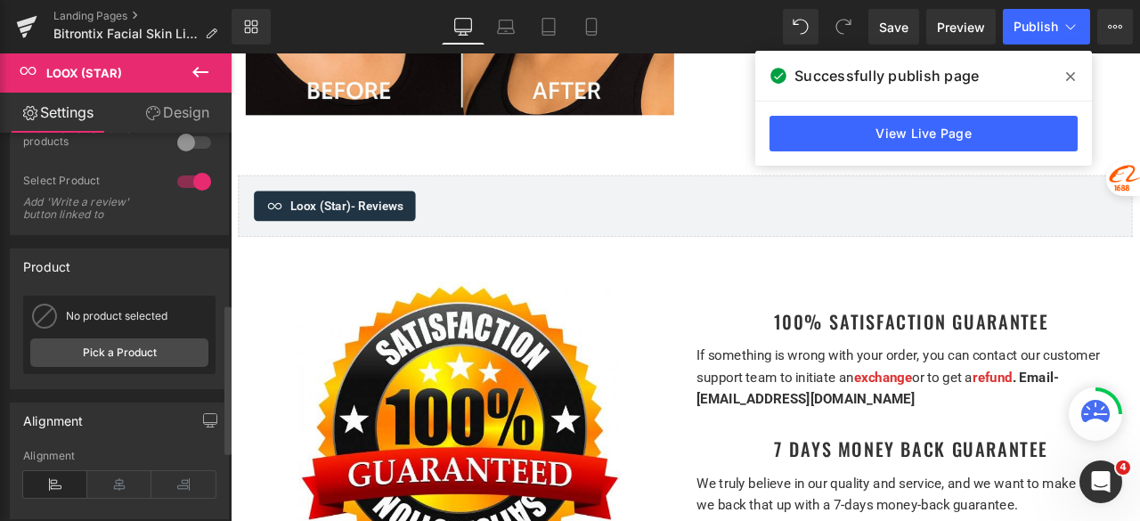
scroll to position [445, 0]
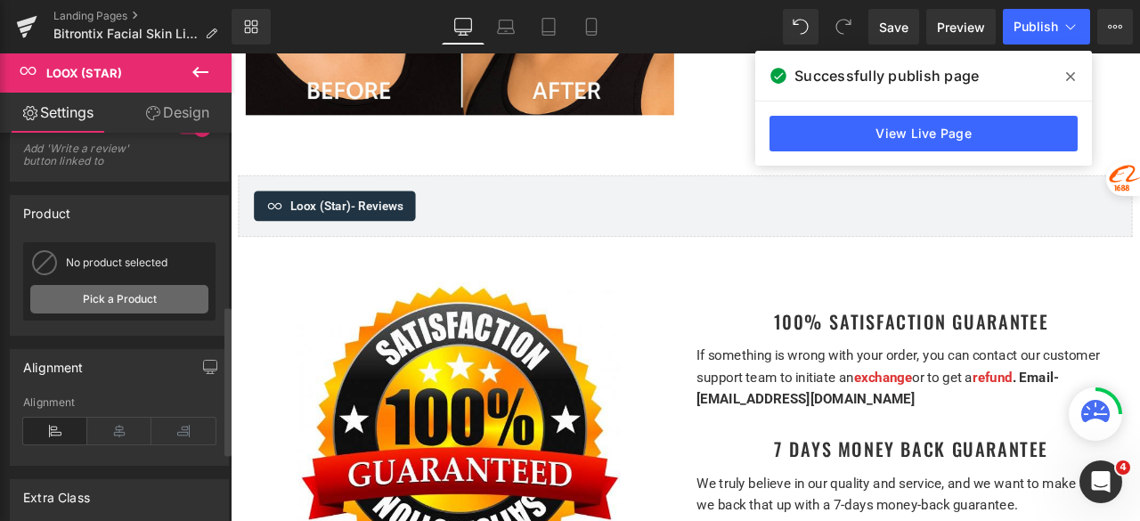
click at [129, 297] on link "Pick a Product" at bounding box center [119, 299] width 178 height 29
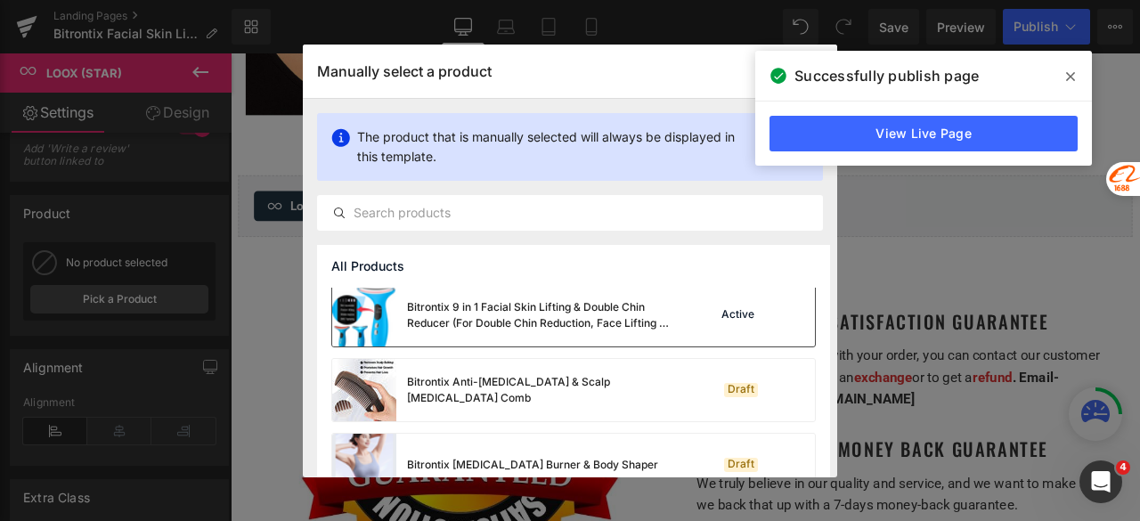
scroll to position [1069, 0]
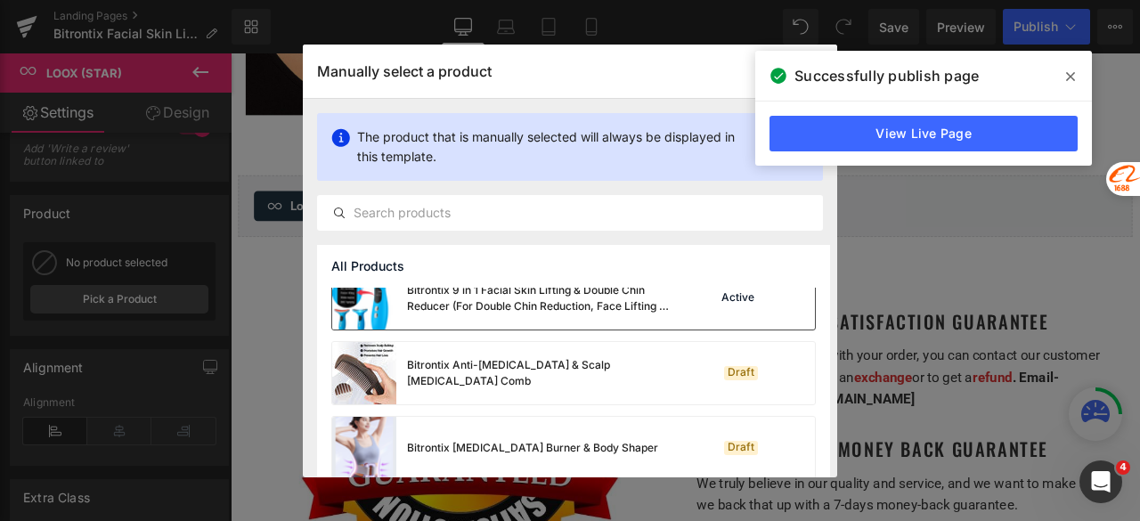
click at [476, 298] on div "Bitrontix 9 in 1 Facial Skin Lifting & Double Chin Reducer (For Double Chin Red…" at bounding box center [540, 298] width 267 height 32
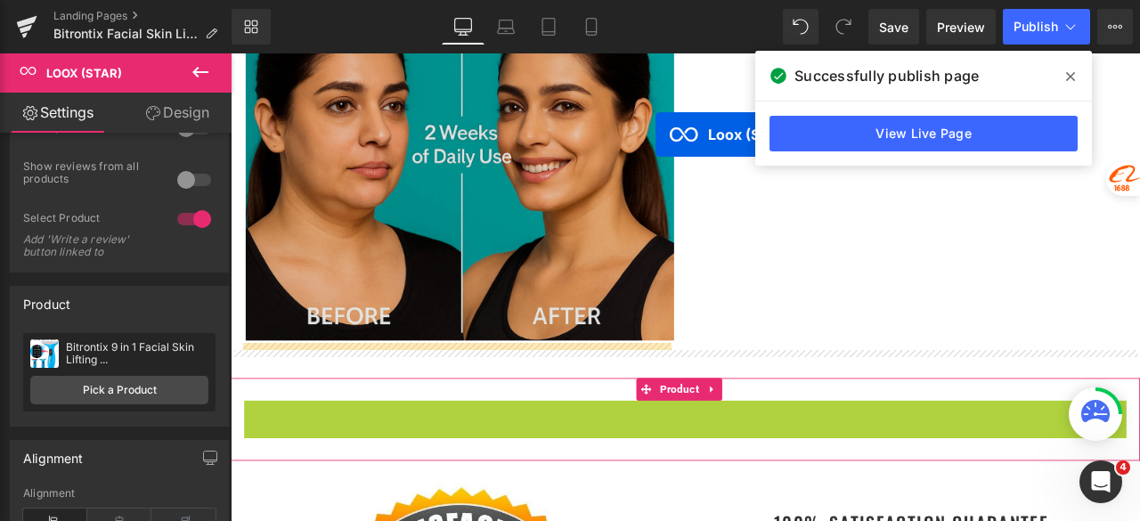
scroll to position [5946, 0]
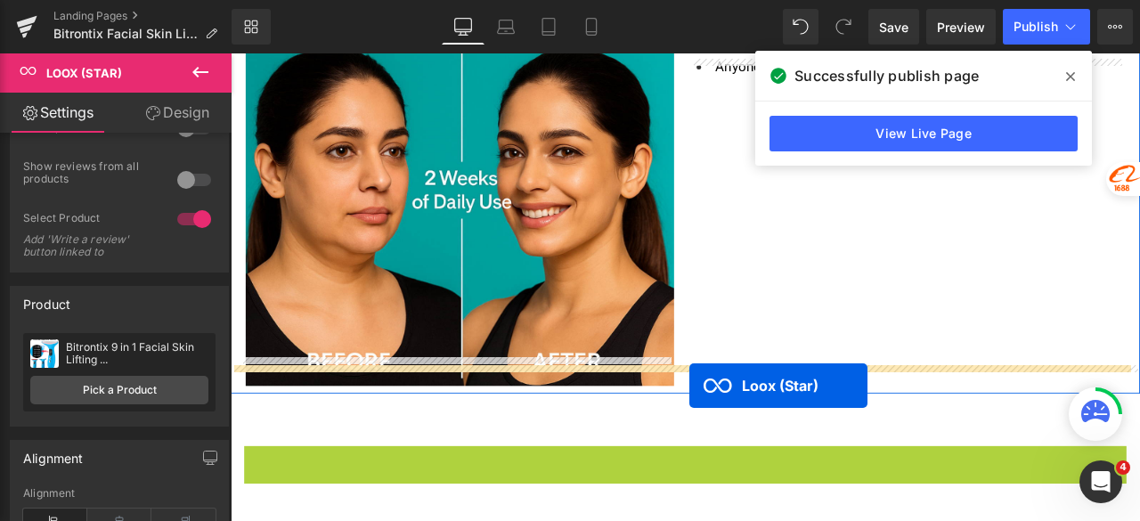
drag, startPoint x: 747, startPoint y: 175, endPoint x: 774, endPoint y: 447, distance: 273.0
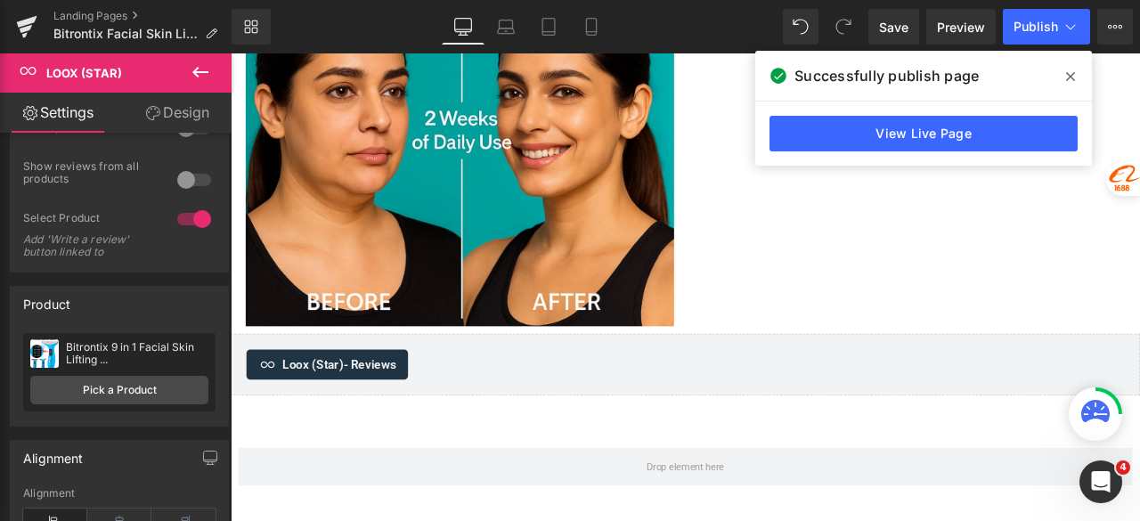
scroll to position [6036, 0]
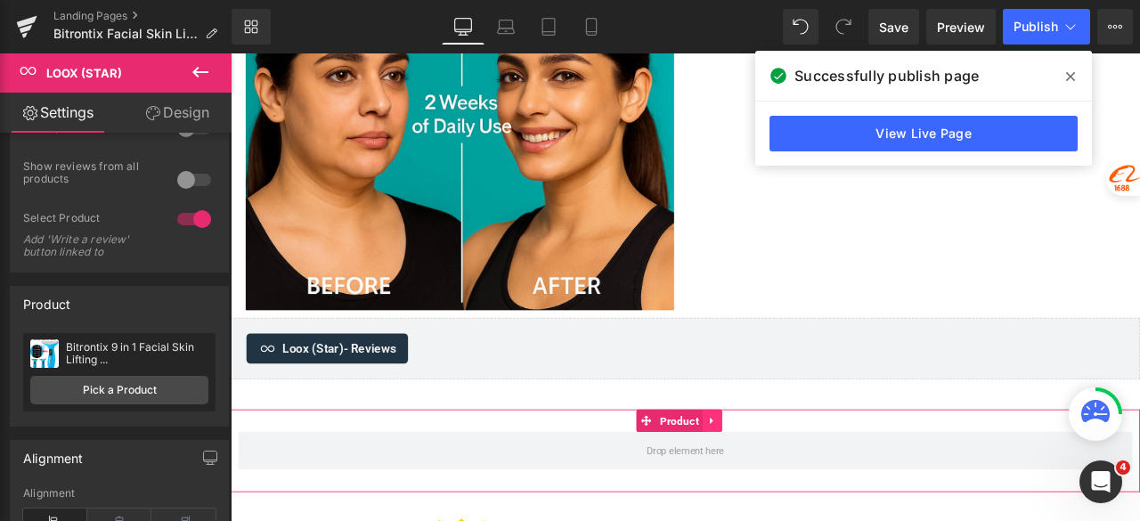
click at [808, 476] on link at bounding box center [801, 489] width 23 height 27
click at [809, 483] on icon at bounding box center [813, 489] width 12 height 12
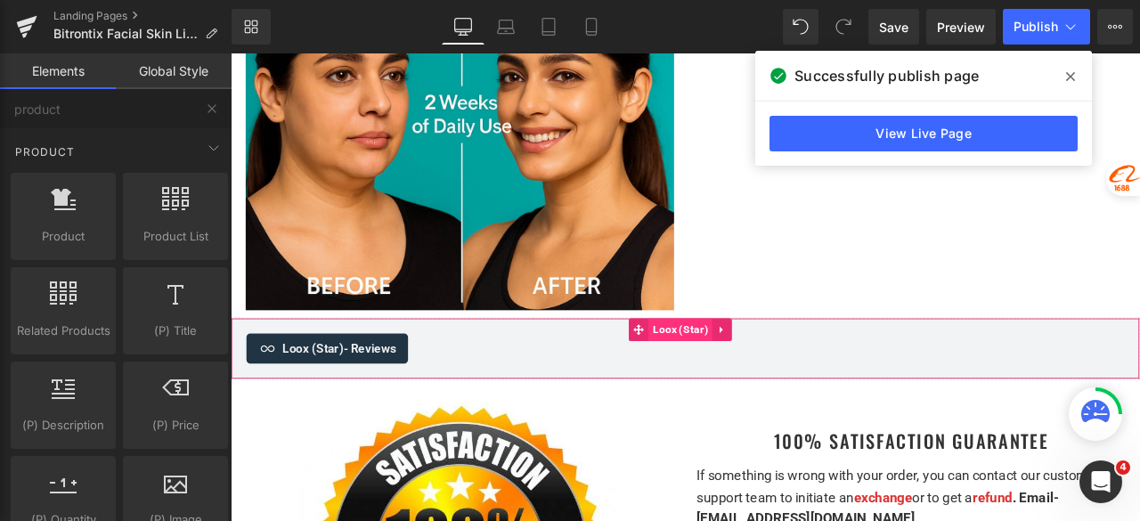
click at [745, 368] on span "Loox (Star)" at bounding box center [763, 381] width 75 height 27
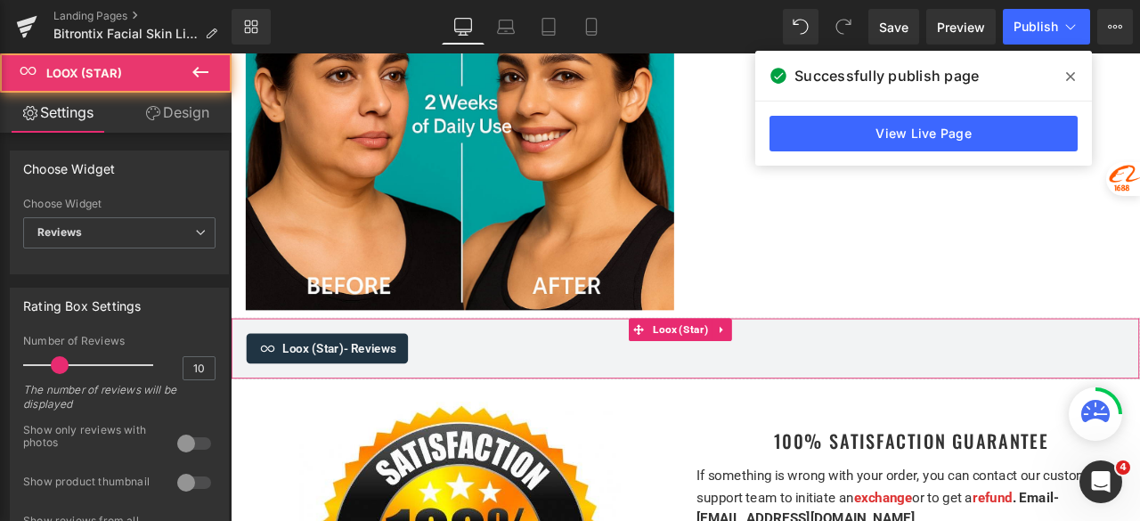
click at [172, 117] on link "Design" at bounding box center [177, 113] width 116 height 40
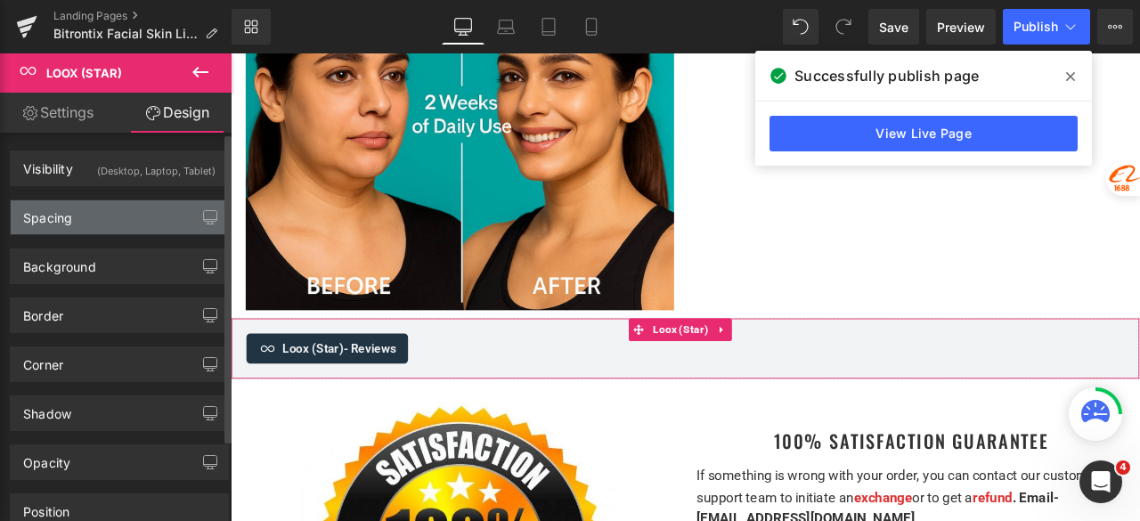
click at [100, 216] on div "Spacing" at bounding box center [119, 217] width 217 height 34
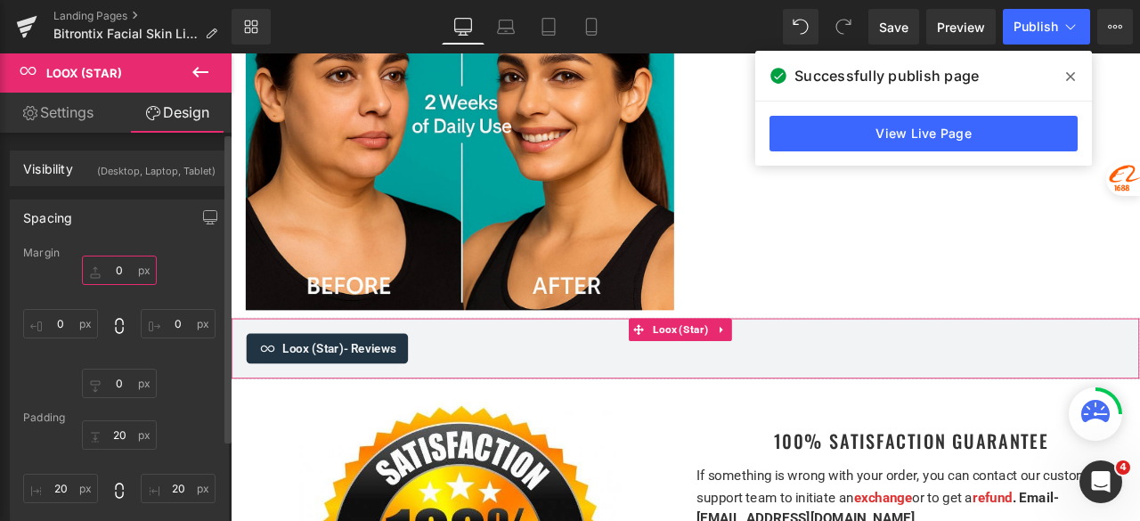
click at [119, 263] on input "0" at bounding box center [119, 270] width 75 height 29
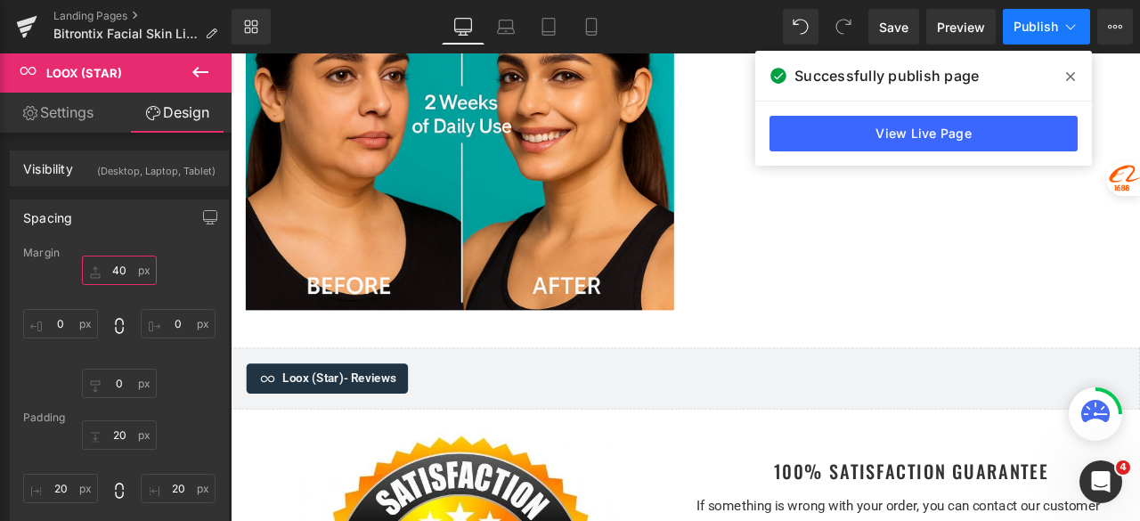
type input "40"
click at [1044, 20] on span "Publish" at bounding box center [1036, 27] width 45 height 14
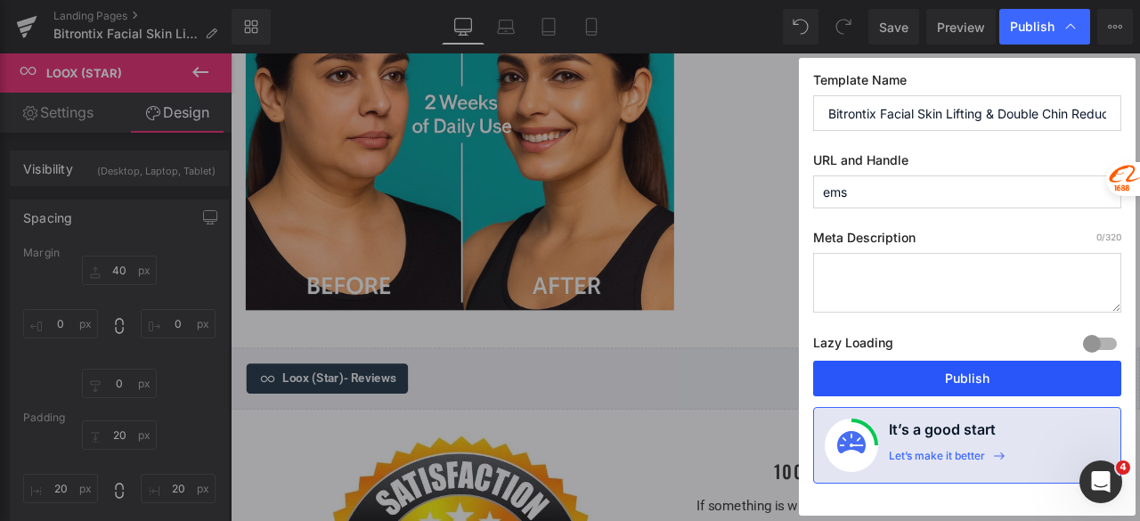
click at [967, 380] on button "Publish" at bounding box center [967, 379] width 308 height 36
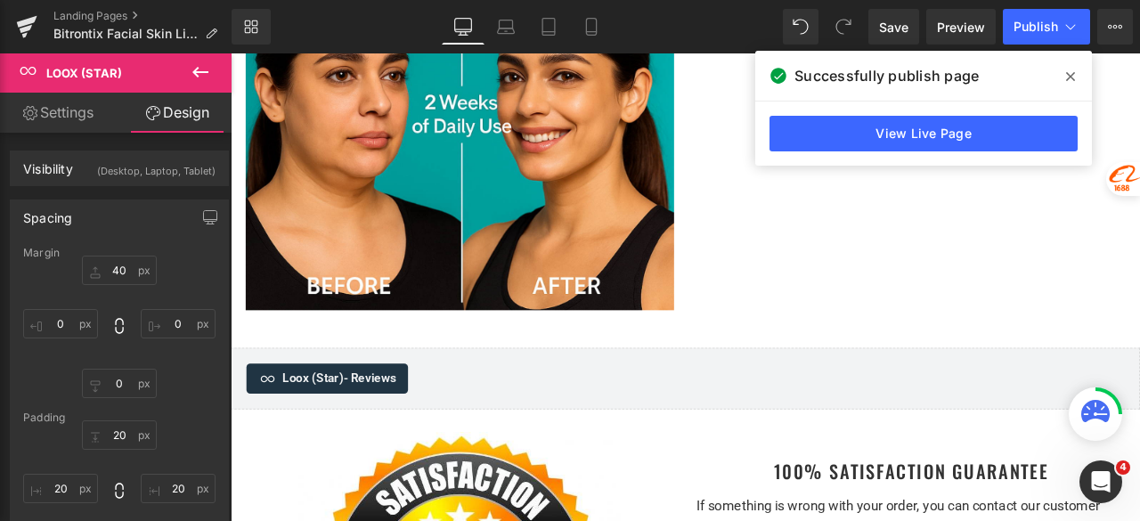
click at [1069, 76] on icon at bounding box center [1070, 76] width 9 height 14
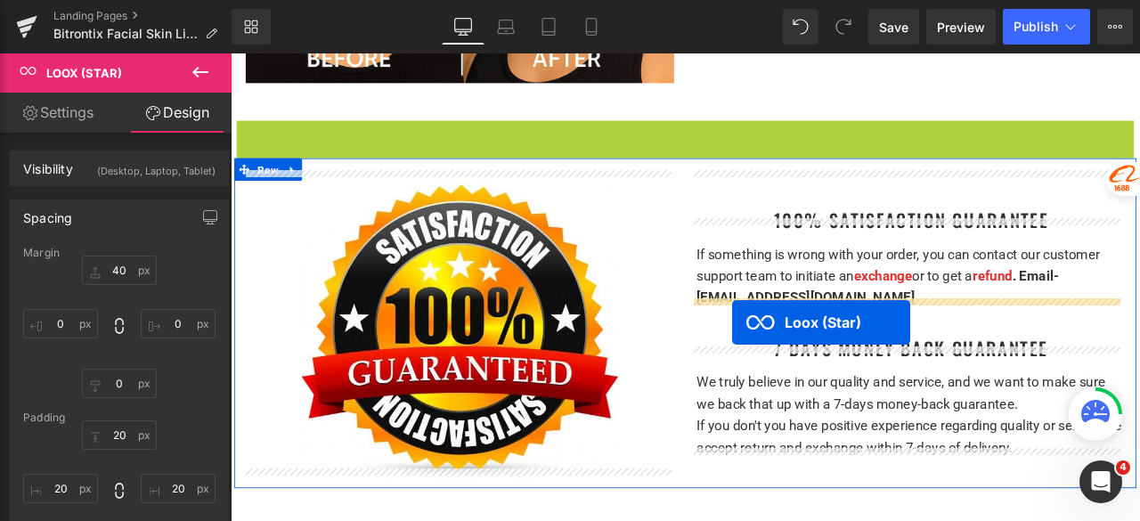
scroll to position [6481, 0]
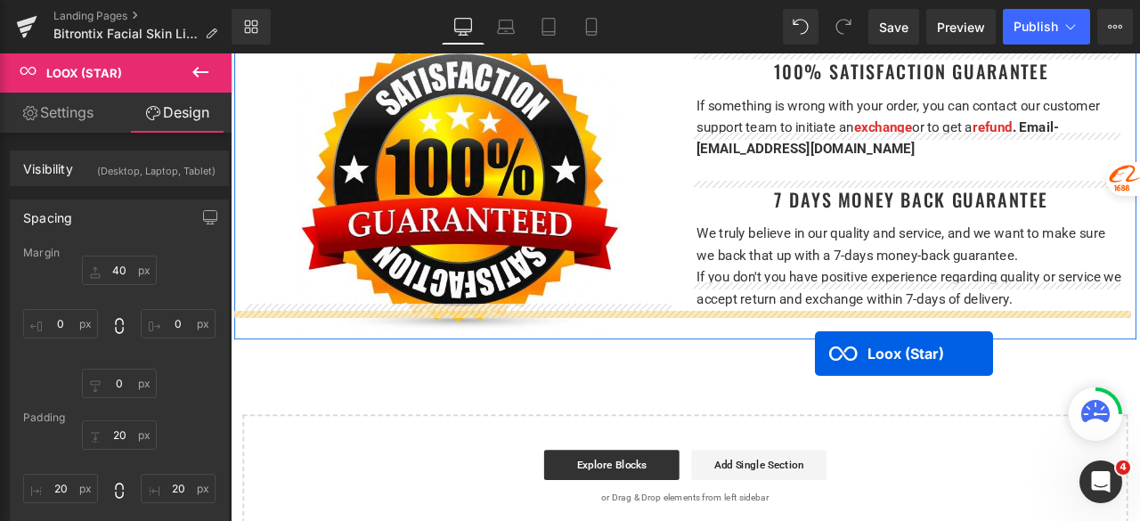
drag, startPoint x: 764, startPoint y: 388, endPoint x: 923, endPoint y: 410, distance: 160.0
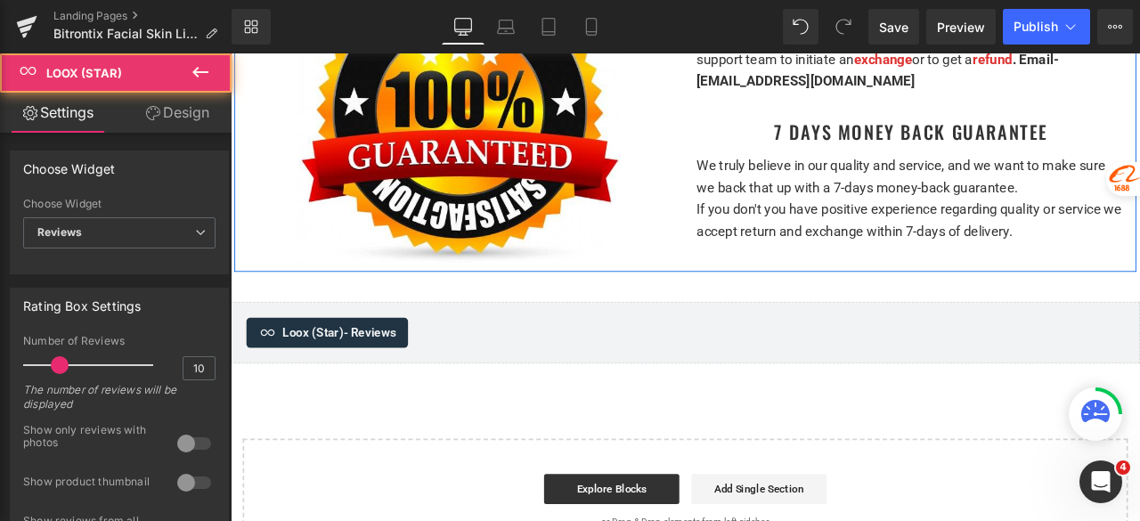
scroll to position [6401, 0]
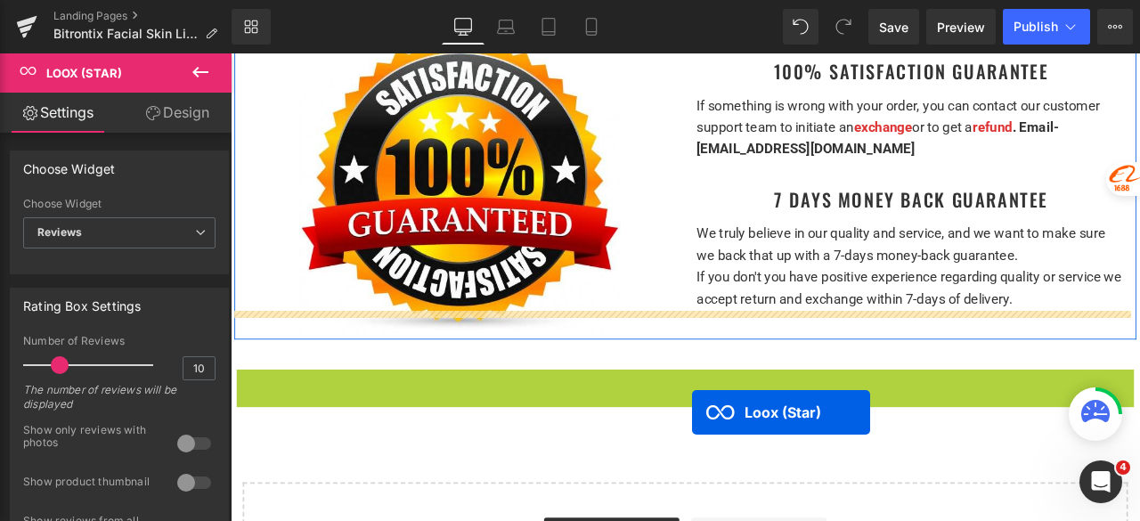
drag, startPoint x: 771, startPoint y: 407, endPoint x: 778, endPoint y: 477, distance: 70.7
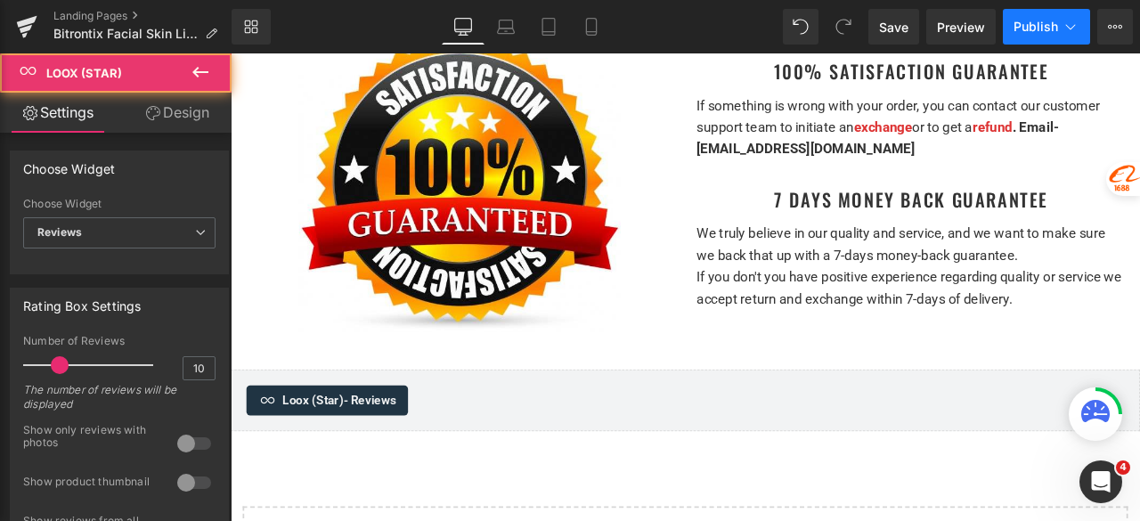
click at [1040, 35] on button "Publish" at bounding box center [1046, 27] width 87 height 36
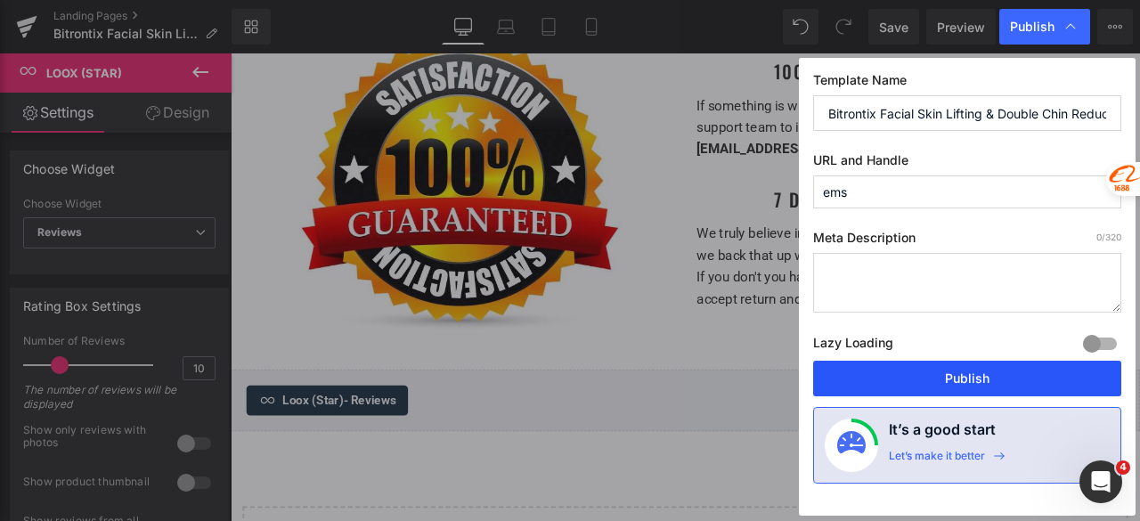
click at [925, 386] on button "Publish" at bounding box center [967, 379] width 308 height 36
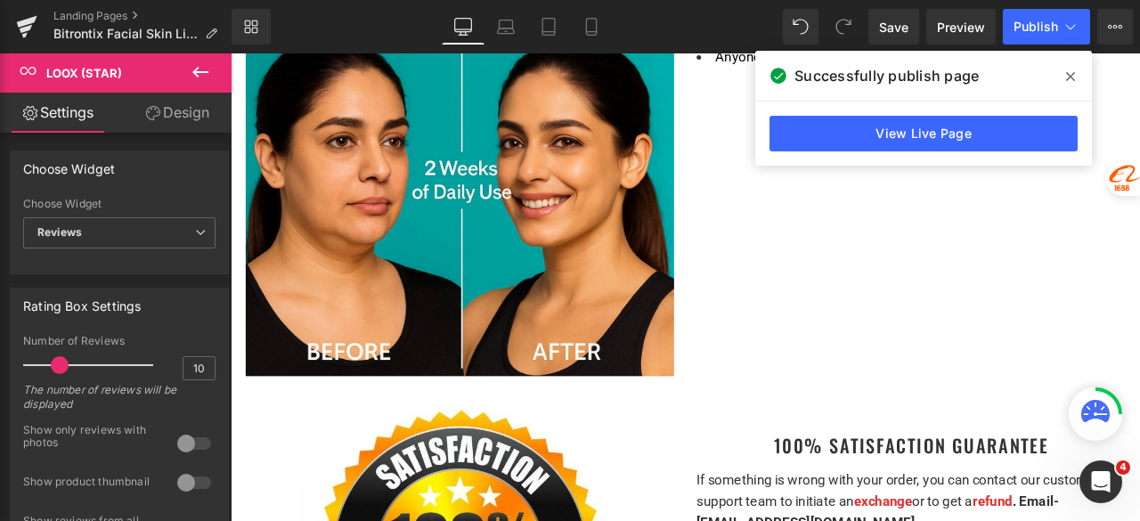
scroll to position [5955, 0]
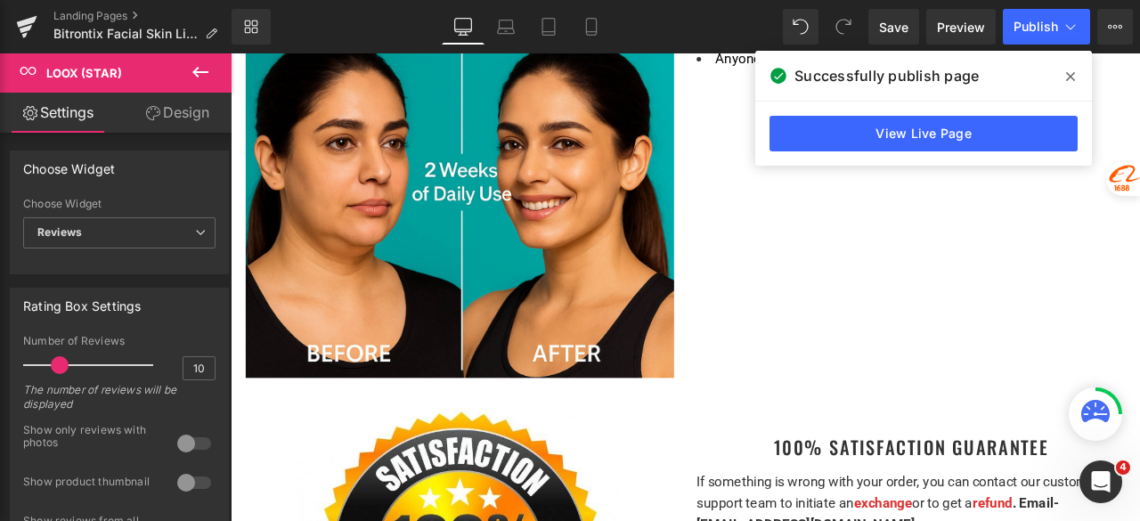
click at [1067, 76] on icon at bounding box center [1070, 76] width 9 height 14
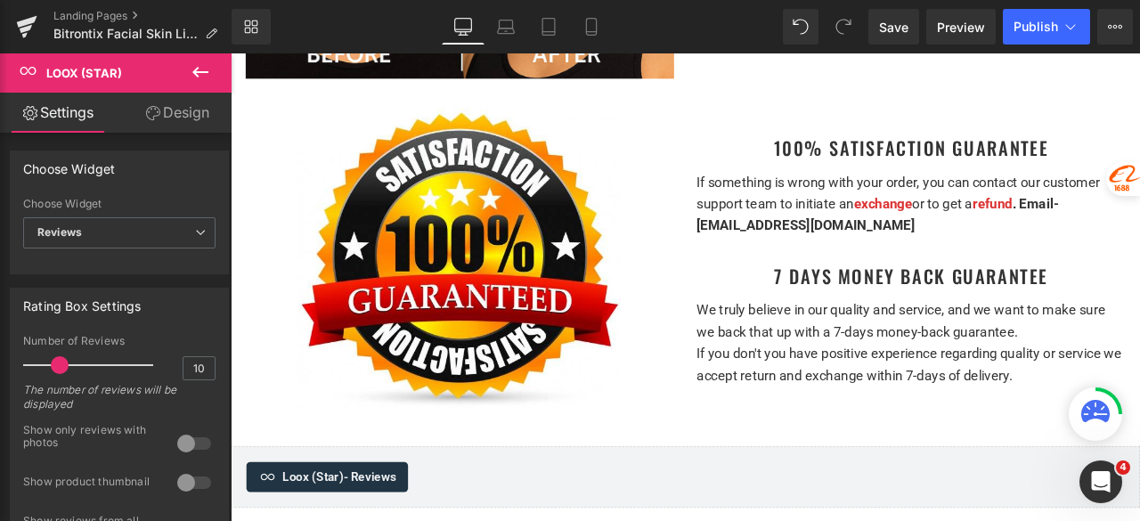
scroll to position [6312, 0]
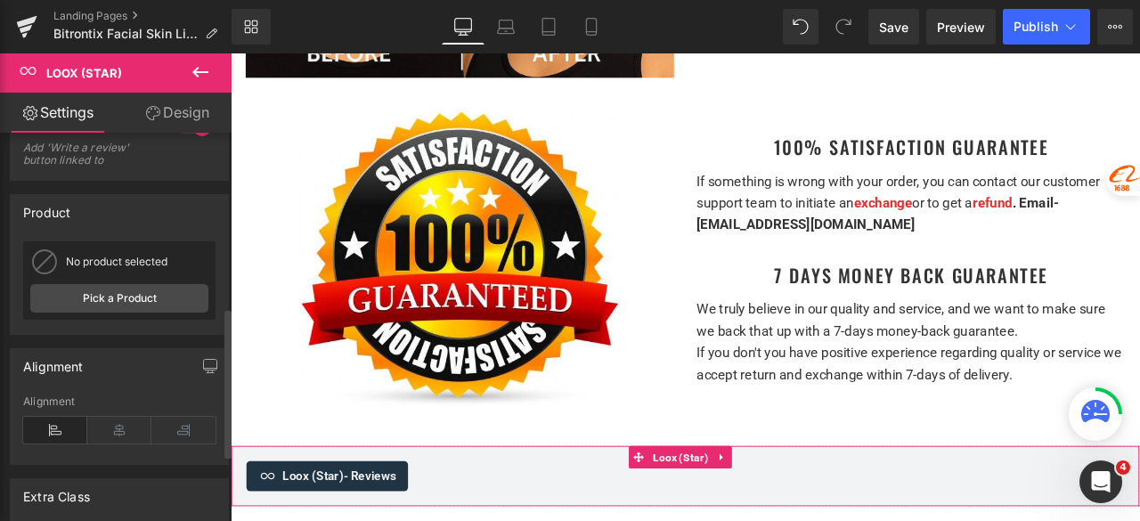
scroll to position [535, 0]
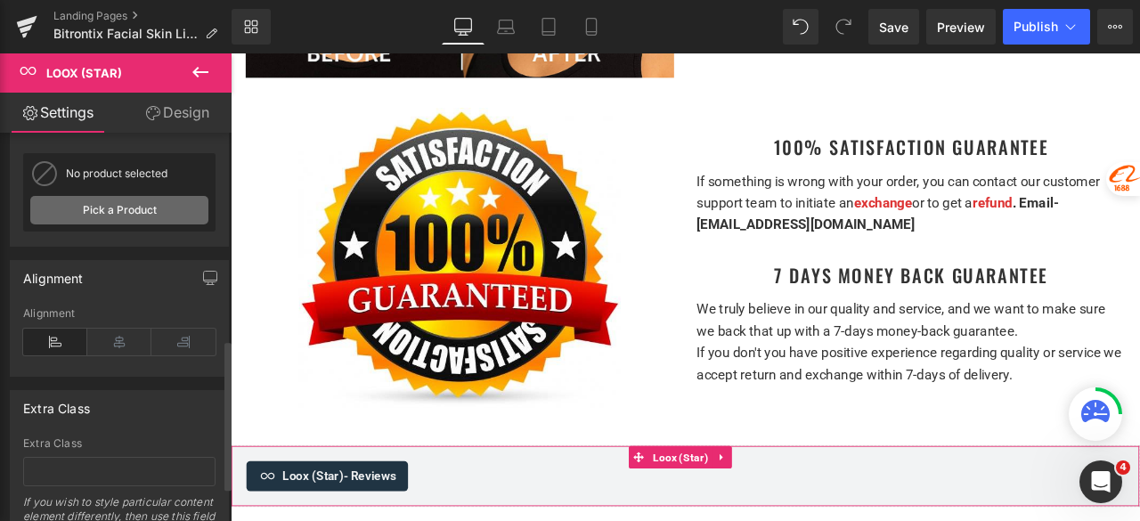
click at [113, 206] on link "Pick a Product" at bounding box center [119, 210] width 178 height 29
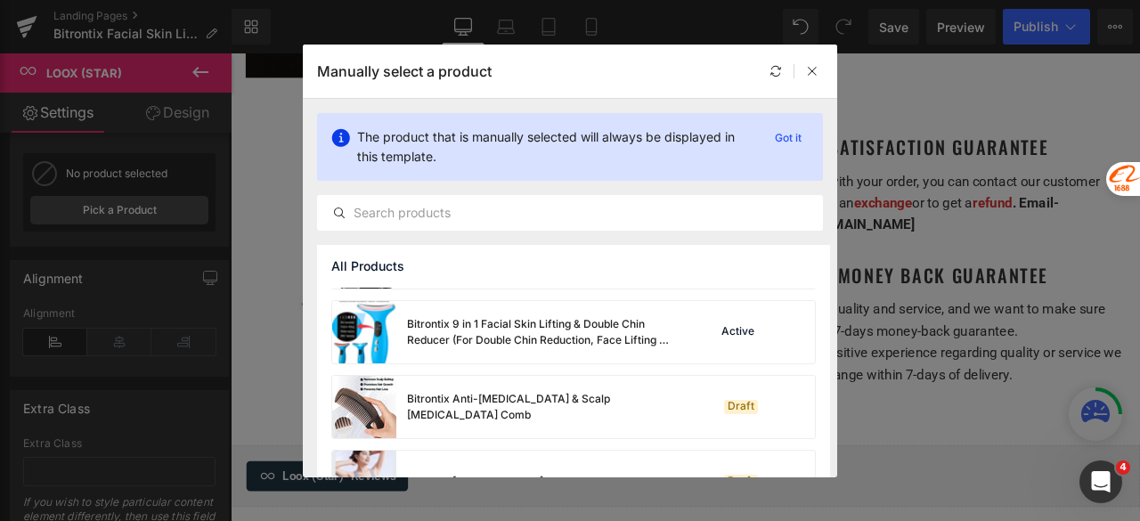
scroll to position [1069, 0]
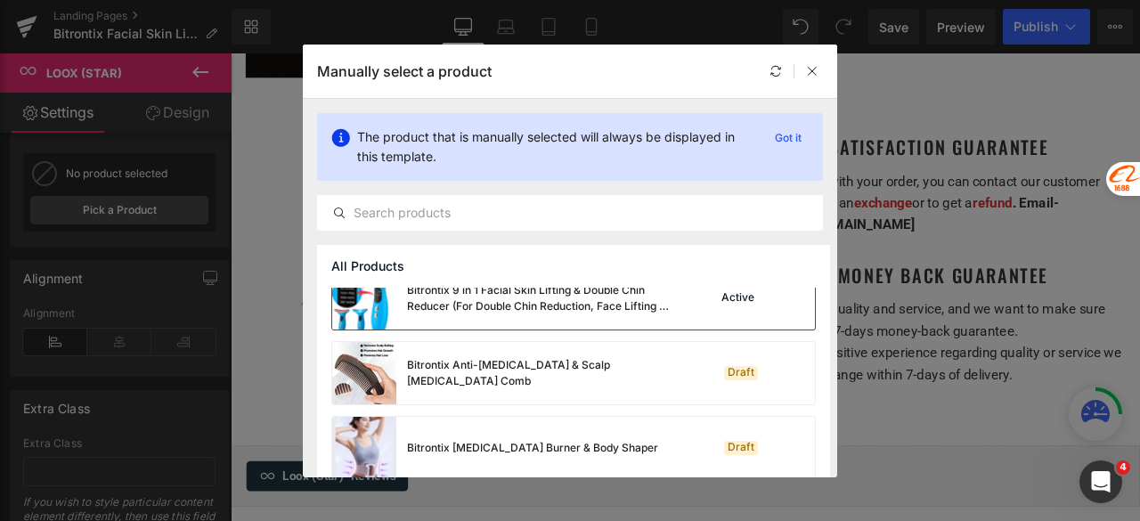
click at [507, 306] on div "Bitrontix 9 in 1 Facial Skin Lifting & Double Chin Reducer (For Double Chin Red…" at bounding box center [540, 298] width 267 height 32
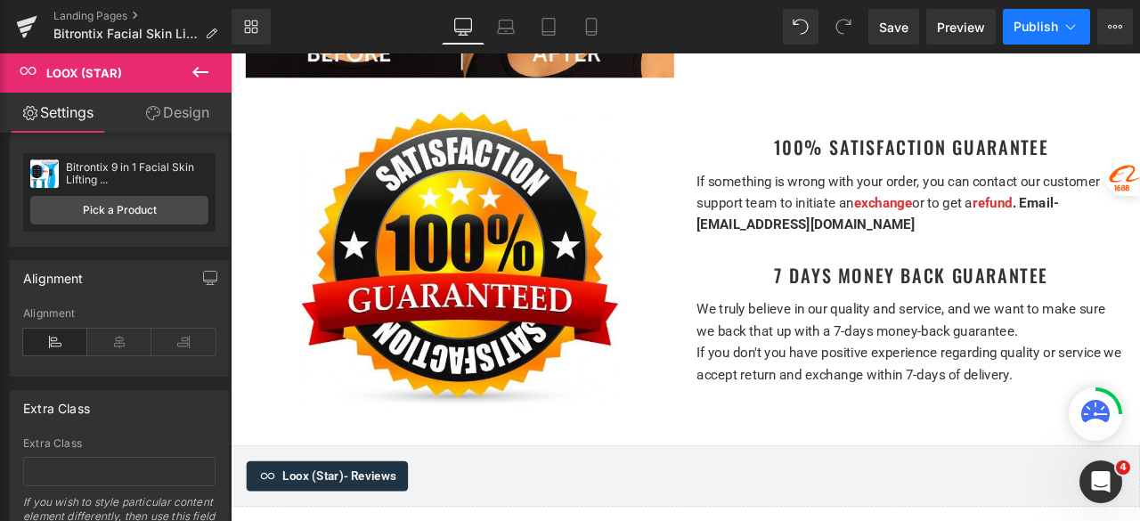
click at [1036, 25] on span "Publish" at bounding box center [1036, 27] width 45 height 14
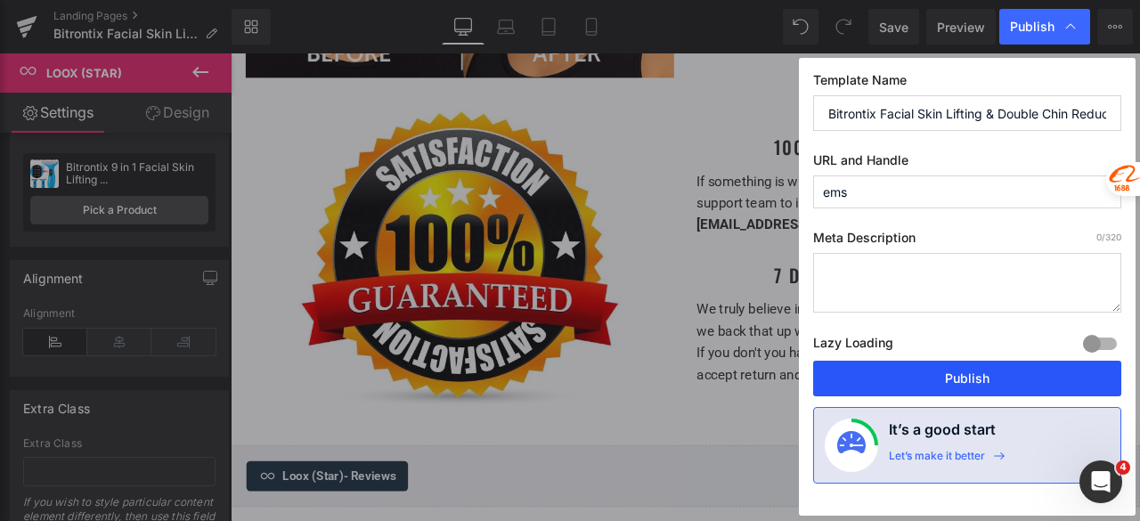
click at [948, 370] on button "Publish" at bounding box center [967, 379] width 308 height 36
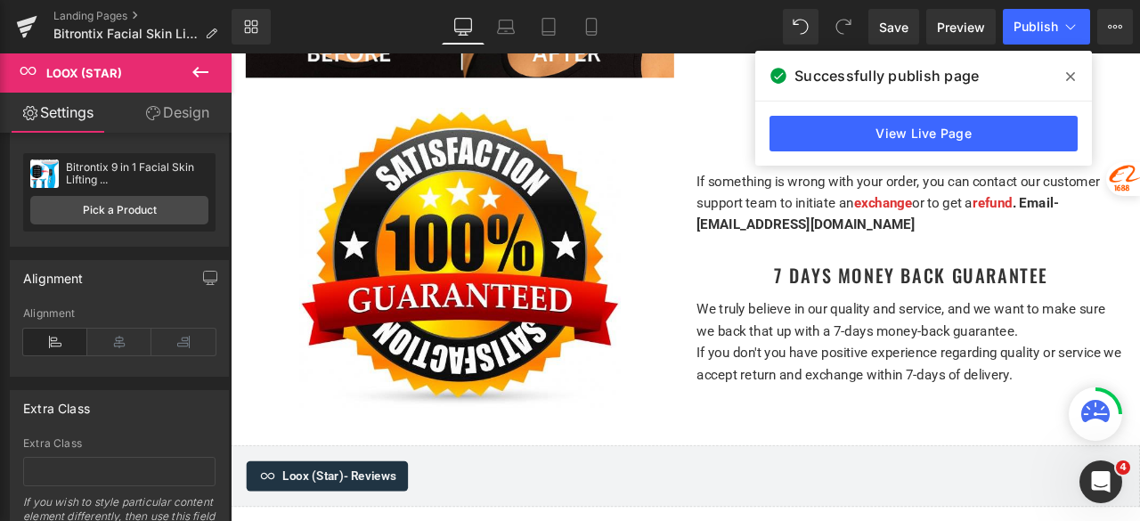
click at [1071, 80] on icon at bounding box center [1070, 76] width 9 height 14
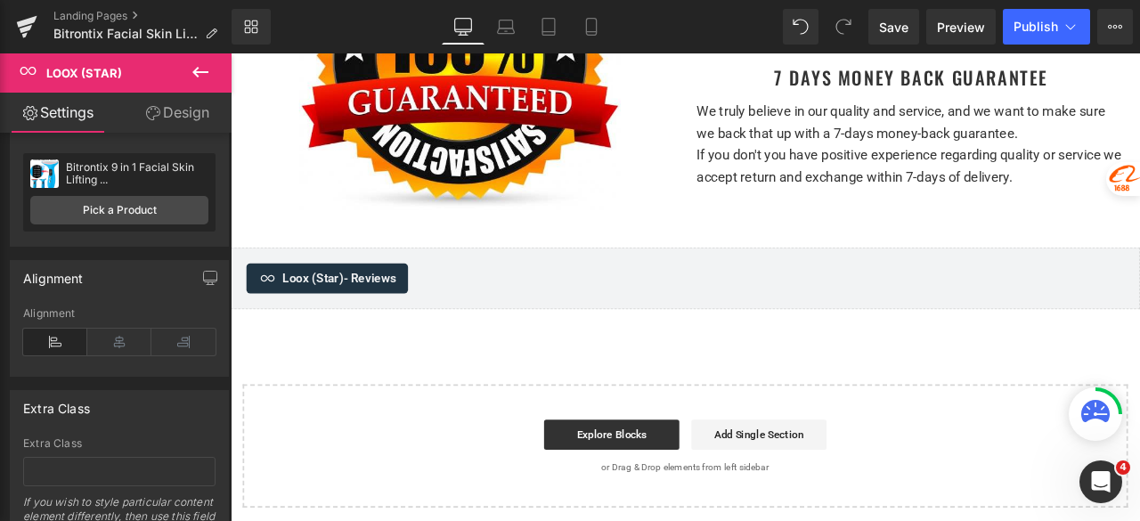
scroll to position [6579, 0]
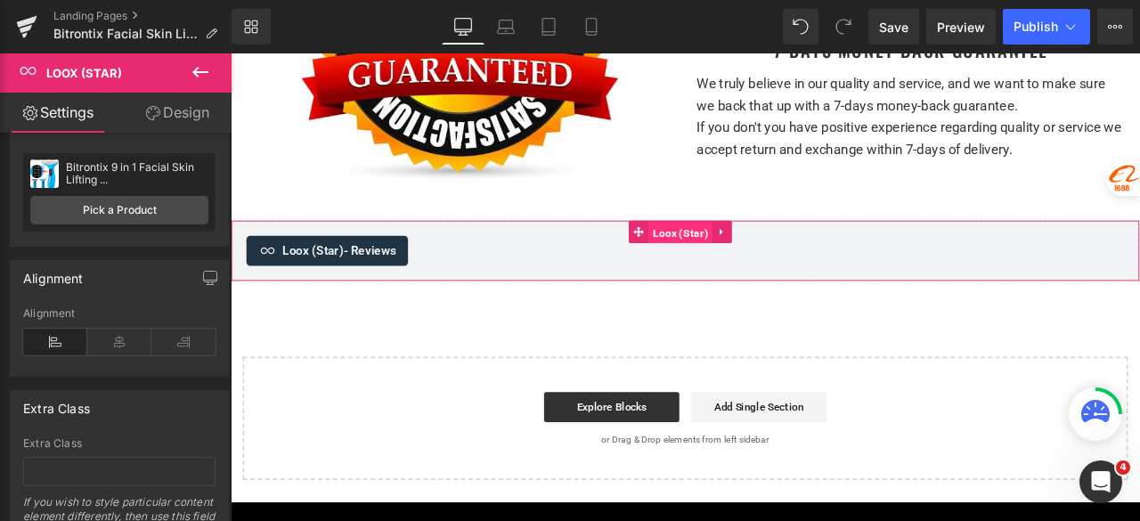
click at [764, 252] on span "Loox (Star)" at bounding box center [763, 265] width 75 height 27
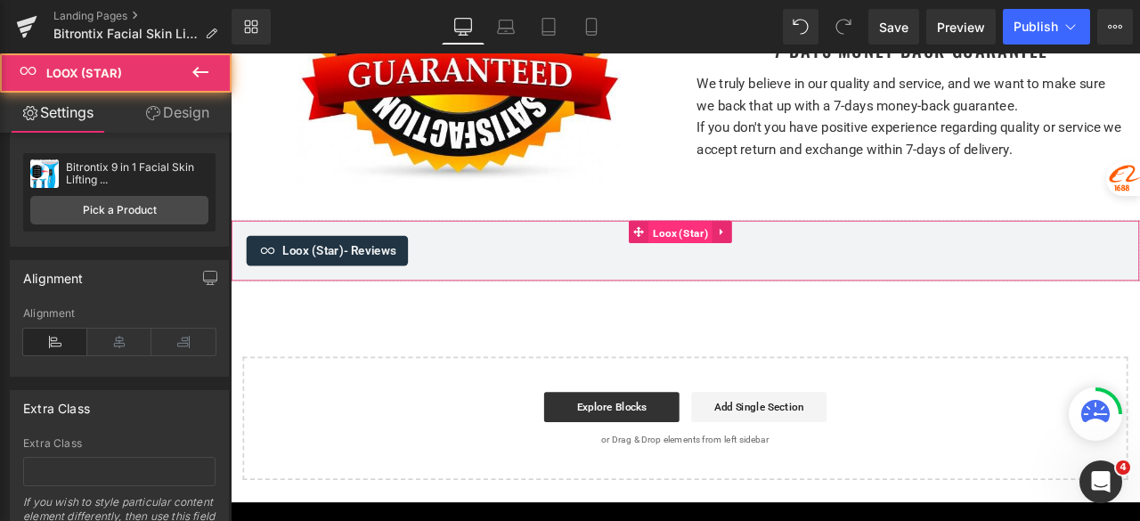
click at [764, 252] on span "Loox (Star)" at bounding box center [763, 265] width 75 height 27
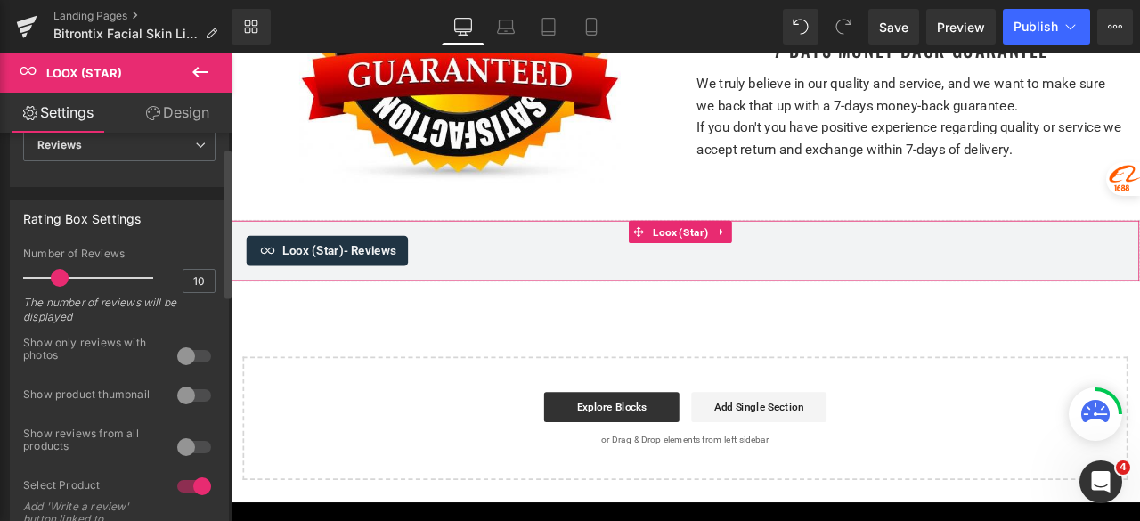
scroll to position [0, 0]
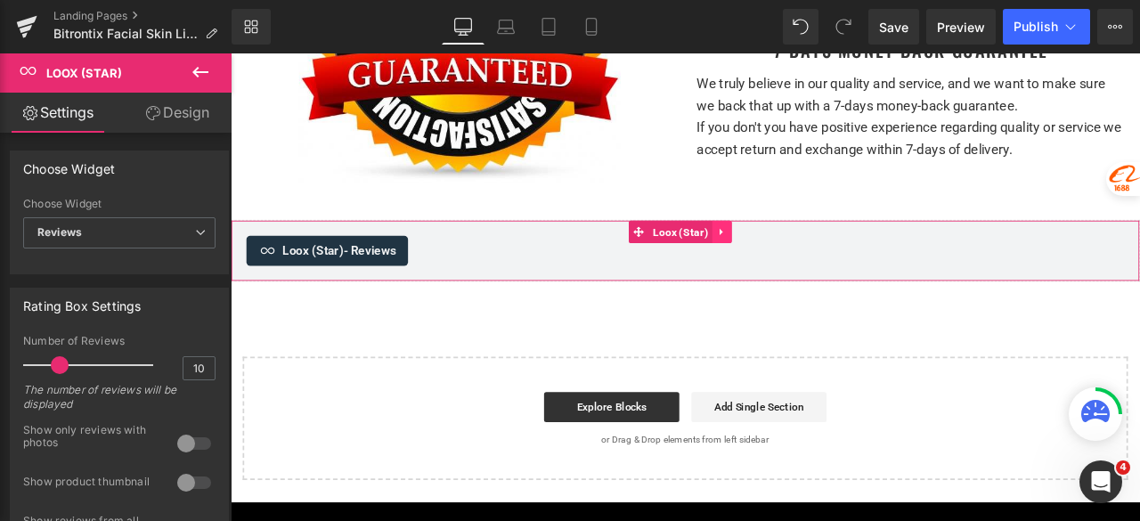
click at [815, 257] on icon at bounding box center [812, 263] width 12 height 13
click at [828, 258] on icon at bounding box center [824, 264] width 12 height 12
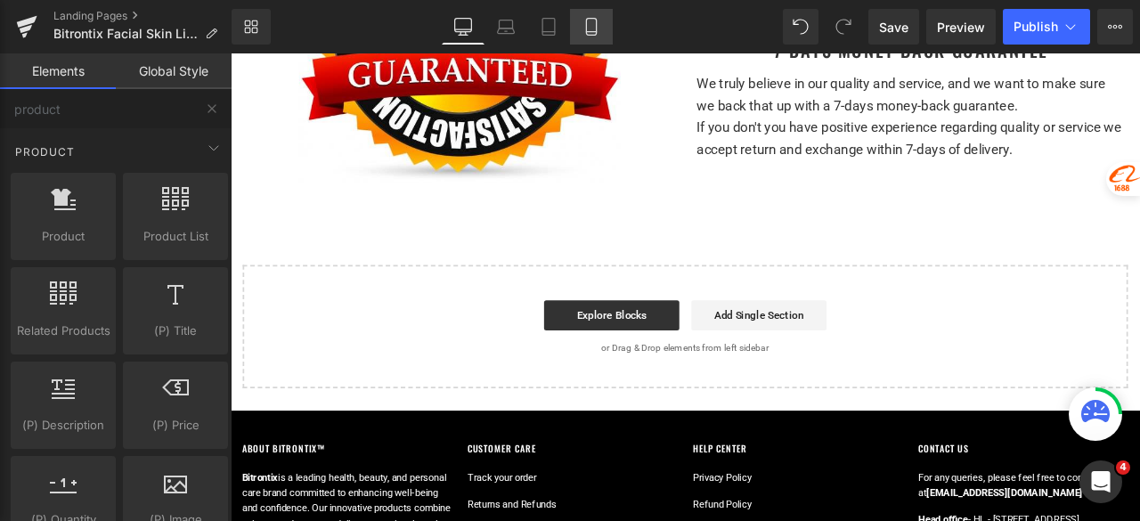
click at [592, 12] on link "Mobile" at bounding box center [591, 27] width 43 height 36
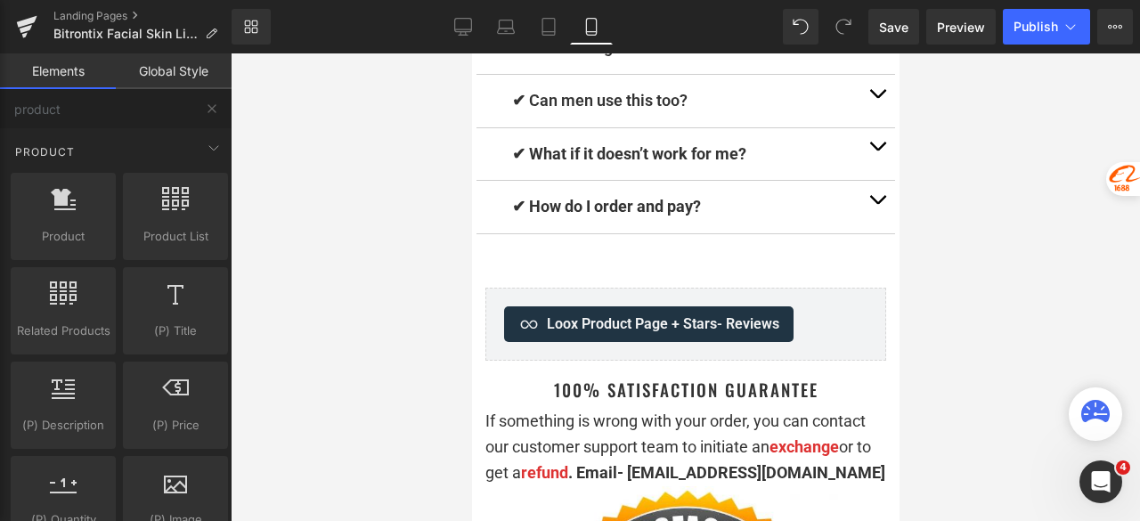
scroll to position [14613, 0]
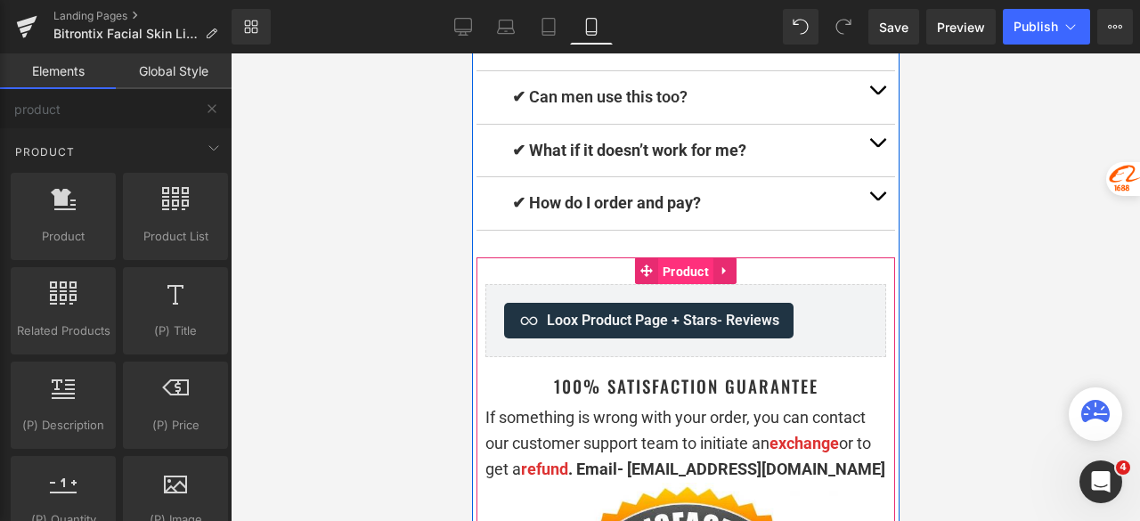
click at [671, 258] on span "Product" at bounding box center [684, 271] width 55 height 27
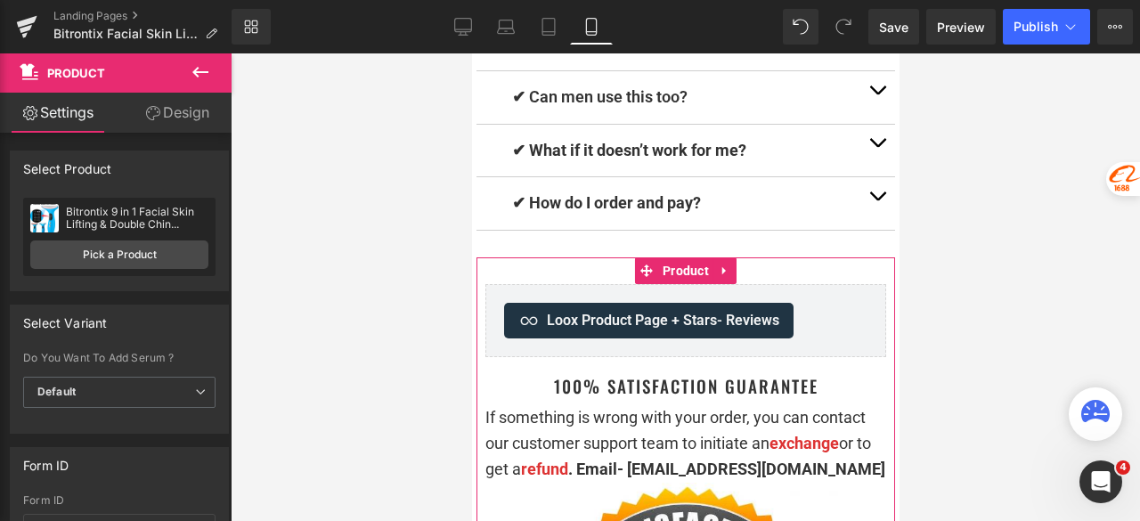
click at [196, 119] on link "Design" at bounding box center [177, 113] width 116 height 40
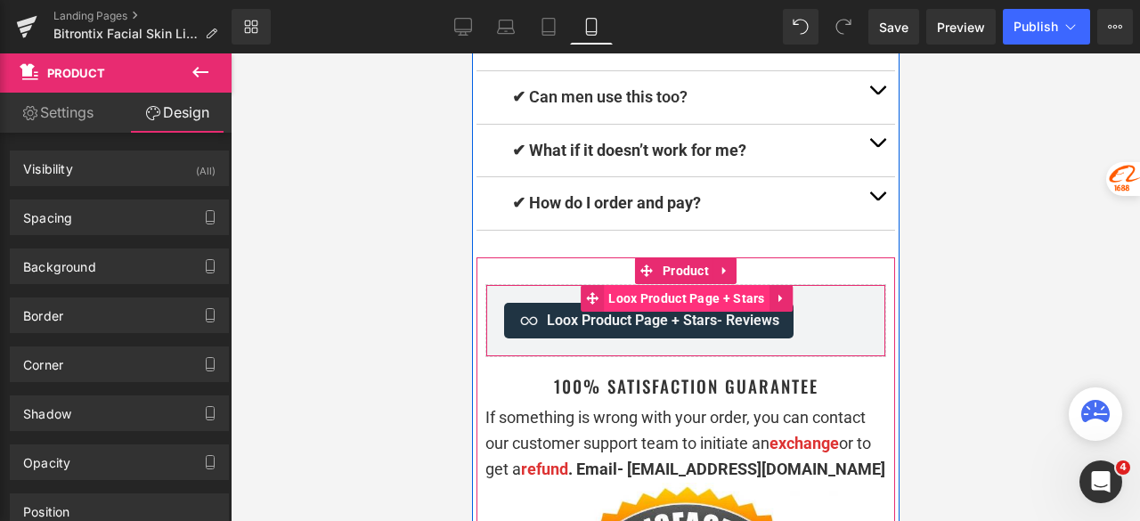
click at [676, 285] on span "Loox Product Page + Stars" at bounding box center [686, 298] width 166 height 27
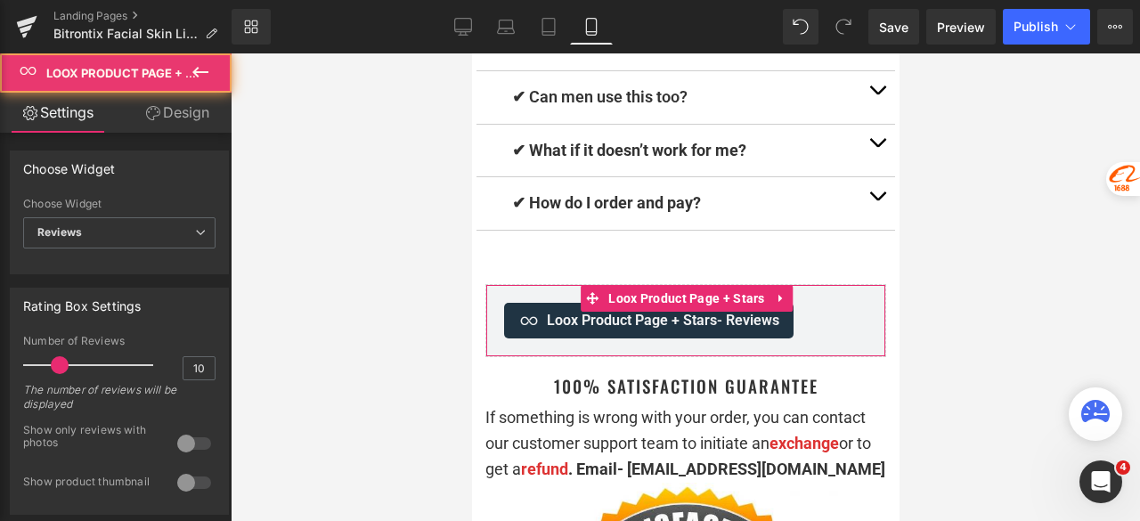
click at [190, 110] on link "Design" at bounding box center [177, 113] width 116 height 40
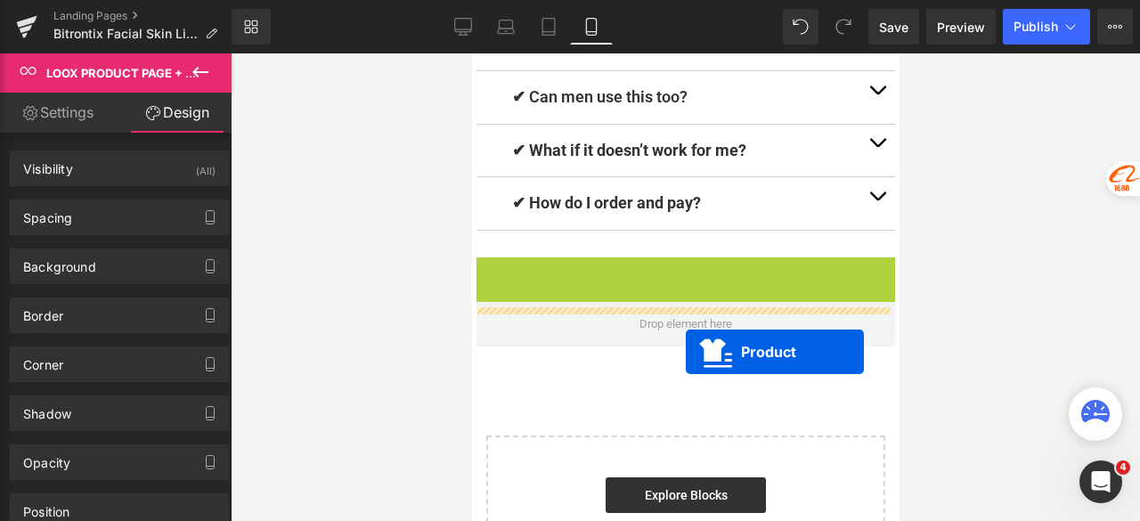
drag, startPoint x: 659, startPoint y: 232, endPoint x: 685, endPoint y: 353, distance: 123.9
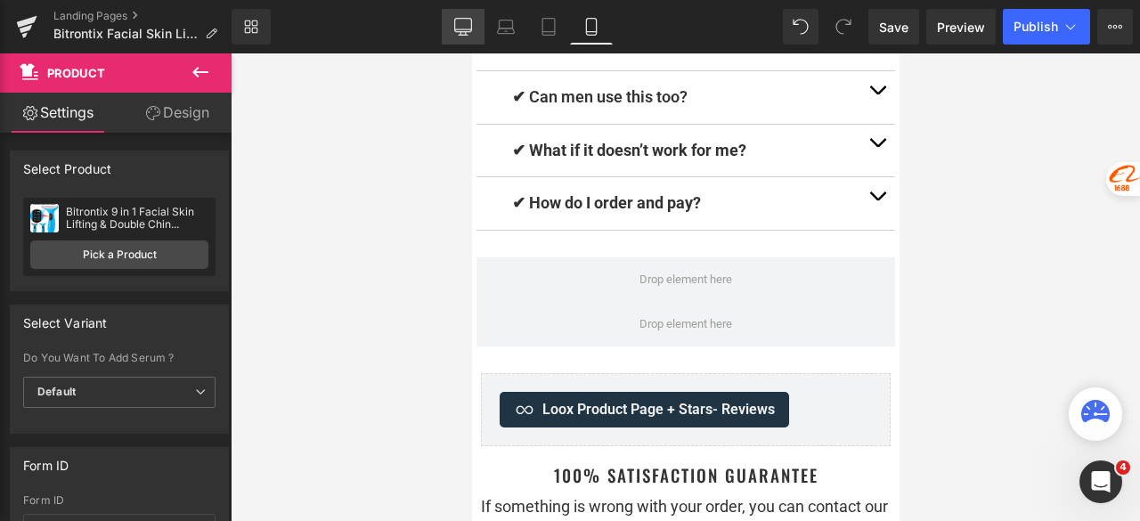
click at [460, 28] on icon at bounding box center [463, 27] width 18 height 18
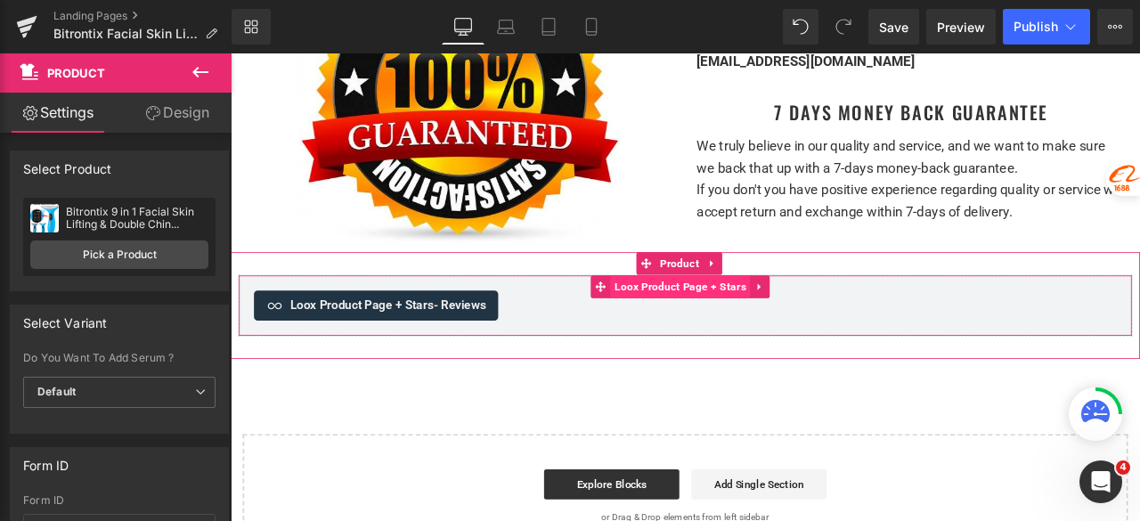
scroll to position [6541, 0]
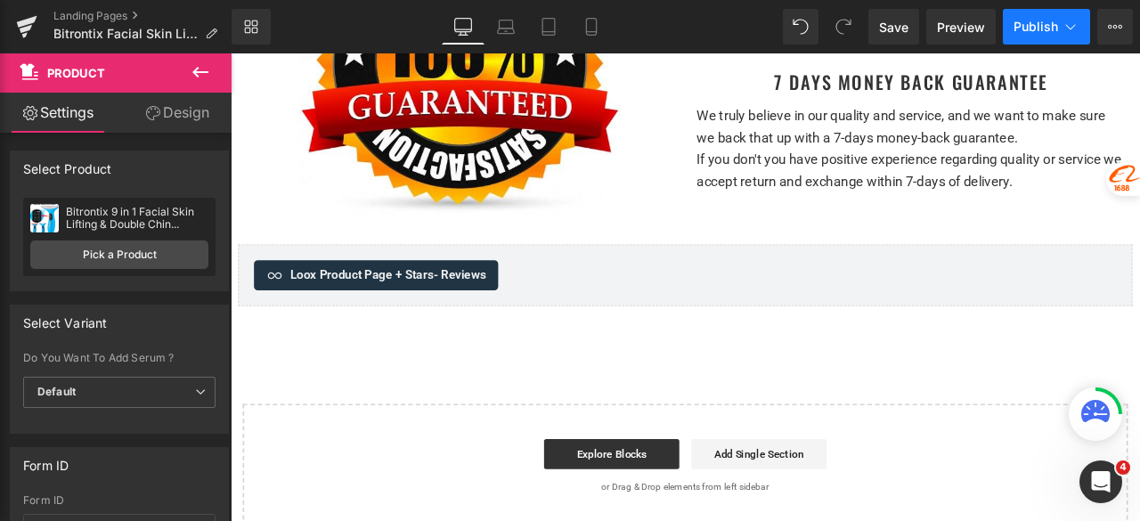
click at [1039, 20] on span "Publish" at bounding box center [1036, 27] width 45 height 14
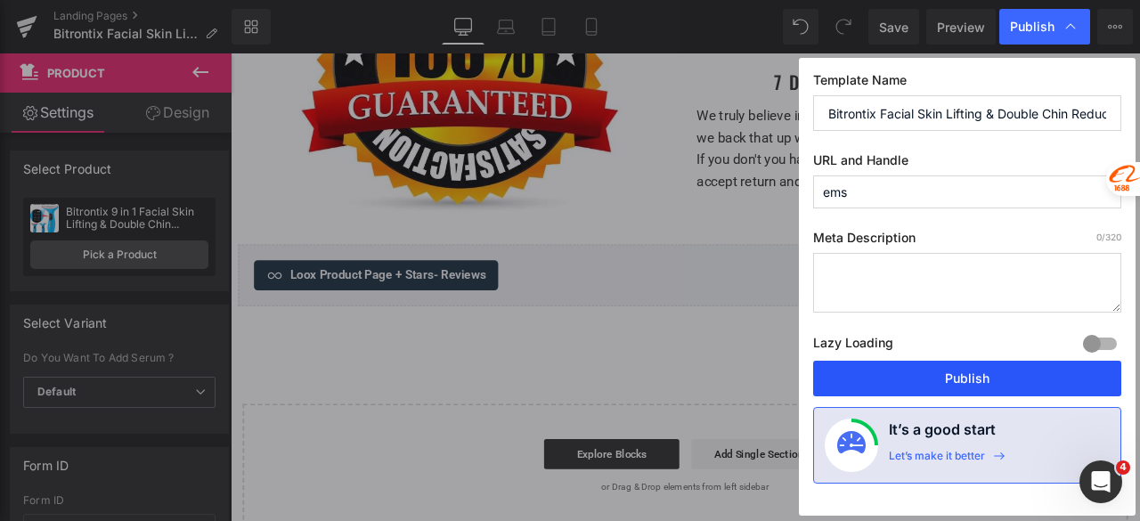
click at [946, 376] on button "Publish" at bounding box center [967, 379] width 308 height 36
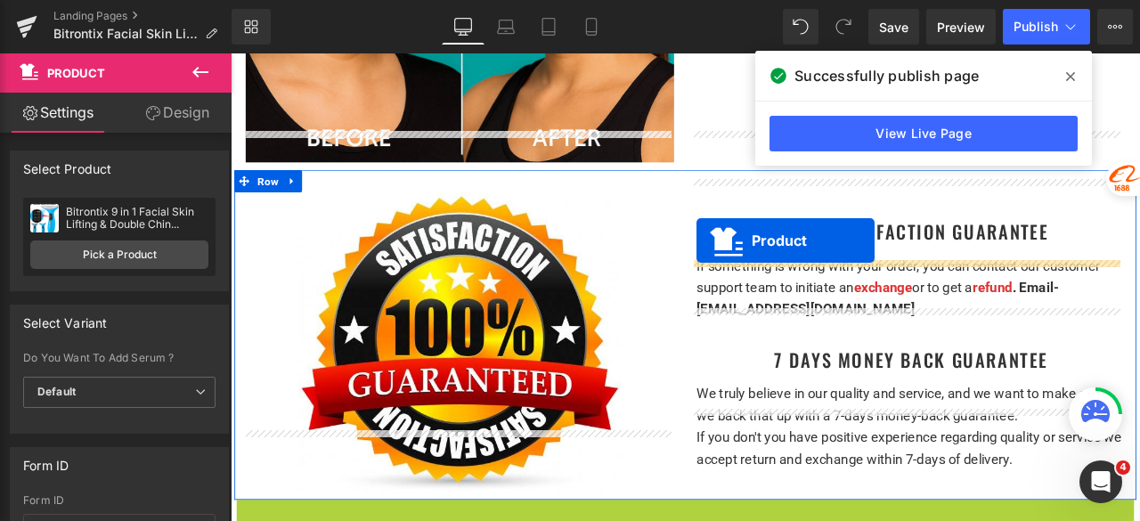
scroll to position [6184, 0]
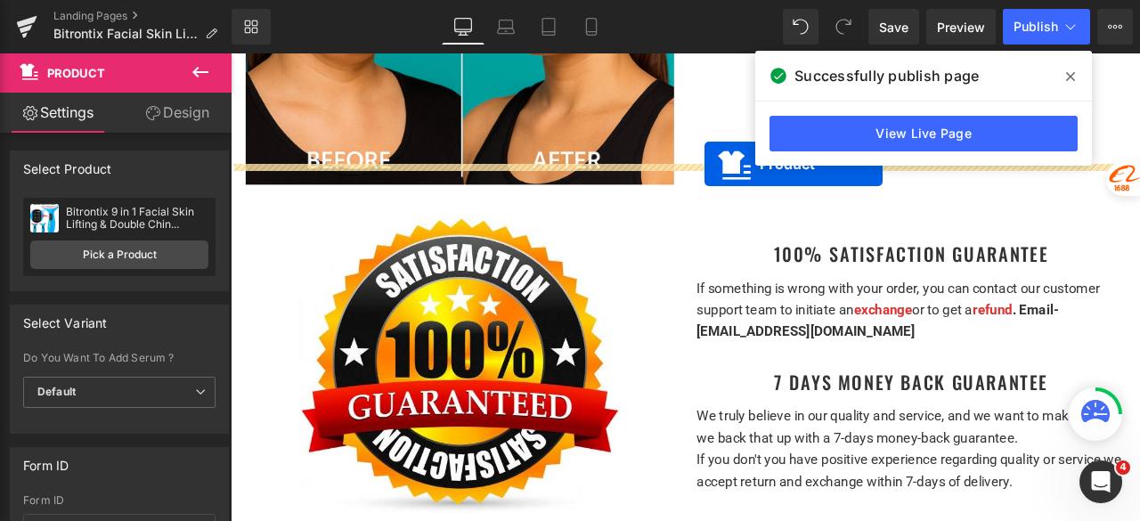
drag, startPoint x: 753, startPoint y: 231, endPoint x: 792, endPoint y: 184, distance: 60.7
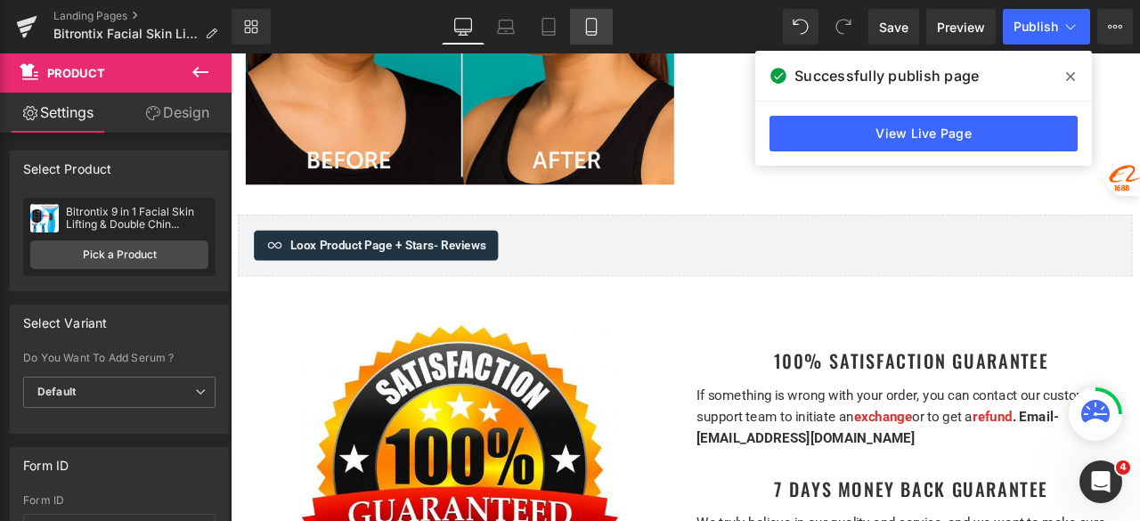
click at [600, 19] on icon at bounding box center [592, 27] width 18 height 18
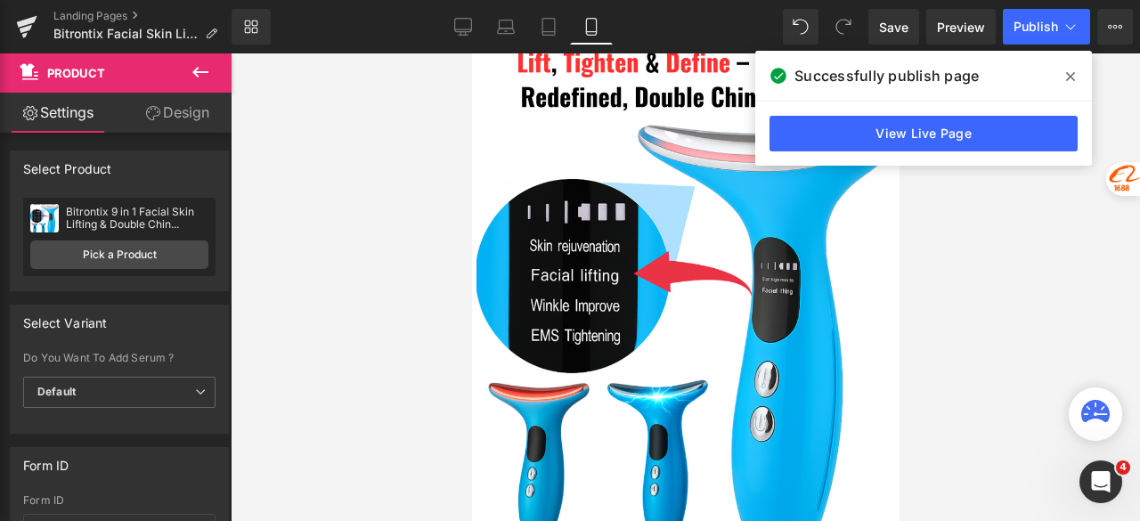
scroll to position [89, 0]
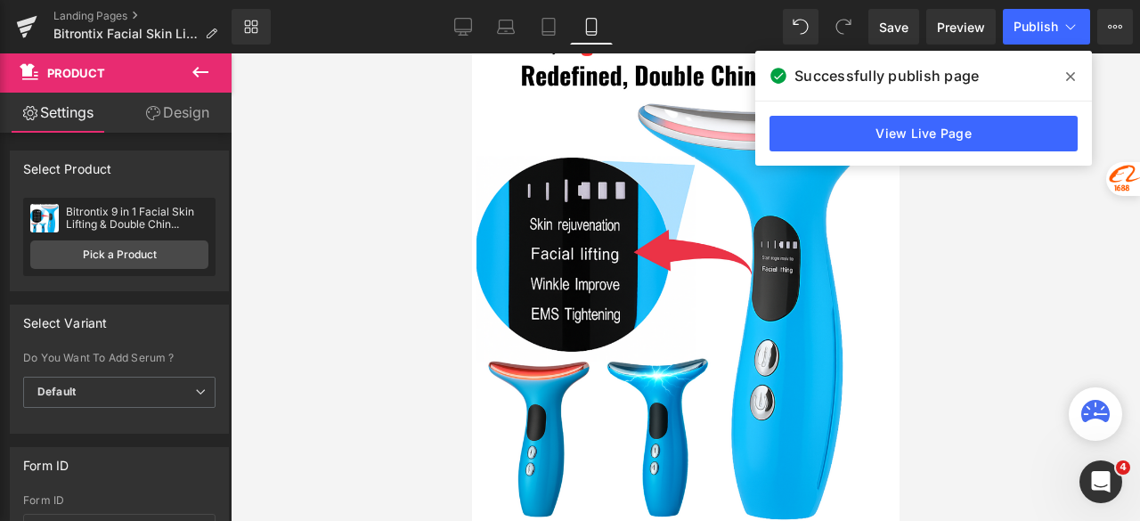
click at [1076, 74] on span at bounding box center [1071, 76] width 29 height 29
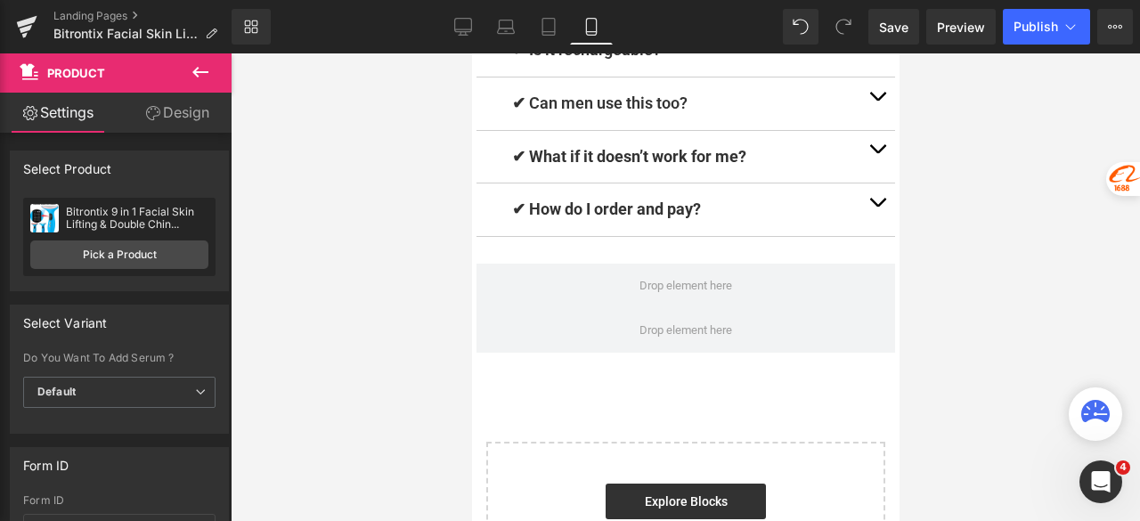
scroll to position [14553, 0]
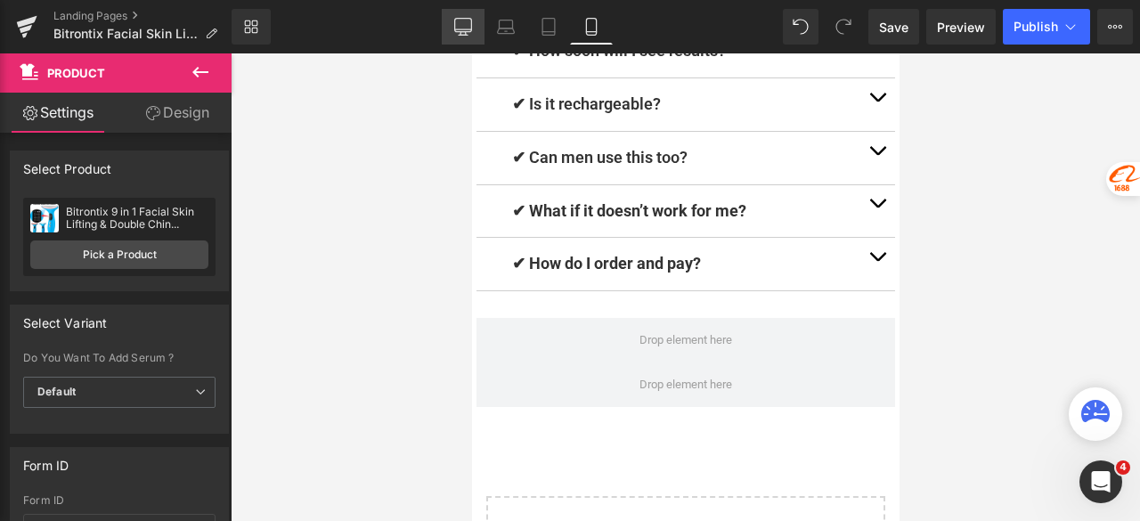
click at [462, 31] on icon at bounding box center [462, 25] width 17 height 13
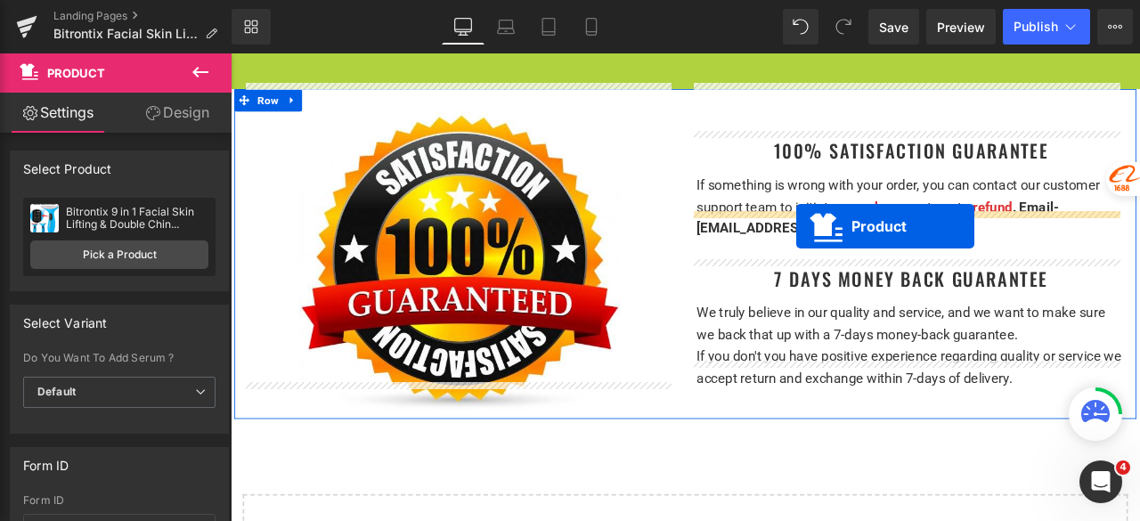
scroll to position [6425, 0]
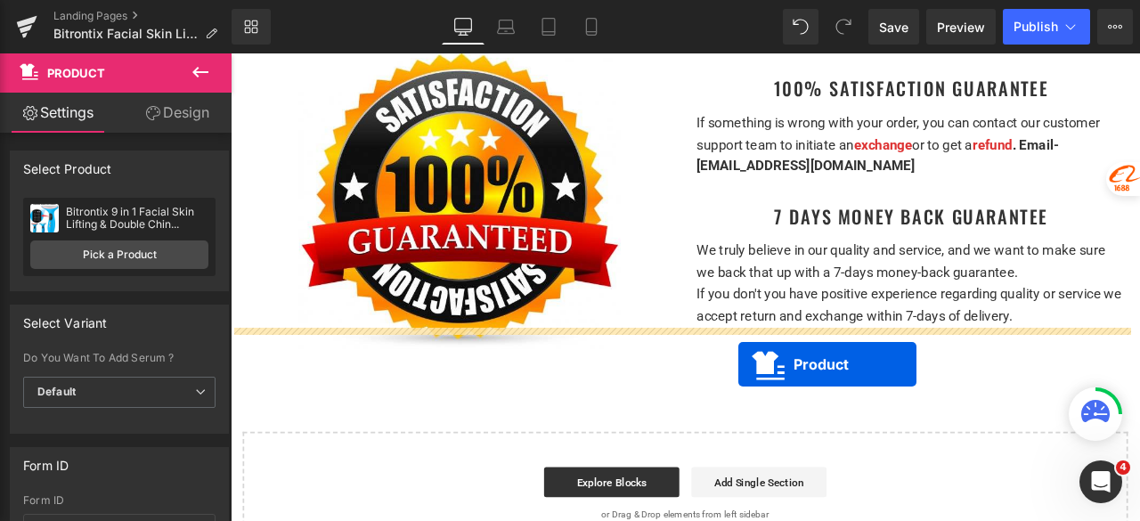
drag, startPoint x: 758, startPoint y: 224, endPoint x: 834, endPoint y: 421, distance: 211.8
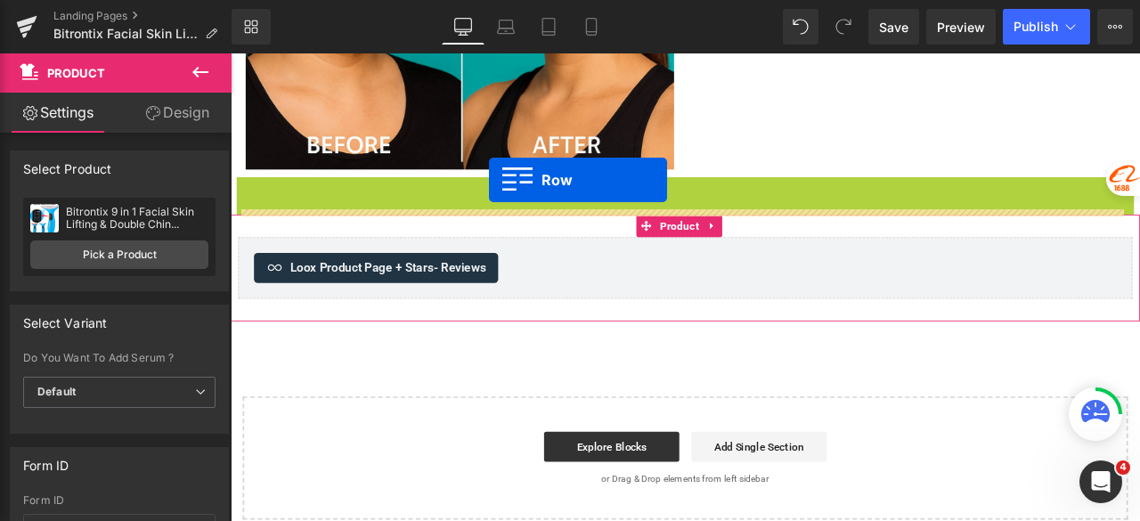
scroll to position [6291, 0]
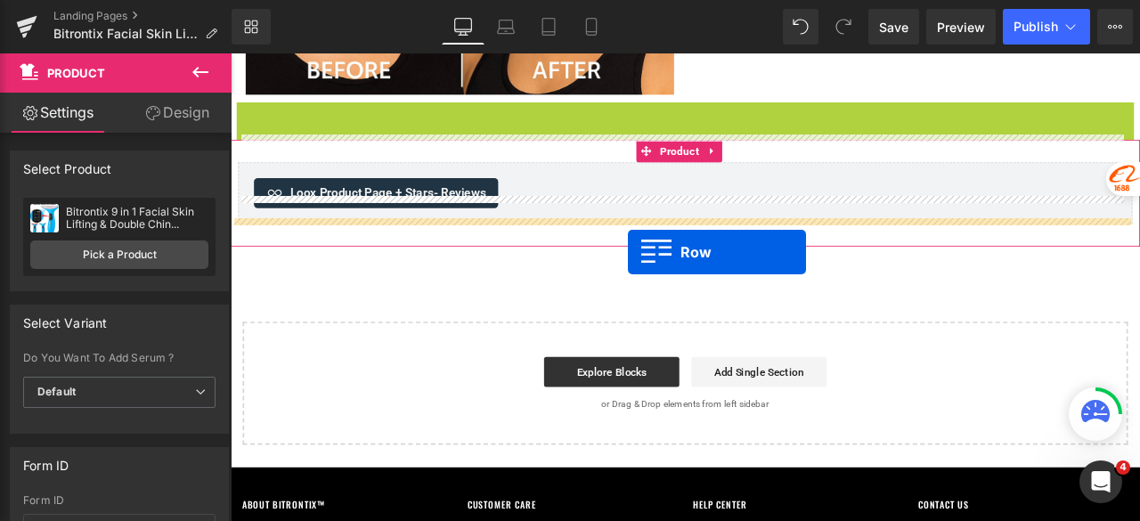
drag, startPoint x: 274, startPoint y: 185, endPoint x: 701, endPoint y: 290, distance: 439.3
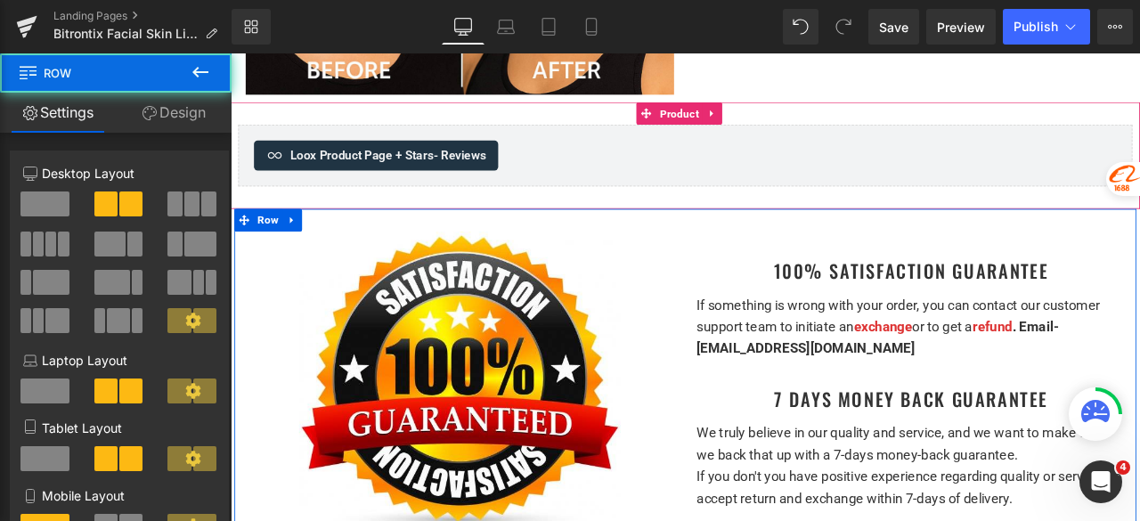
scroll to position [6202, 0]
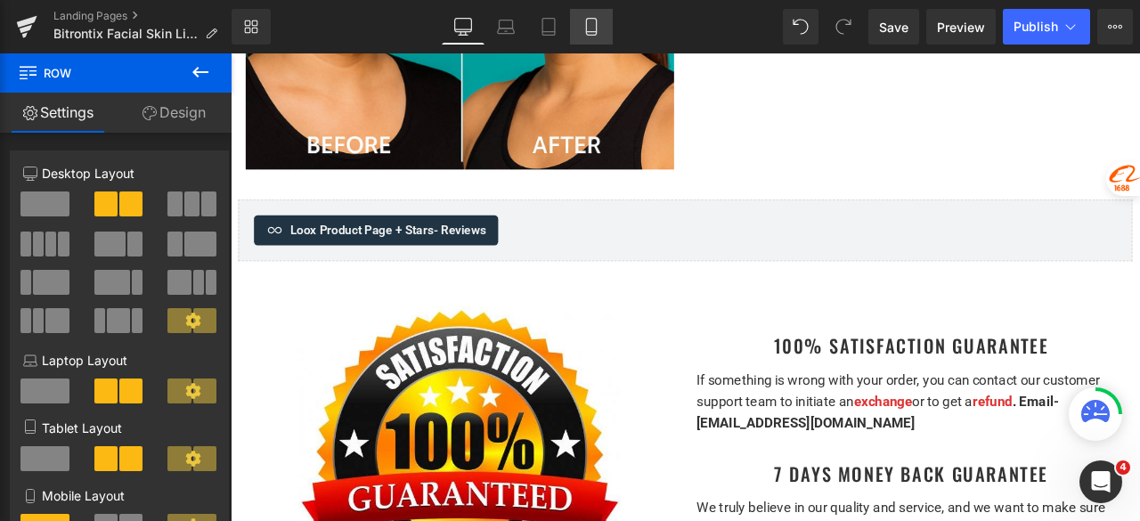
click at [590, 34] on icon at bounding box center [592, 27] width 18 height 18
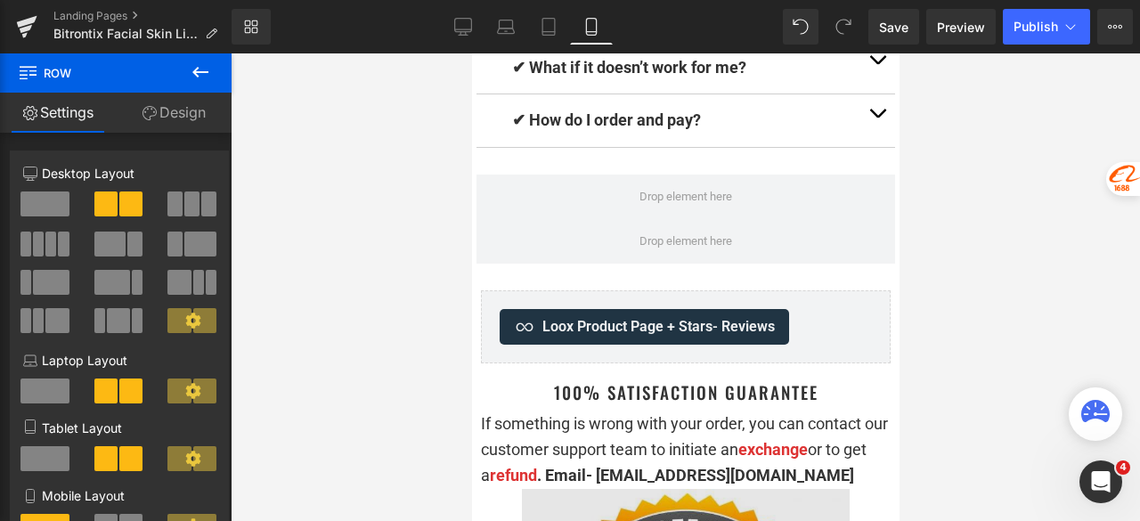
scroll to position [14607, 0]
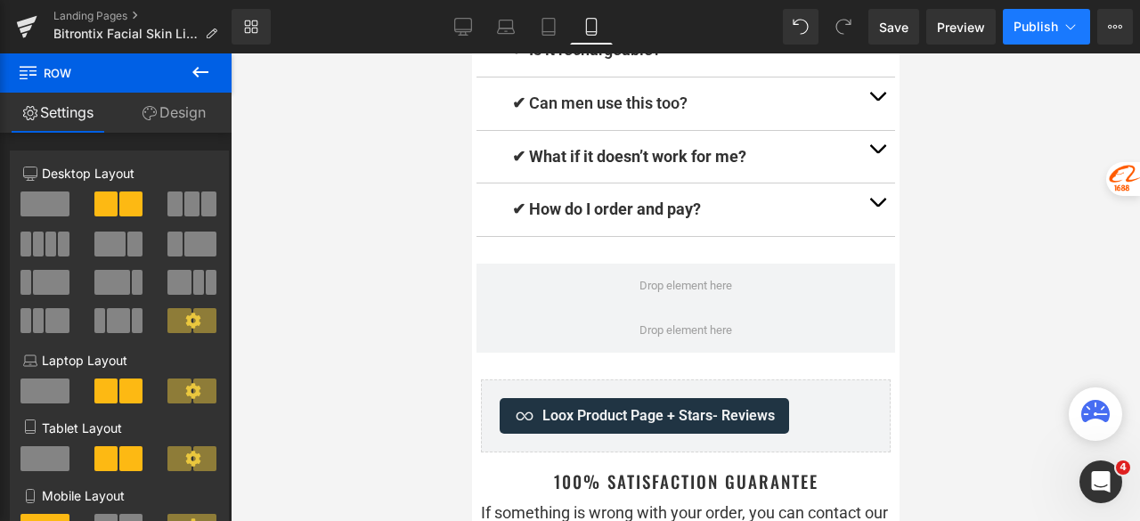
click at [1032, 35] on button "Publish" at bounding box center [1046, 27] width 87 height 36
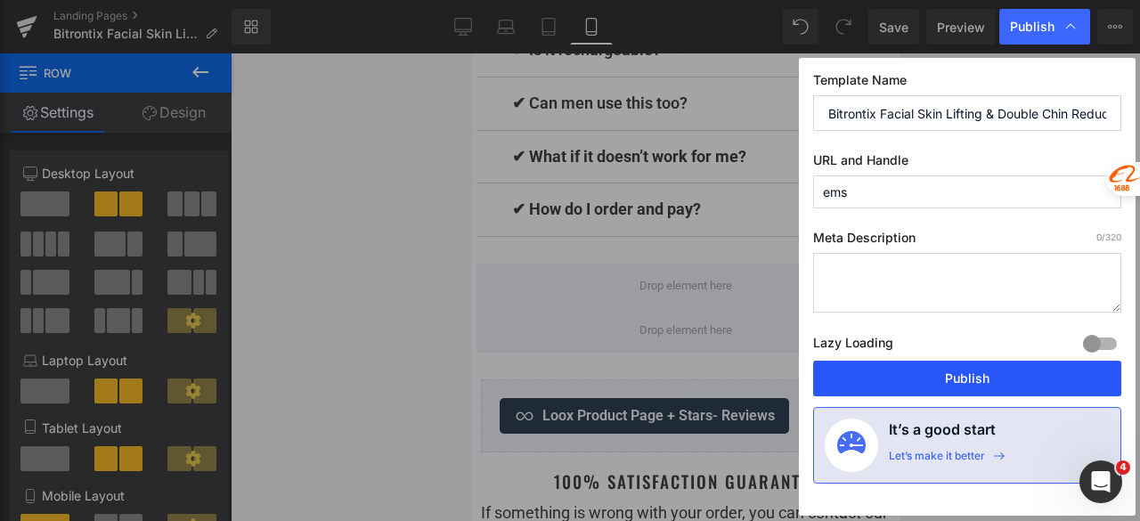
click at [910, 371] on button "Publish" at bounding box center [967, 379] width 308 height 36
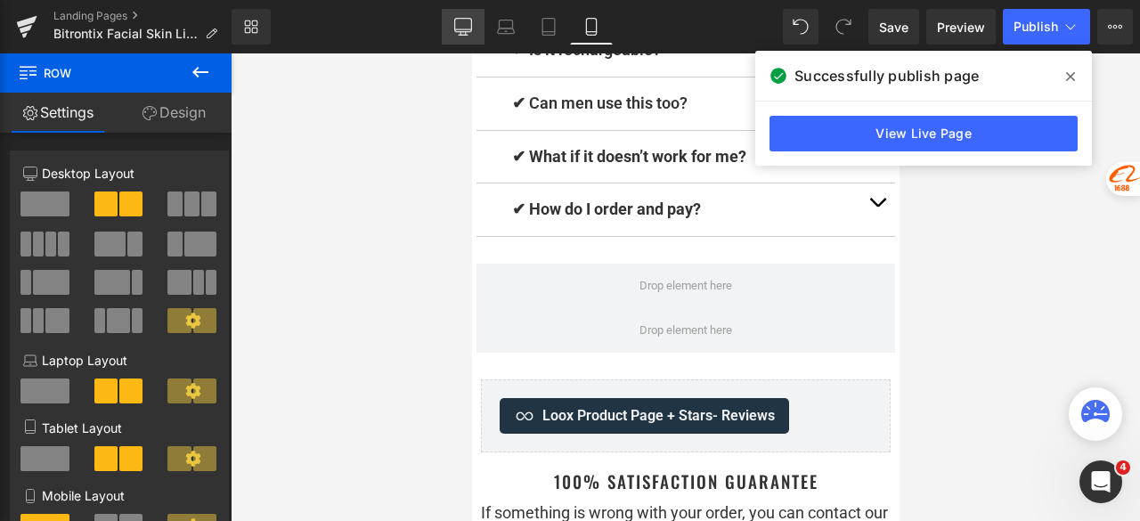
click at [453, 35] on link "Desktop" at bounding box center [463, 27] width 43 height 36
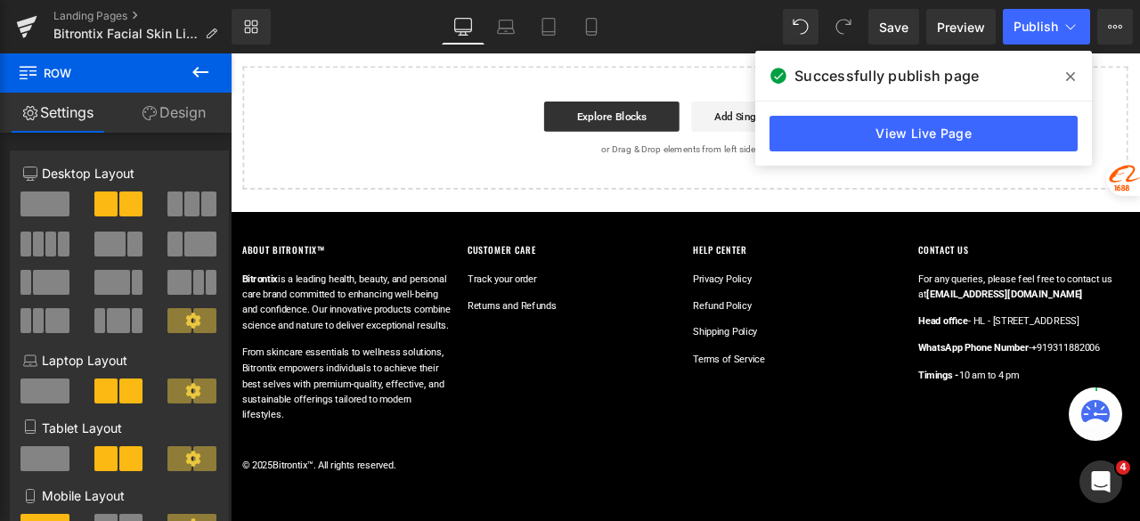
scroll to position [6284, 0]
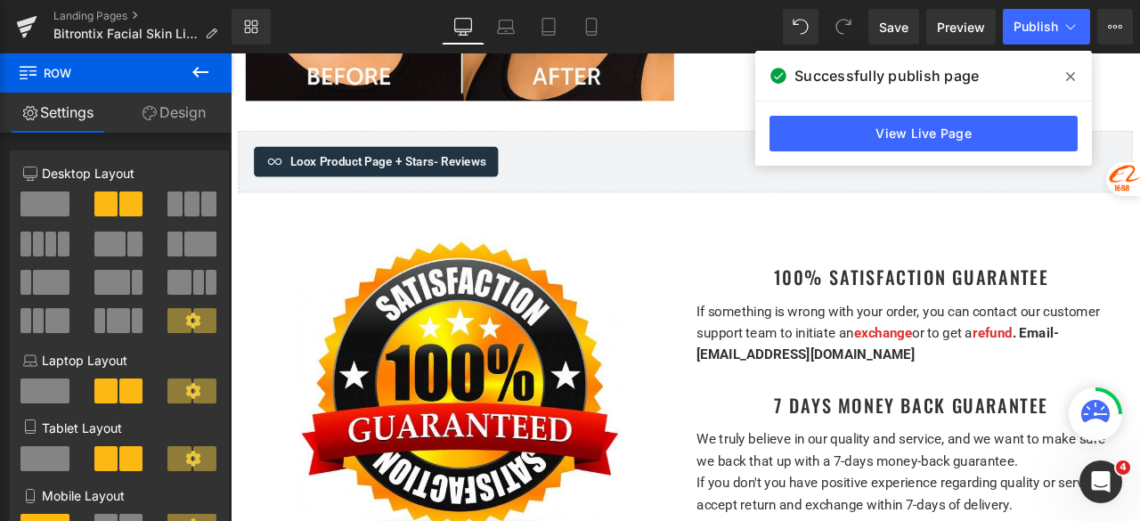
click at [1066, 78] on icon at bounding box center [1070, 76] width 9 height 14
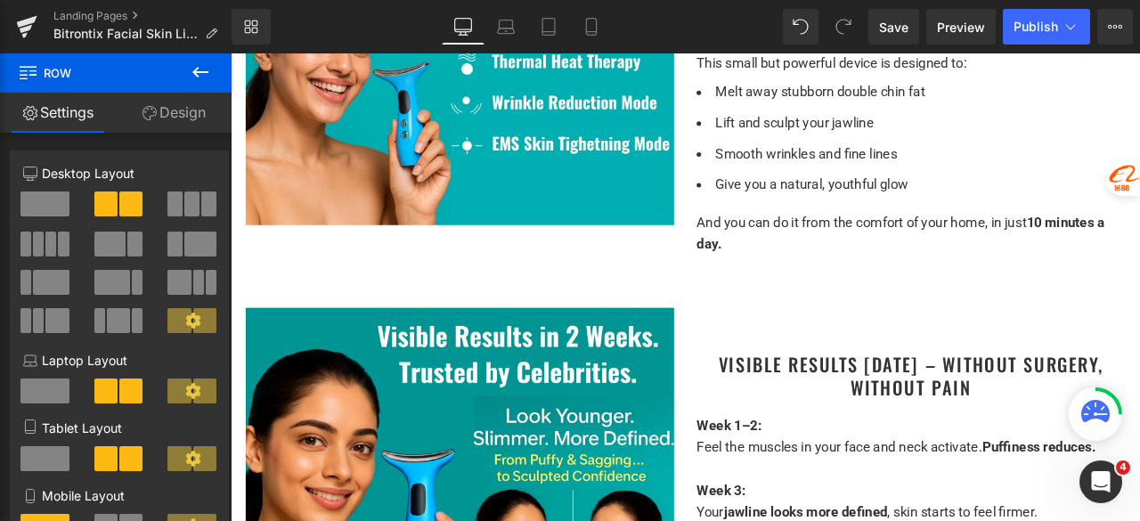
scroll to position [0, 0]
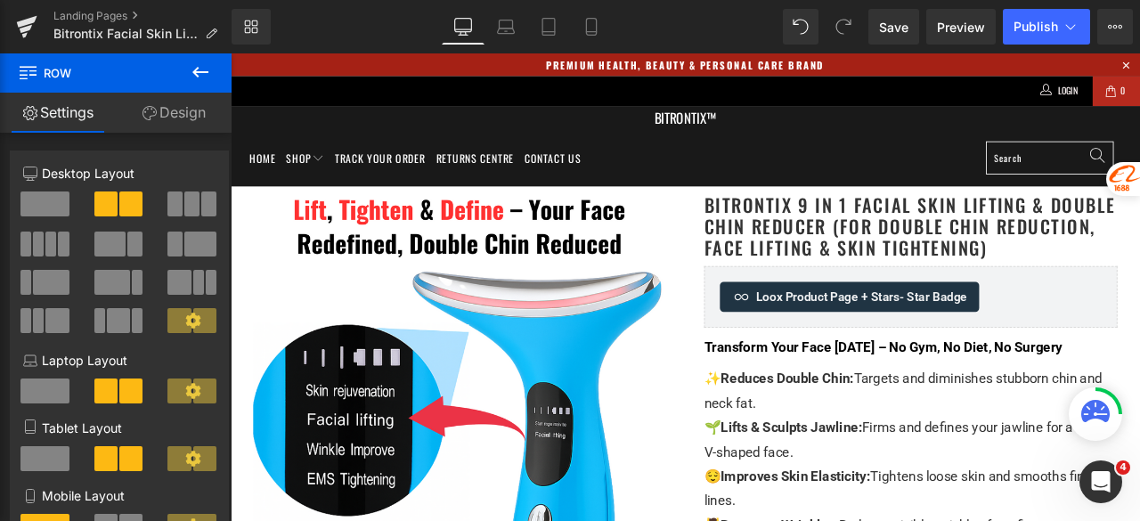
drag, startPoint x: 1305, startPoint y: 555, endPoint x: 1319, endPoint y: 94, distance: 461.7
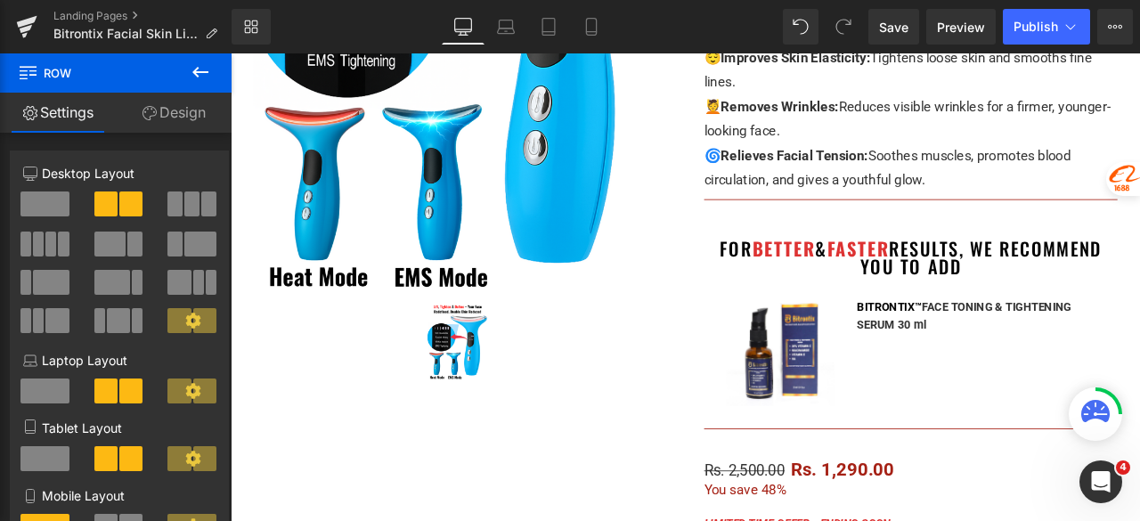
scroll to position [535, 0]
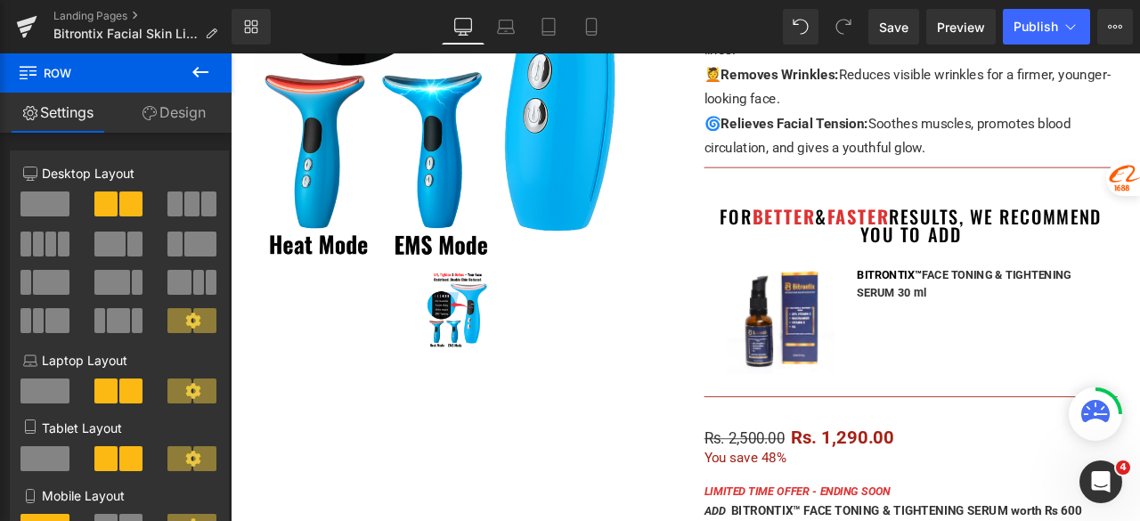
click at [1023, 253] on div "FOR BETTER & FASTER RESULTS, wE recommend YOU TO ADD Heading" at bounding box center [1036, 256] width 463 height 43
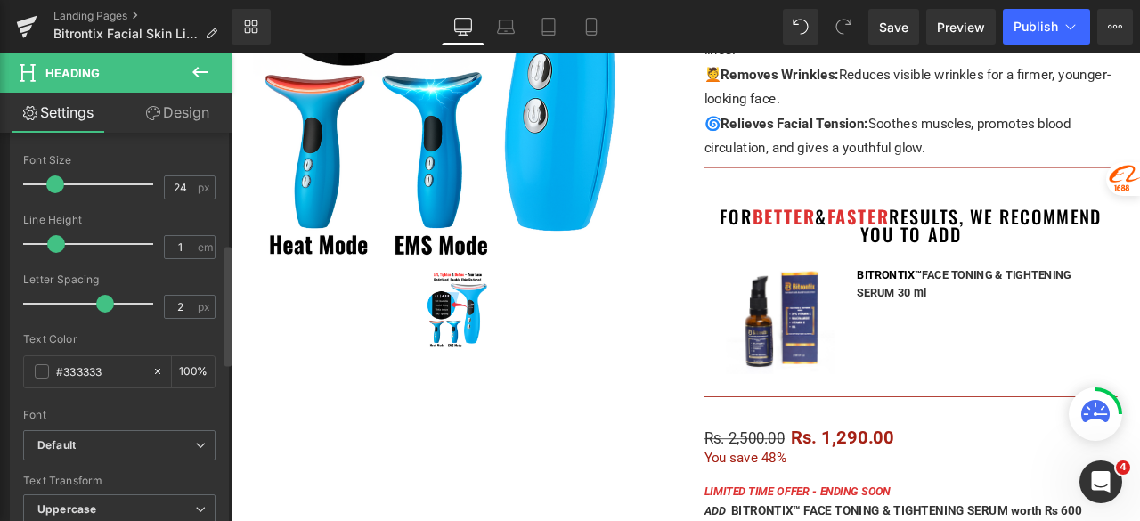
scroll to position [356, 0]
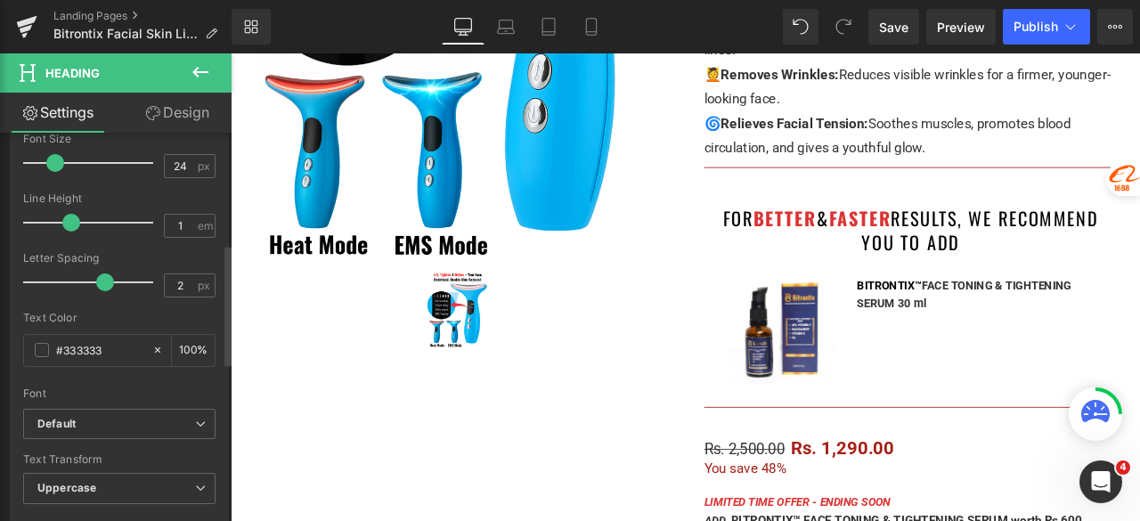
drag, startPoint x: 50, startPoint y: 222, endPoint x: 64, endPoint y: 222, distance: 14.3
click at [64, 222] on span at bounding box center [71, 223] width 18 height 18
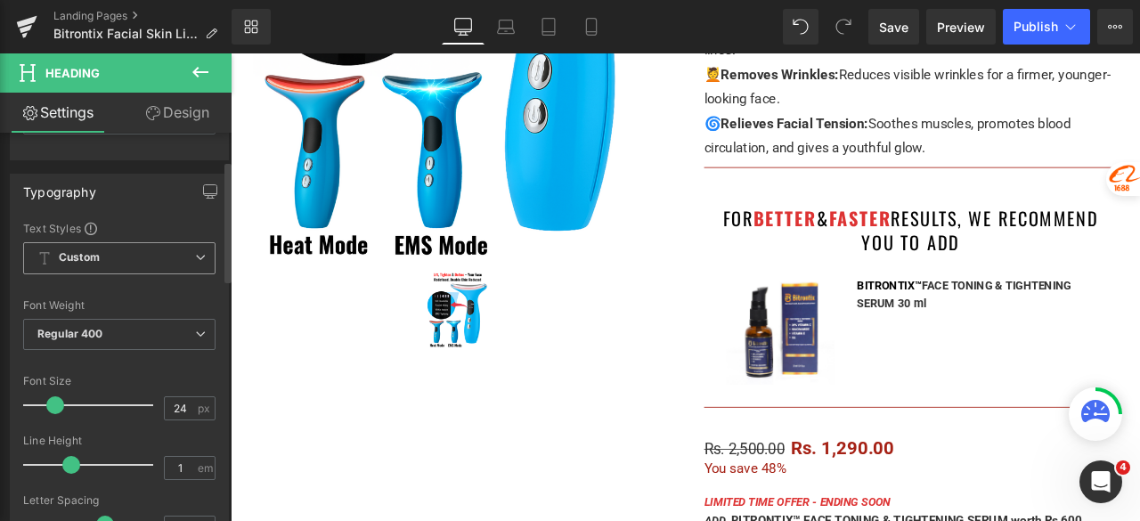
scroll to position [89, 0]
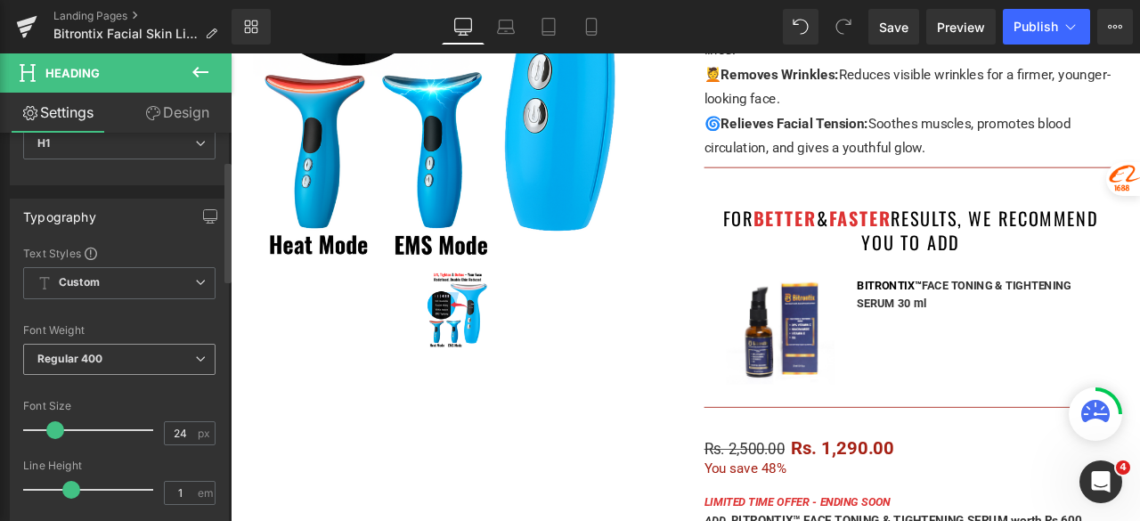
click at [103, 355] on span "Regular 400" at bounding box center [119, 359] width 192 height 31
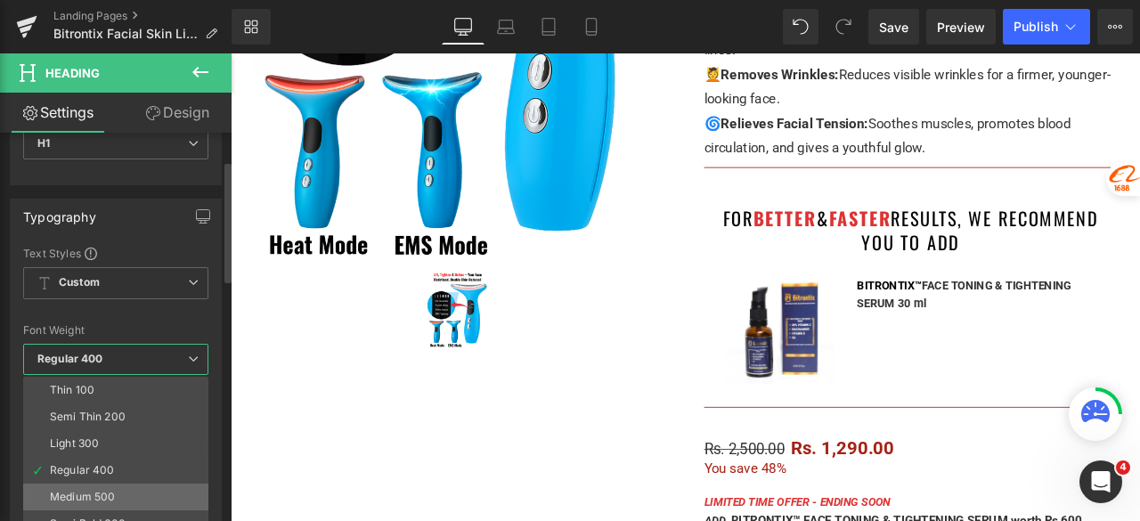
click at [93, 491] on div "Medium 500" at bounding box center [82, 497] width 65 height 12
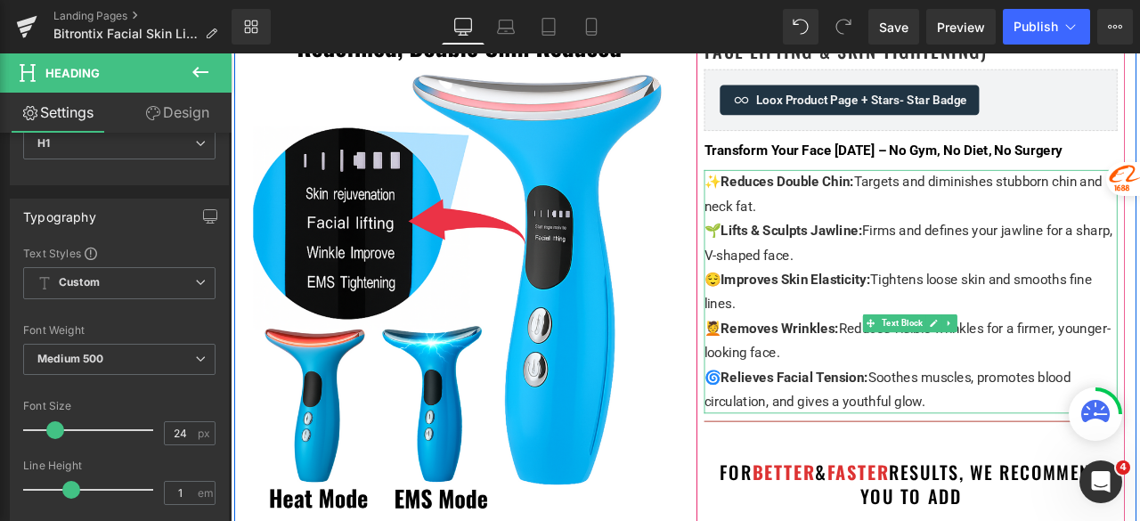
scroll to position [178, 0]
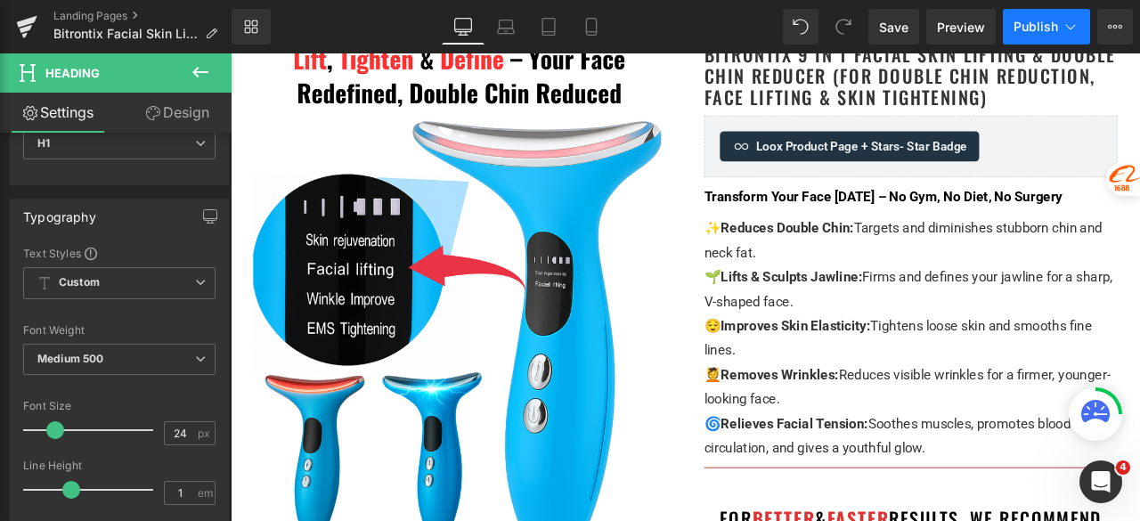
click at [1021, 26] on span "Publish" at bounding box center [1036, 27] width 45 height 14
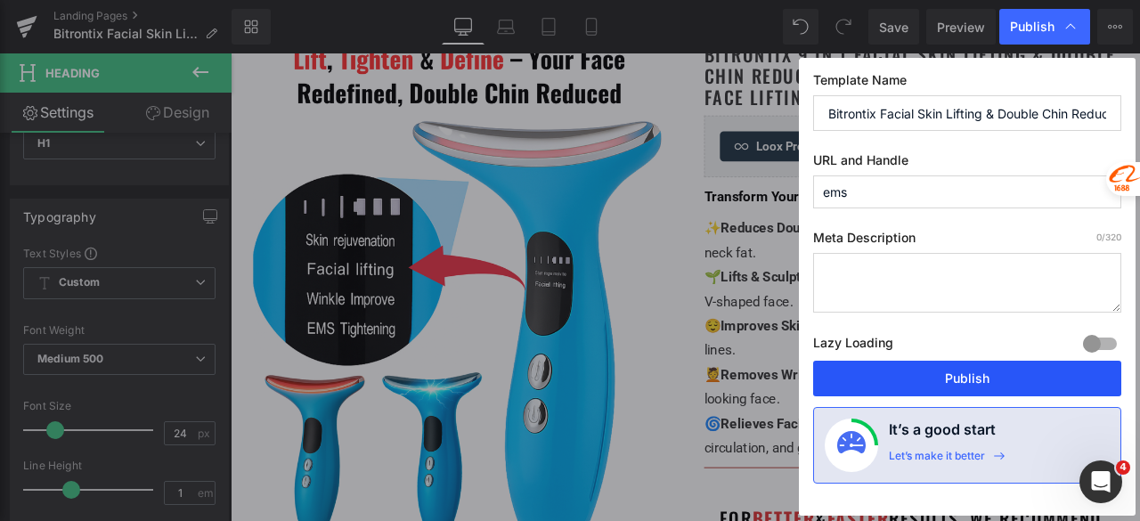
drag, startPoint x: 967, startPoint y: 382, endPoint x: 873, endPoint y: 377, distance: 94.6
click at [967, 382] on button "Publish" at bounding box center [967, 379] width 308 height 36
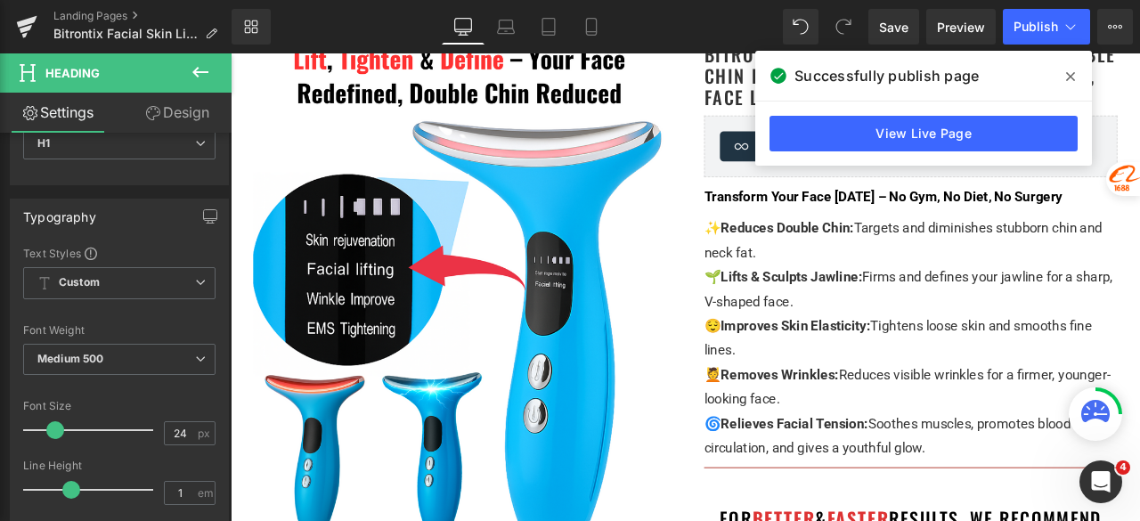
click at [1071, 74] on icon at bounding box center [1070, 76] width 9 height 14
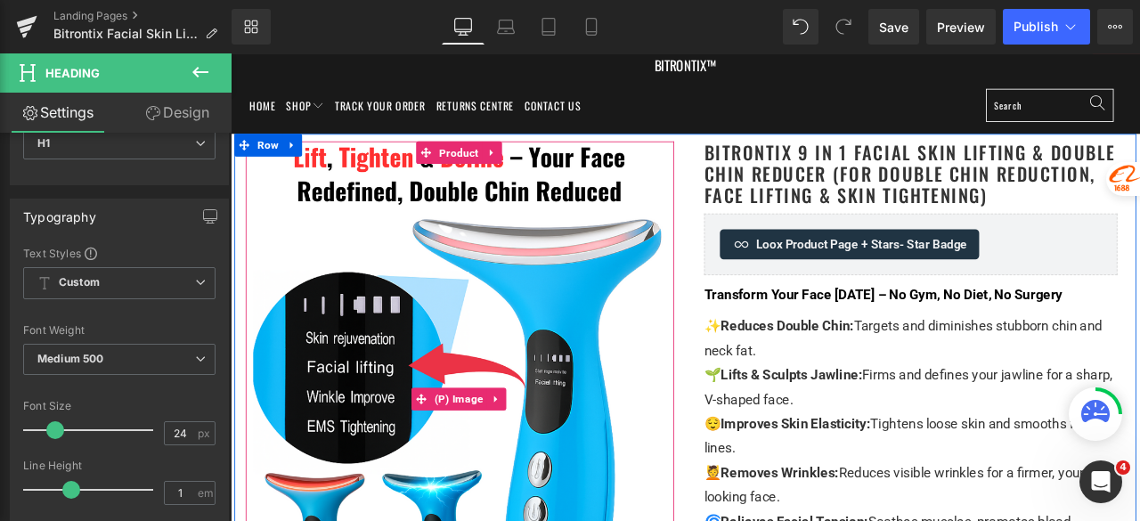
scroll to position [89, 0]
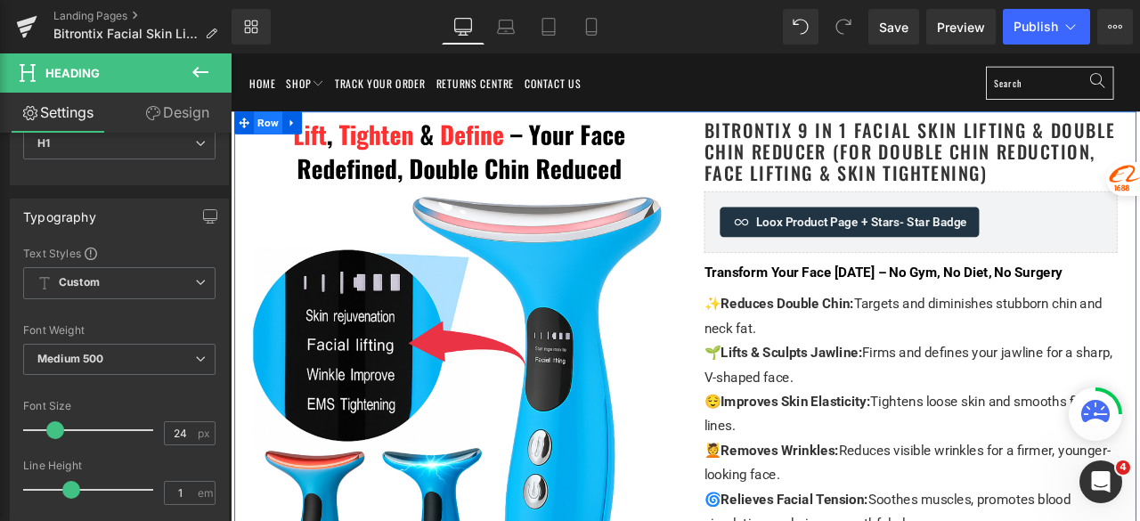
click at [261, 129] on span "Row" at bounding box center [275, 135] width 34 height 27
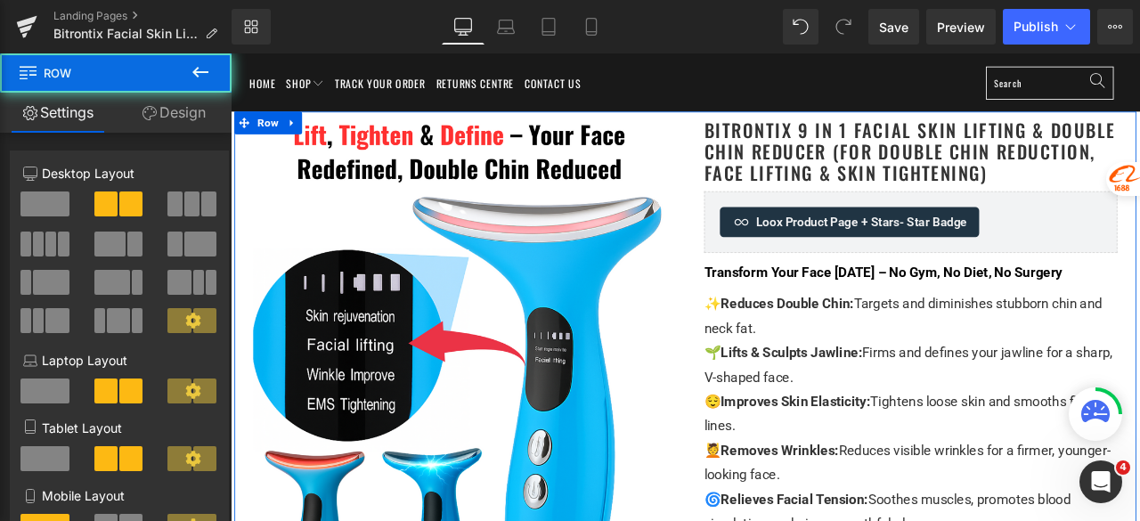
click at [197, 104] on link "Design" at bounding box center [174, 113] width 116 height 40
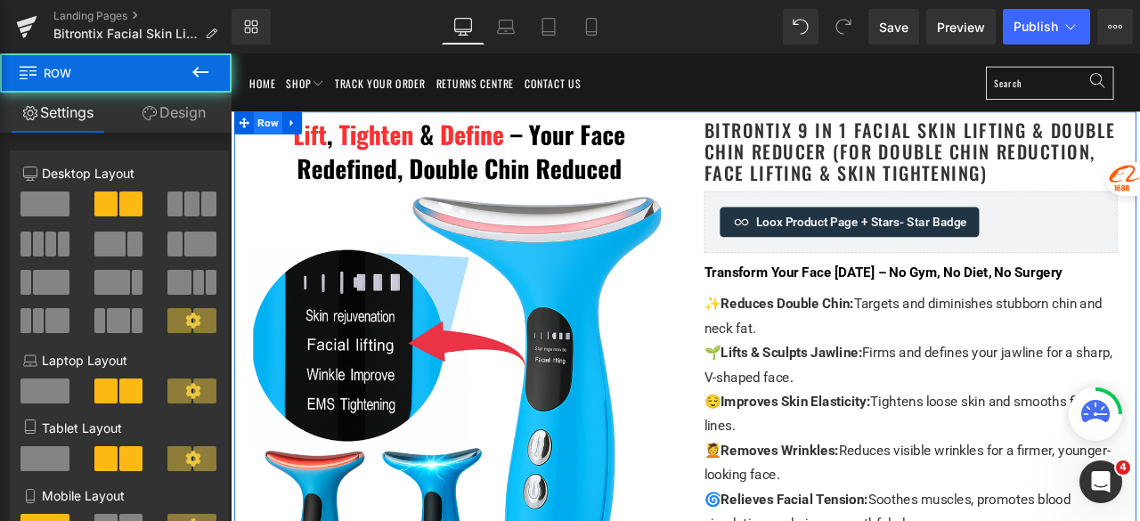
click at [263, 133] on span "Row" at bounding box center [275, 135] width 34 height 27
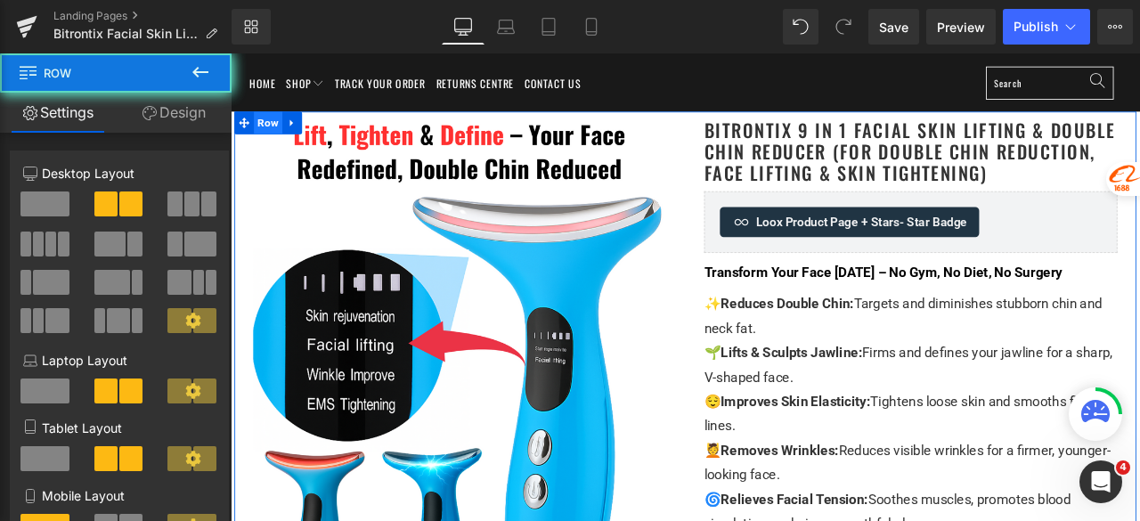
click at [263, 133] on span "Row" at bounding box center [275, 135] width 34 height 27
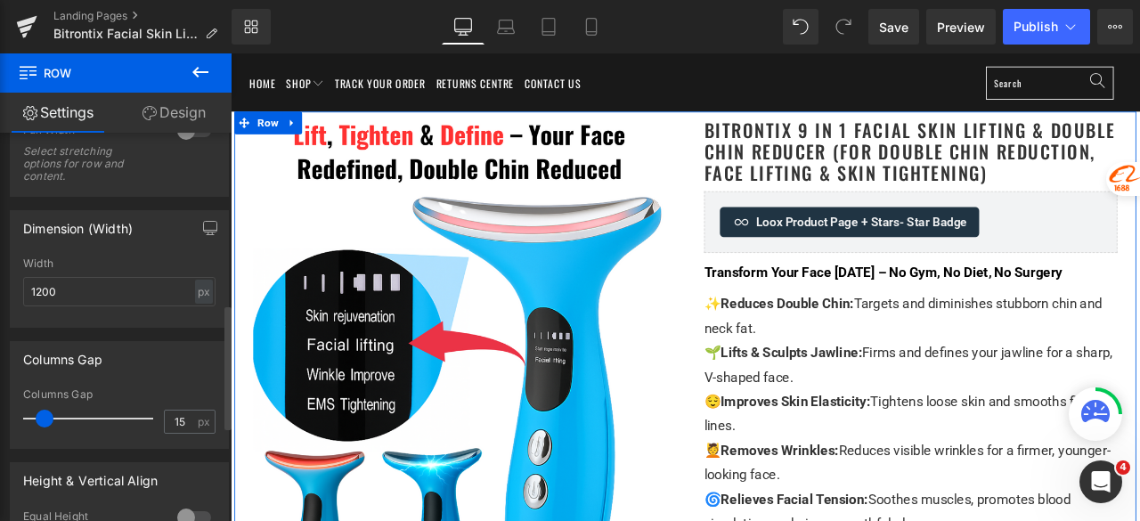
scroll to position [624, 0]
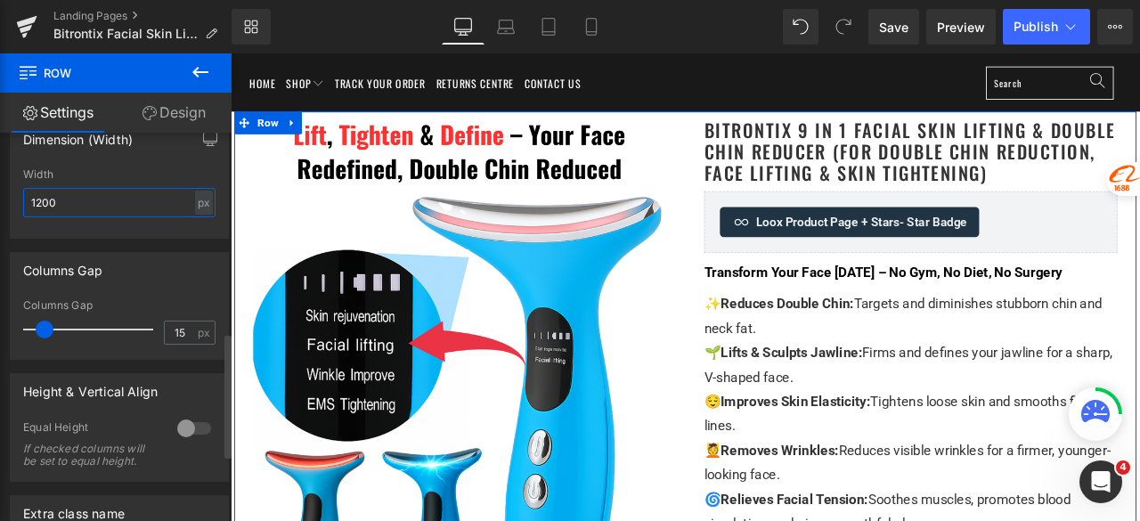
click at [96, 208] on input "1200" at bounding box center [119, 202] width 192 height 29
drag, startPoint x: 109, startPoint y: 201, endPoint x: 27, endPoint y: 208, distance: 82.2
click at [27, 208] on input "1200" at bounding box center [119, 202] width 192 height 29
click at [93, 241] on div "Columns Gap 15px Columns Gap 15 px" at bounding box center [120, 299] width 240 height 121
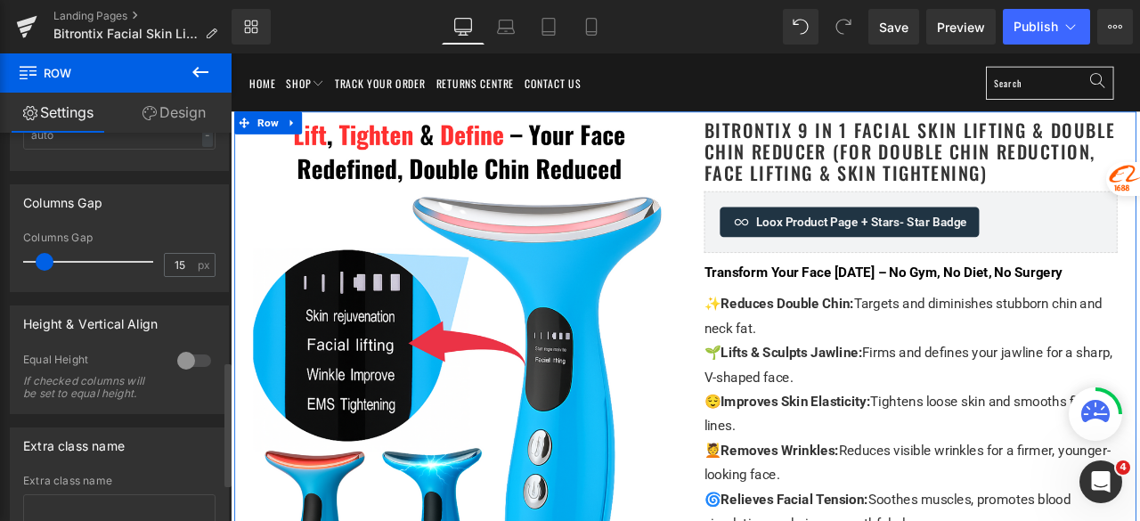
scroll to position [713, 0]
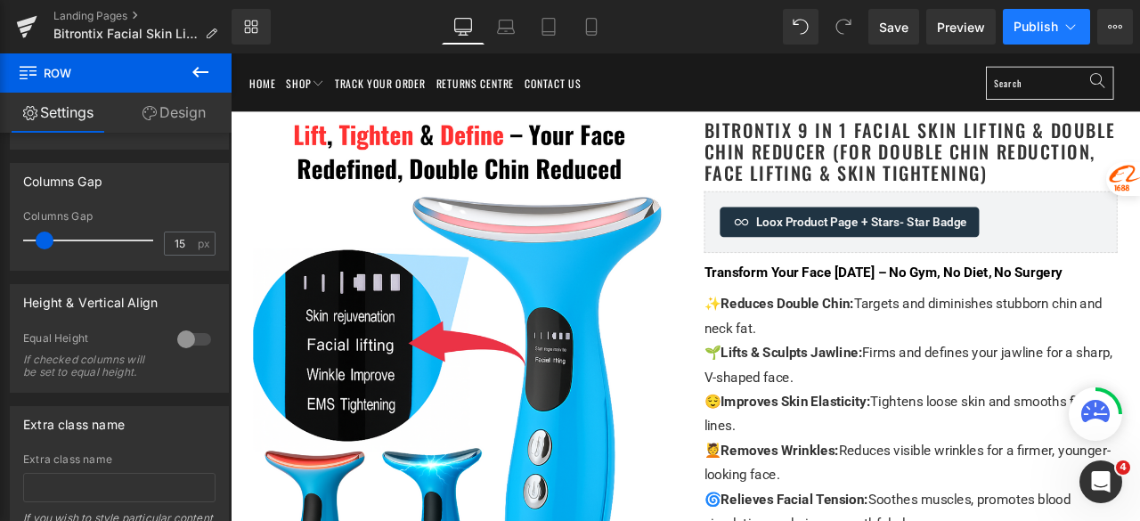
click at [1033, 24] on span "Publish" at bounding box center [1036, 27] width 45 height 14
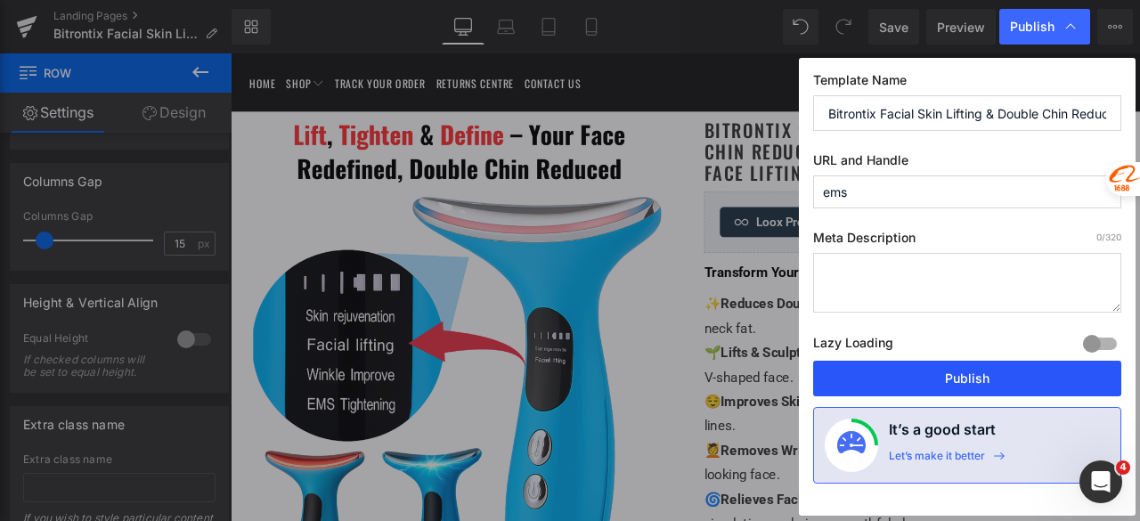
drag, startPoint x: 911, startPoint y: 368, endPoint x: 56, endPoint y: 78, distance: 902.9
click at [911, 368] on button "Publish" at bounding box center [967, 379] width 308 height 36
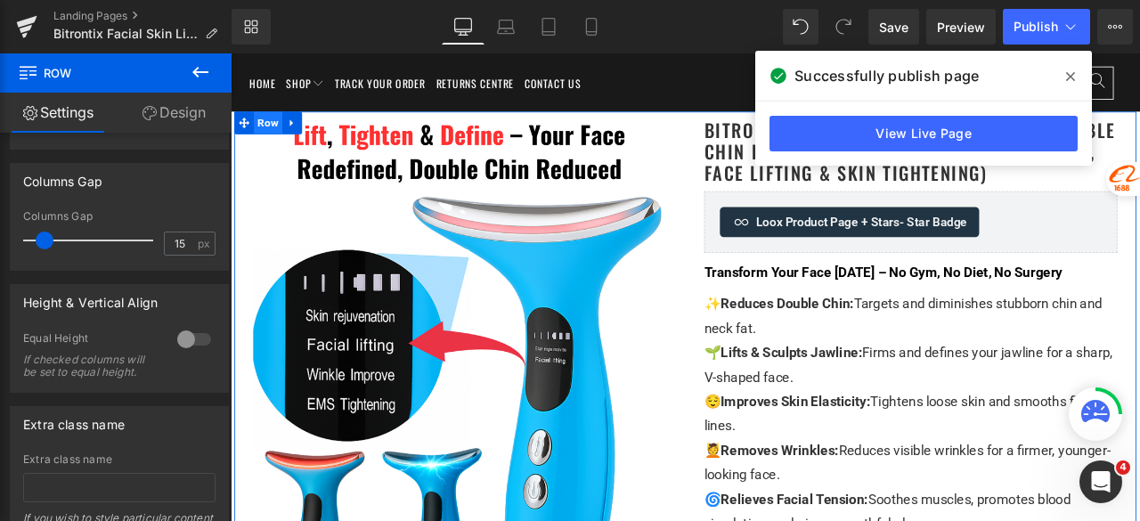
click at [265, 135] on span "Row" at bounding box center [275, 135] width 34 height 27
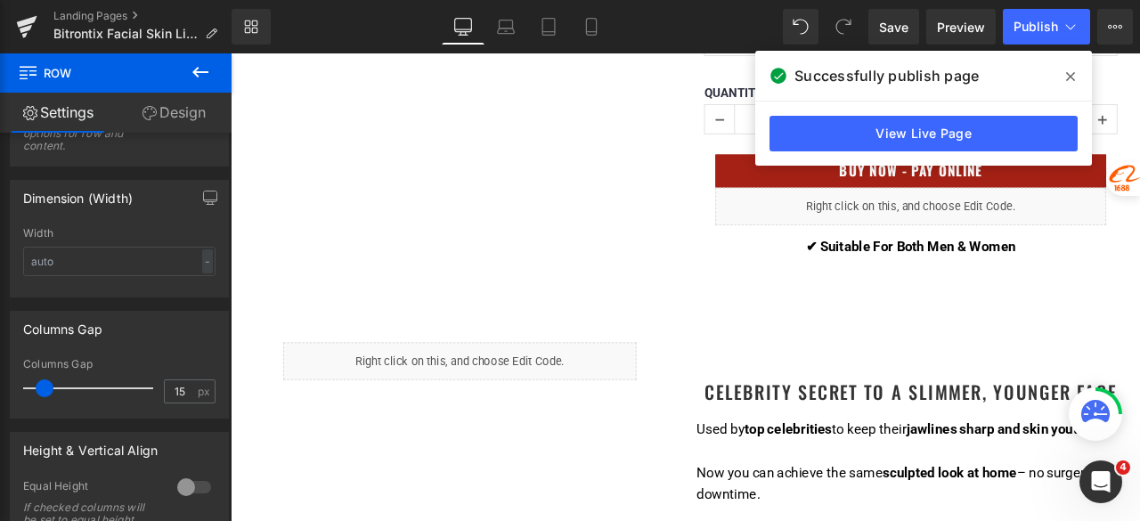
scroll to position [1247, 0]
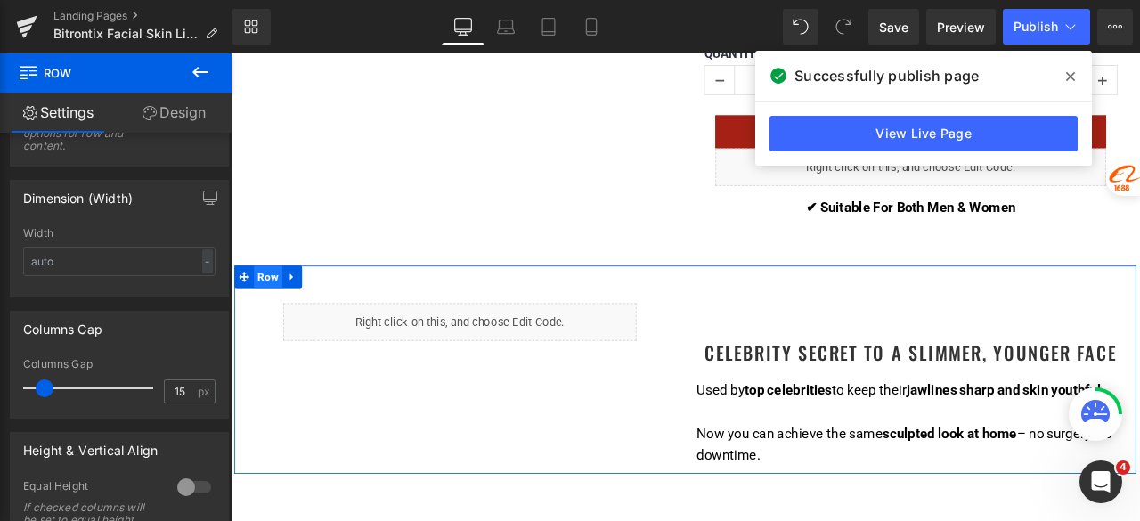
click at [260, 308] on span "Row" at bounding box center [275, 318] width 34 height 27
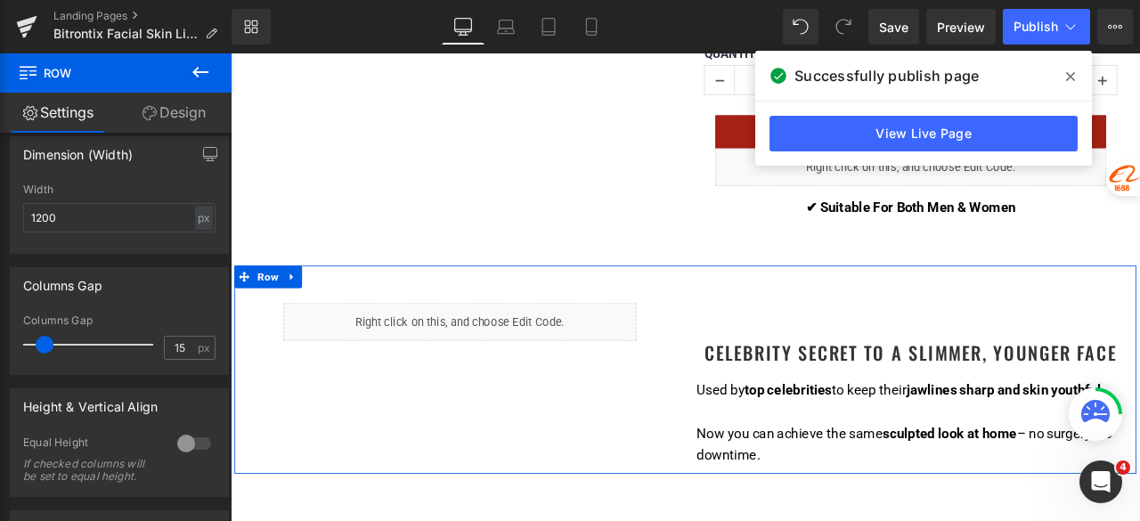
scroll to position [624, 0]
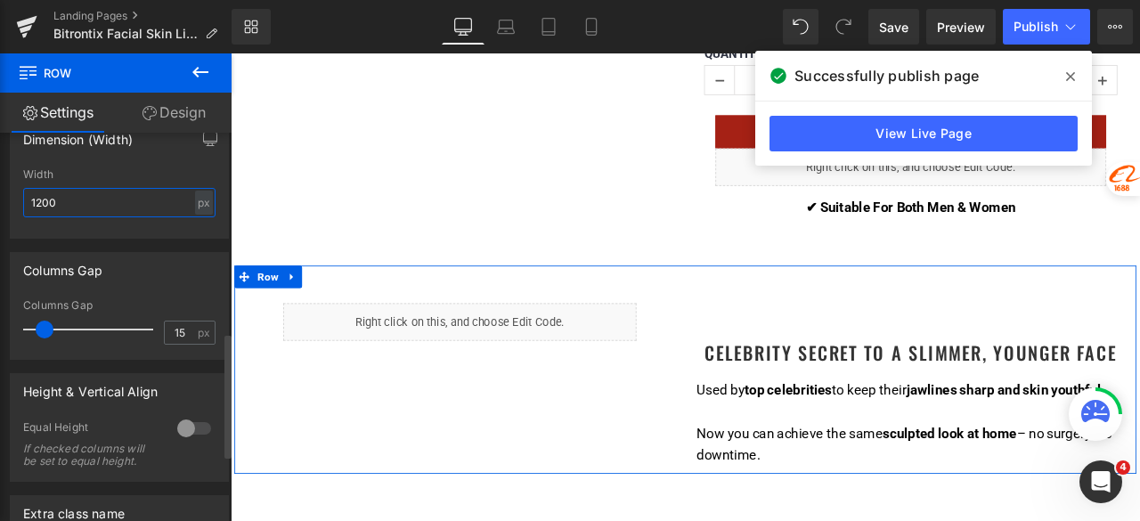
drag, startPoint x: 82, startPoint y: 209, endPoint x: 22, endPoint y: 206, distance: 59.8
click at [23, 206] on input "1200" at bounding box center [119, 202] width 192 height 29
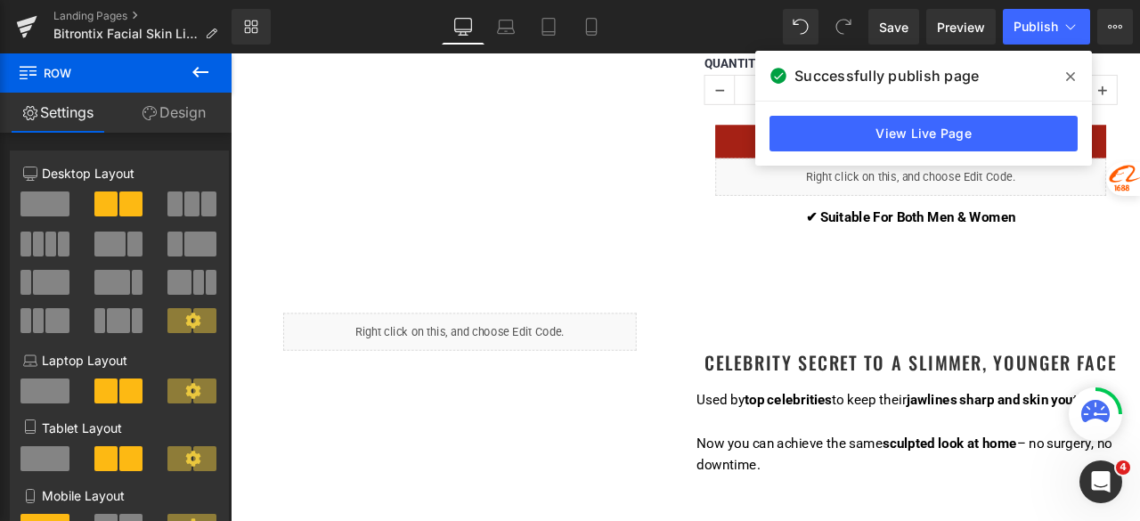
scroll to position [1247, 0]
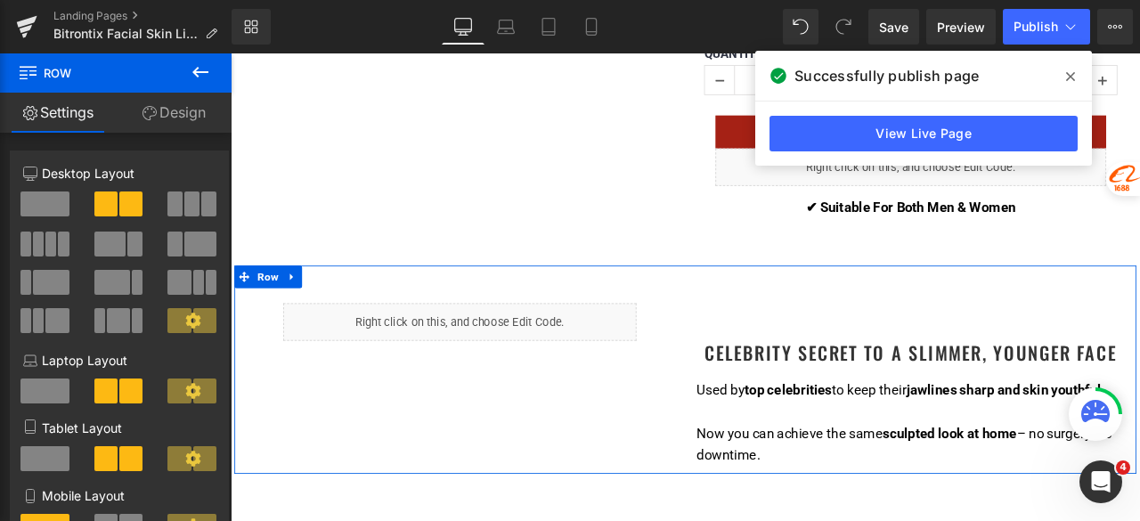
click at [180, 116] on link "Design" at bounding box center [174, 113] width 116 height 40
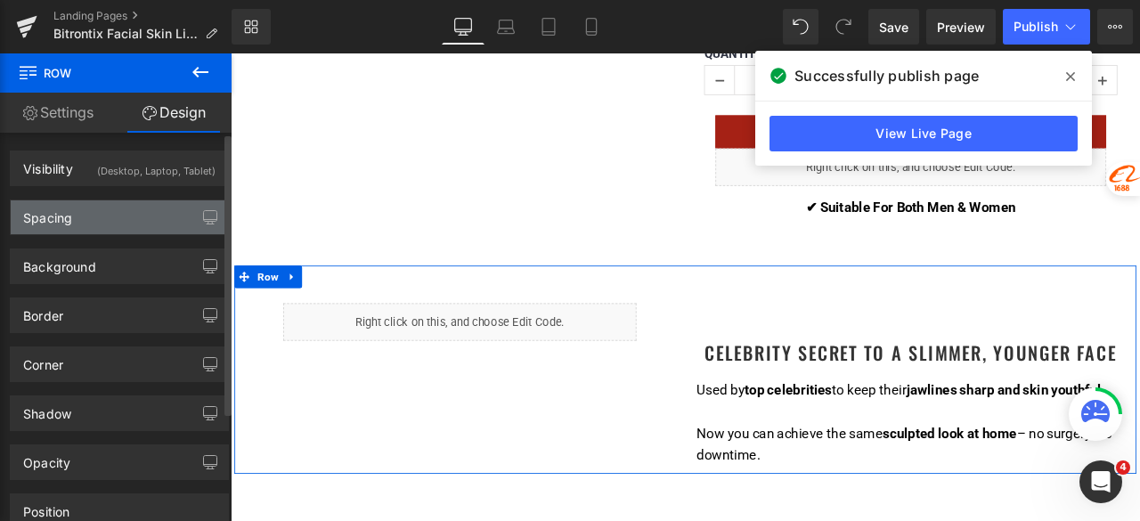
click at [90, 224] on div "Spacing" at bounding box center [119, 217] width 217 height 34
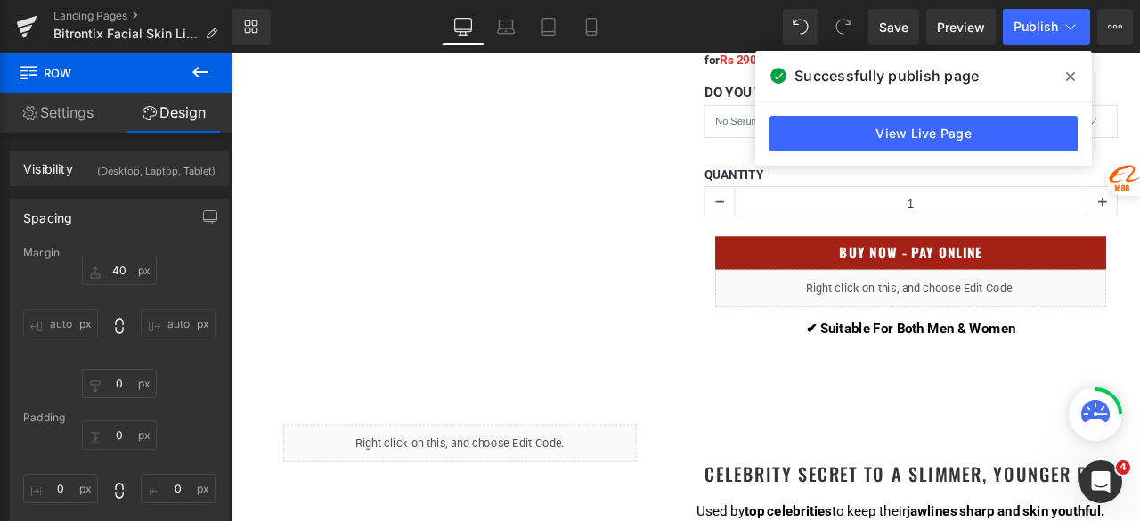
scroll to position [1069, 0]
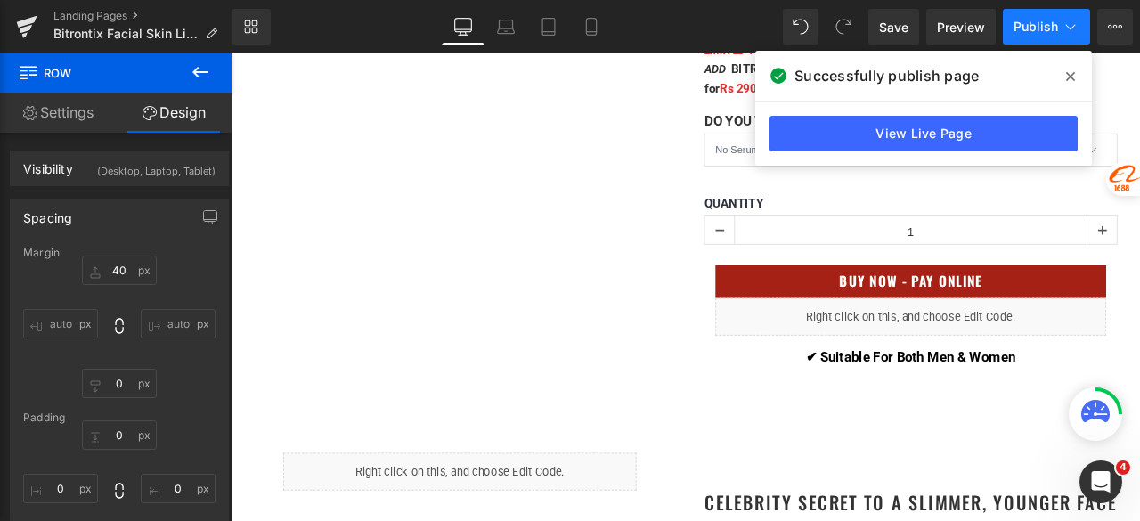
click at [1016, 21] on span "Publish" at bounding box center [1036, 27] width 45 height 14
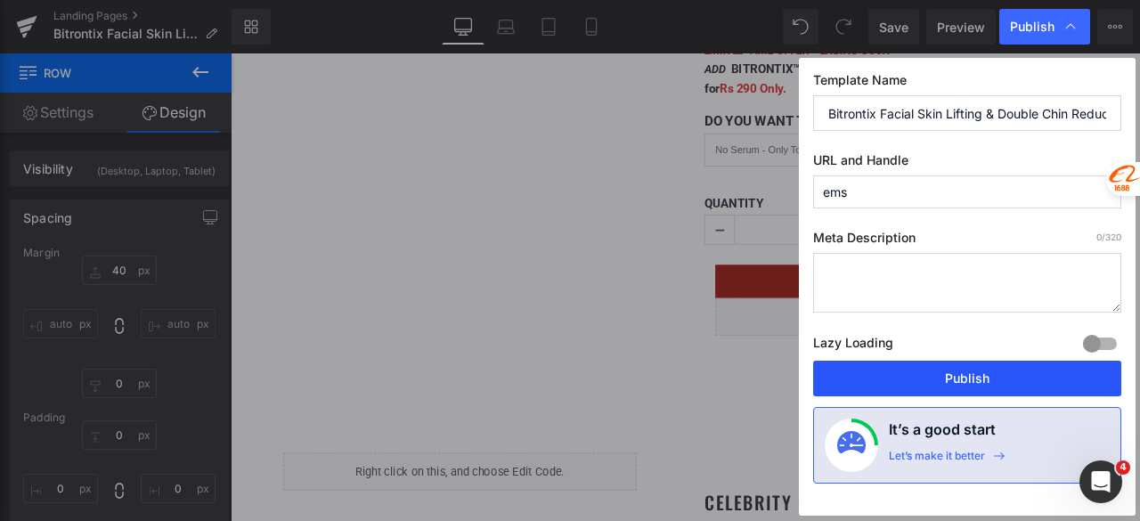
click at [913, 377] on button "Publish" at bounding box center [967, 379] width 308 height 36
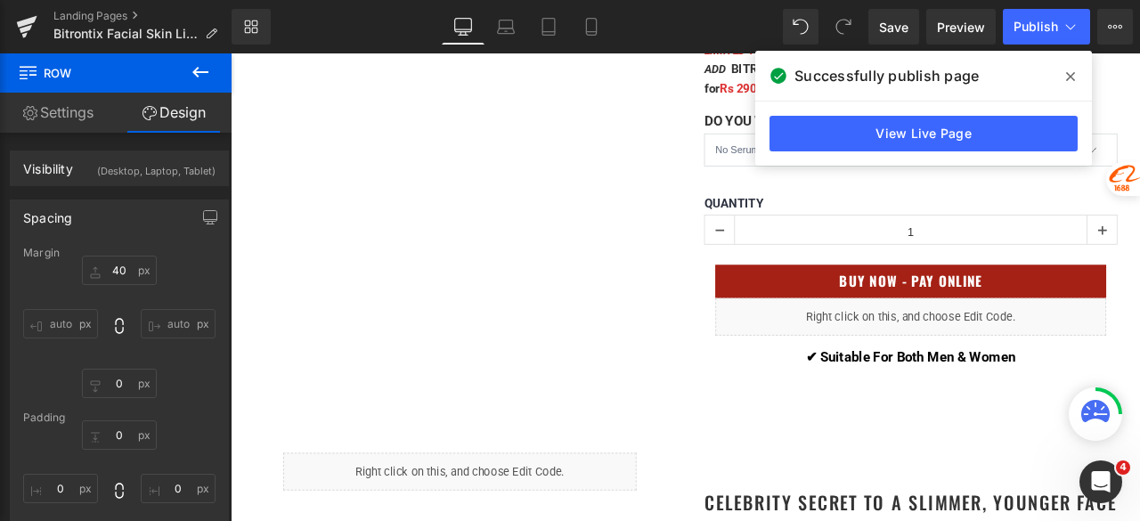
drag, startPoint x: 1066, startPoint y: 74, endPoint x: 982, endPoint y: 24, distance: 98.2
click at [1066, 74] on icon at bounding box center [1070, 76] width 9 height 14
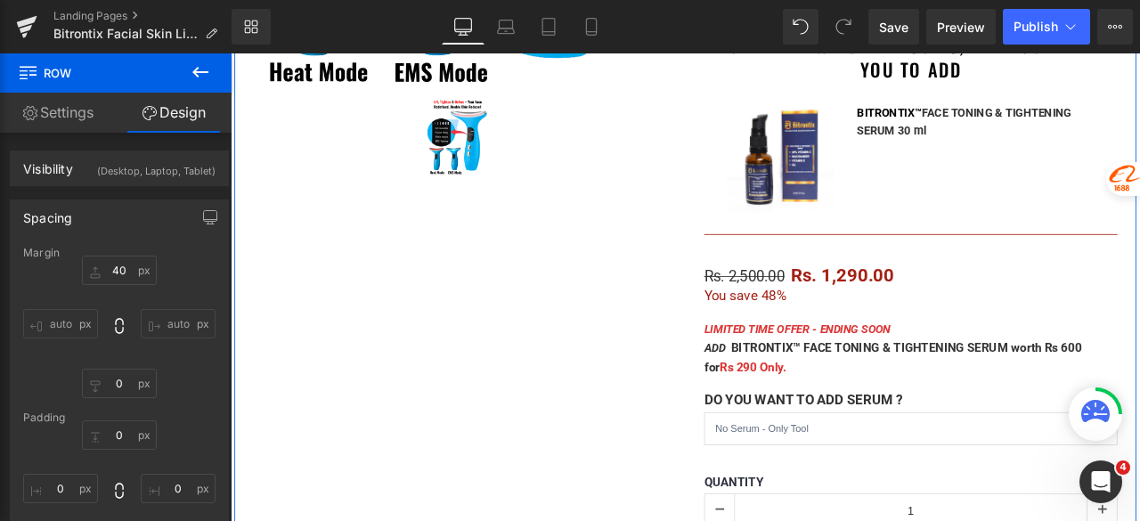
scroll to position [713, 0]
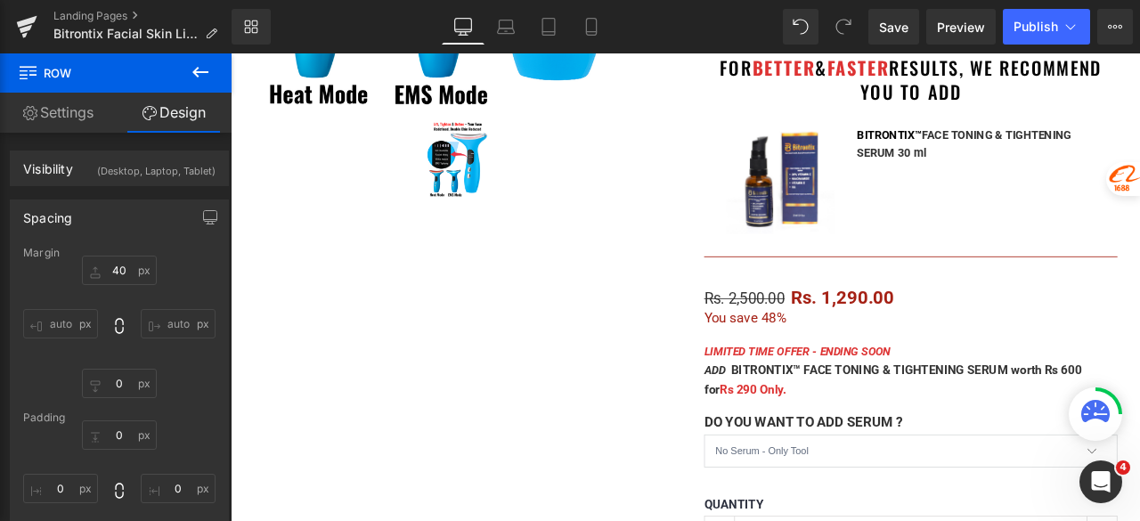
click at [192, 75] on icon at bounding box center [200, 71] width 21 height 21
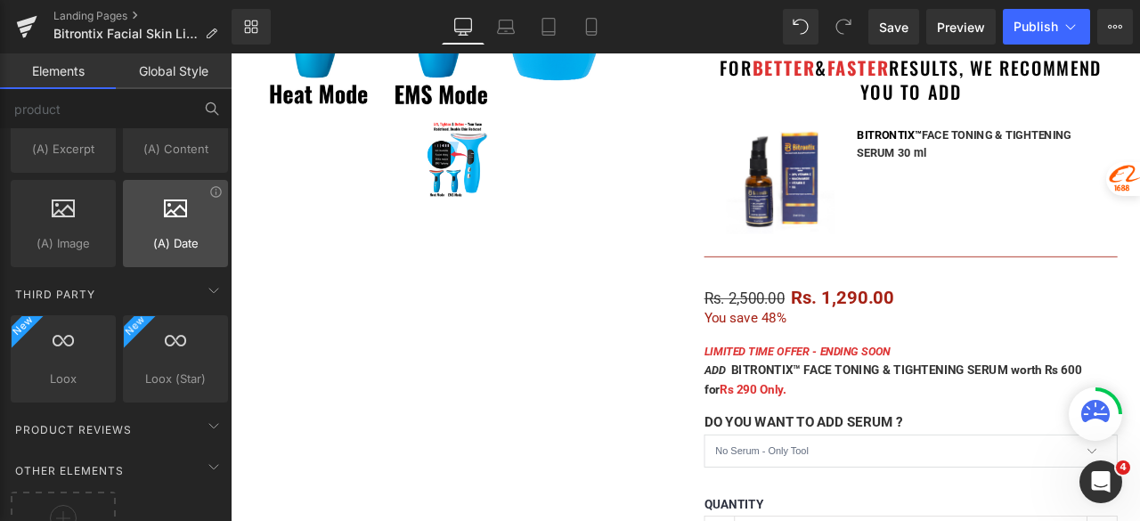
scroll to position [3474, 0]
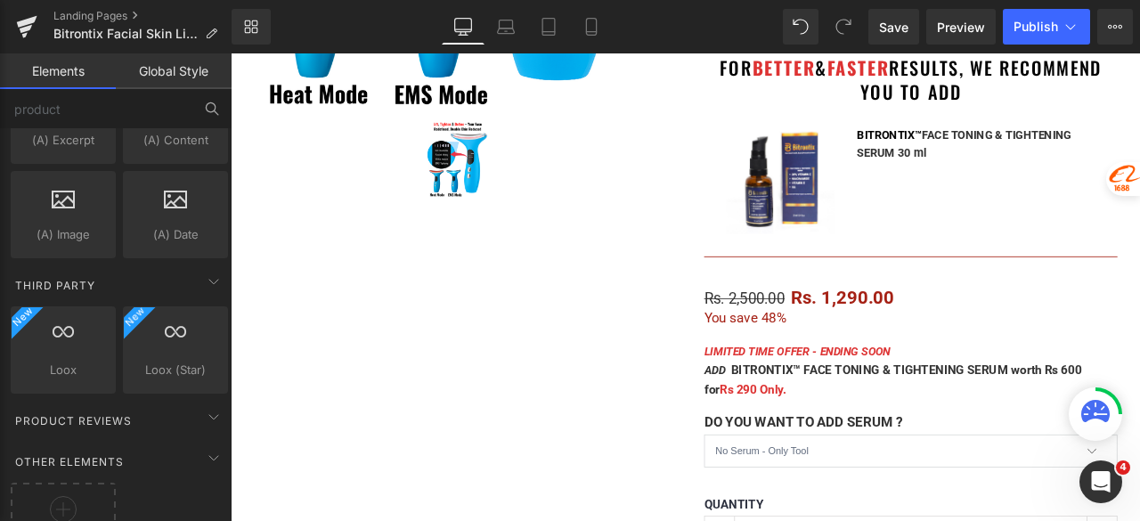
click at [169, 72] on link "Global Style" at bounding box center [174, 71] width 116 height 36
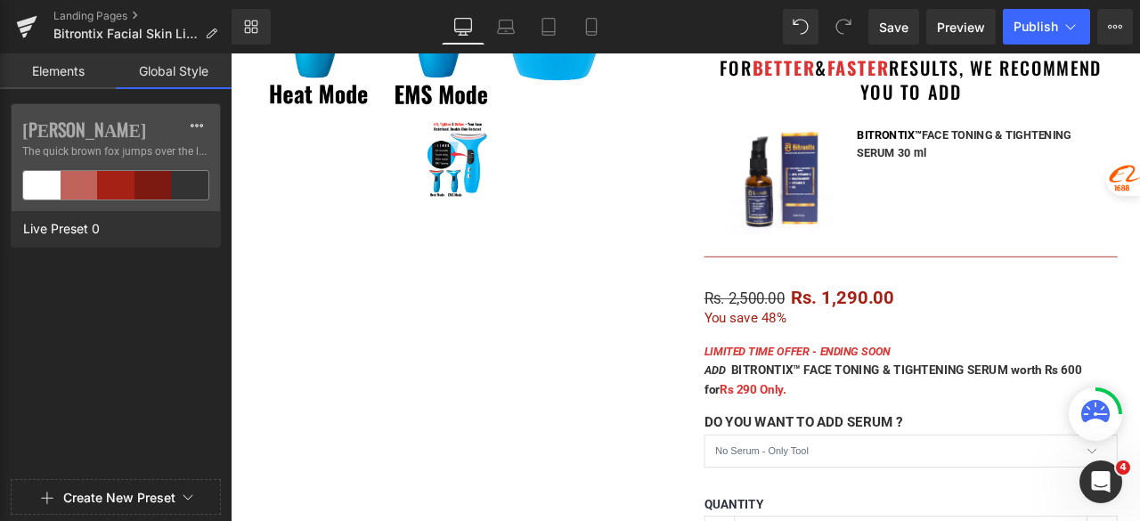
click at [389, 275] on div "Sale Off (P) Image (P) Image List Product Bitrontix 9 in 1 Facial Skin Lifting …" at bounding box center [769, 151] width 1069 height 1306
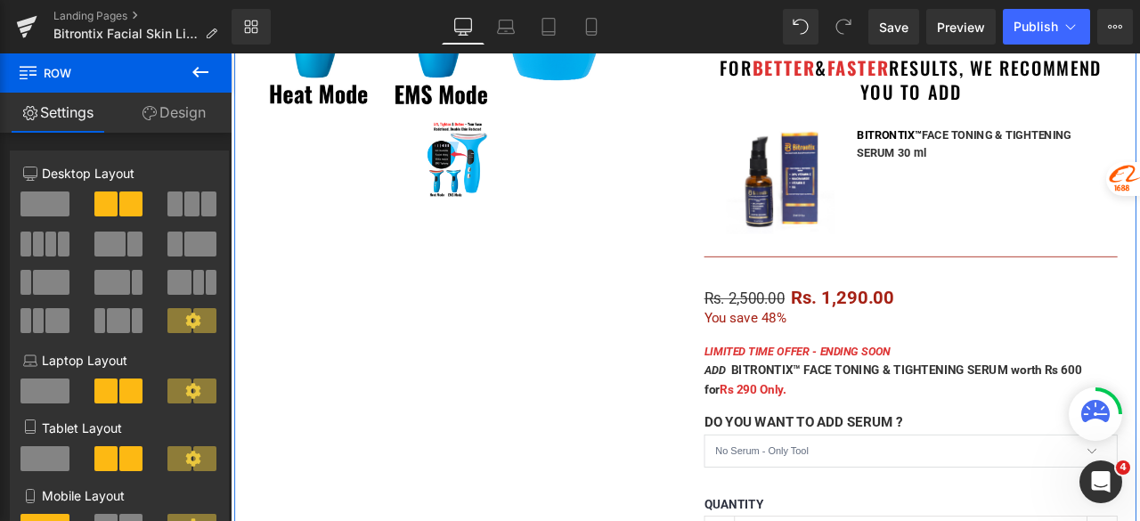
click at [195, 109] on link "Design" at bounding box center [174, 113] width 116 height 40
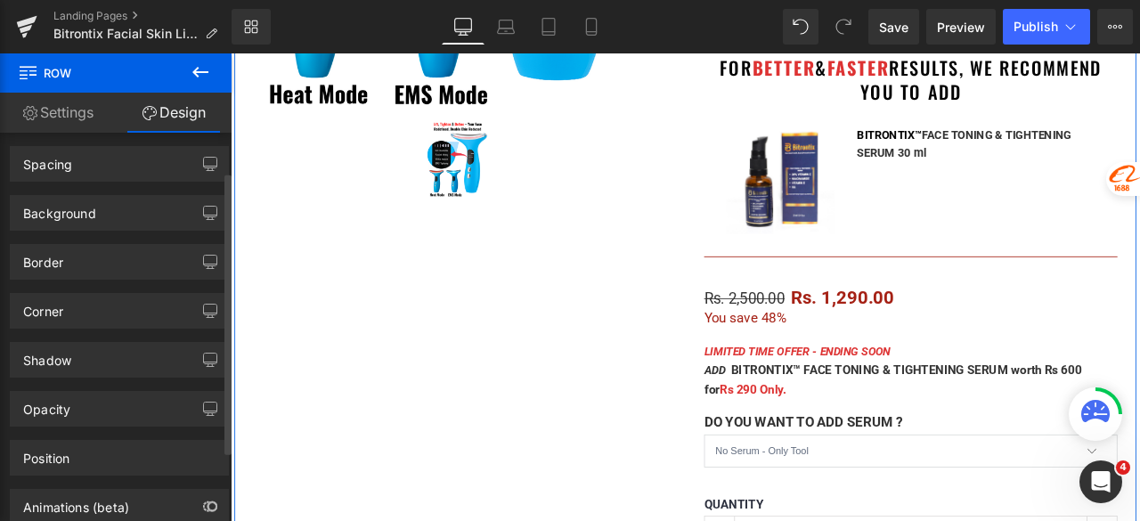
scroll to position [0, 0]
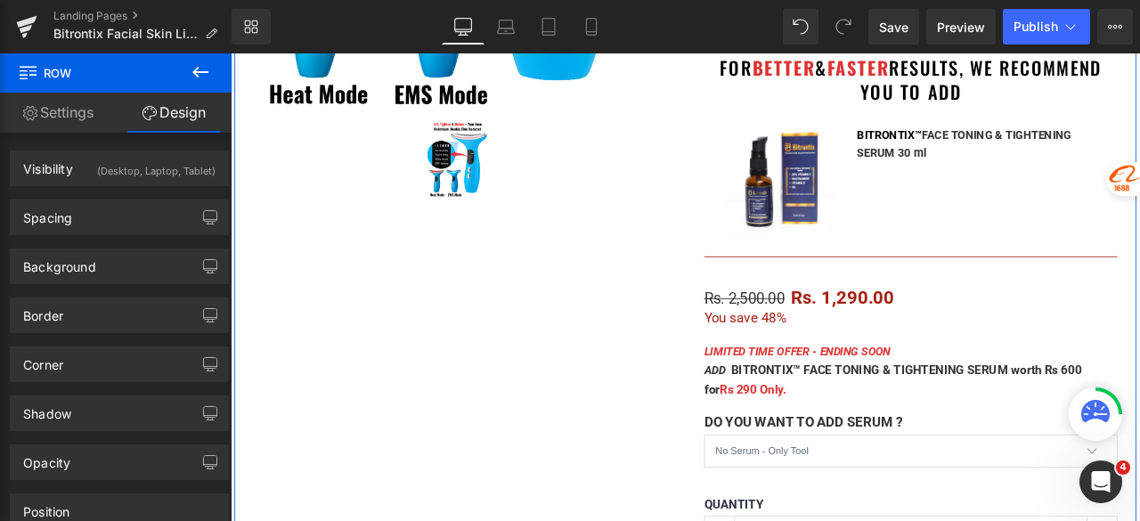
click at [78, 113] on link "Settings" at bounding box center [58, 113] width 116 height 40
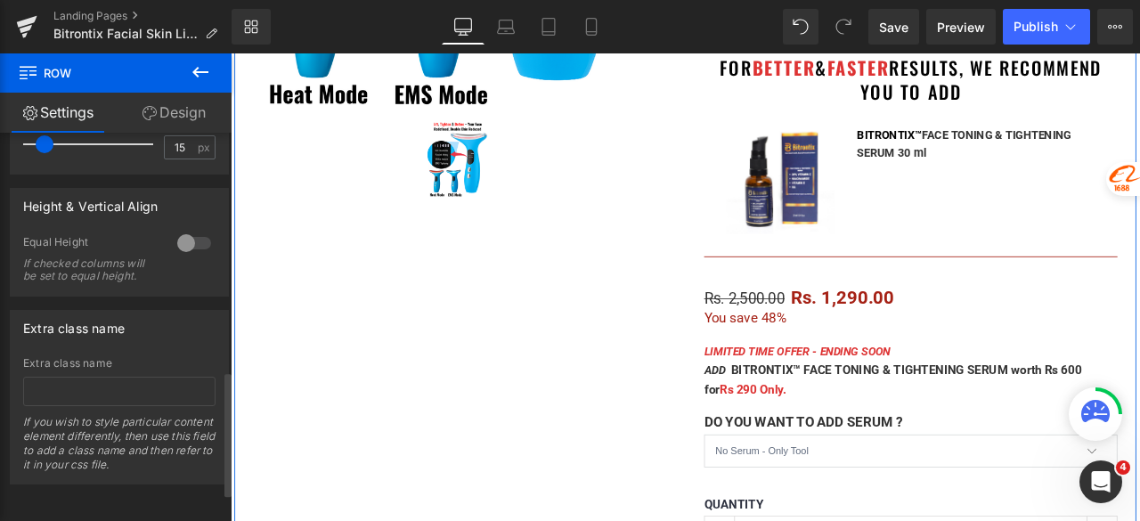
scroll to position [832, 0]
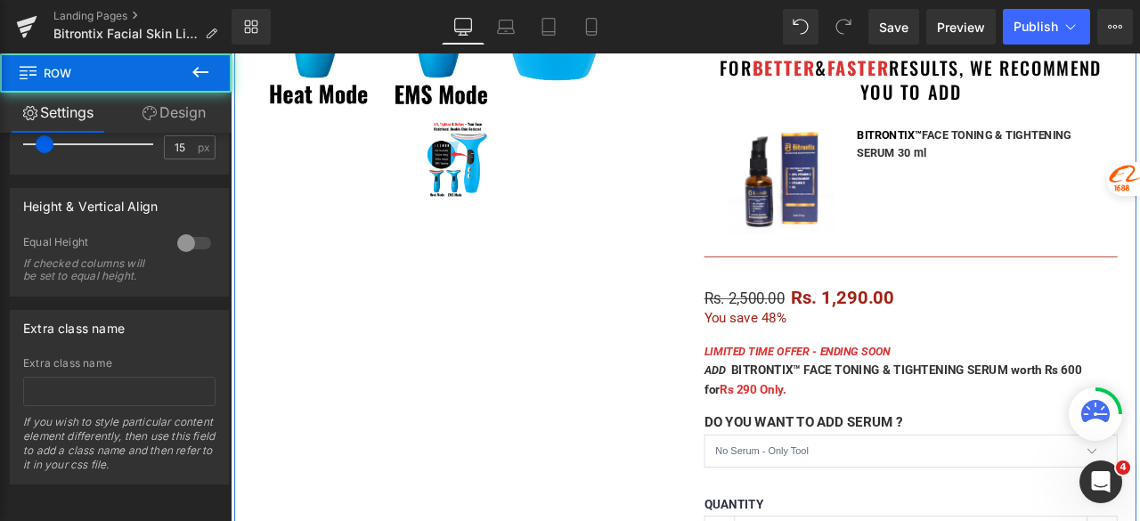
click at [396, 415] on div "Sale Off (P) Image (P) Image List Product Bitrontix 9 in 1 Facial Skin Lifting …" at bounding box center [769, 151] width 1069 height 1306
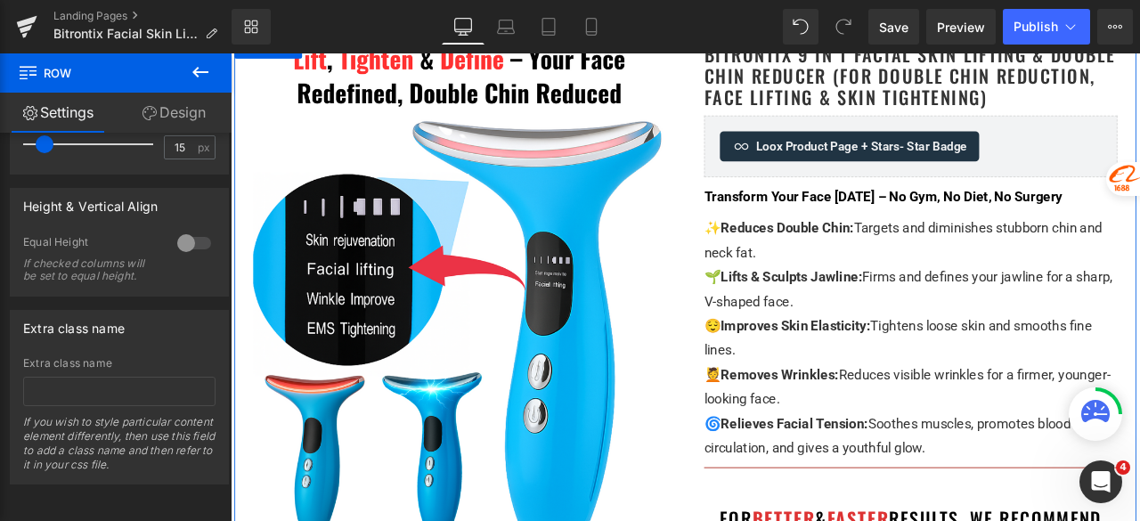
scroll to position [0, 0]
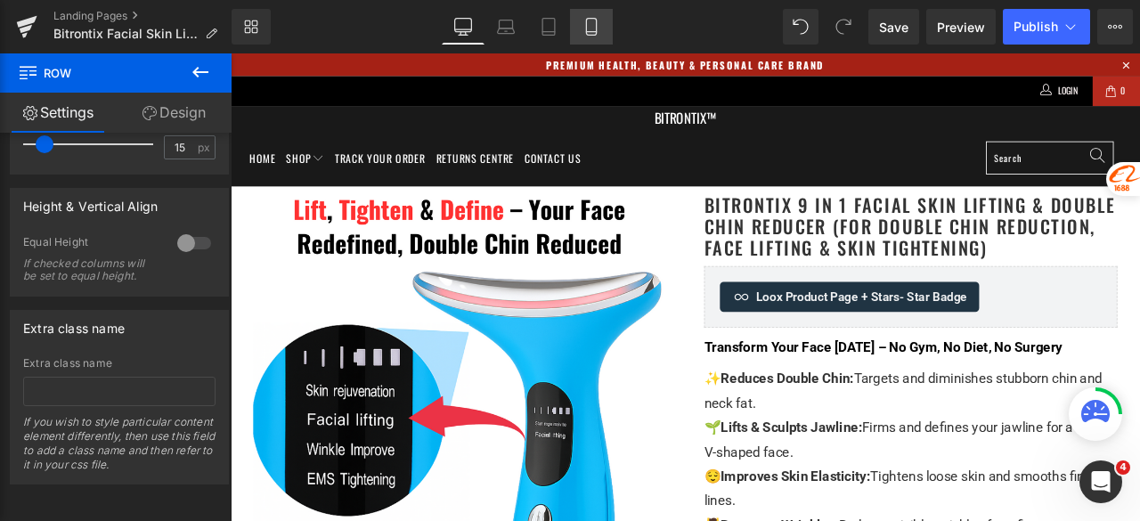
click at [587, 39] on link "Mobile" at bounding box center [591, 27] width 43 height 36
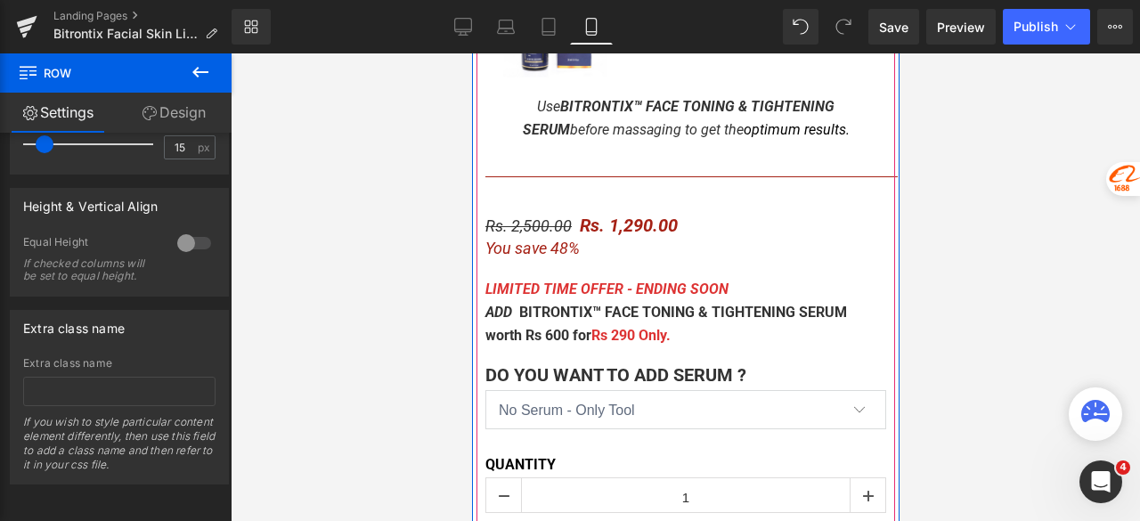
scroll to position [1425, 0]
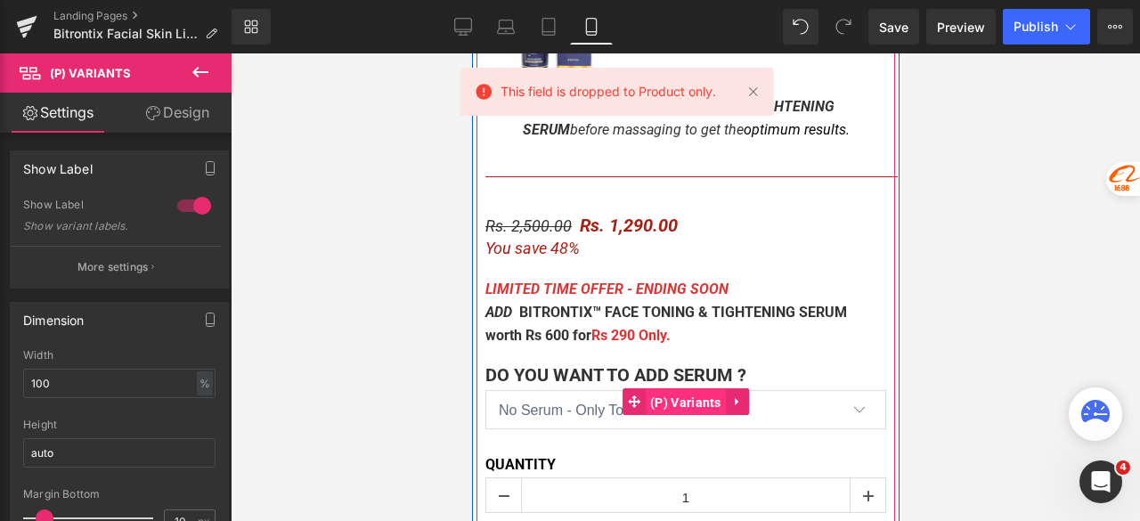
click at [666, 402] on span "(P) Variants" at bounding box center [685, 402] width 80 height 27
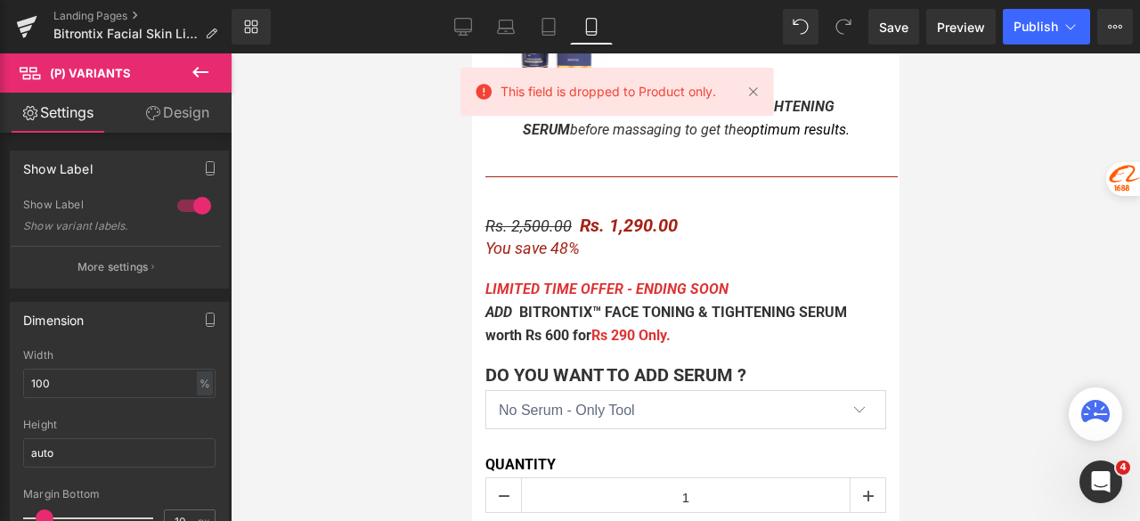
click at [175, 115] on link "Design" at bounding box center [177, 113] width 116 height 40
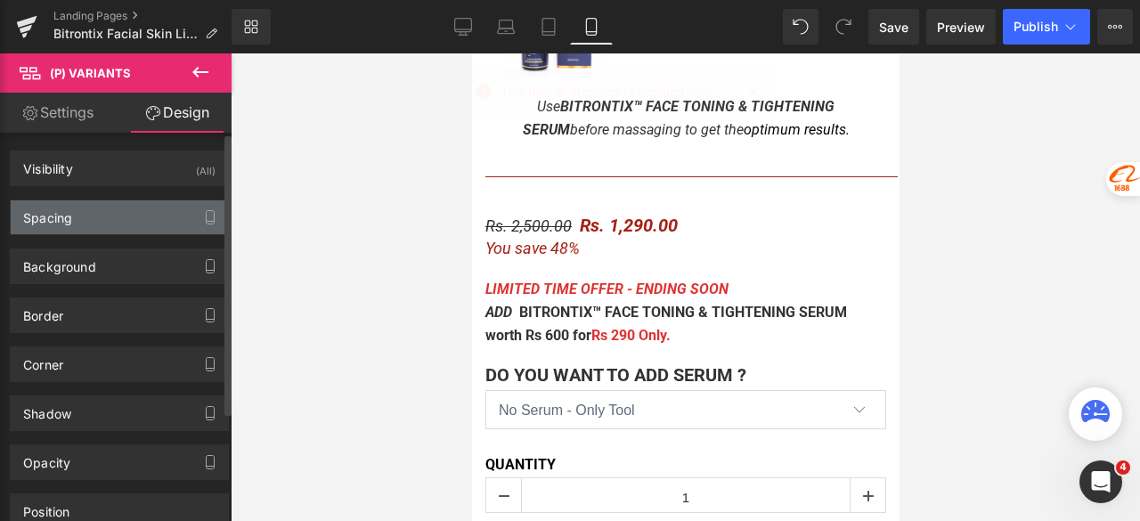
click at [95, 222] on div "Spacing" at bounding box center [119, 217] width 217 height 34
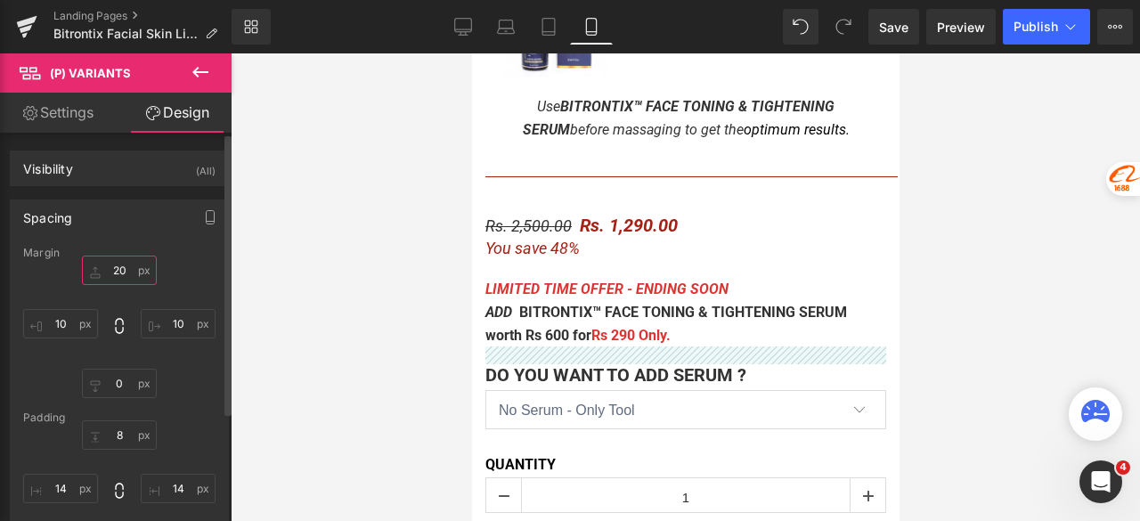
click at [124, 270] on input "text" at bounding box center [119, 270] width 75 height 29
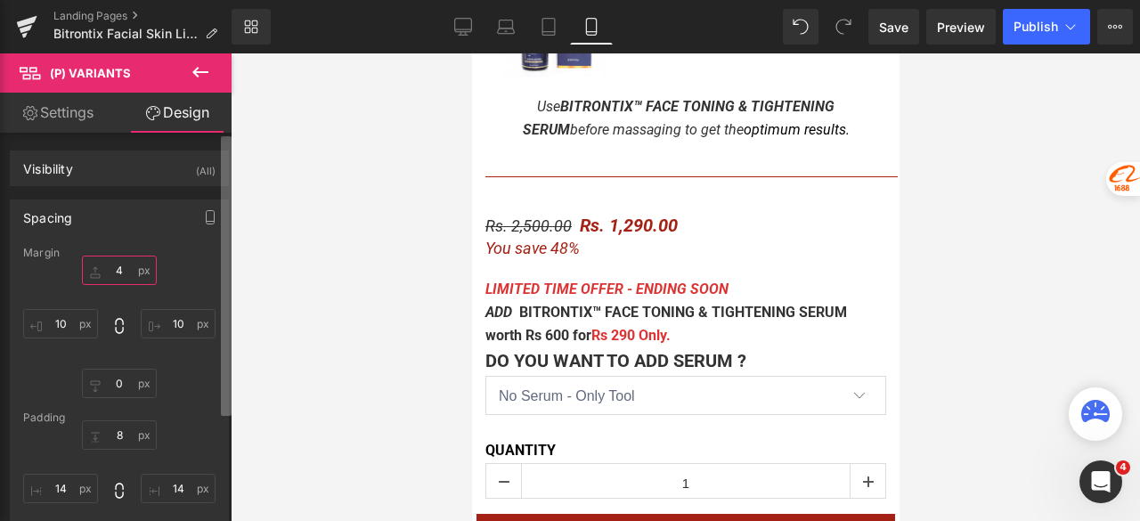
type input "40"
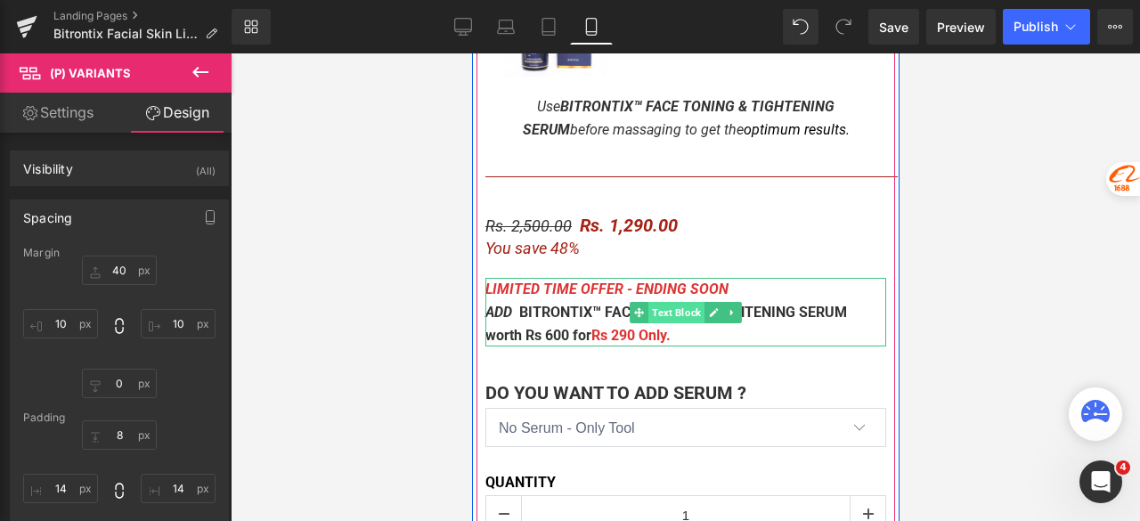
click at [654, 313] on span "Text Block" at bounding box center [676, 312] width 56 height 21
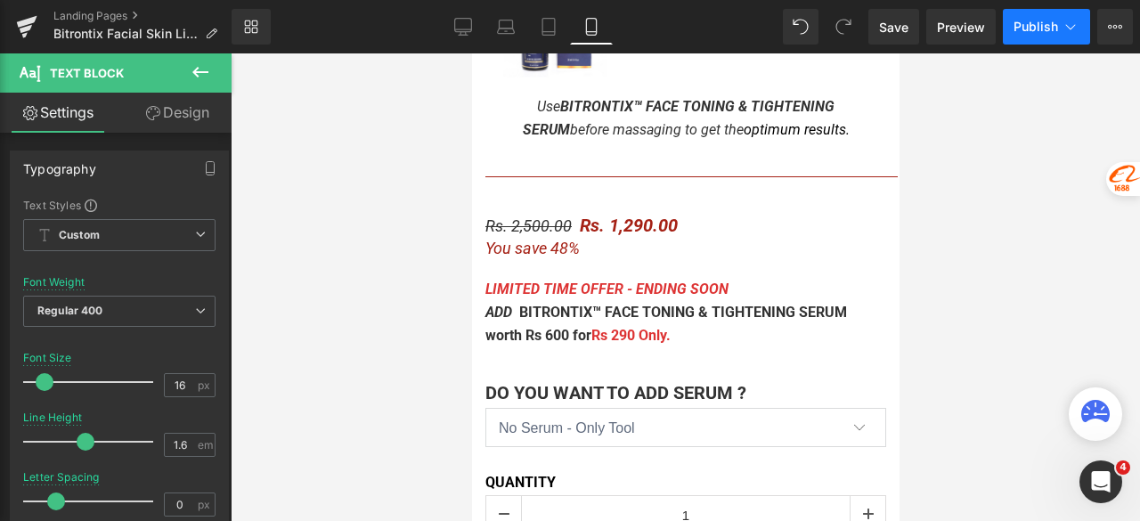
click at [1017, 26] on span "Publish" at bounding box center [1036, 27] width 45 height 14
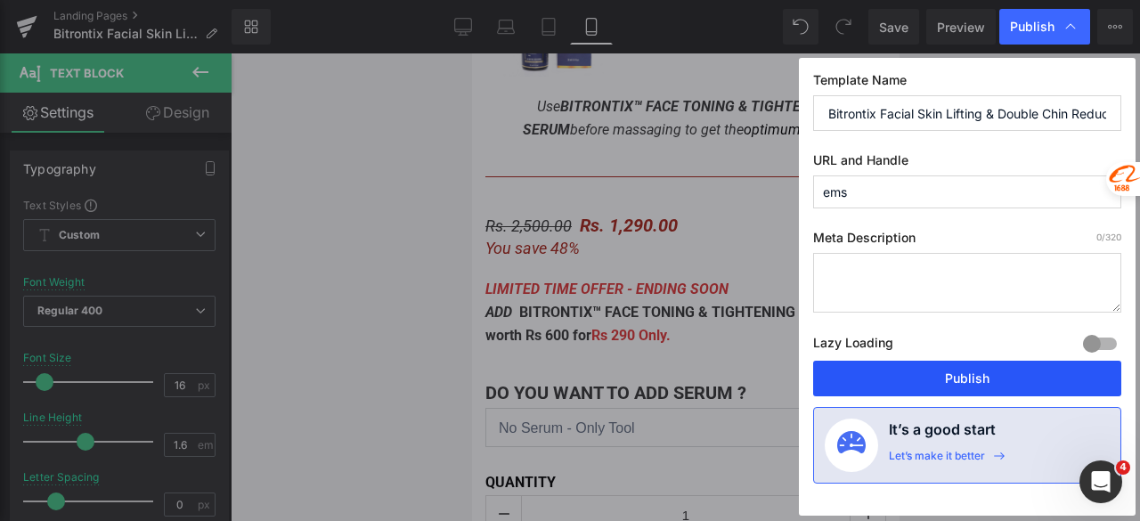
click at [966, 373] on button "Publish" at bounding box center [967, 379] width 308 height 36
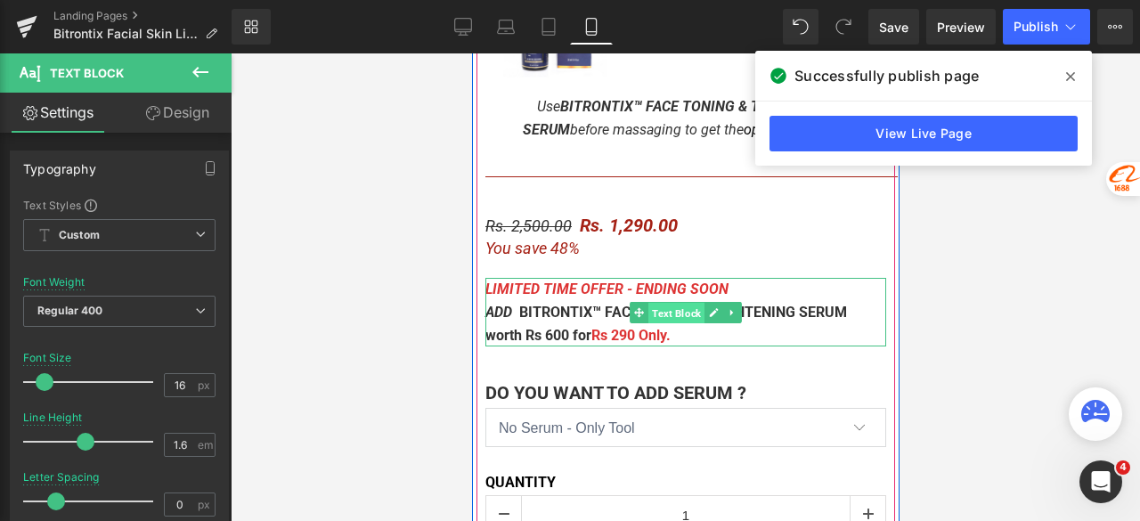
click at [650, 311] on span "Text Block" at bounding box center [676, 313] width 56 height 21
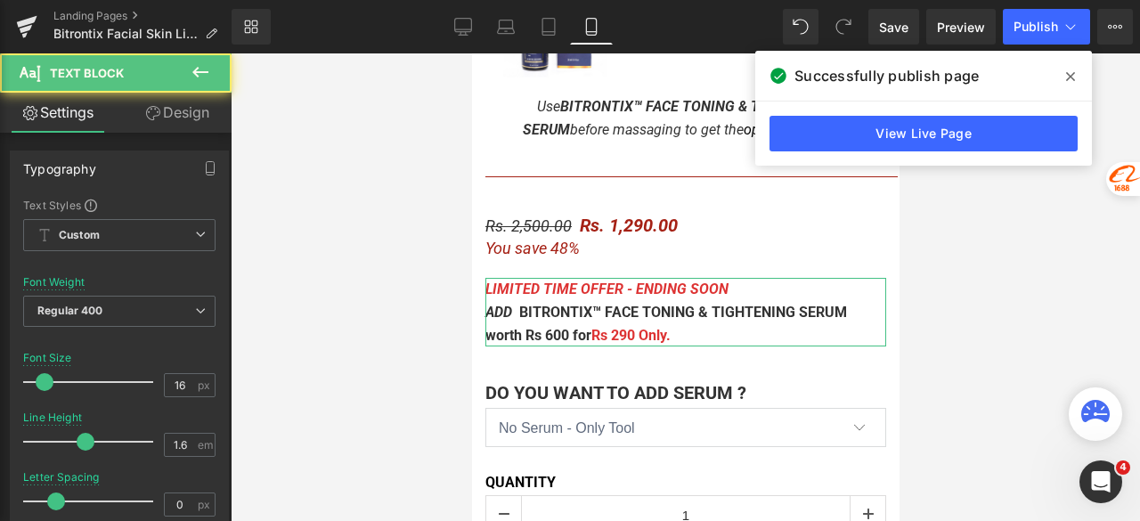
click at [190, 95] on link "Design" at bounding box center [177, 113] width 116 height 40
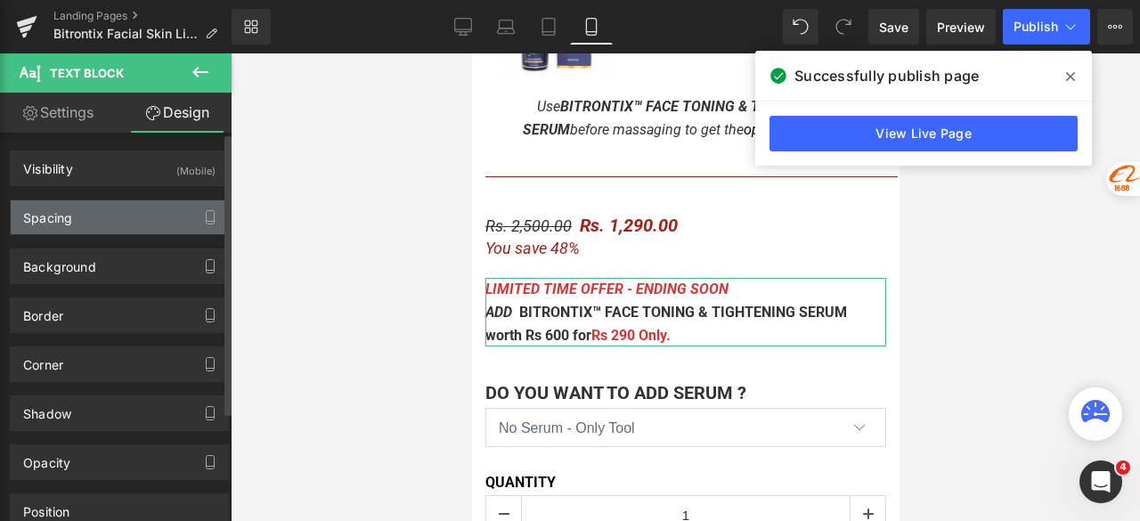
click at [68, 216] on div "Spacing" at bounding box center [47, 212] width 49 height 25
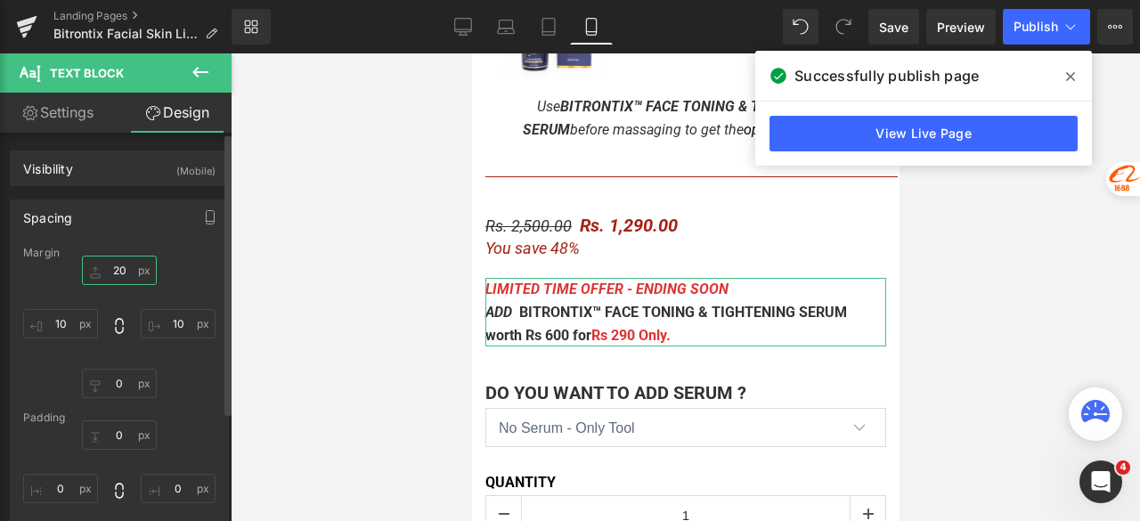
click at [120, 274] on input "text" at bounding box center [119, 270] width 75 height 29
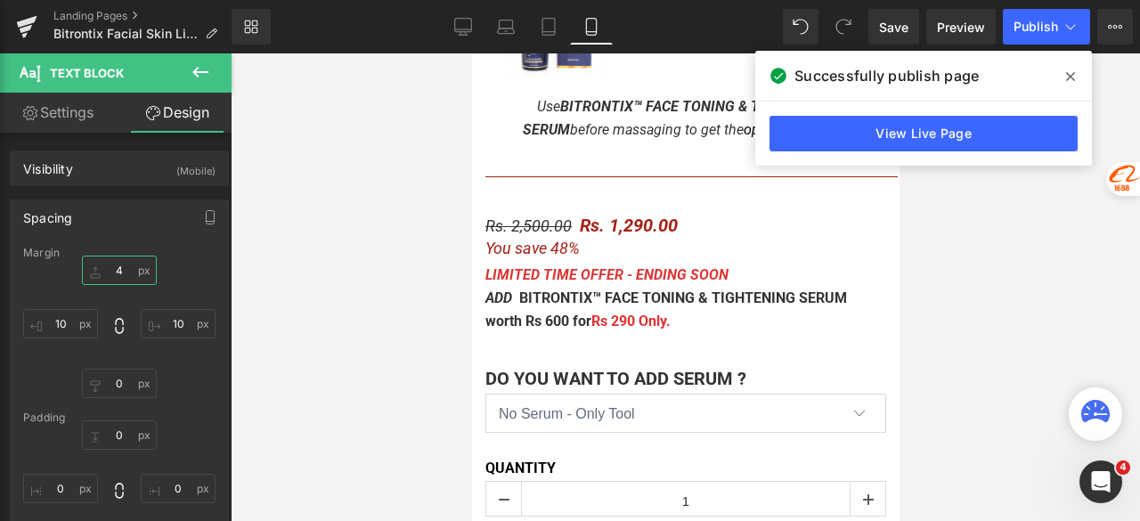
type input "40"
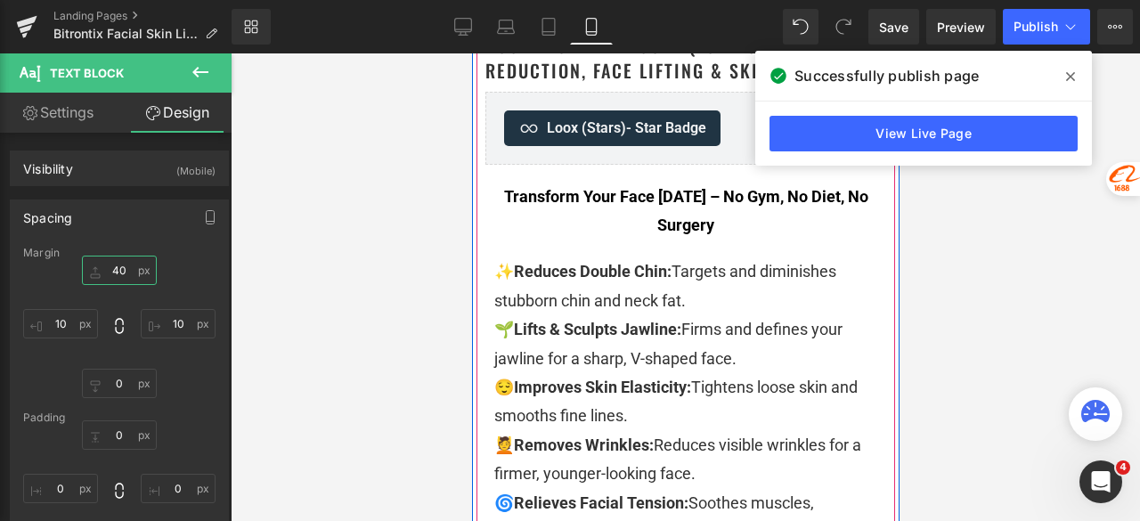
scroll to position [802, 0]
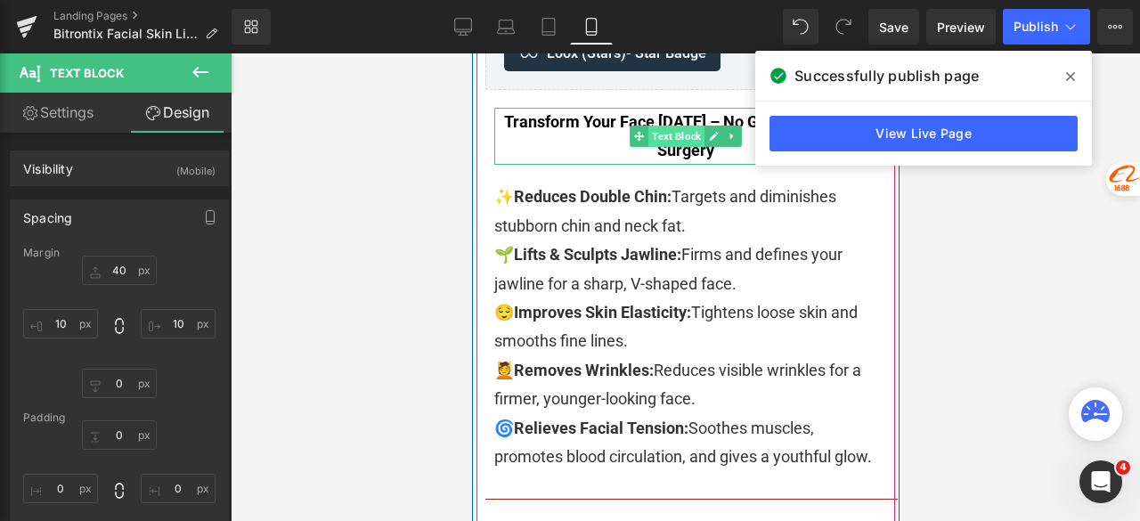
click at [675, 141] on span "Text Block" at bounding box center [676, 136] width 56 height 21
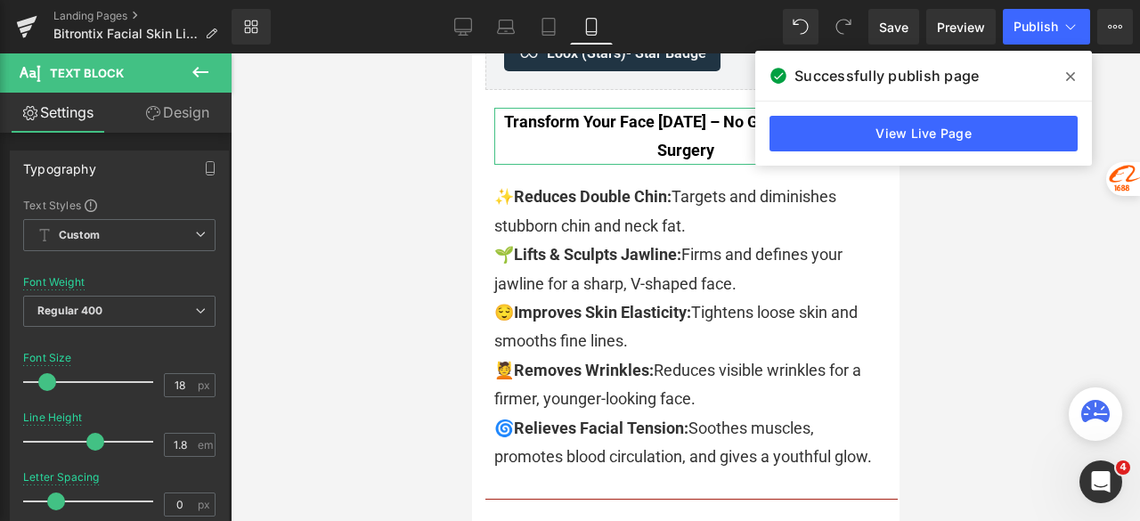
click at [191, 124] on link "Design" at bounding box center [177, 113] width 116 height 40
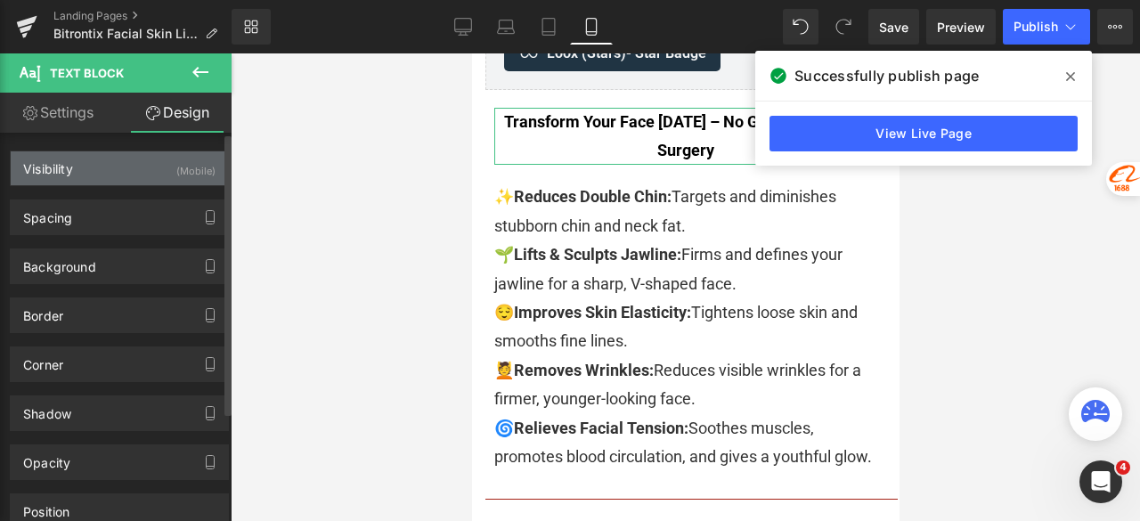
click at [102, 174] on div "Visibility (Mobile)" at bounding box center [119, 168] width 217 height 34
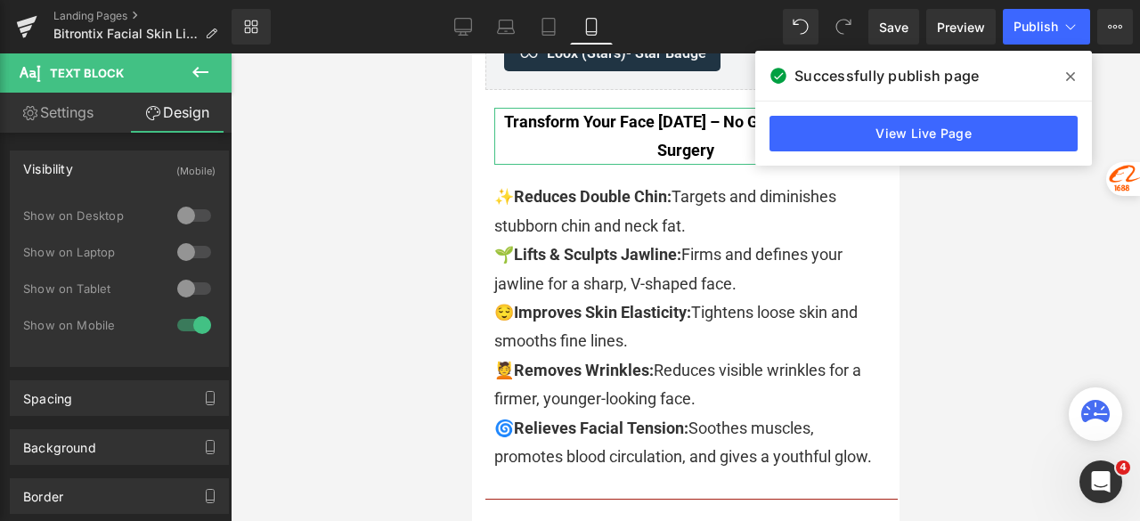
click at [190, 118] on link "Design" at bounding box center [177, 113] width 116 height 40
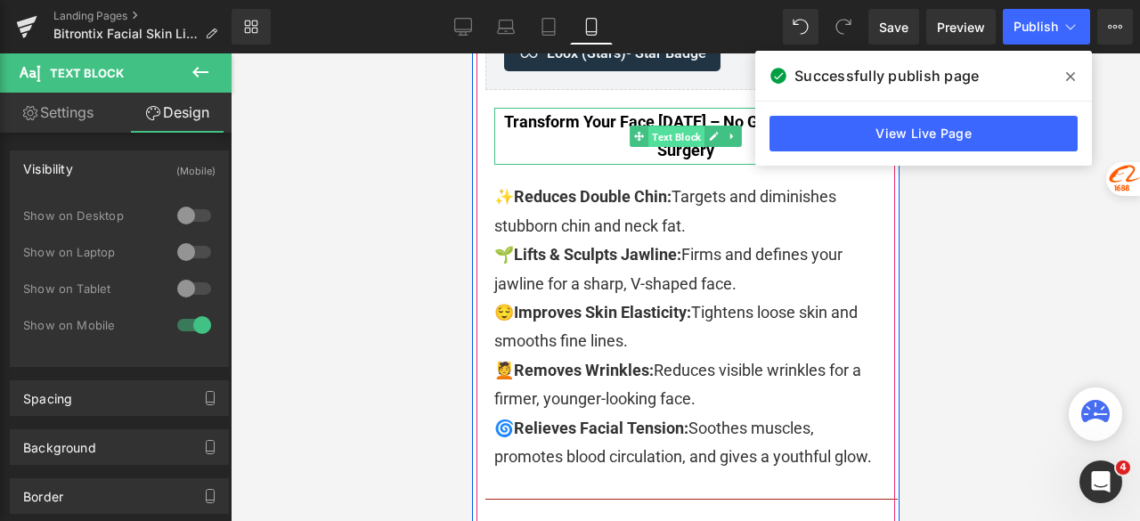
click at [657, 133] on span "Text Block" at bounding box center [676, 137] width 56 height 21
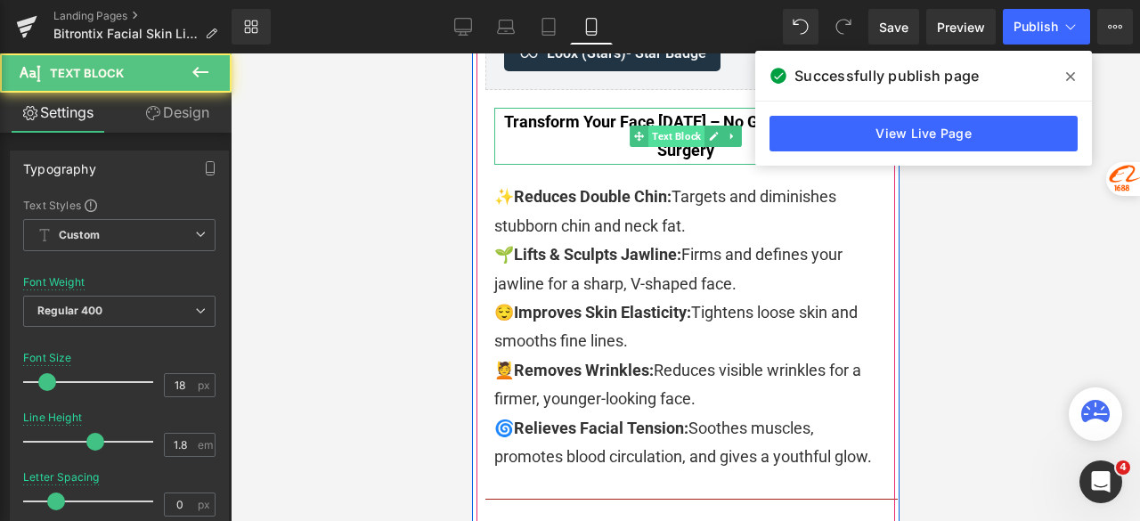
click at [663, 133] on span "Text Block" at bounding box center [676, 136] width 56 height 21
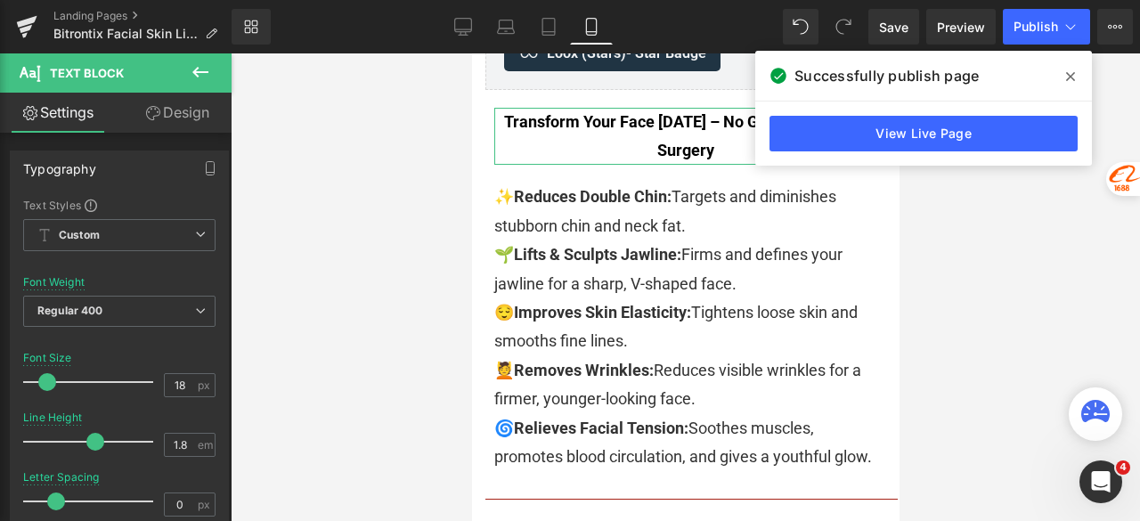
click at [165, 121] on link "Design" at bounding box center [177, 113] width 116 height 40
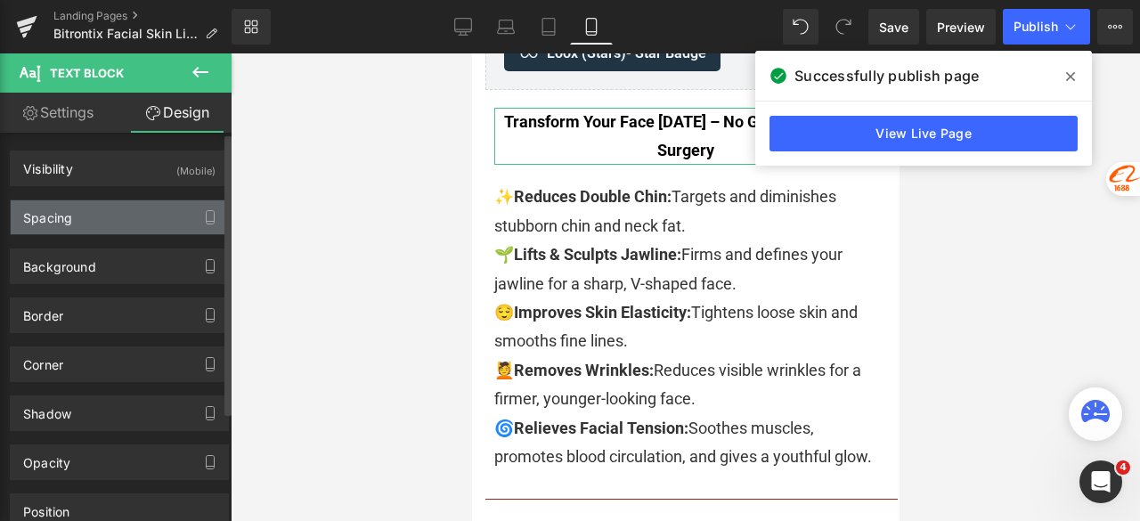
click at [79, 213] on div "Spacing" at bounding box center [119, 217] width 217 height 34
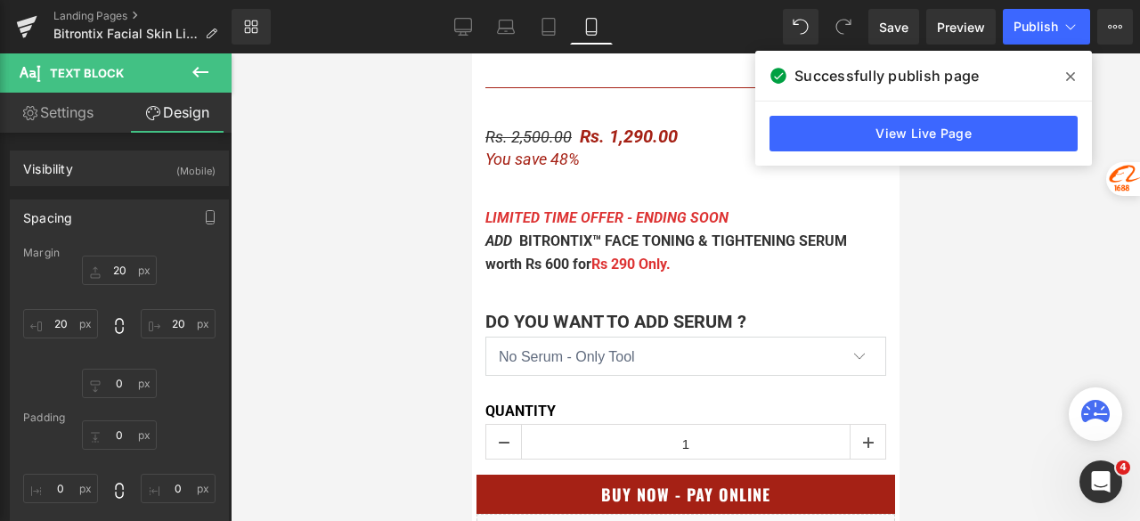
scroll to position [1604, 0]
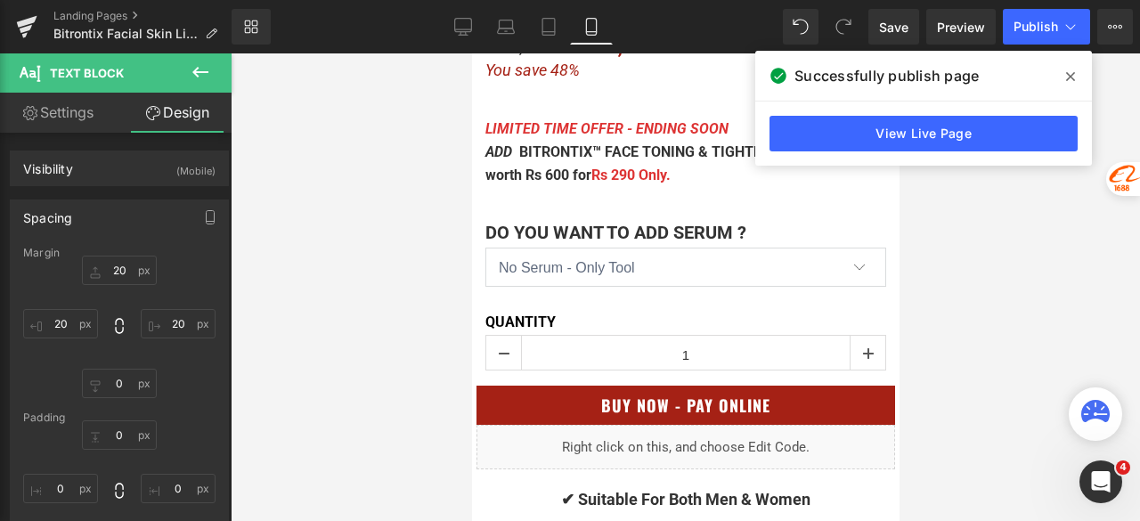
click at [590, 232] on label "Do You Want To Add Serum ?" at bounding box center [685, 235] width 401 height 26
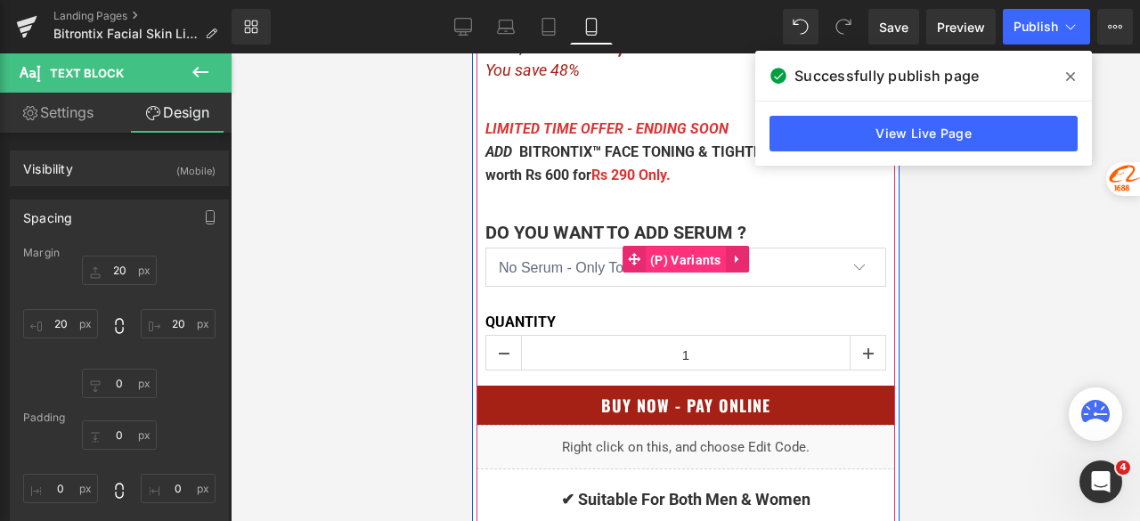
click at [665, 251] on span "(P) Variants" at bounding box center [685, 260] width 80 height 27
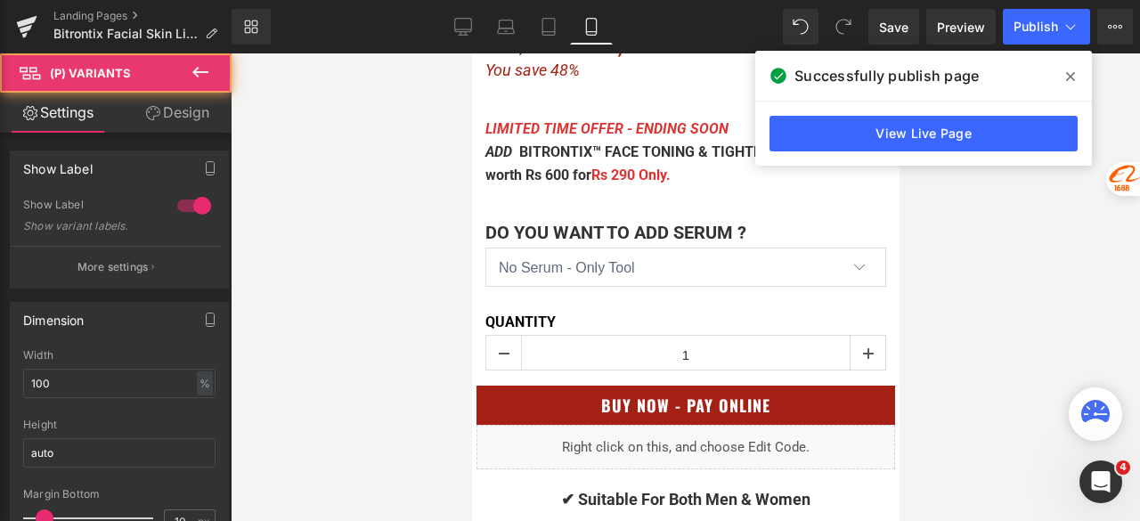
click at [189, 118] on link "Design" at bounding box center [177, 113] width 116 height 40
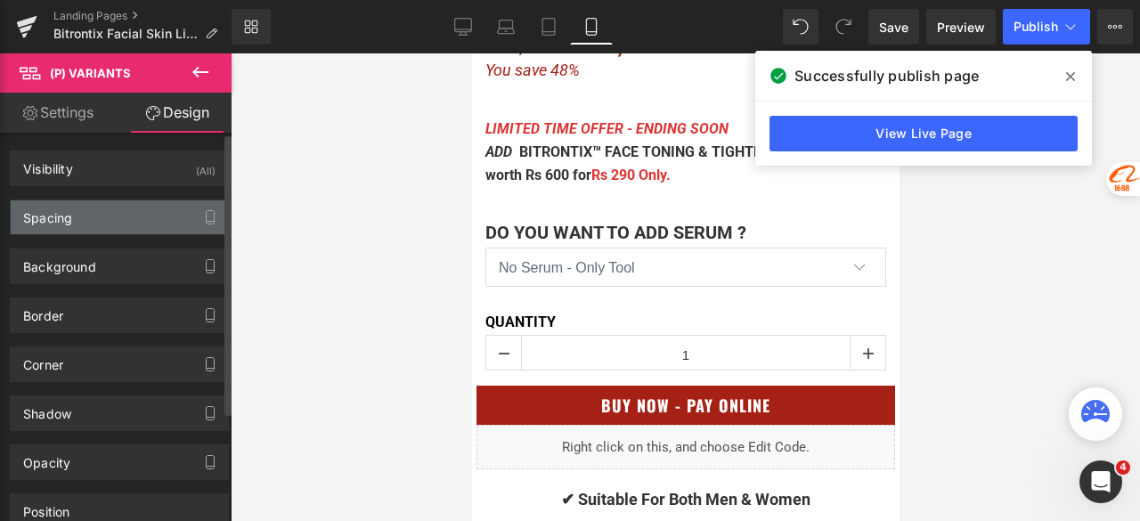
click at [90, 216] on div "Spacing" at bounding box center [119, 217] width 217 height 34
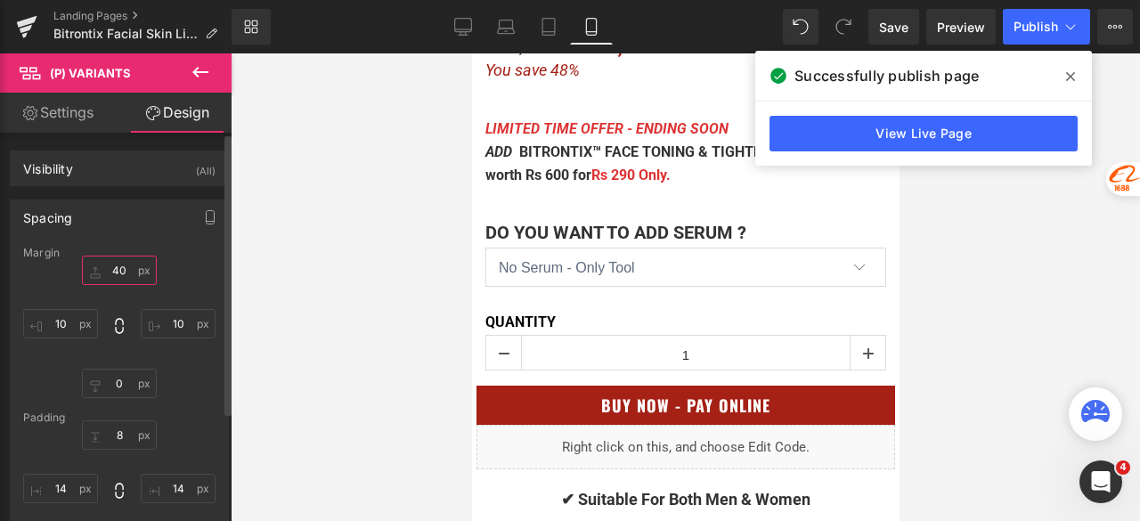
click at [118, 273] on input "40" at bounding box center [119, 270] width 75 height 29
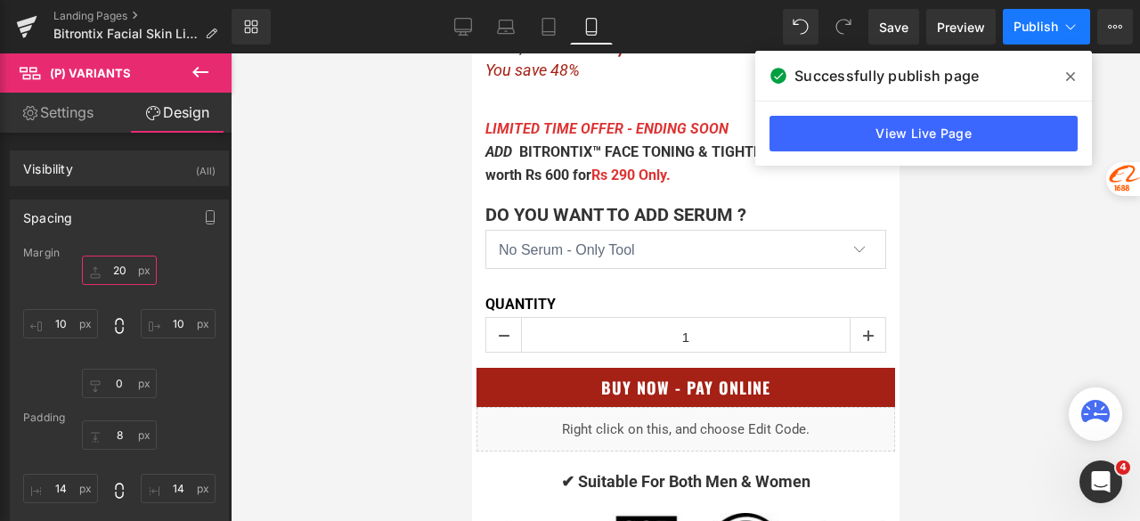
type input "20"
click at [1015, 17] on button "Publish" at bounding box center [1046, 27] width 87 height 36
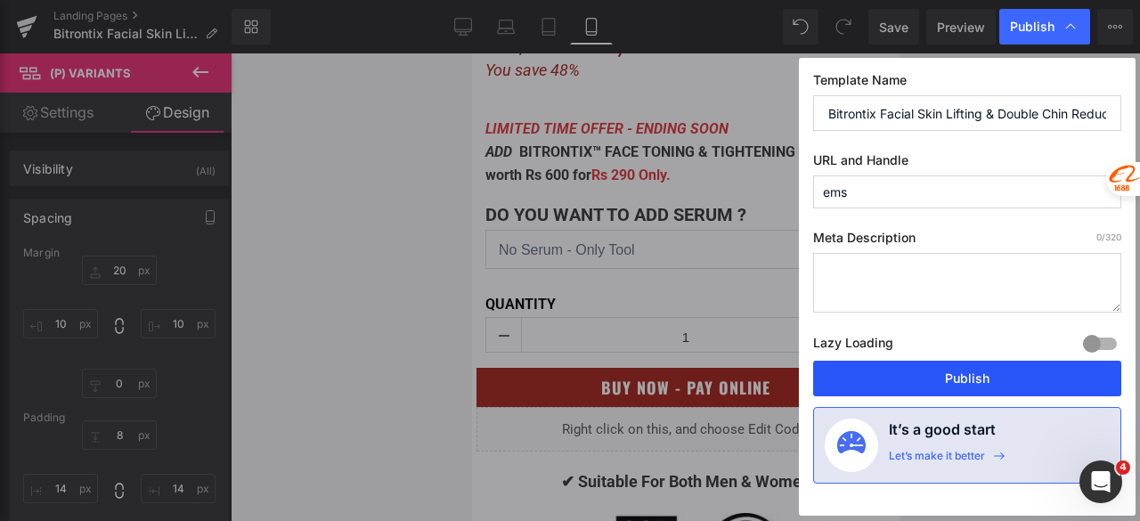
click at [902, 370] on button "Publish" at bounding box center [967, 379] width 308 height 36
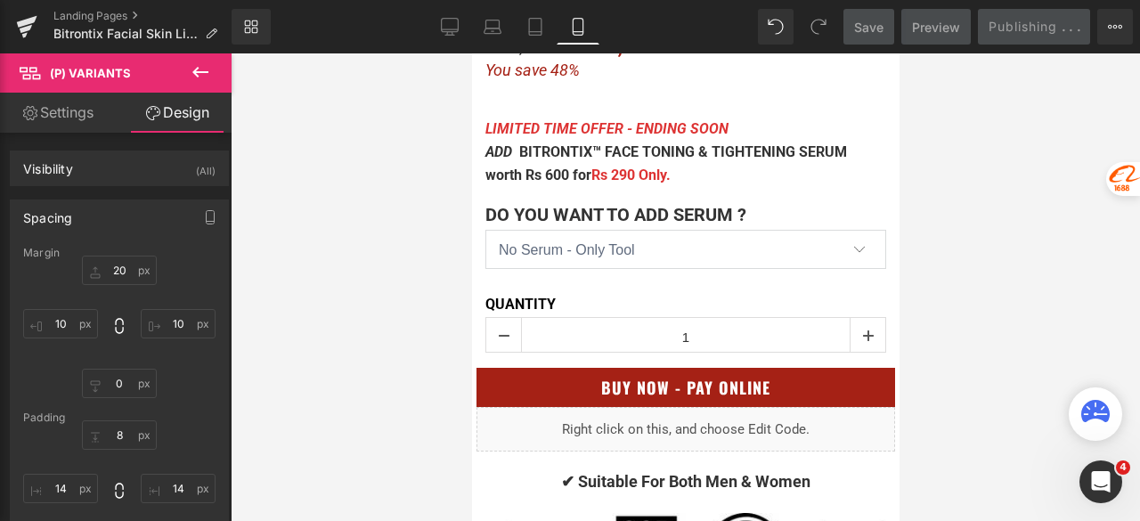
scroll to position [1425, 0]
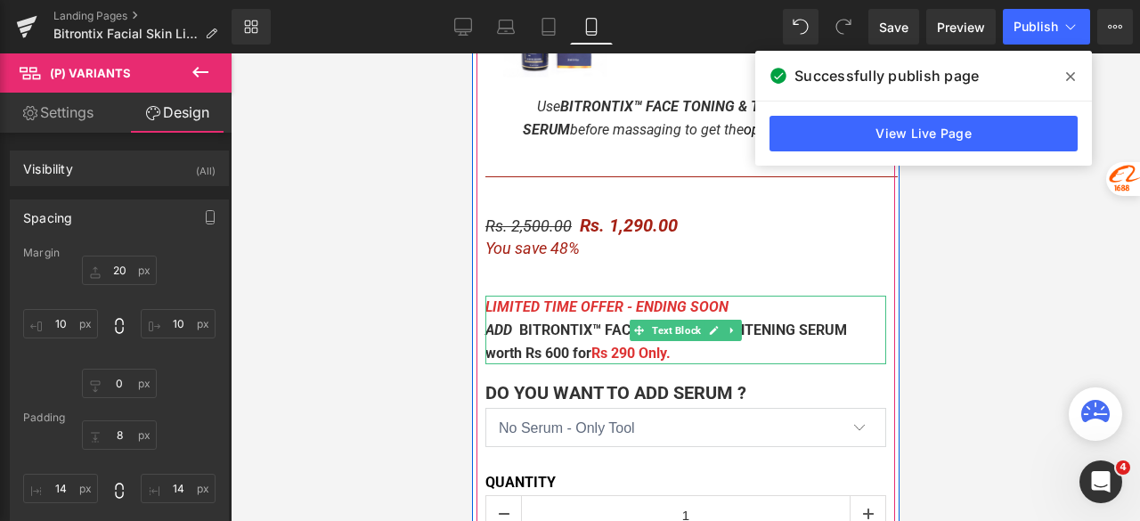
click at [623, 308] on font "LIMITED TIME OFFER - ENDING SOON" at bounding box center [606, 306] width 243 height 17
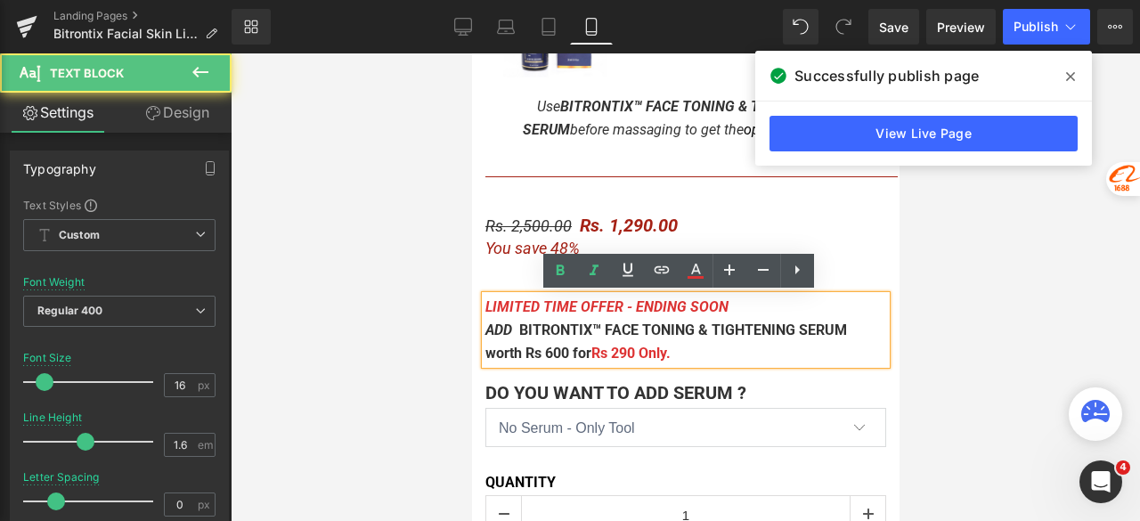
click at [357, 306] on div at bounding box center [686, 287] width 910 height 468
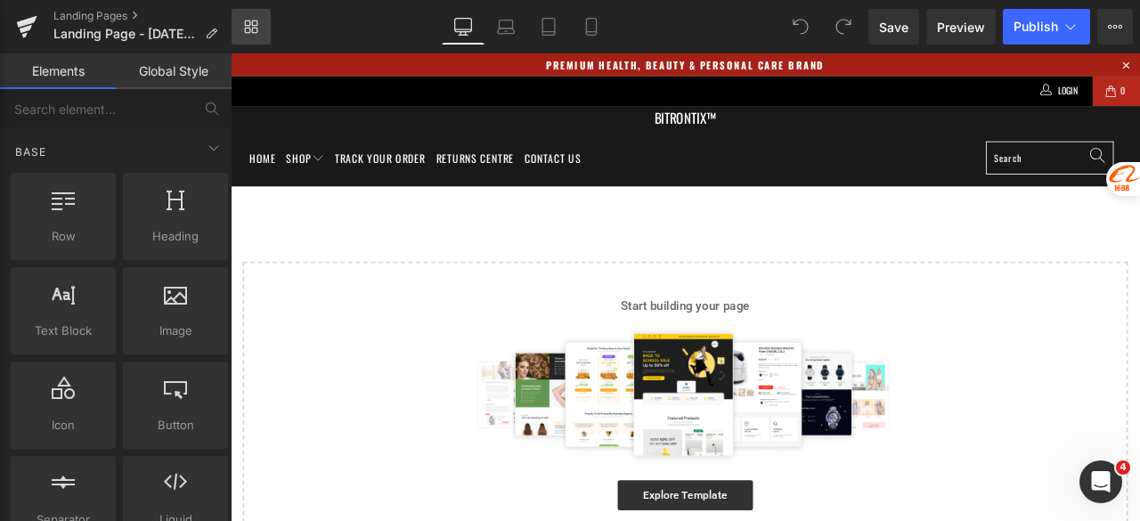
click at [237, 29] on link "Library" at bounding box center [251, 27] width 39 height 36
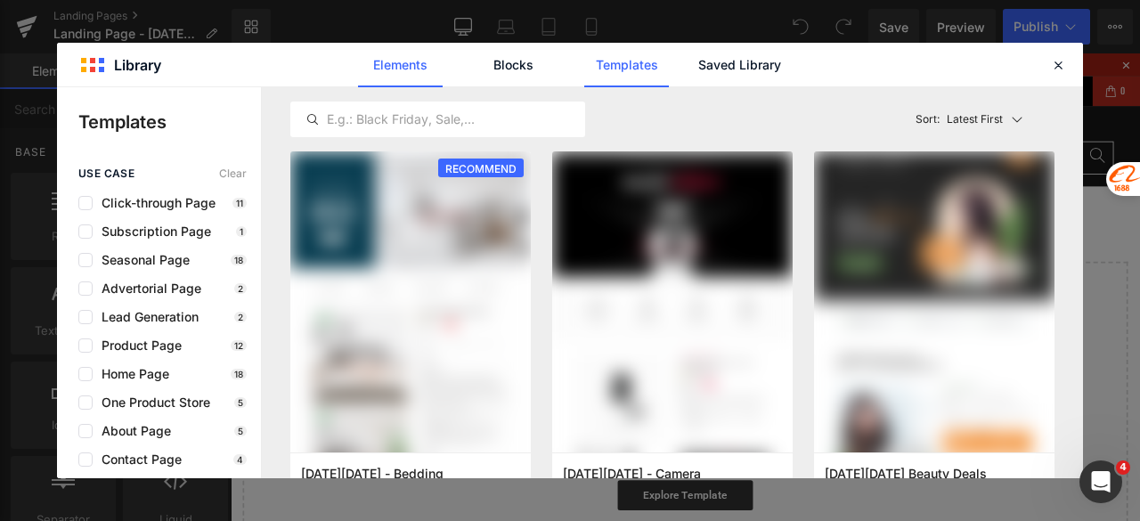
click at [584, 65] on link "Elements" at bounding box center [626, 65] width 85 height 45
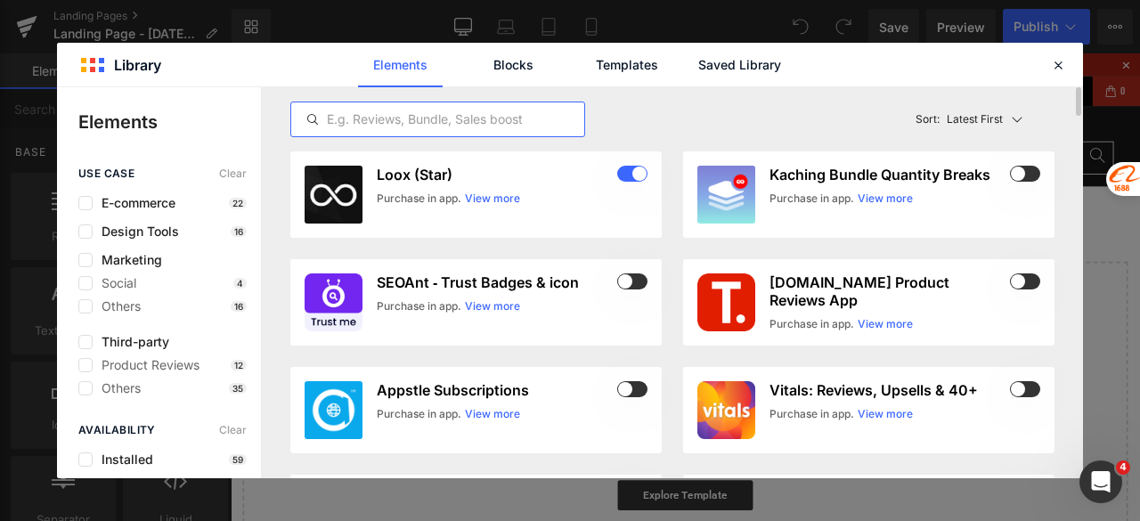
click at [383, 111] on input "text" at bounding box center [437, 119] width 293 height 21
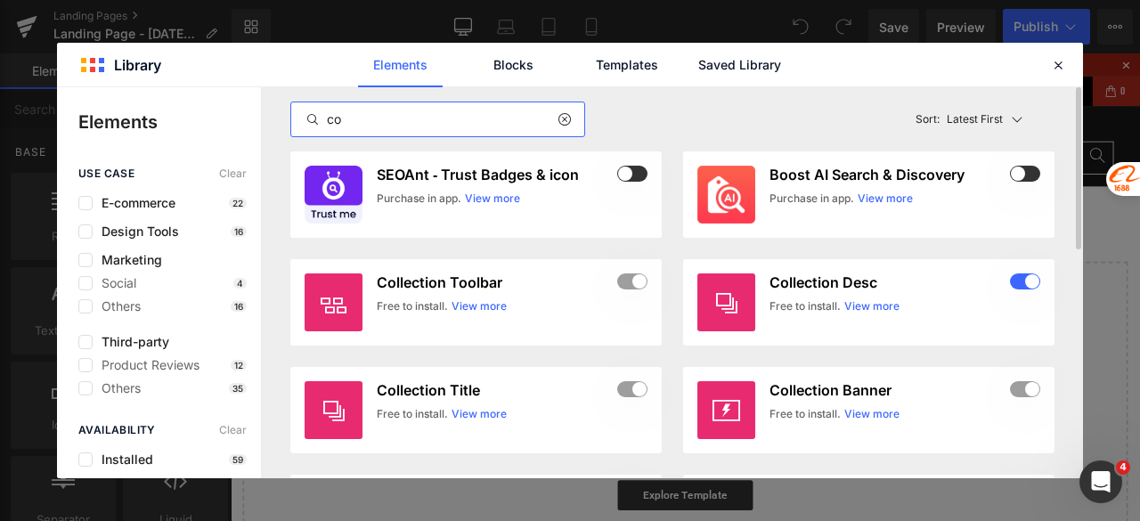
type input "c"
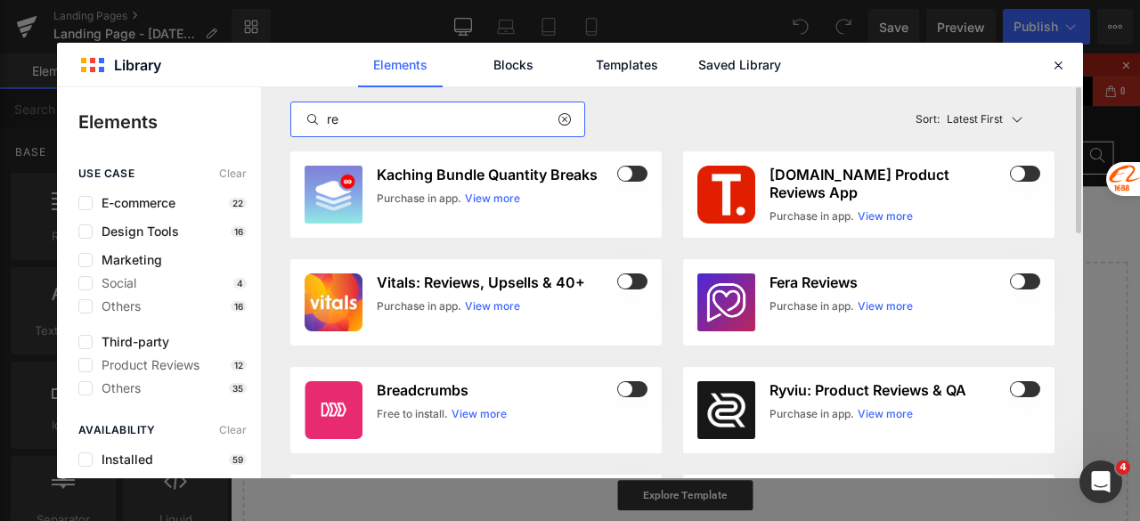
type input "r"
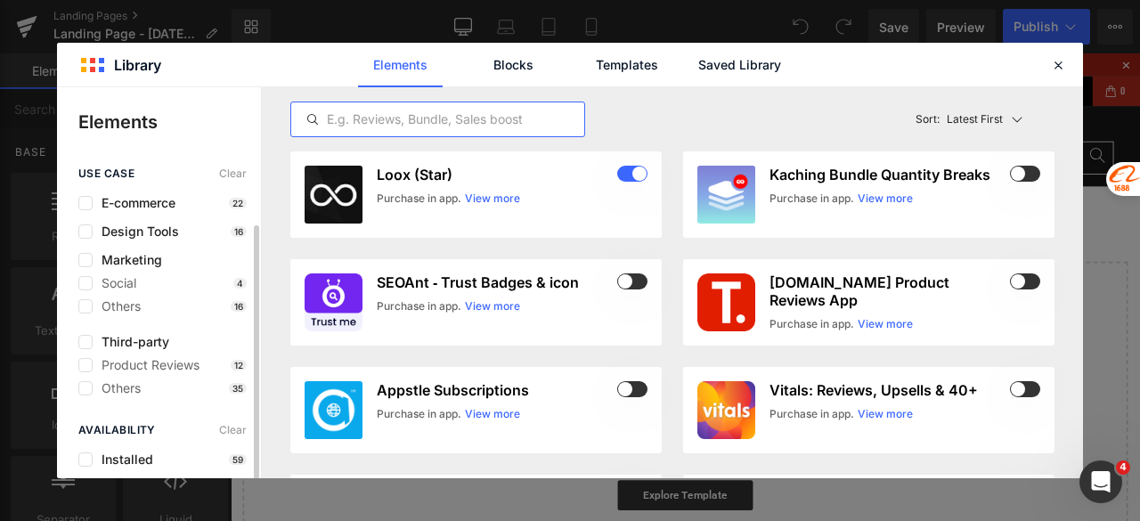
scroll to position [30, 0]
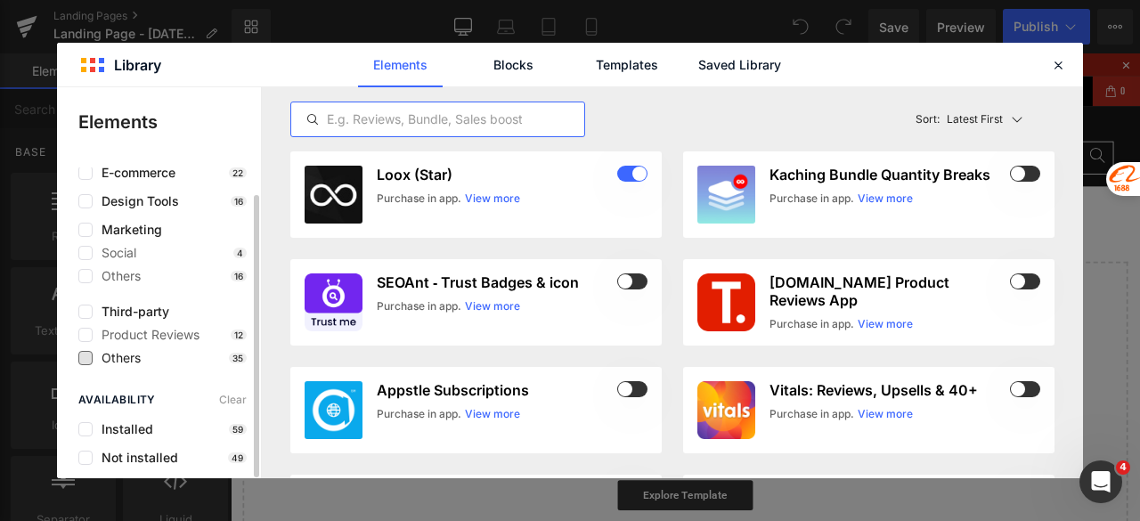
click at [118, 362] on span "Others" at bounding box center [117, 358] width 48 height 14
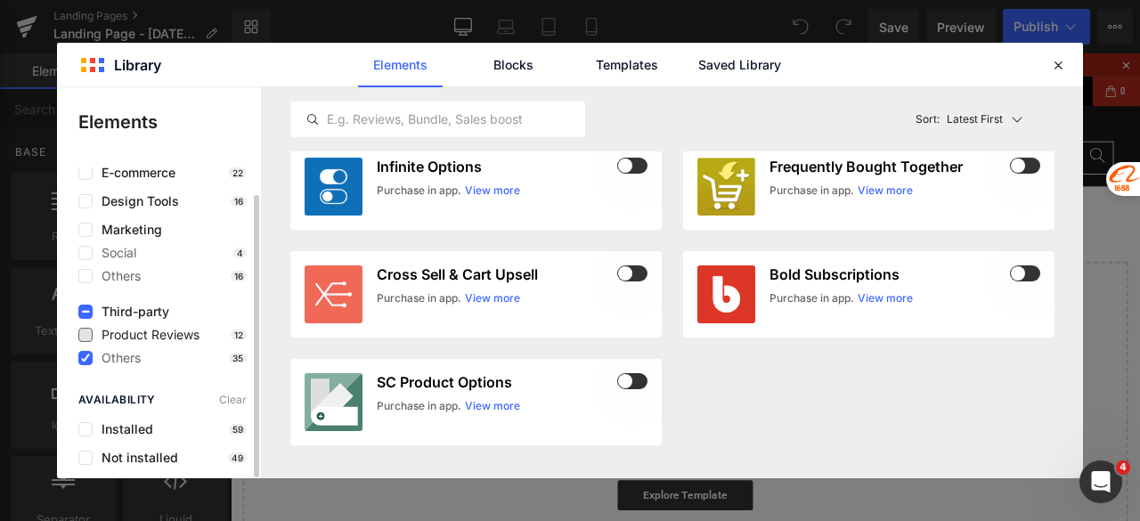
scroll to position [0, 0]
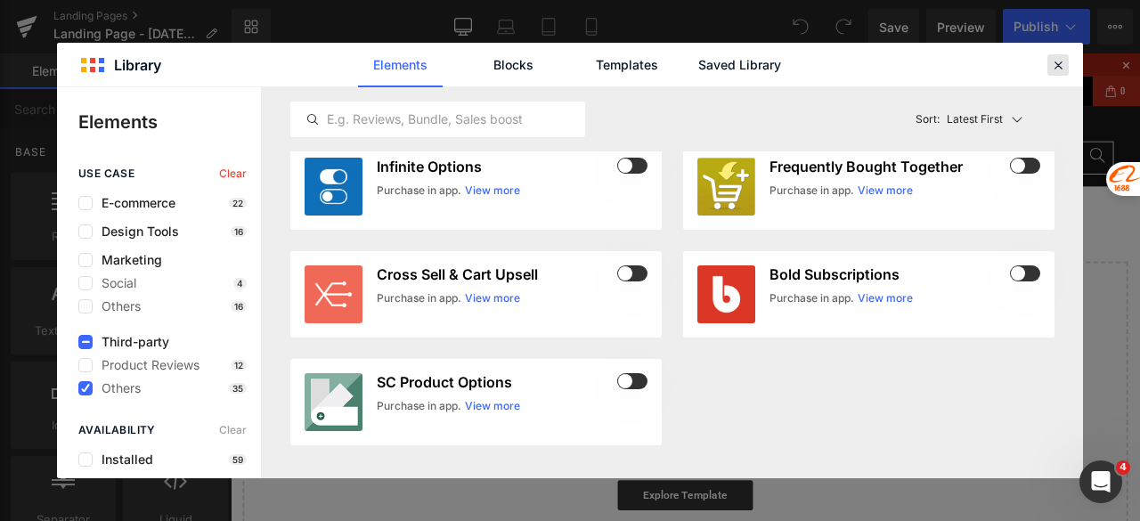
click at [1051, 66] on icon at bounding box center [1058, 65] width 16 height 16
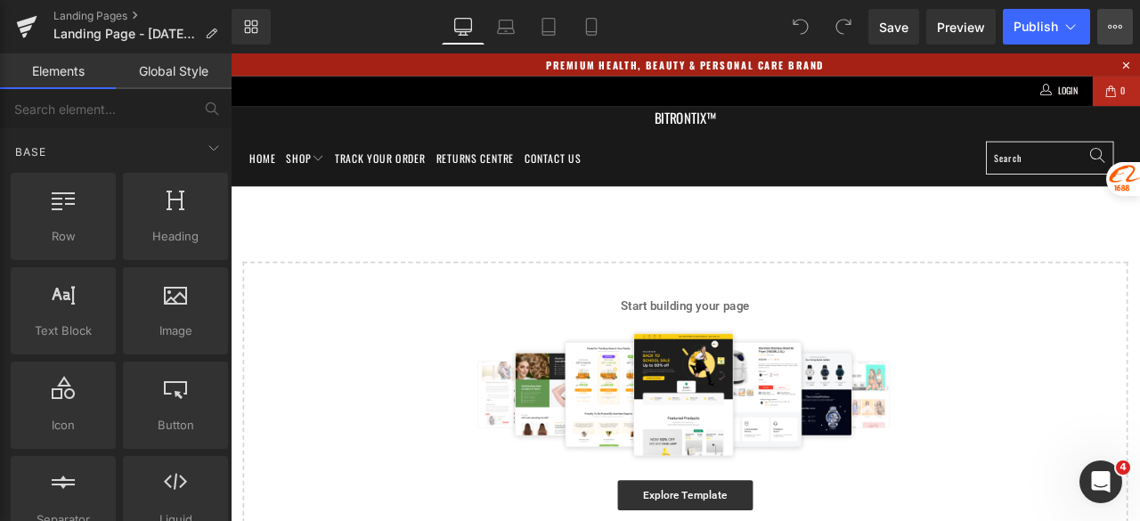
click at [1106, 20] on button "View Live Page View with current Template Save Template to Library Schedule Pub…" at bounding box center [1116, 27] width 36 height 36
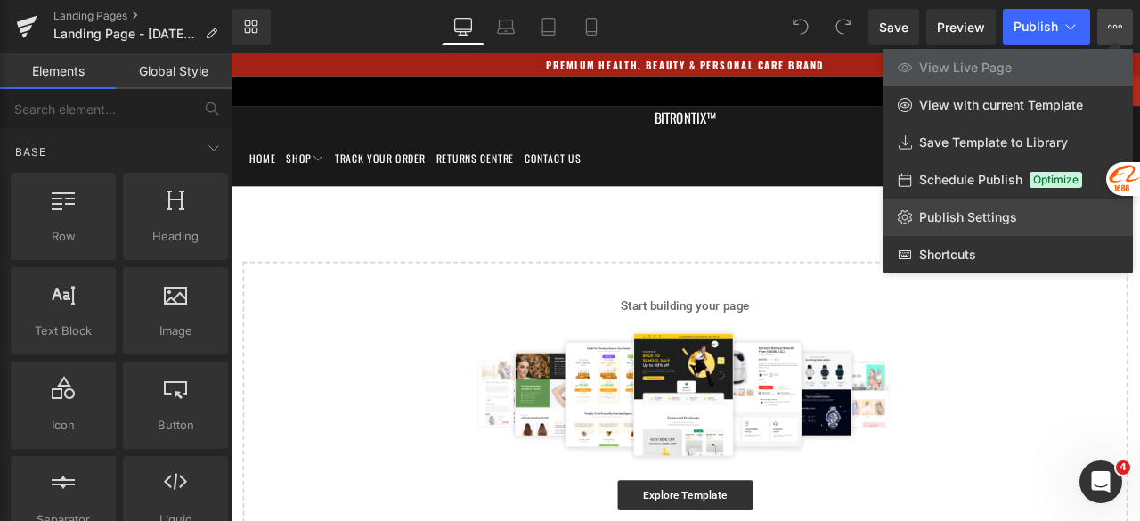
click at [1004, 214] on span "Publish Settings" at bounding box center [968, 217] width 98 height 16
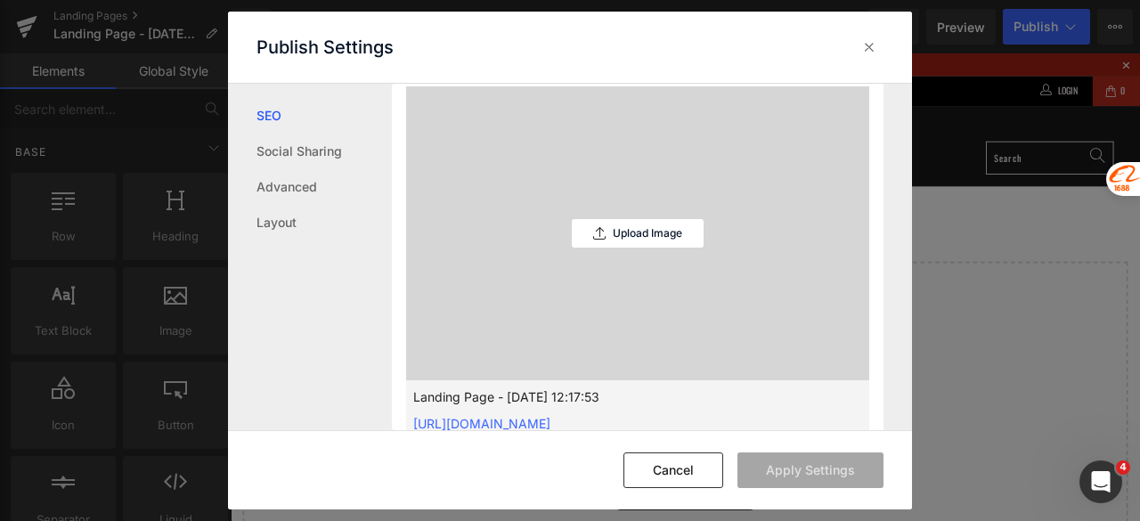
scroll to position [535, 0]
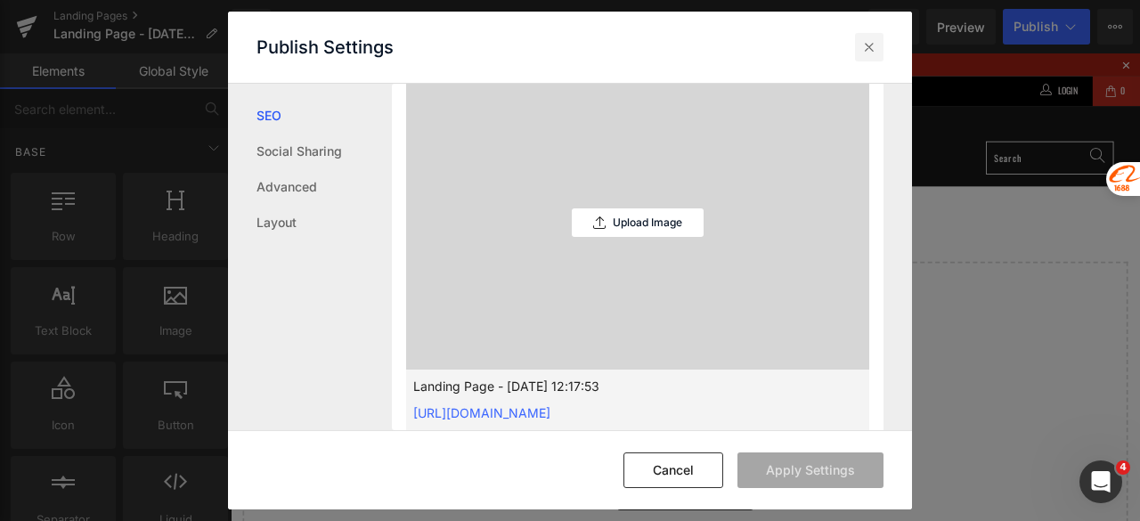
click at [864, 43] on icon at bounding box center [870, 47] width 18 height 18
